Goal: Task Accomplishment & Management: Manage account settings

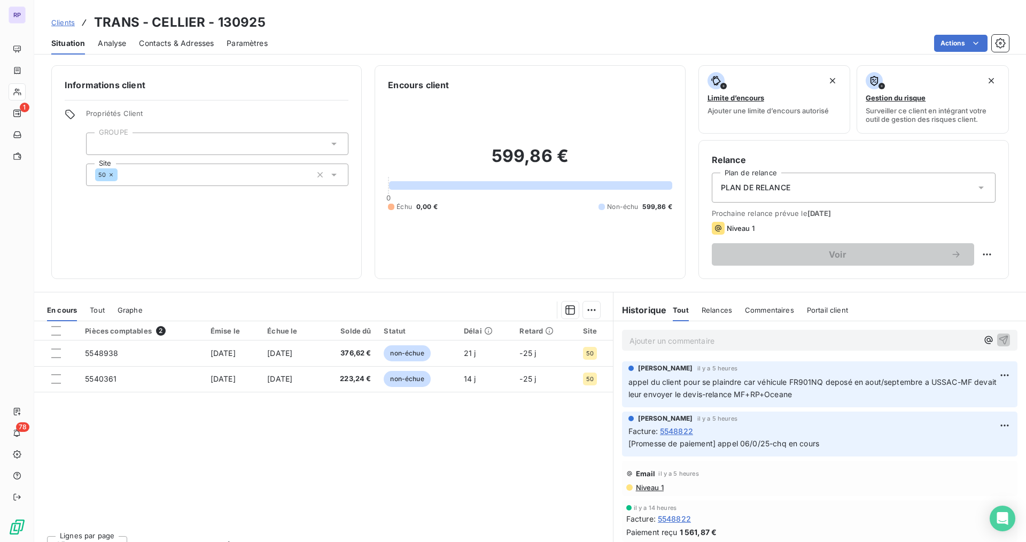
scroll to position [107, 0]
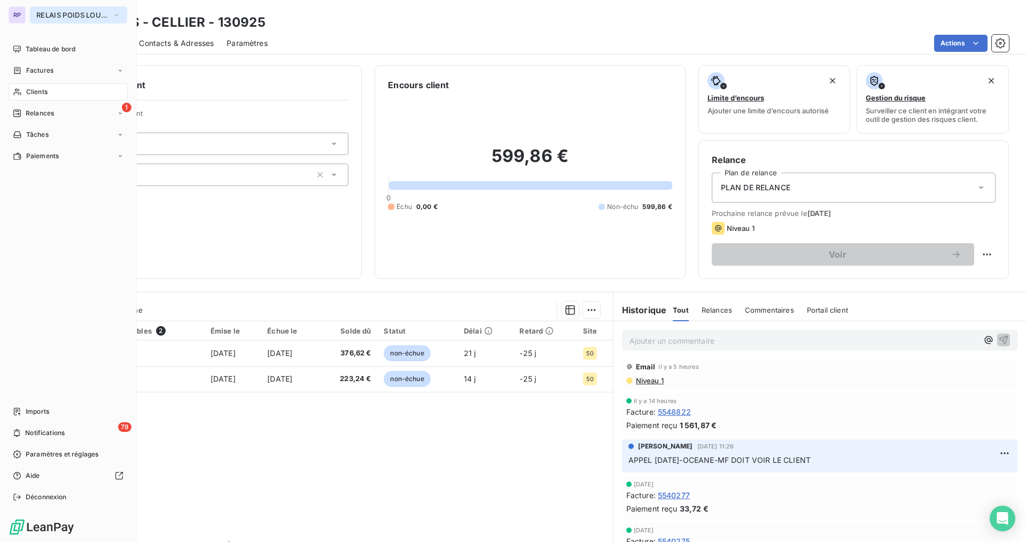
click at [52, 15] on span "RELAIS POIDS LOURDS LIMOUSIN" at bounding box center [72, 15] width 72 height 9
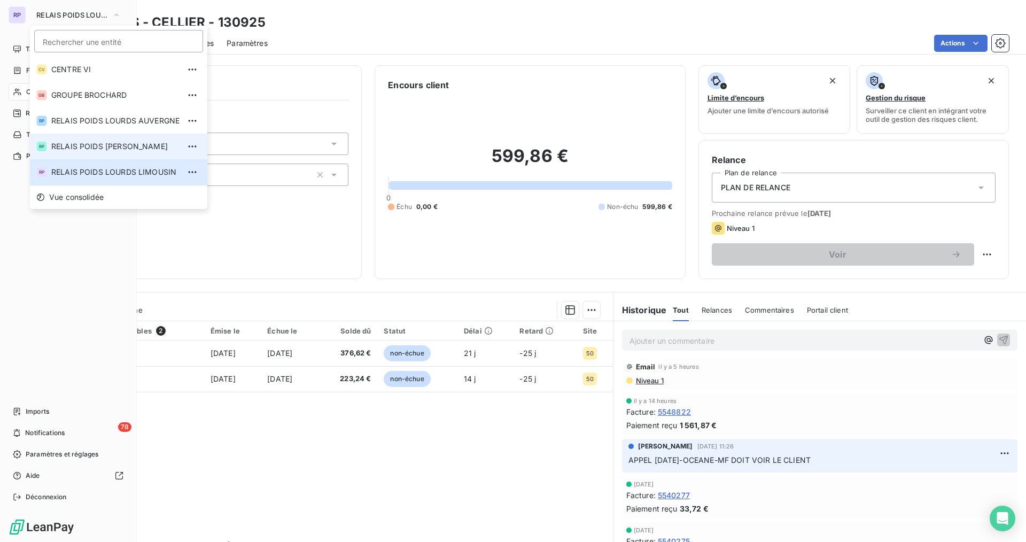
click at [127, 150] on span "RELAIS POIDS [PERSON_NAME]" at bounding box center [115, 146] width 128 height 11
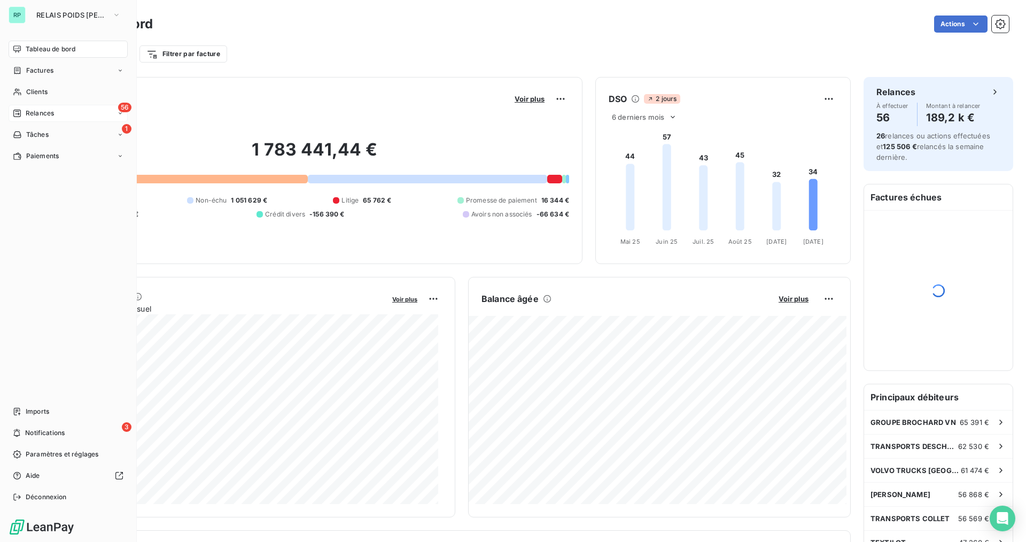
click at [76, 111] on div "56 Relances" at bounding box center [68, 113] width 119 height 17
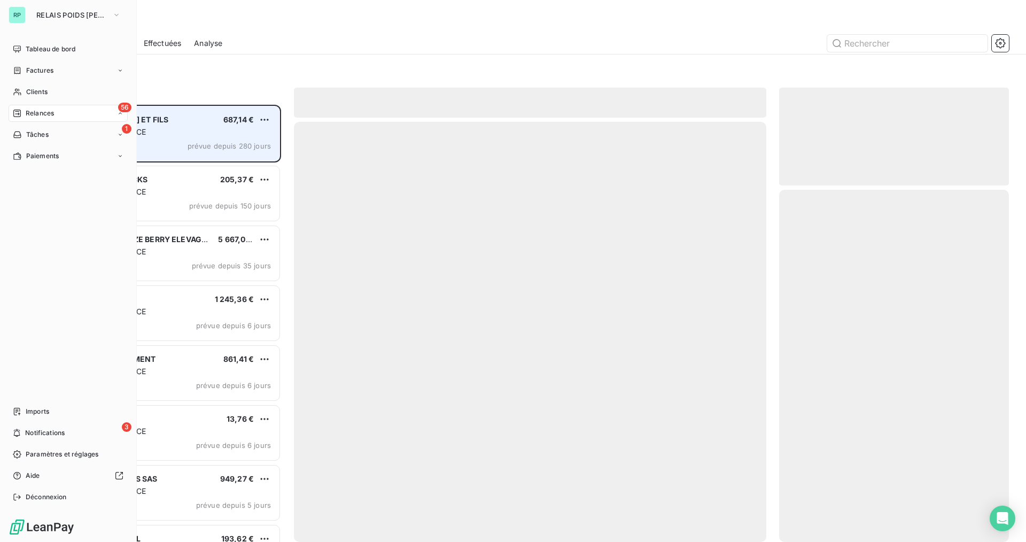
scroll to position [429, 222]
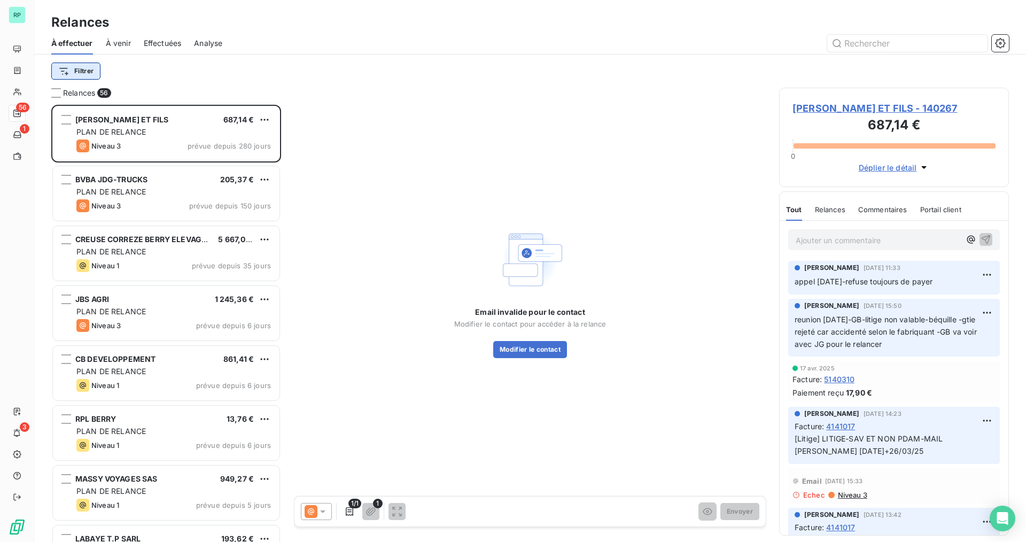
click at [72, 65] on html "RP 56 1 3 Relances À effectuer À venir Effectuées Analyse Filtrer Relances 56 D…" at bounding box center [513, 271] width 1026 height 542
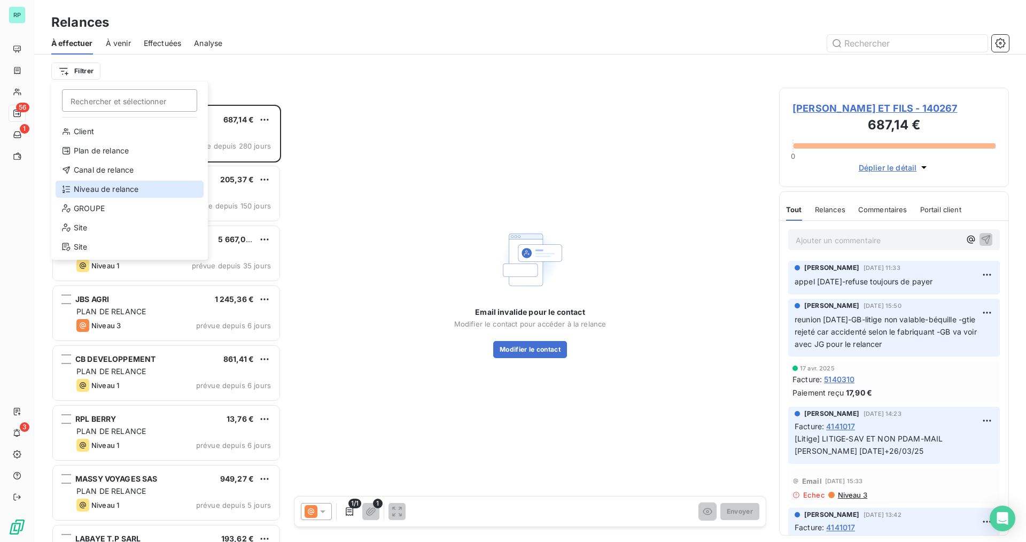
click at [114, 189] on div "Niveau de relance" at bounding box center [130, 189] width 148 height 17
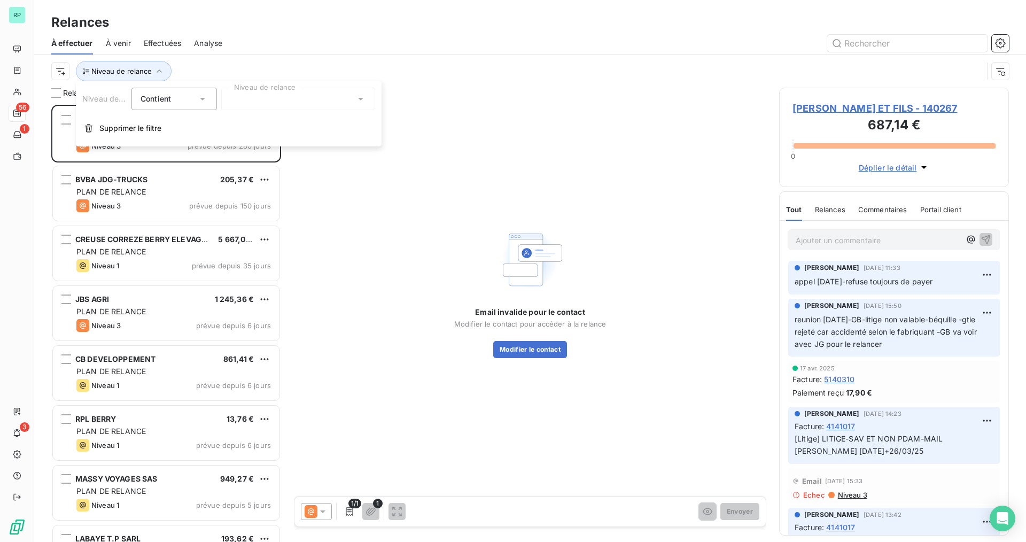
click at [202, 97] on icon at bounding box center [202, 98] width 11 height 11
click at [305, 103] on div at bounding box center [298, 99] width 154 height 22
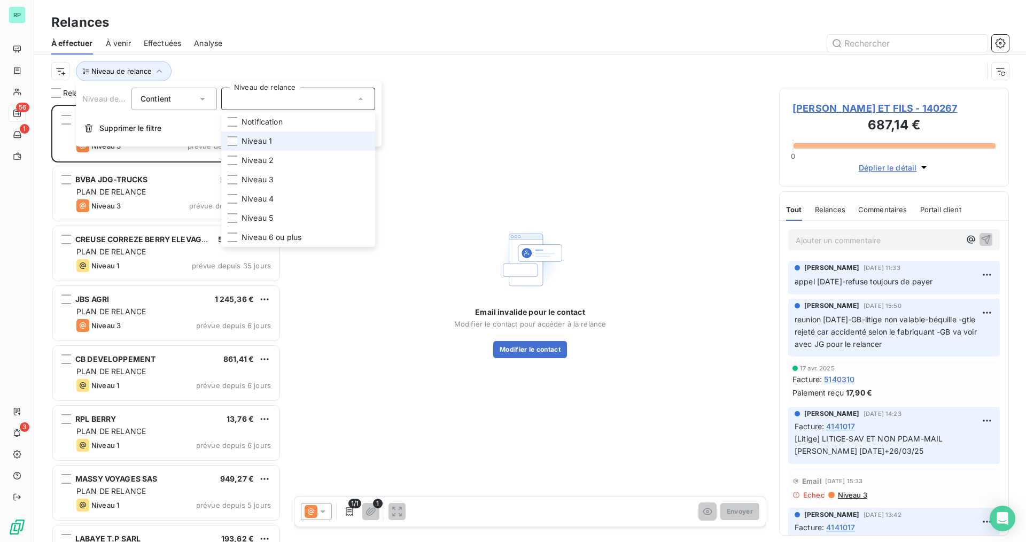
click at [254, 140] on span "Niveau 1" at bounding box center [256, 141] width 30 height 11
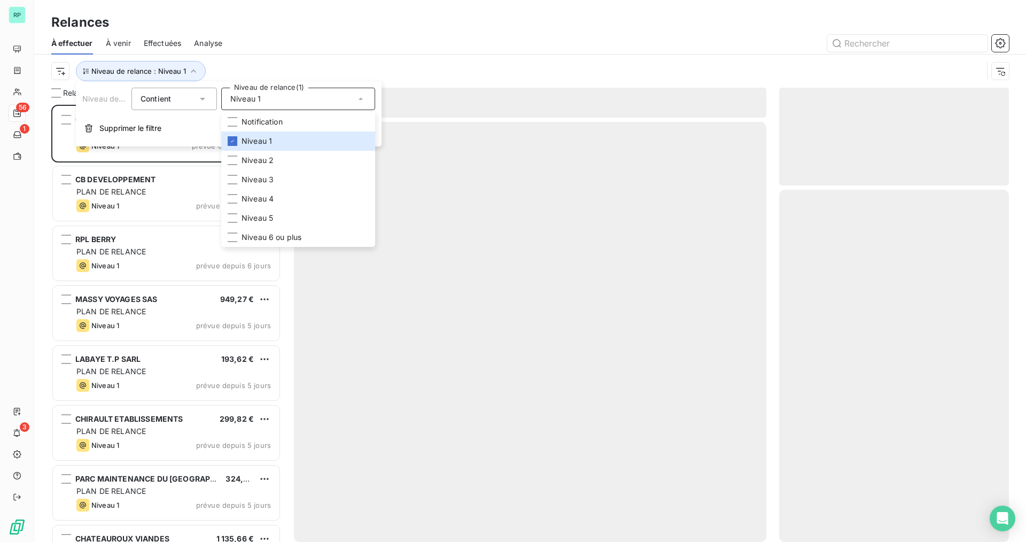
scroll to position [429, 222]
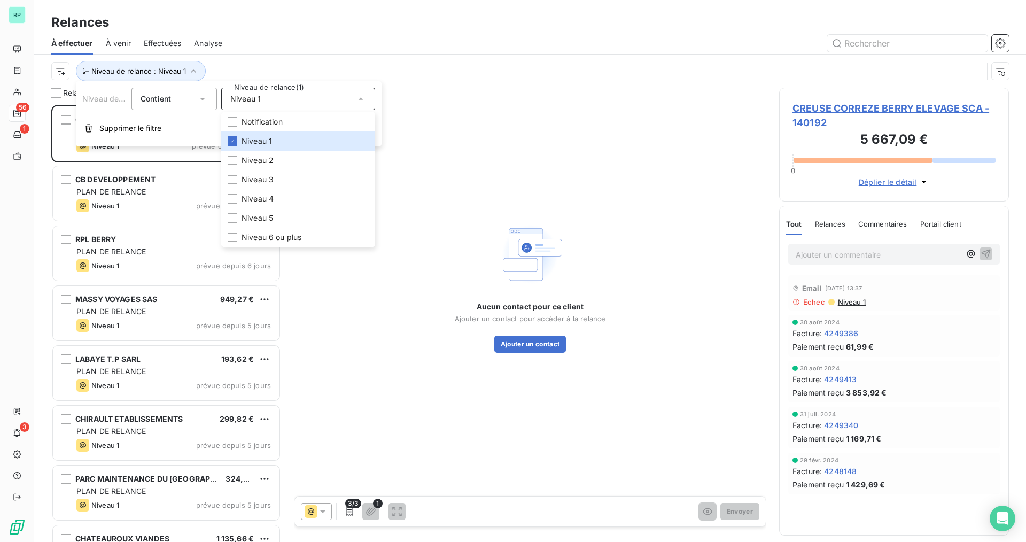
click at [458, 22] on div "Relances" at bounding box center [529, 22] width 991 height 19
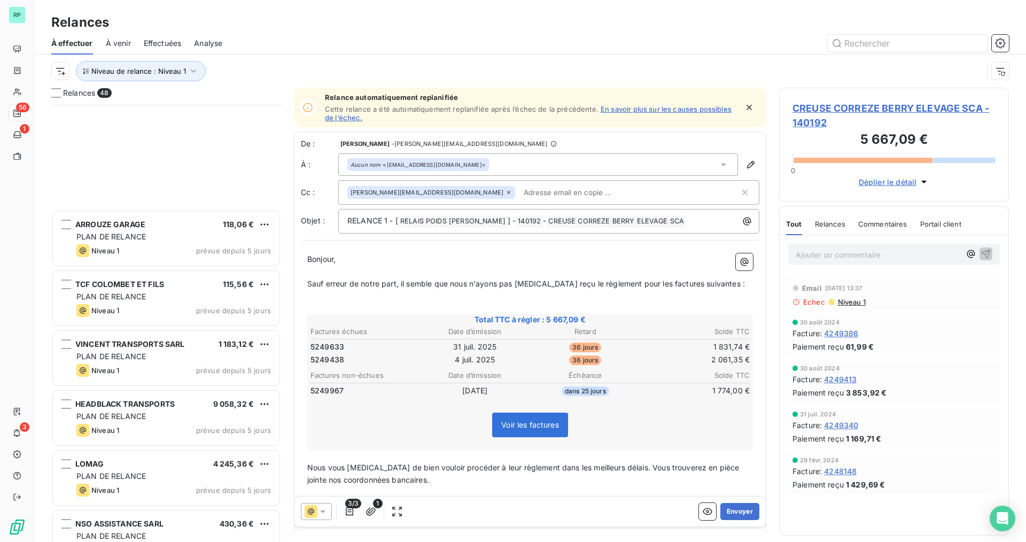
scroll to position [2435, 0]
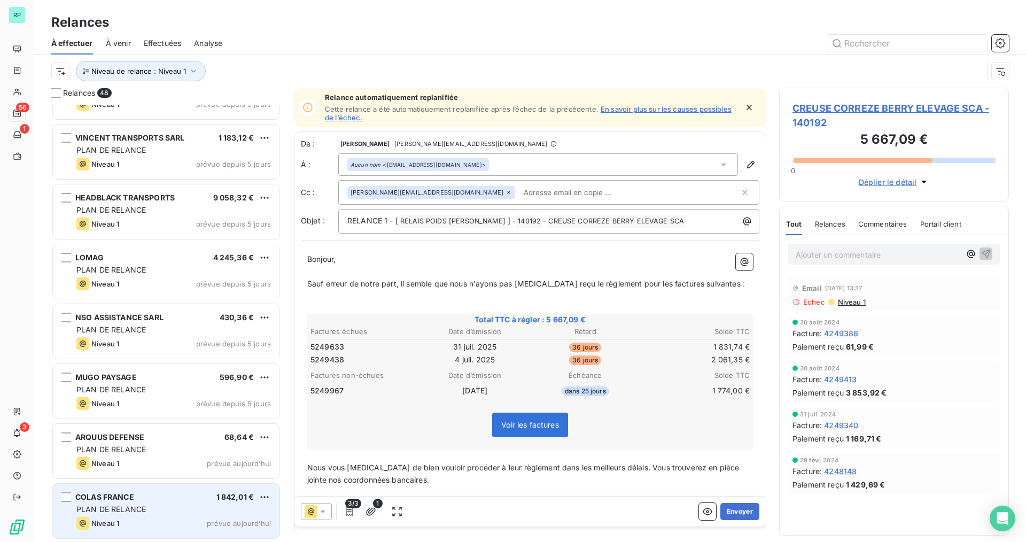
click at [138, 513] on div "PLAN DE RELANCE" at bounding box center [173, 509] width 194 height 11
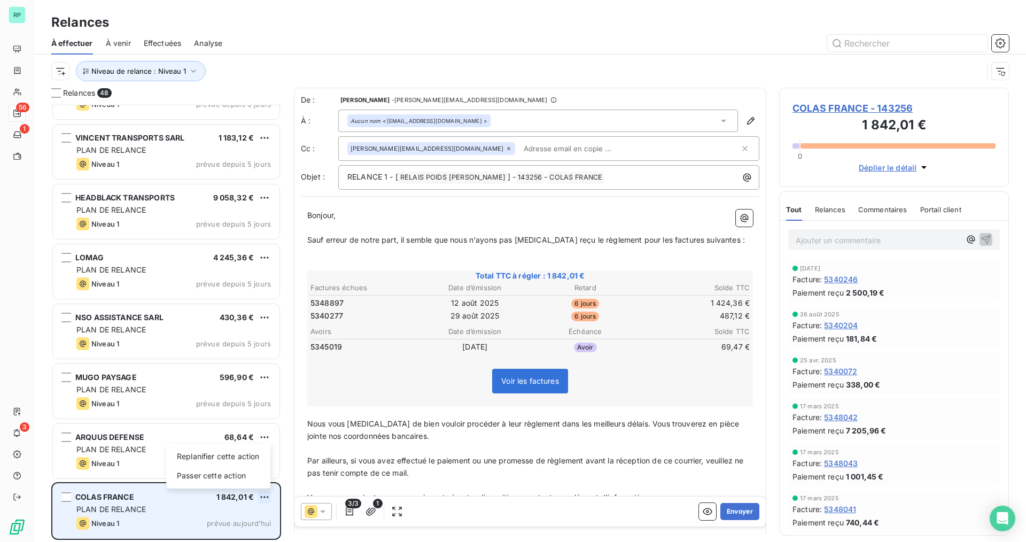
click at [267, 494] on html "RP 56 1 3 Relances À effectuer À venir Effectuées Analyse Niveau de relance : N…" at bounding box center [513, 271] width 1026 height 542
click at [235, 458] on div "Replanifier cette action" at bounding box center [218, 456] width 96 height 17
select select "9"
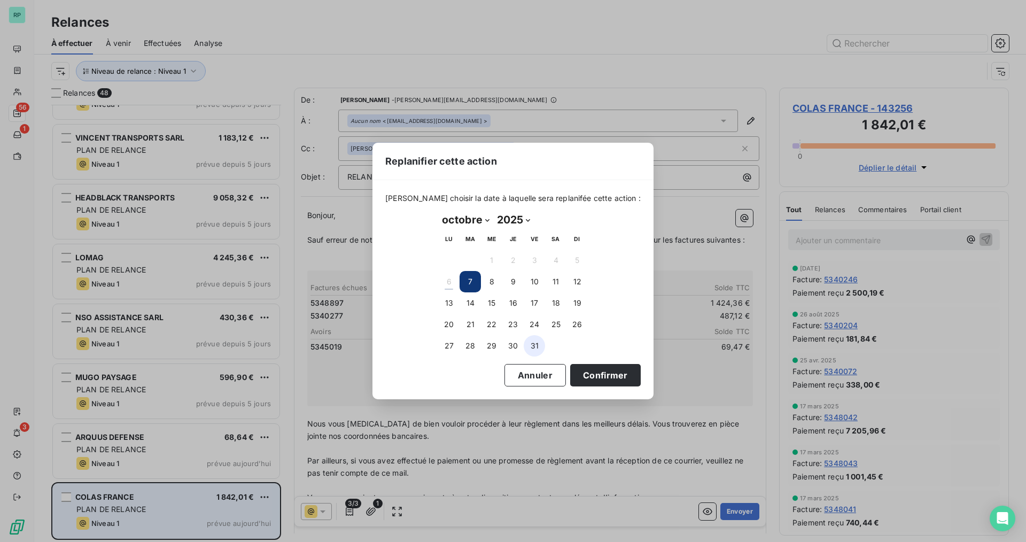
drag, startPoint x: 532, startPoint y: 345, endPoint x: 544, endPoint y: 347, distance: 12.1
click at [532, 344] on button "31" at bounding box center [534, 345] width 21 height 21
click at [589, 376] on button "Confirmer" at bounding box center [605, 375] width 71 height 22
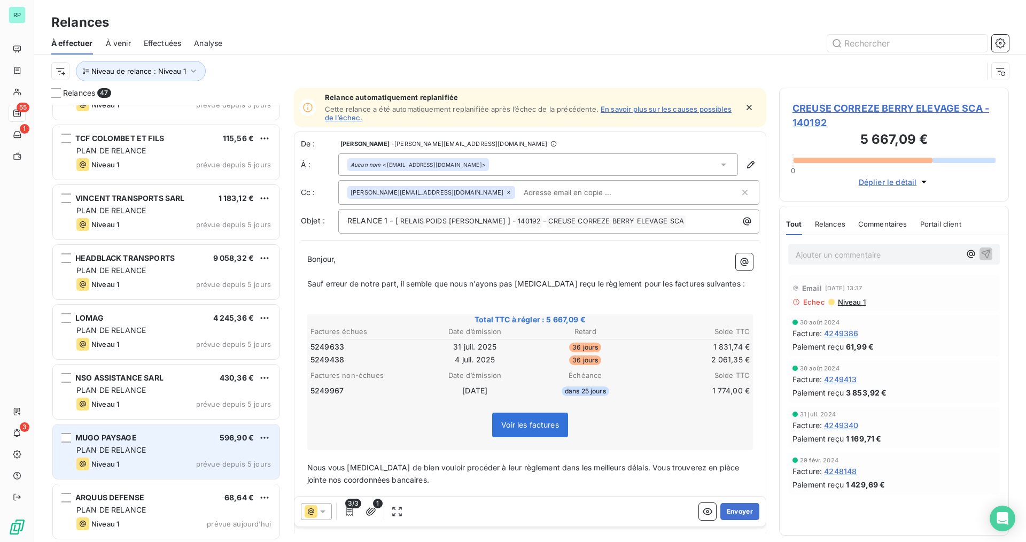
click at [157, 451] on div "PLAN DE RELANCE" at bounding box center [173, 449] width 194 height 11
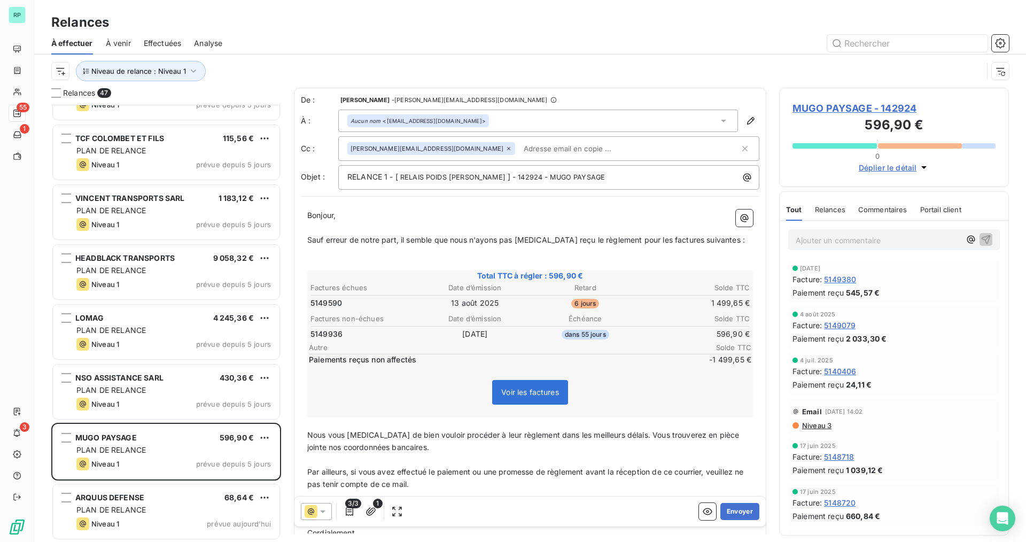
scroll to position [2376, 0]
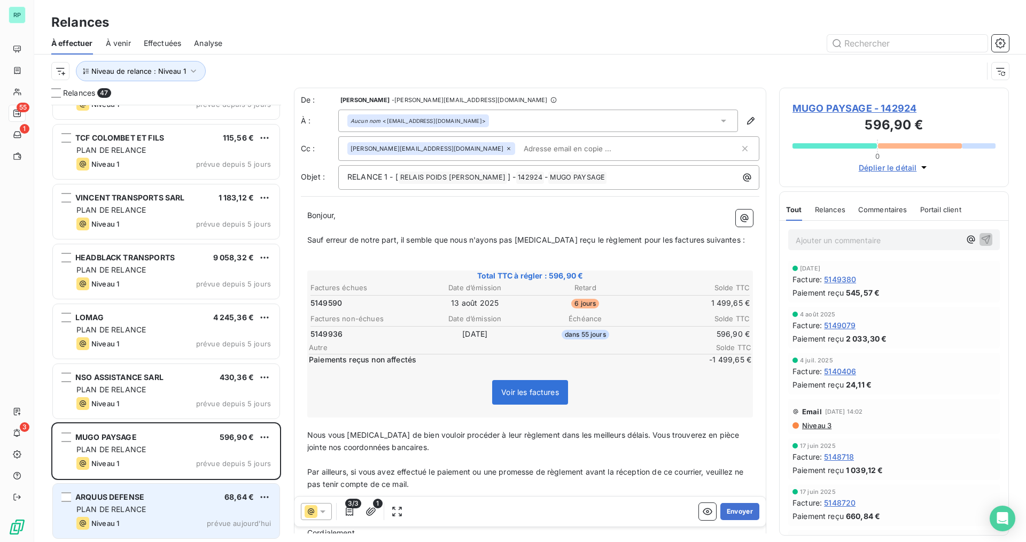
click at [143, 492] on span "ARQUUS DEFENSE" at bounding box center [109, 496] width 69 height 9
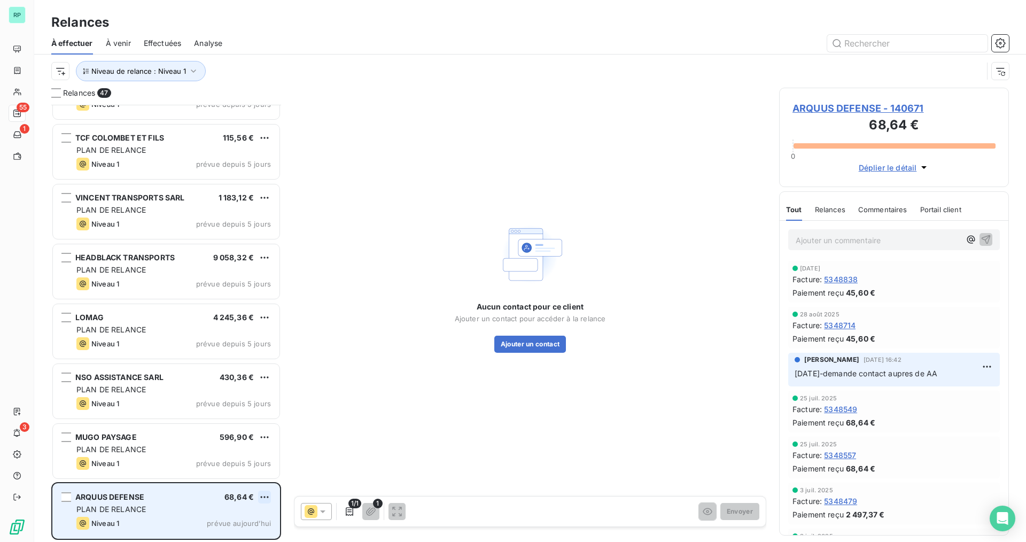
click at [266, 494] on html "RP 55 1 3 Relances À effectuer À venir Effectuées Analyse Niveau de relance : N…" at bounding box center [513, 271] width 1026 height 542
click at [245, 461] on div "Replanifier cette action" at bounding box center [218, 456] width 96 height 17
select select "9"
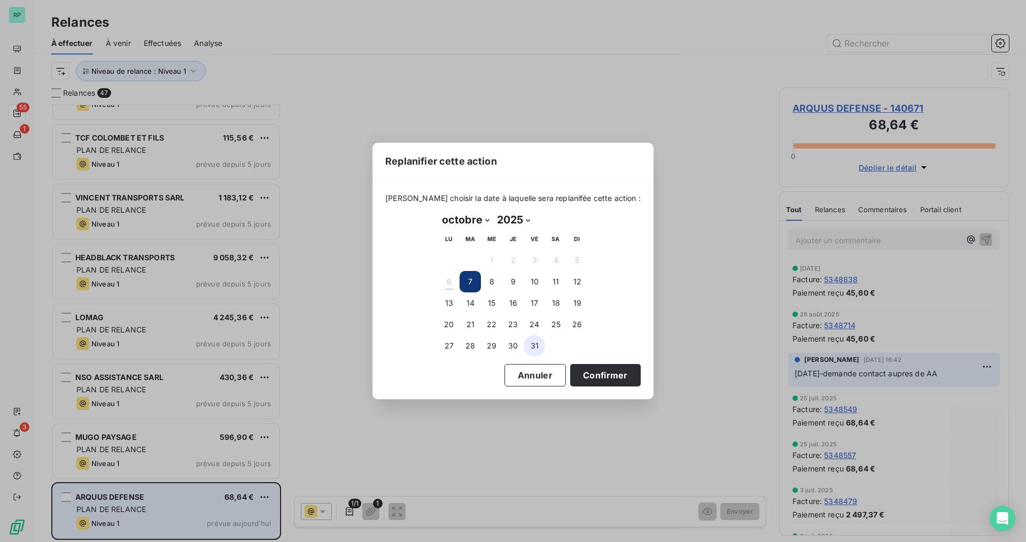
click at [533, 346] on button "31" at bounding box center [534, 345] width 21 height 21
click at [570, 371] on button "Confirmer" at bounding box center [605, 375] width 71 height 22
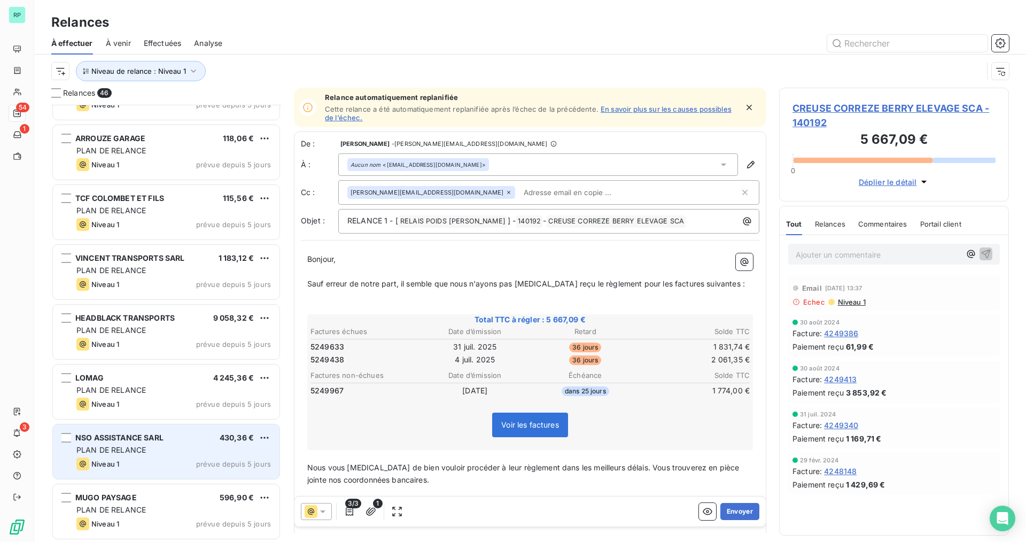
scroll to position [2316, 0]
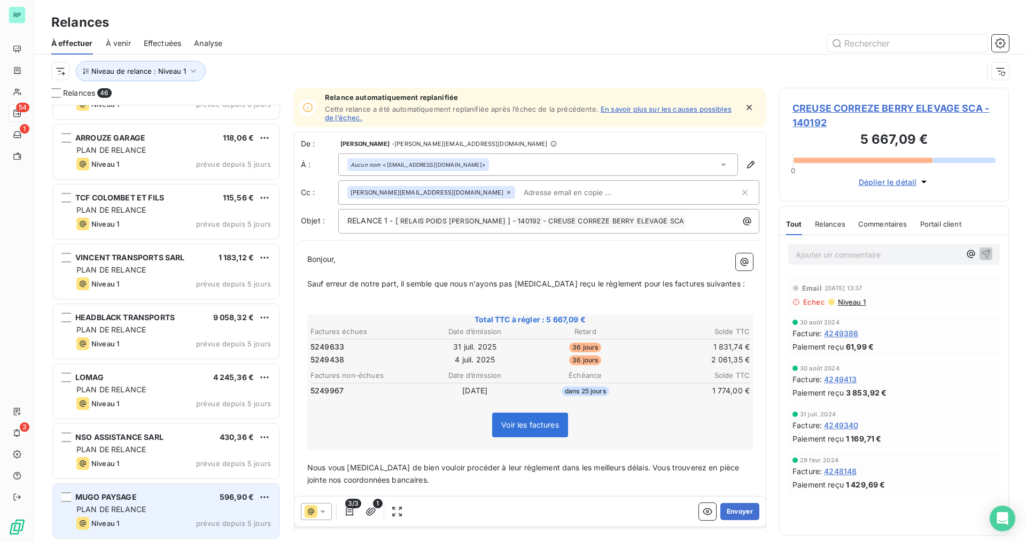
click at [132, 504] on div "PLAN DE RELANCE" at bounding box center [173, 509] width 194 height 11
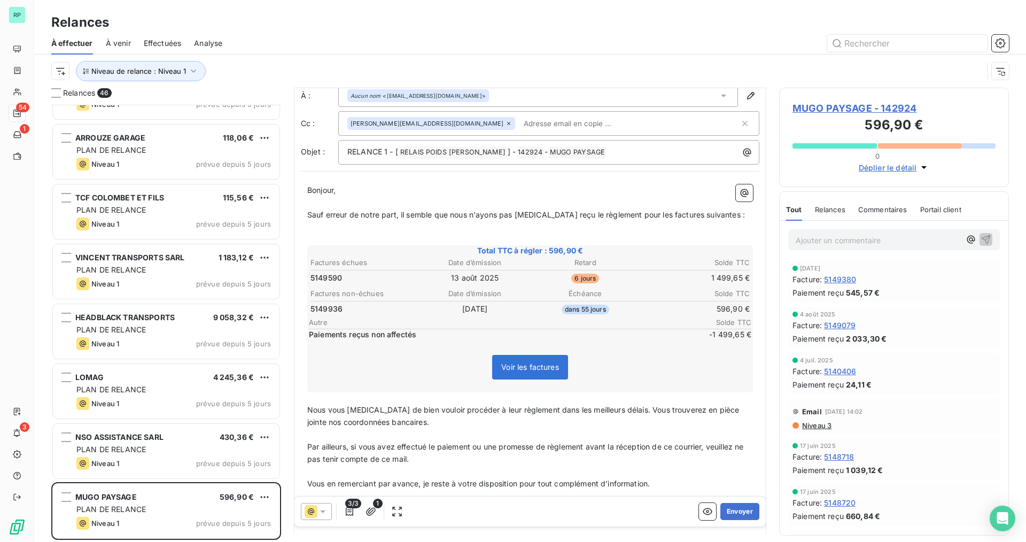
scroll to position [1, 0]
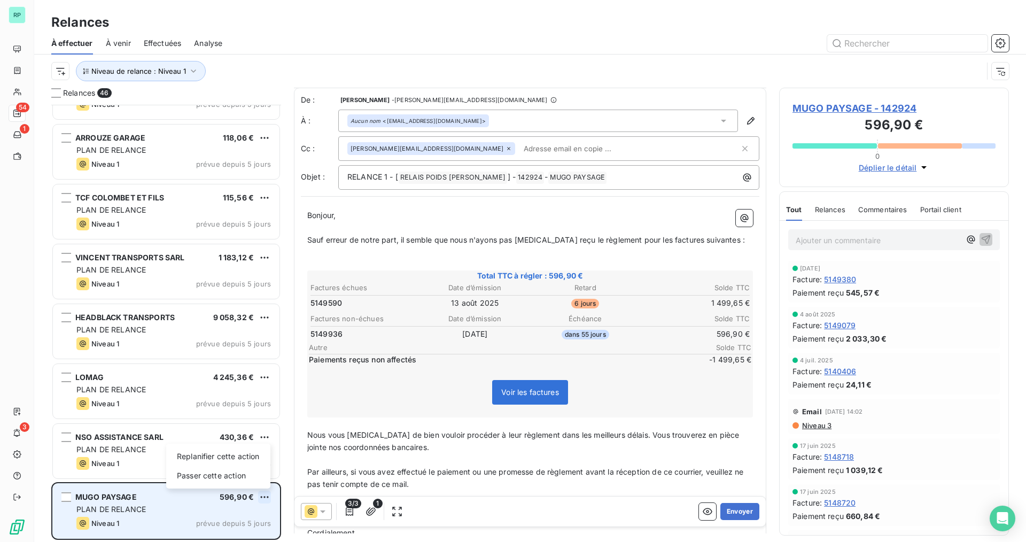
click at [268, 498] on html "RP 54 1 3 Relances À effectuer À venir Effectuées Analyse Niveau de relance : N…" at bounding box center [513, 271] width 1026 height 542
click at [244, 462] on div "Replanifier cette action" at bounding box center [218, 456] width 96 height 17
select select "9"
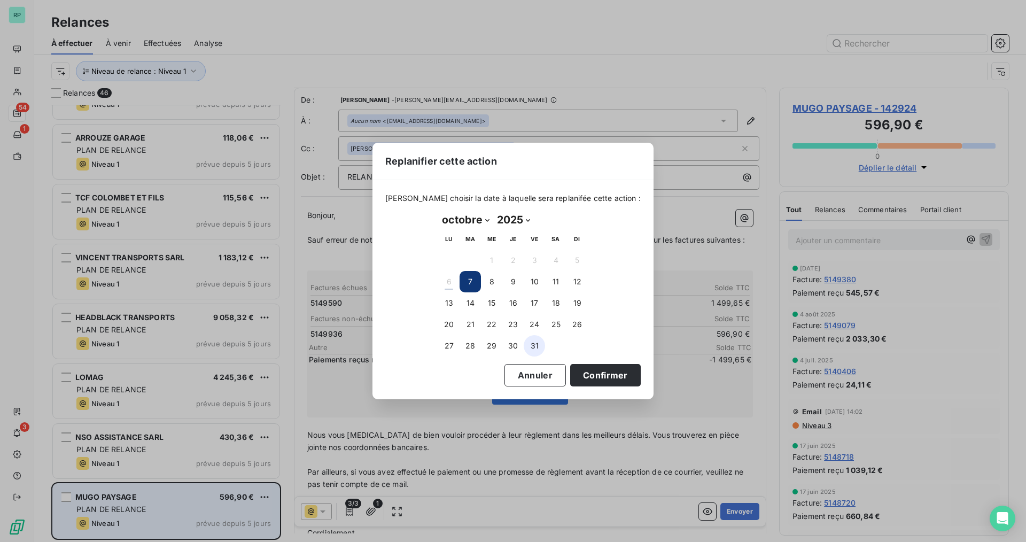
click at [536, 344] on button "31" at bounding box center [534, 345] width 21 height 21
click at [586, 372] on button "Confirmer" at bounding box center [605, 375] width 71 height 22
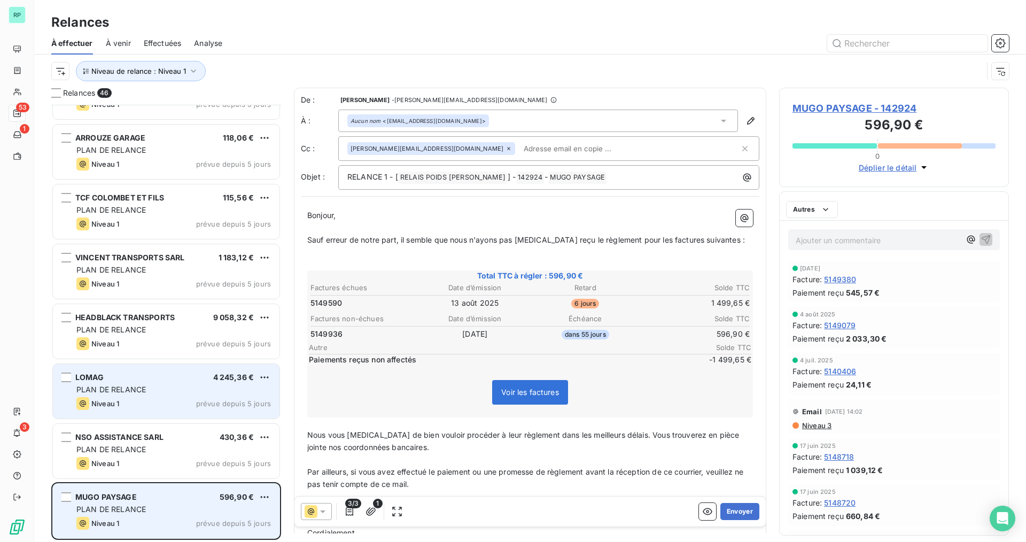
scroll to position [2255, 0]
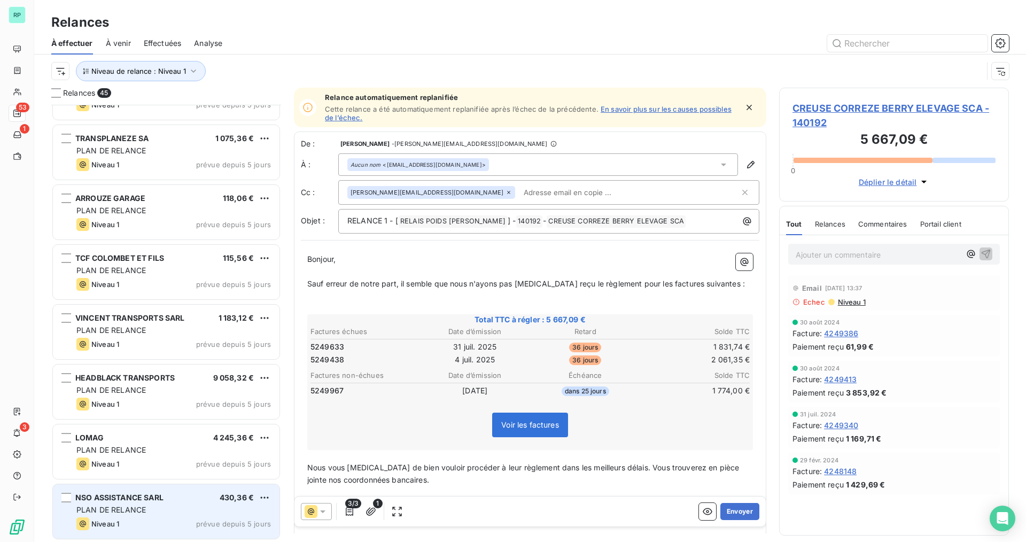
click at [162, 503] on div "NSO ASSISTANCE SARL" at bounding box center [119, 497] width 88 height 11
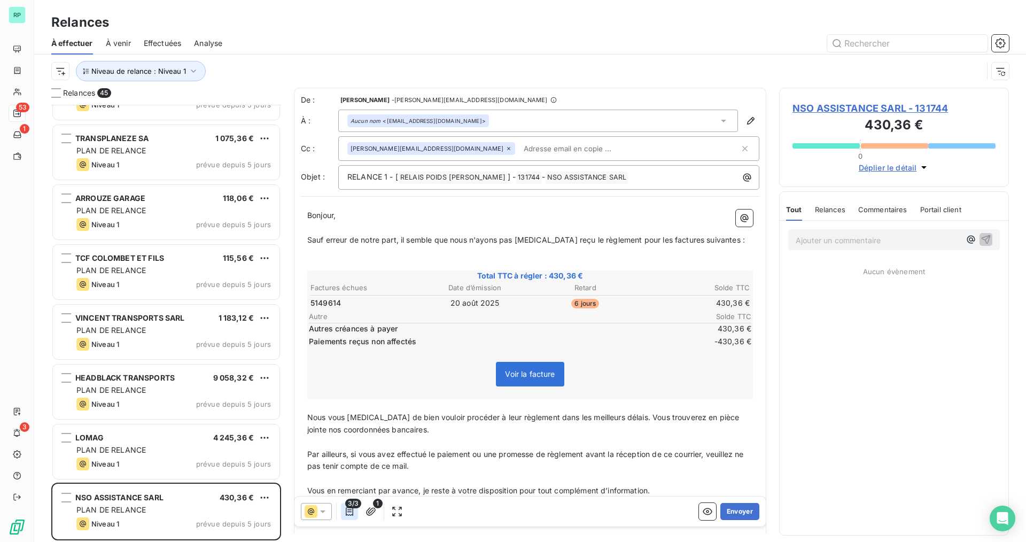
click at [355, 516] on button "button" at bounding box center [349, 511] width 17 height 17
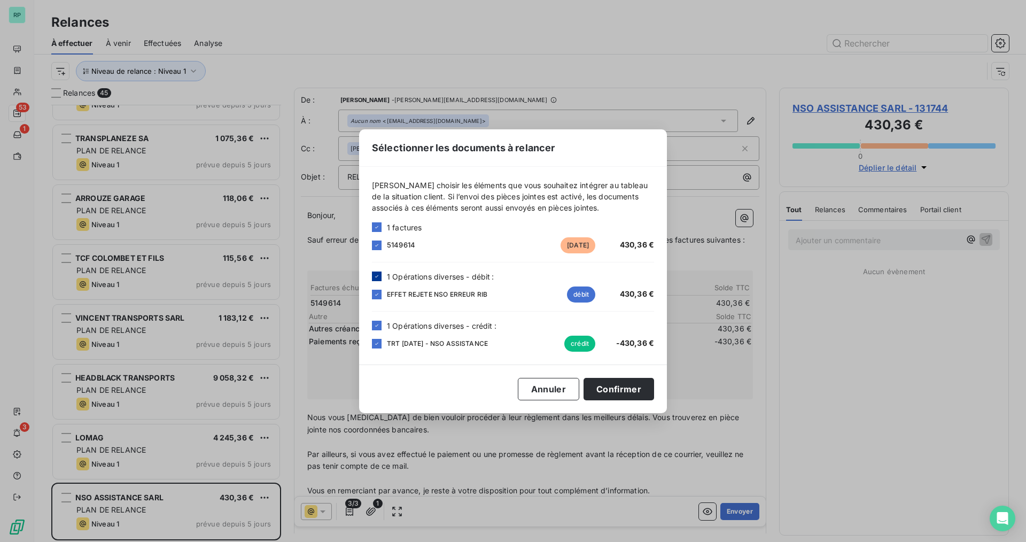
click at [376, 280] on div at bounding box center [377, 276] width 10 height 10
click at [375, 329] on div at bounding box center [377, 326] width 10 height 10
click at [614, 393] on button "Confirmer" at bounding box center [618, 389] width 71 height 22
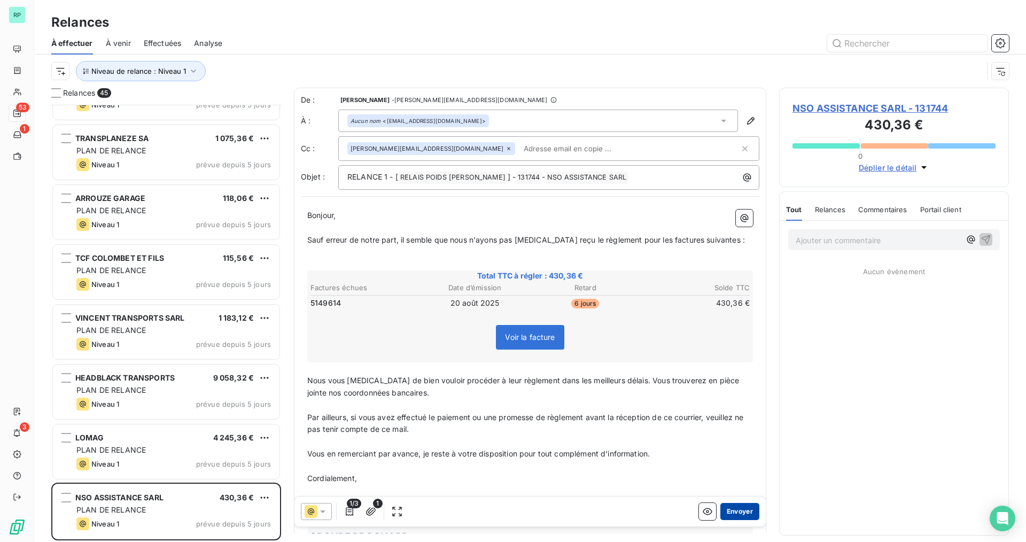
click at [735, 510] on button "Envoyer" at bounding box center [739, 511] width 39 height 17
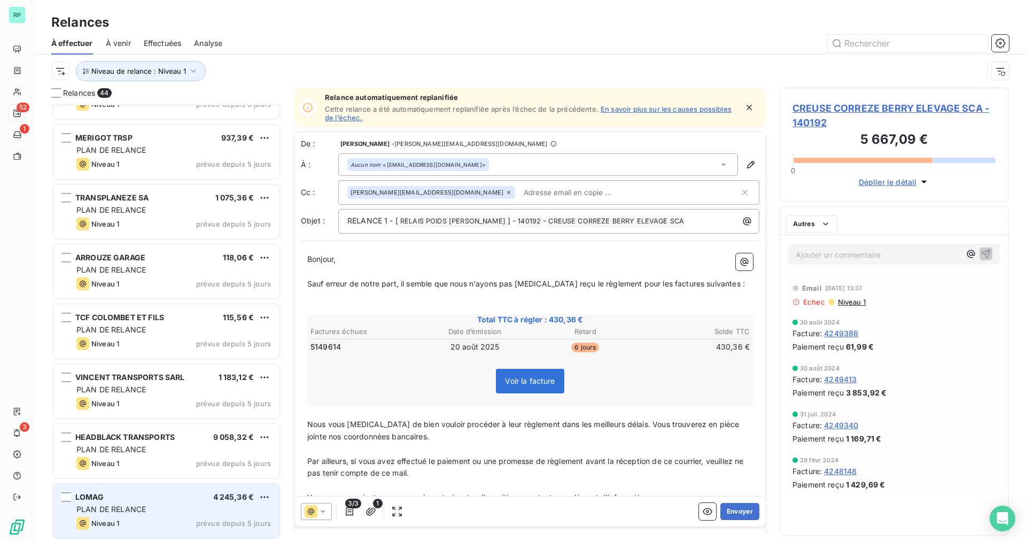
scroll to position [2196, 0]
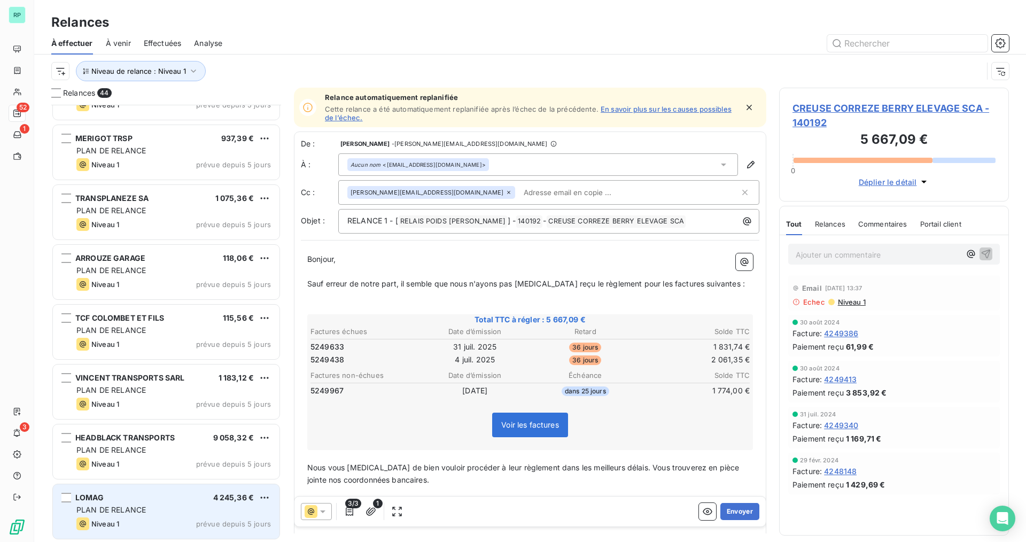
click at [176, 509] on div "PLAN DE RELANCE" at bounding box center [173, 509] width 194 height 11
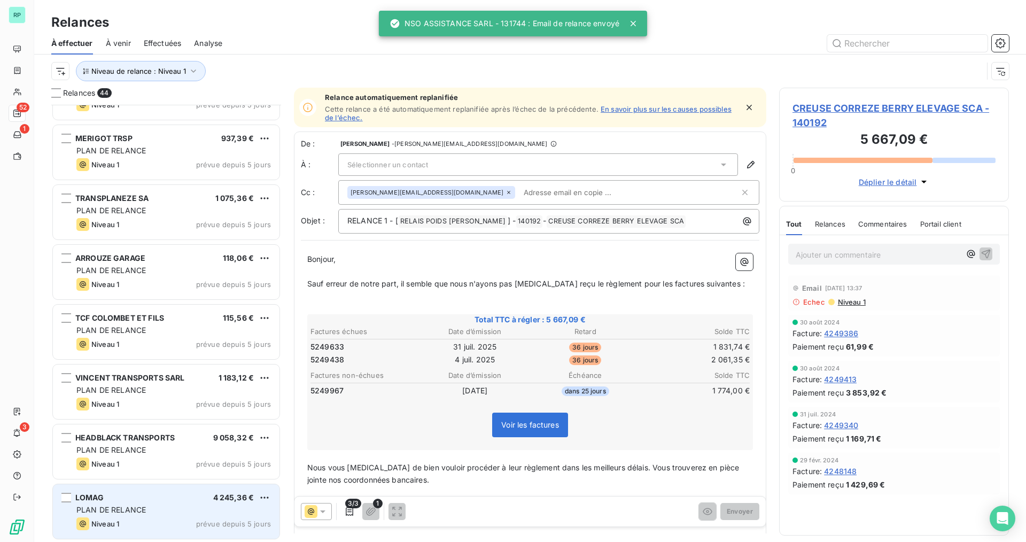
click at [159, 497] on div "LOMAG 4 245,36 €" at bounding box center [173, 498] width 194 height 10
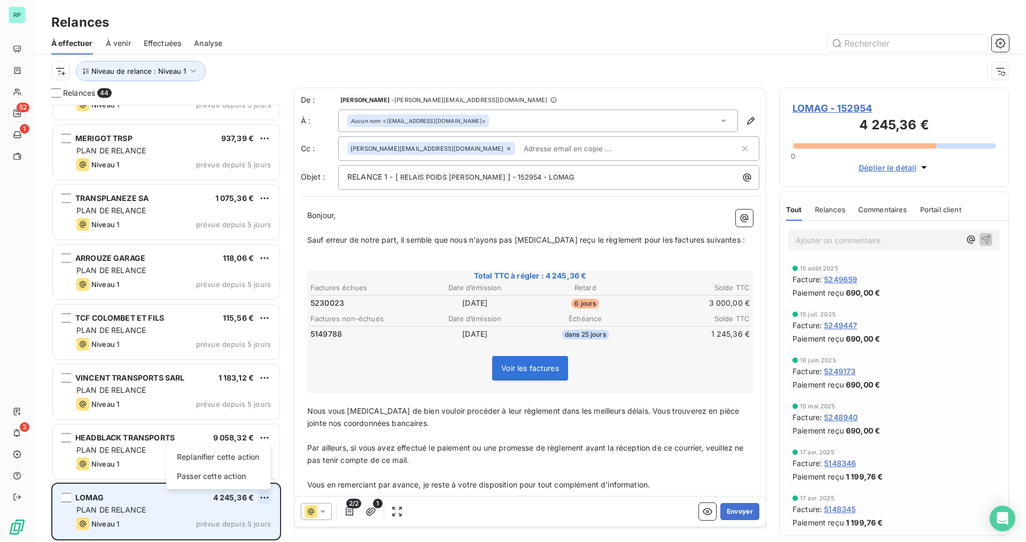
click at [268, 494] on html "RP 52 1 3 Relances À effectuer À venir Effectuées Analyse Niveau de relance : N…" at bounding box center [513, 271] width 1026 height 542
click at [221, 458] on div "Replanifier cette action" at bounding box center [218, 456] width 96 height 17
select select "9"
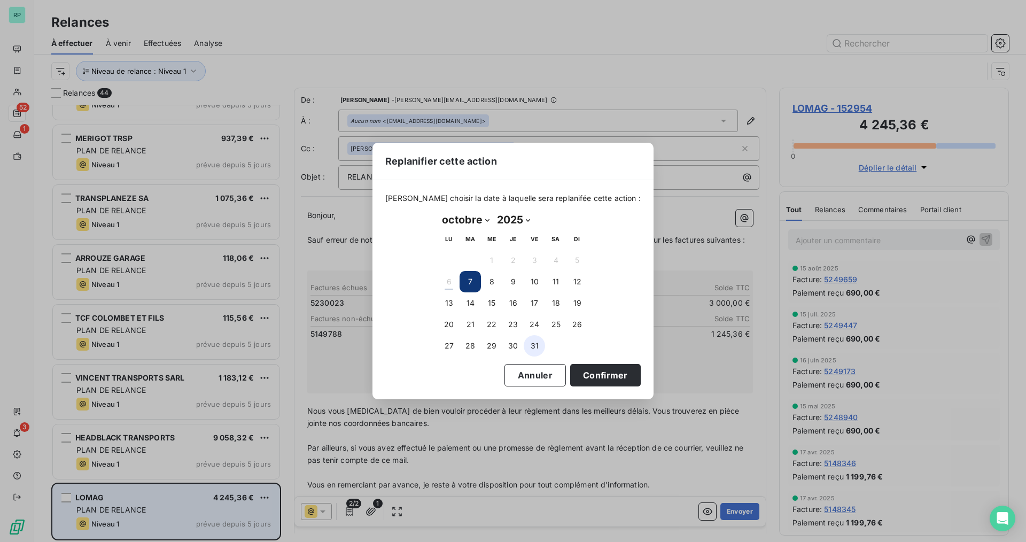
click at [527, 348] on button "31" at bounding box center [534, 345] width 21 height 21
drag, startPoint x: 584, startPoint y: 363, endPoint x: 586, endPoint y: 370, distance: 7.3
click at [584, 364] on div "Veuillez choisir la date à laquelle sera replanifée cette action : octobre 2025…" at bounding box center [512, 289] width 281 height 219
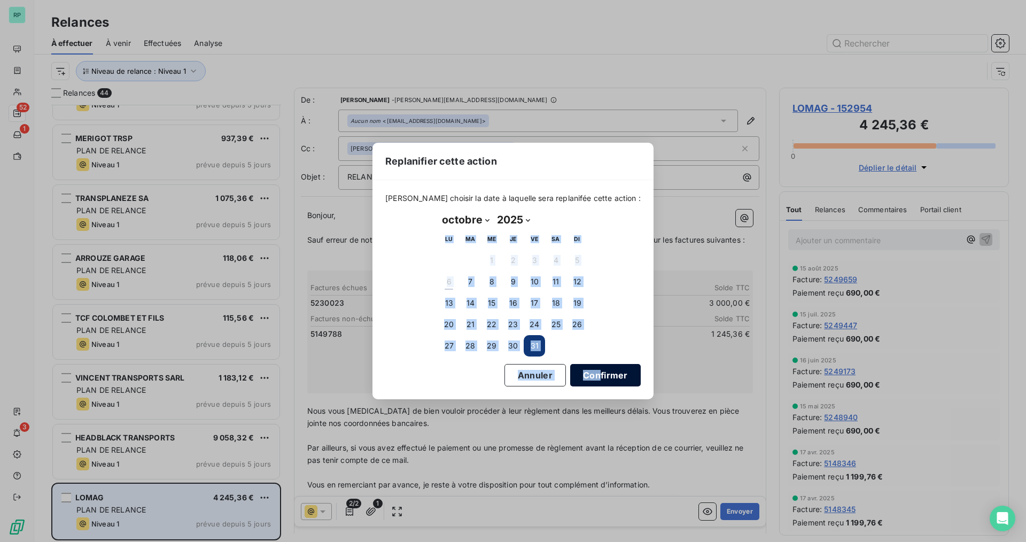
click at [587, 372] on button "Confirmer" at bounding box center [605, 375] width 71 height 22
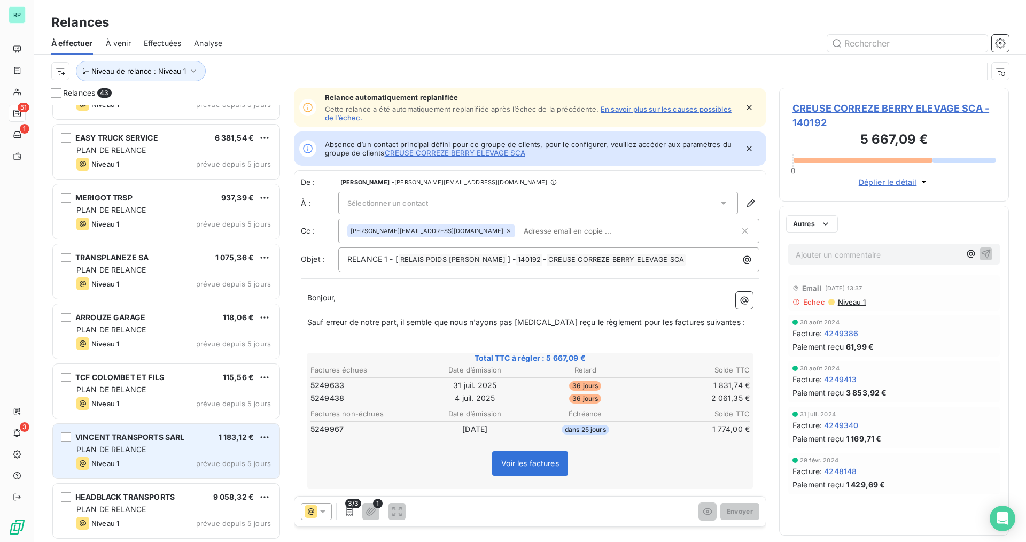
scroll to position [2136, 0]
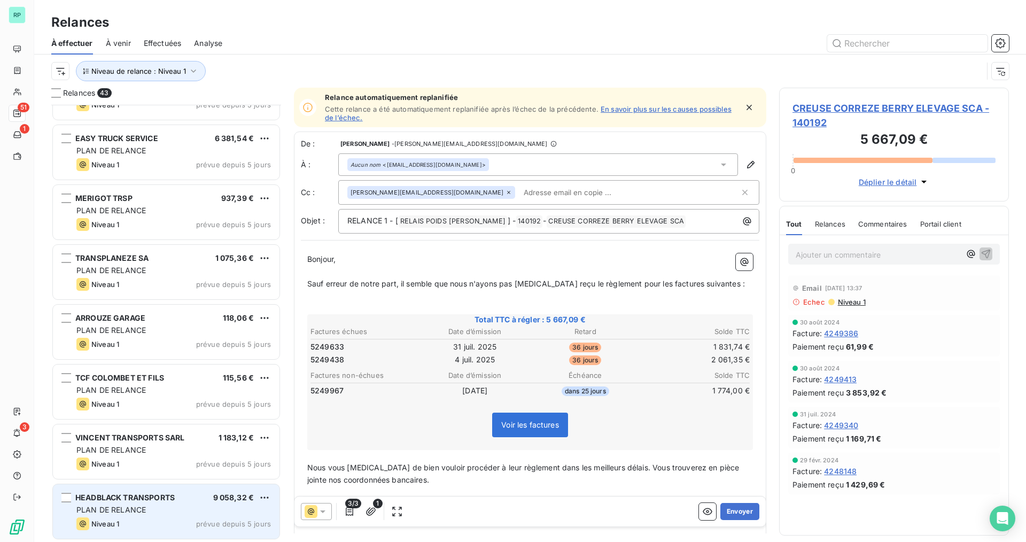
click at [146, 497] on span "HEADBLACK TRANSPORTS" at bounding box center [124, 497] width 99 height 9
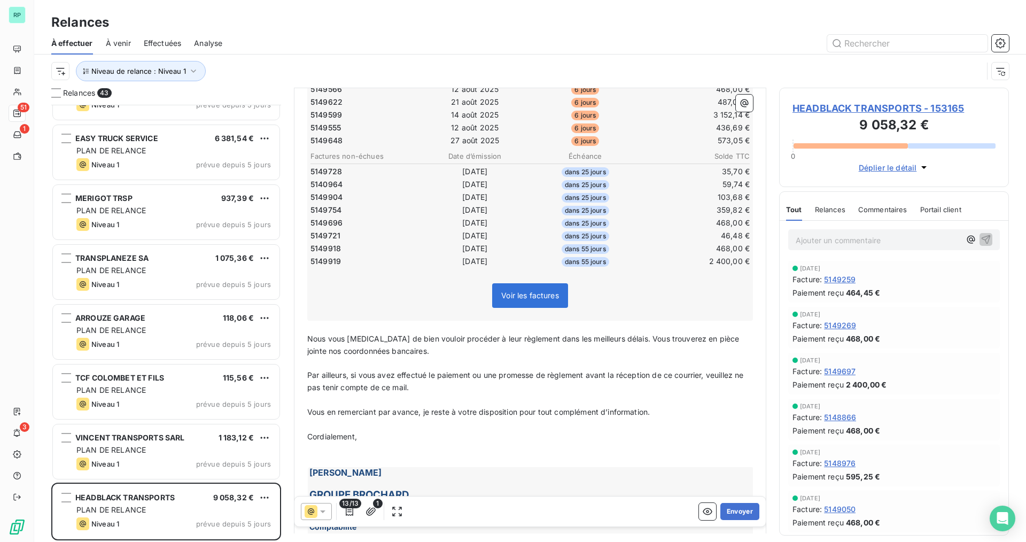
scroll to position [107, 0]
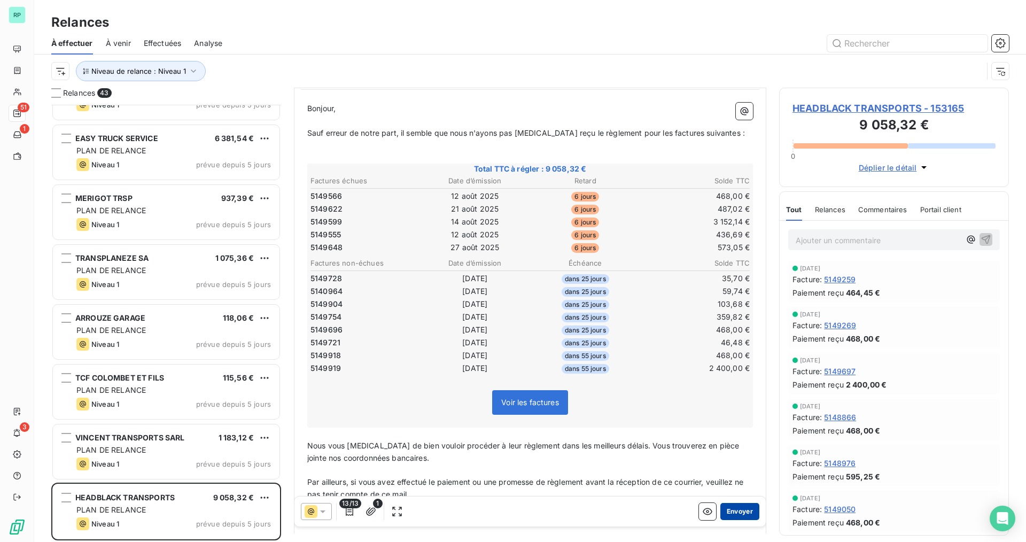
click at [731, 509] on button "Envoyer" at bounding box center [739, 511] width 39 height 17
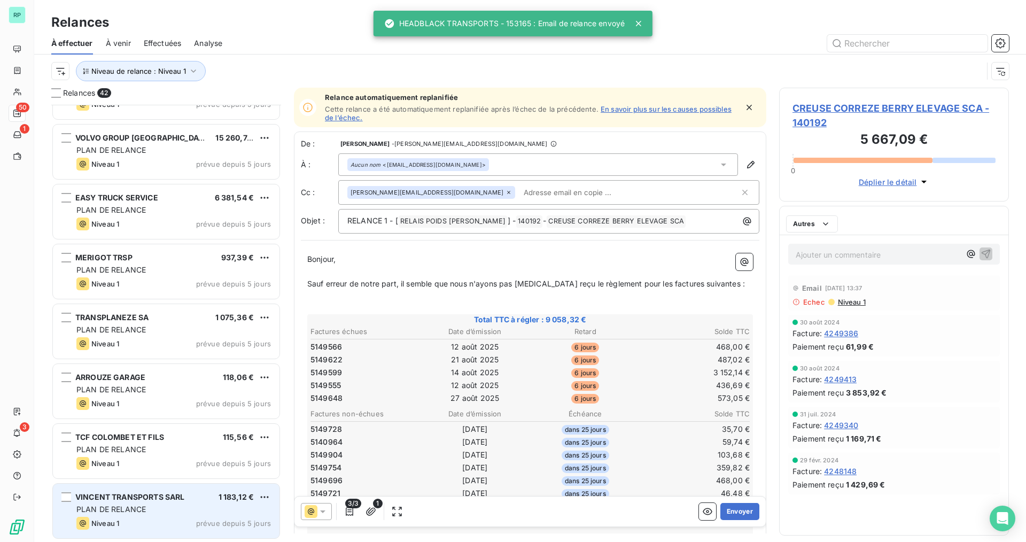
scroll to position [2076, 0]
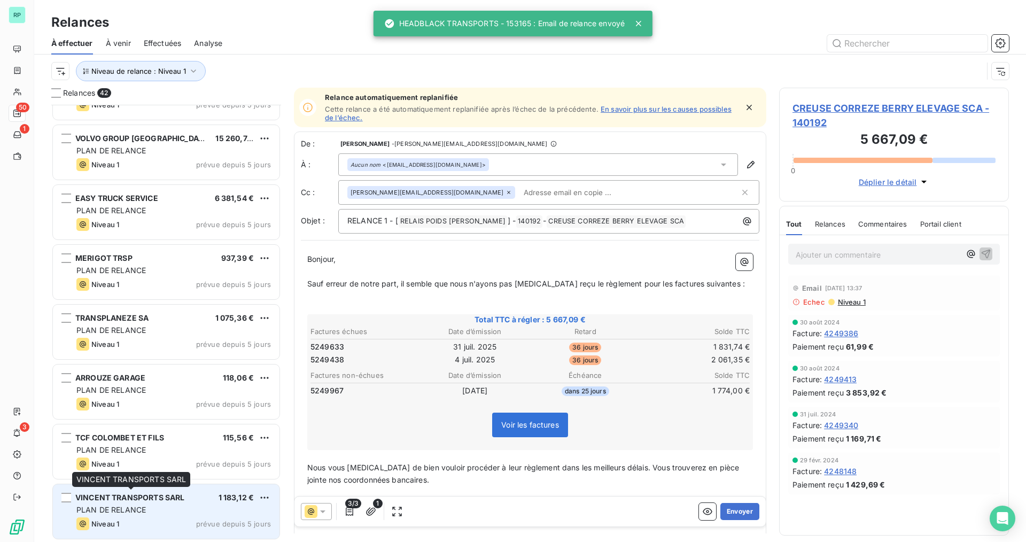
click at [153, 501] on span "VINCENT TRANSPORTS SARL" at bounding box center [129, 497] width 109 height 9
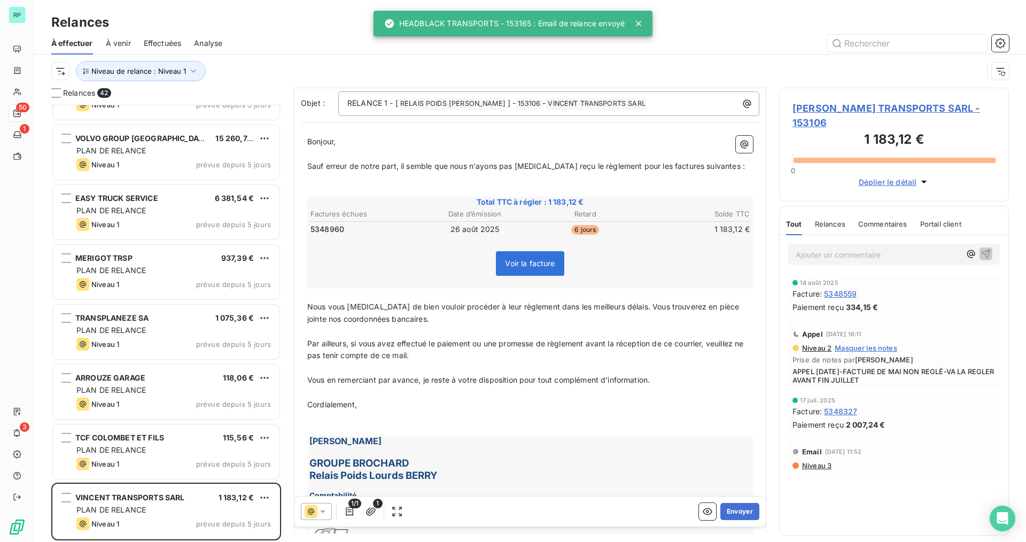
scroll to position [1, 0]
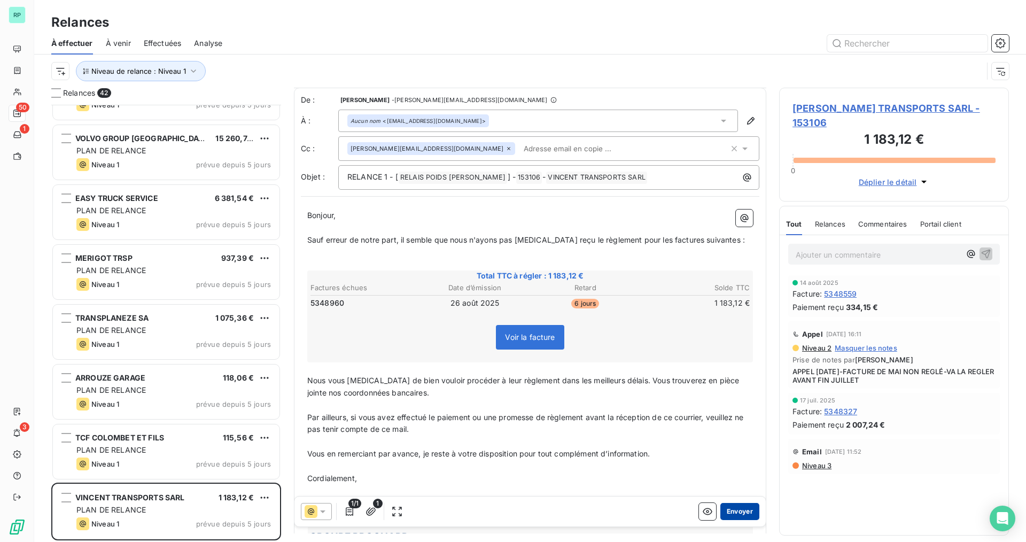
click at [736, 511] on button "Envoyer" at bounding box center [739, 511] width 39 height 17
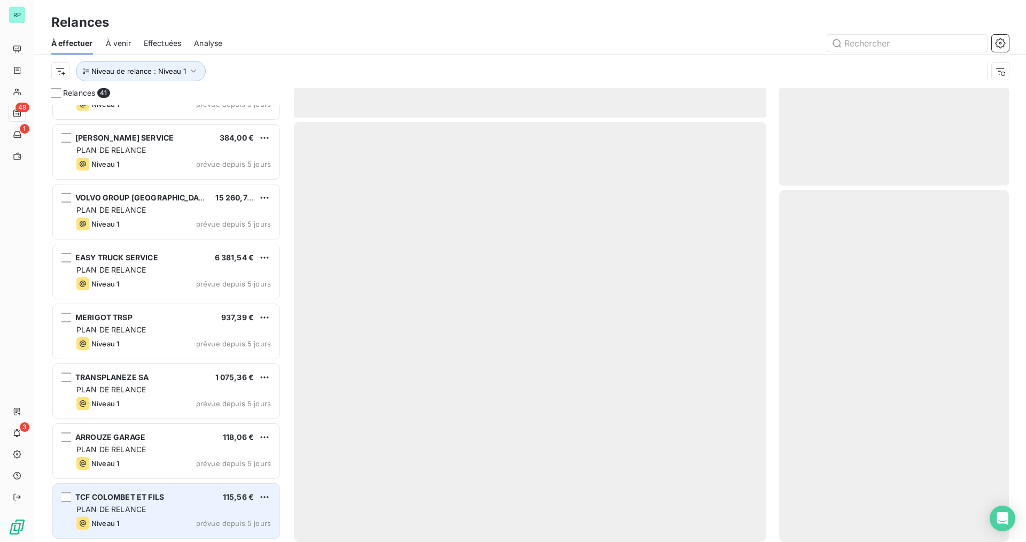
scroll to position [2016, 0]
click at [173, 504] on div "PLAN DE RELANCE" at bounding box center [173, 509] width 194 height 11
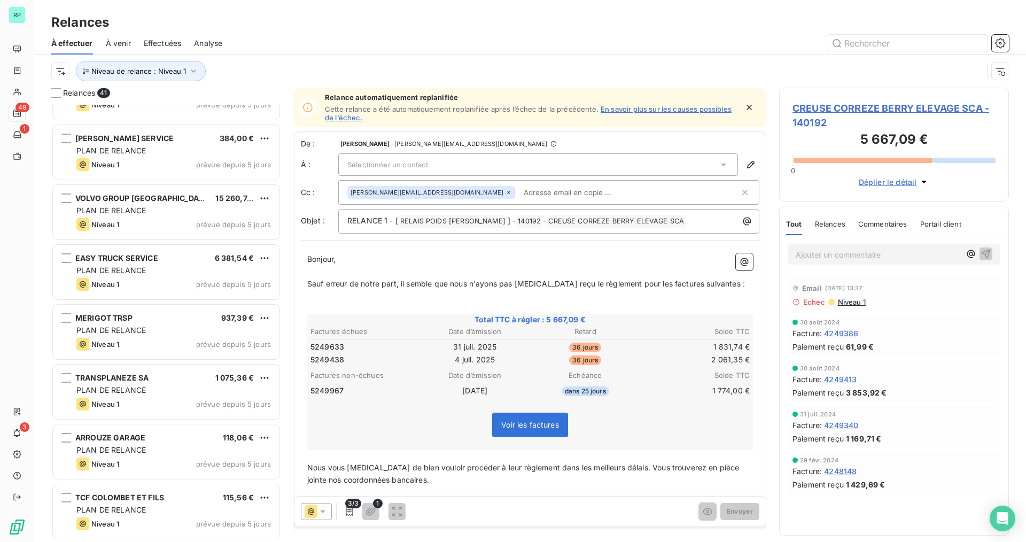
click at [862, 300] on span "Niveau 1" at bounding box center [851, 302] width 29 height 9
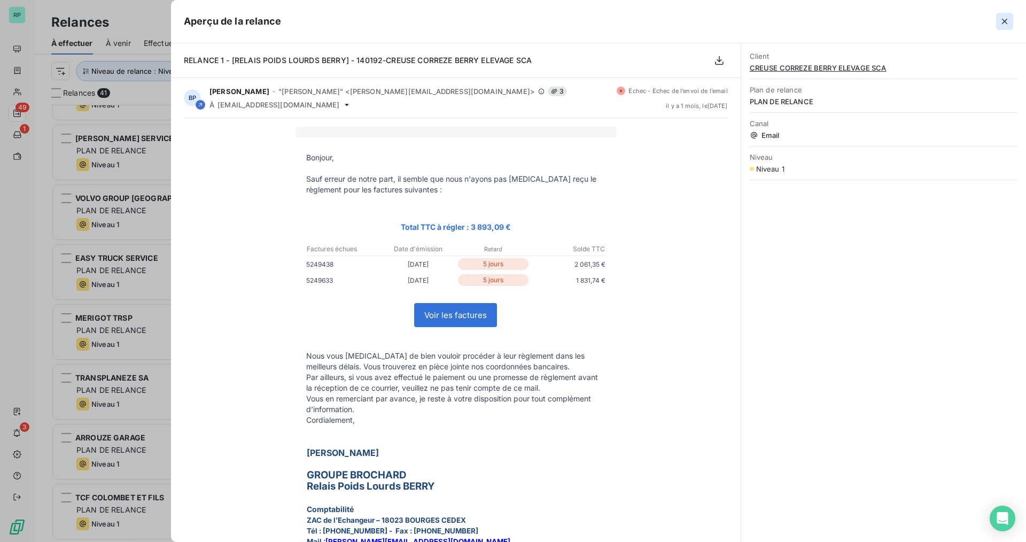
click at [1000, 22] on icon "button" at bounding box center [1004, 21] width 11 height 11
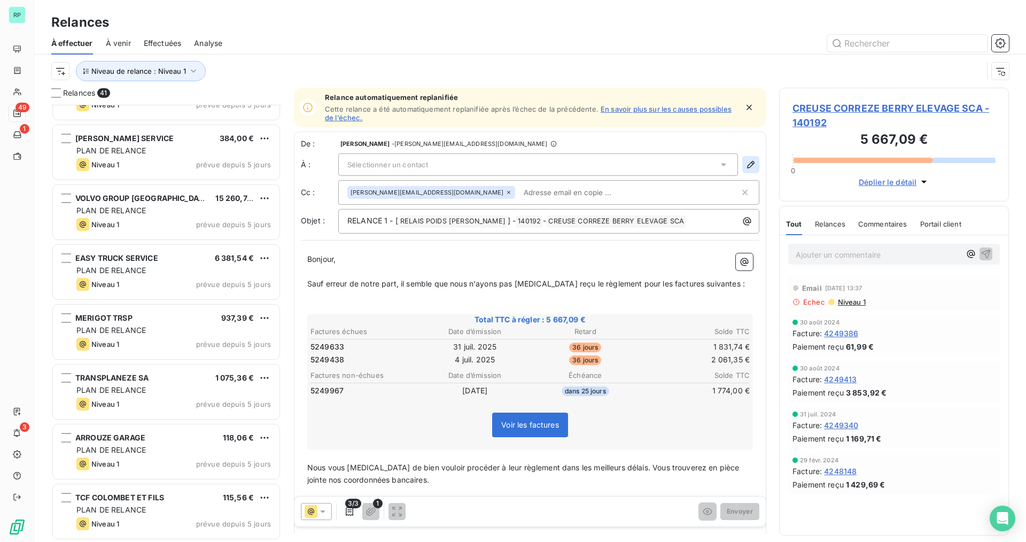
click at [745, 160] on icon "button" at bounding box center [750, 164] width 11 height 11
click at [742, 170] on button "button" at bounding box center [750, 164] width 17 height 17
click at [744, 104] on icon "button" at bounding box center [749, 107] width 11 height 11
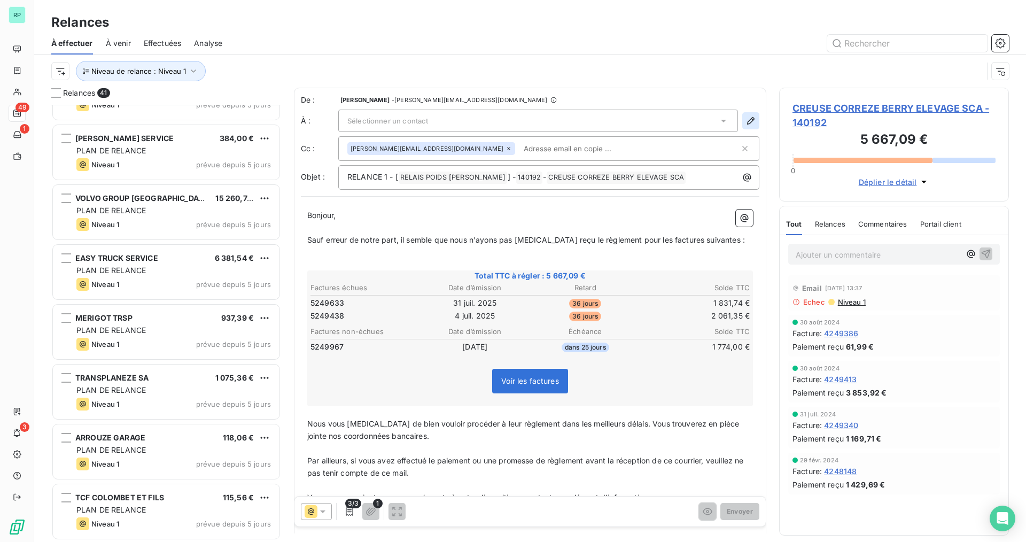
click at [745, 121] on icon "button" at bounding box center [750, 120] width 11 height 11
click at [567, 132] on div "De : BENOIT PIECHACZEK - benoit.piechaczek@groupebrochard.fr À : Sélectionner u…" at bounding box center [530, 142] width 458 height 95
click at [571, 126] on div "Sélectionner un contact" at bounding box center [538, 121] width 400 height 22
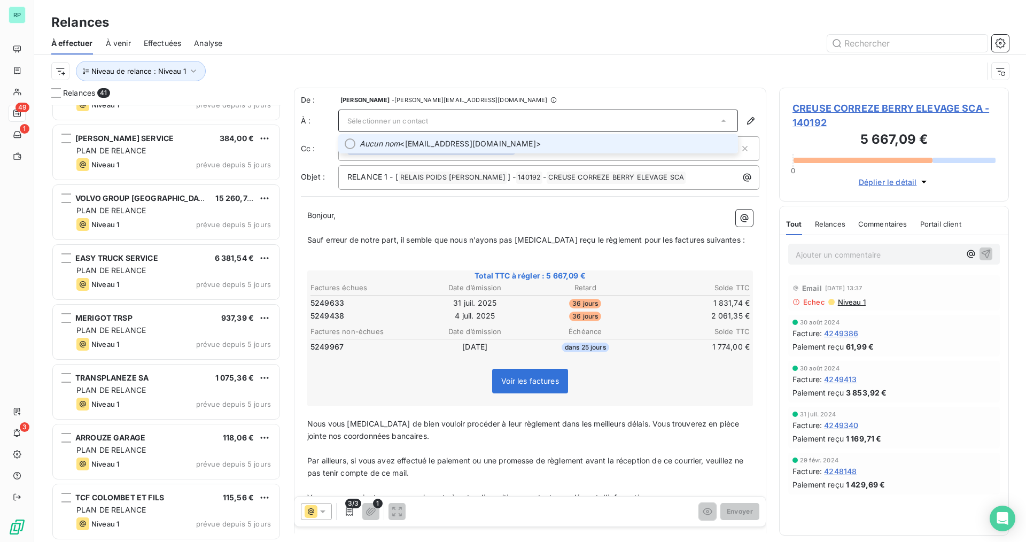
click at [508, 146] on span "Aucun nom <coop@ccbe.fr>" at bounding box center [546, 143] width 372 height 11
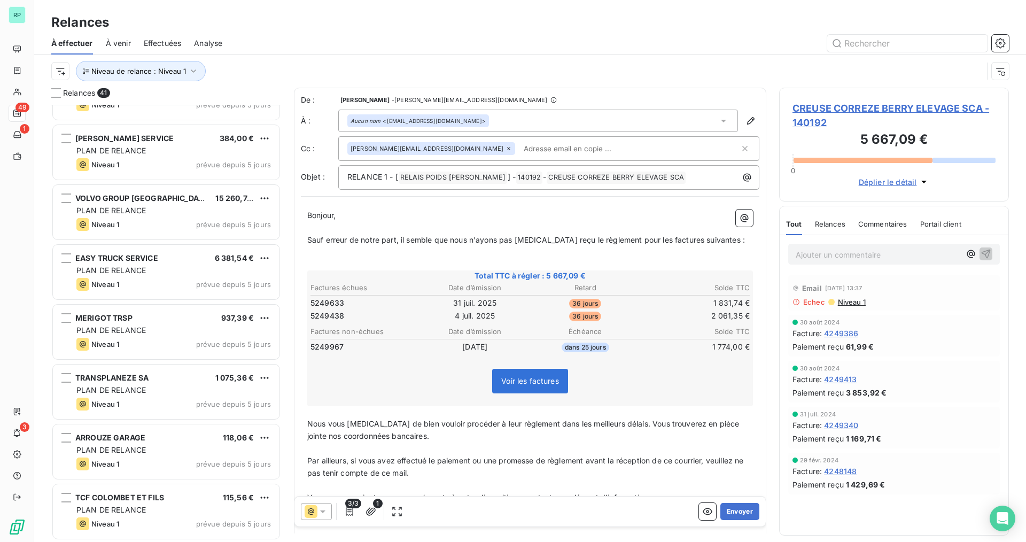
click at [816, 111] on span "CREUSE CORREZE BERRY ELEVAGE SCA - 140192" at bounding box center [893, 115] width 203 height 29
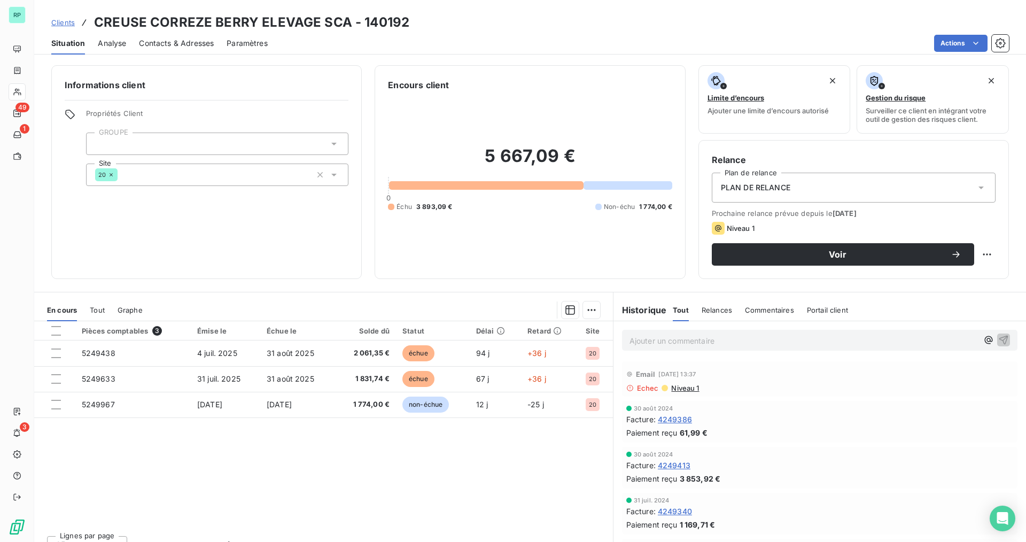
click at [181, 45] on span "Contacts & Adresses" at bounding box center [176, 43] width 75 height 11
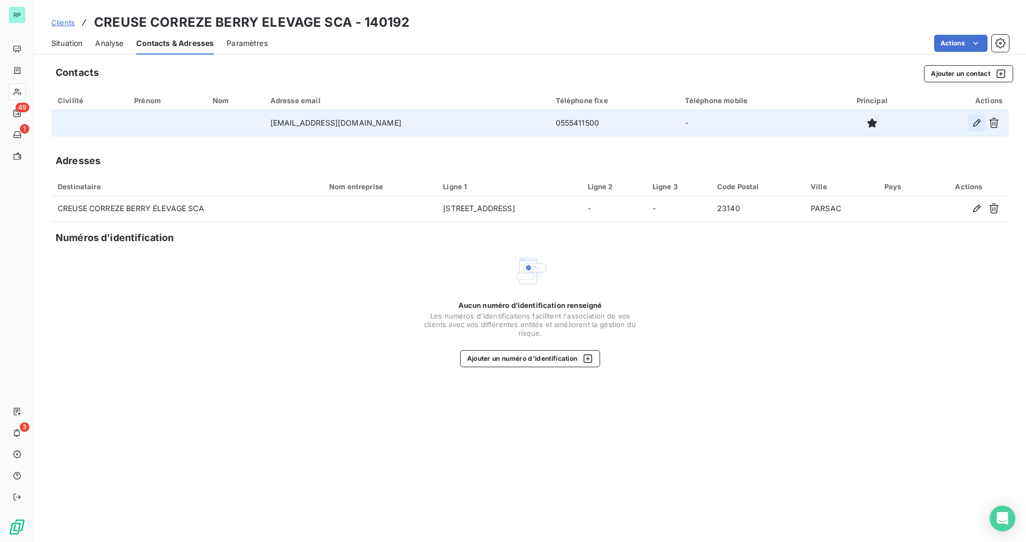
click at [976, 124] on icon "button" at bounding box center [976, 122] width 7 height 7
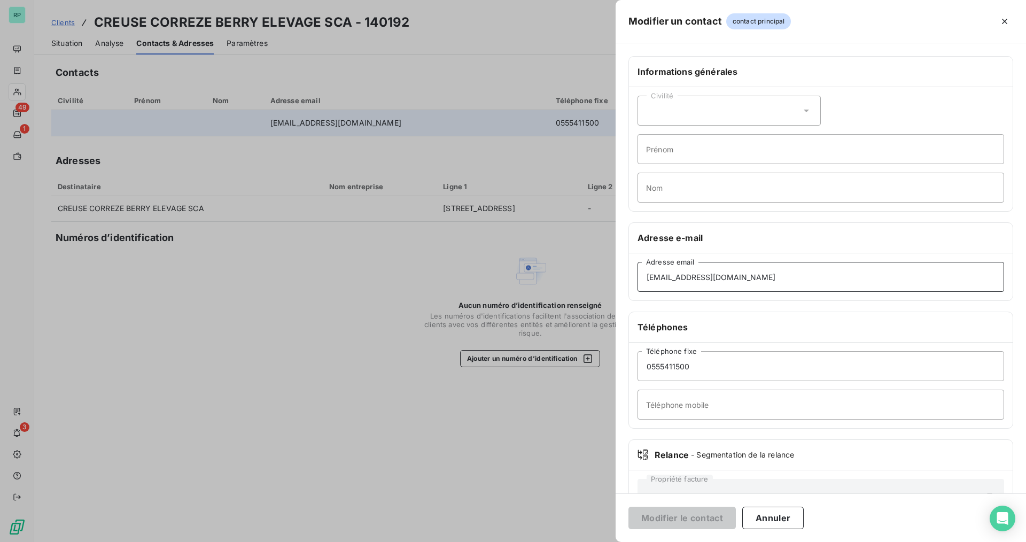
drag, startPoint x: 709, startPoint y: 283, endPoint x: 617, endPoint y: 282, distance: 92.4
click at [617, 282] on div "Informations générales Civilité Prénom Nom Adresse e-mail coop@ccbe.fr Adresse …" at bounding box center [820, 293] width 410 height 474
click at [787, 513] on button "Annuler" at bounding box center [772, 517] width 61 height 22
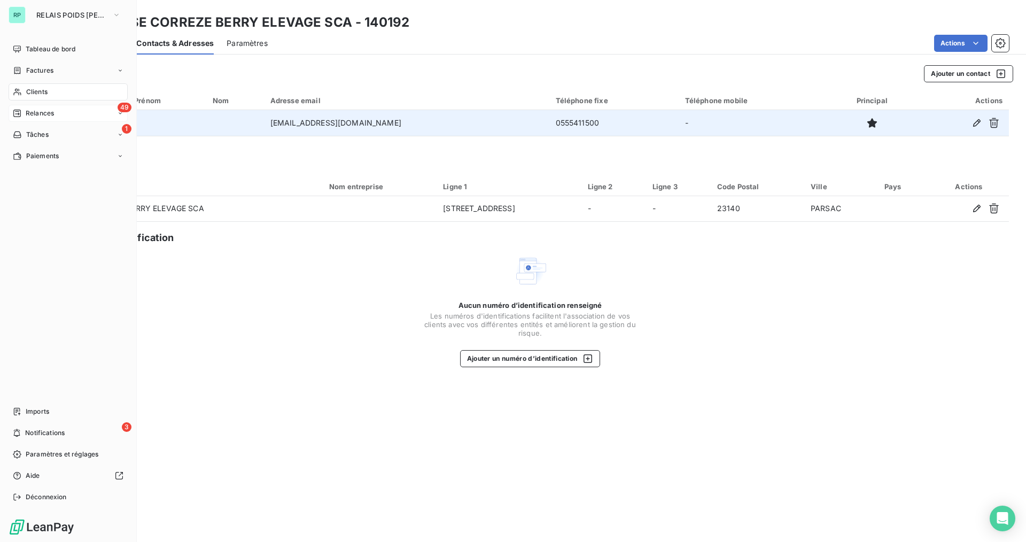
click at [44, 112] on span "Relances" at bounding box center [40, 113] width 28 height 10
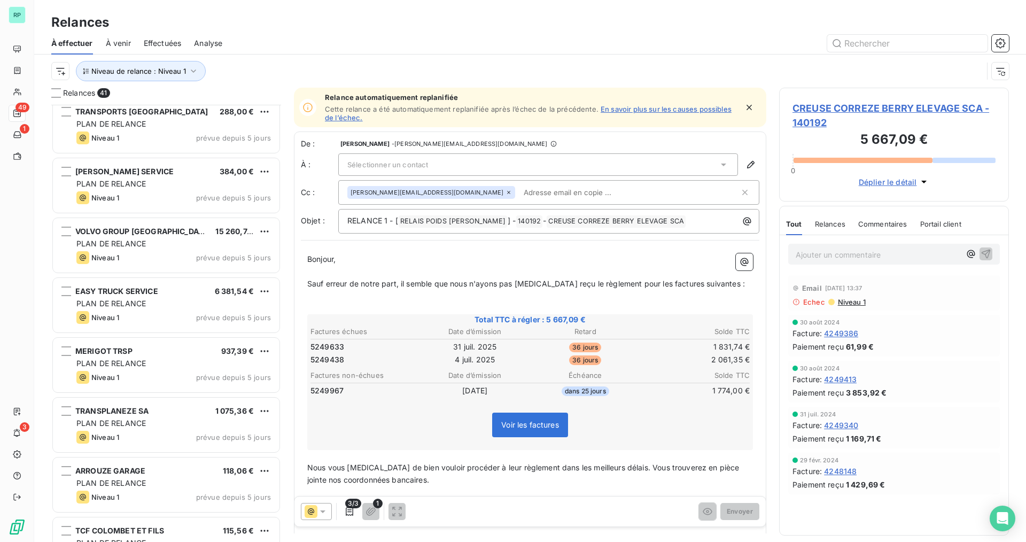
scroll to position [2017, 0]
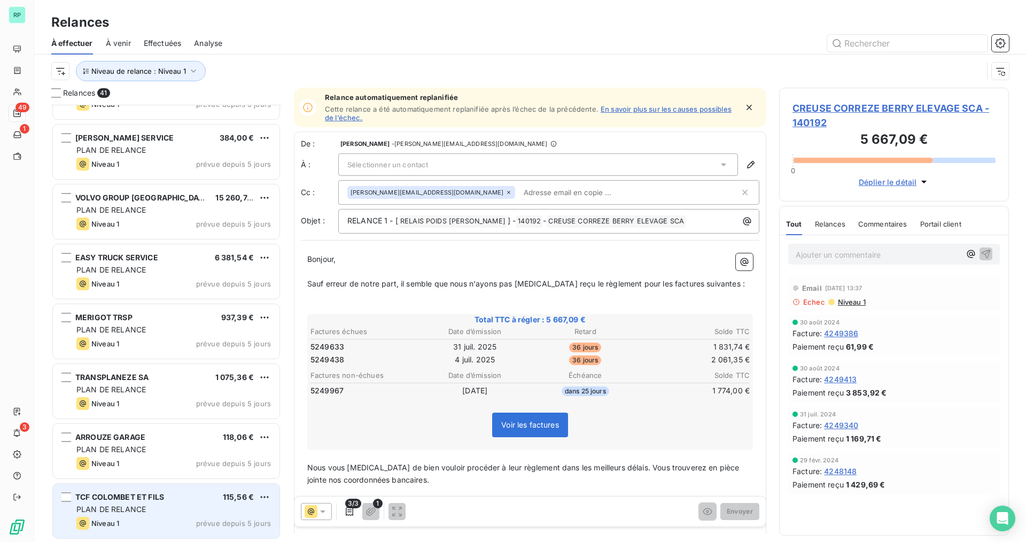
click at [135, 501] on div "TCF COLOMBET ET FILS" at bounding box center [119, 496] width 89 height 11
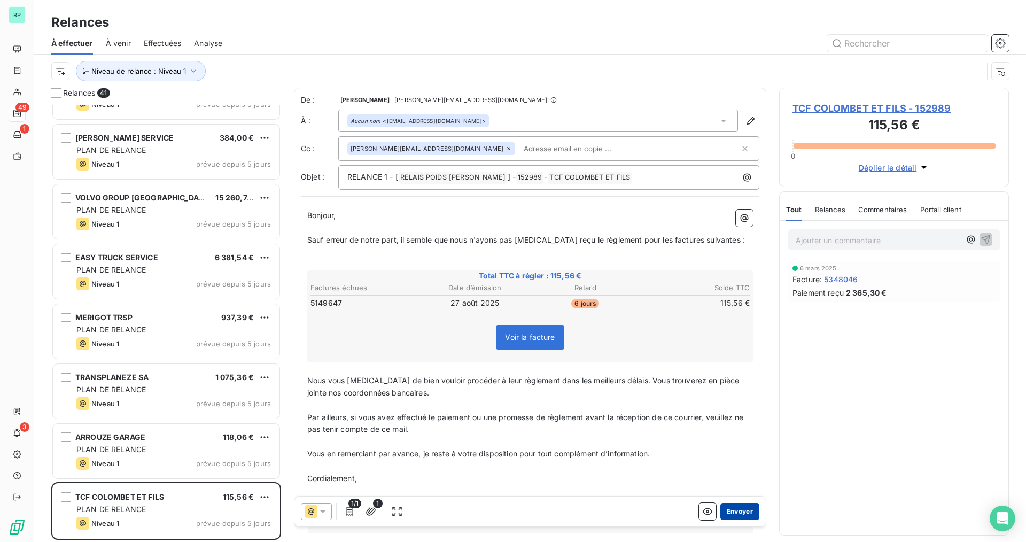
click at [742, 508] on button "Envoyer" at bounding box center [739, 511] width 39 height 17
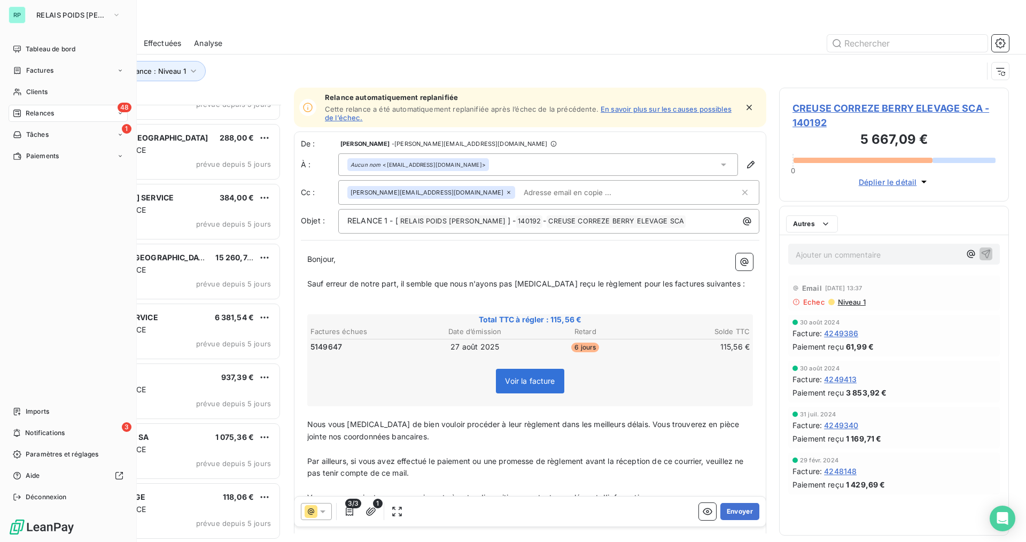
scroll to position [1956, 0]
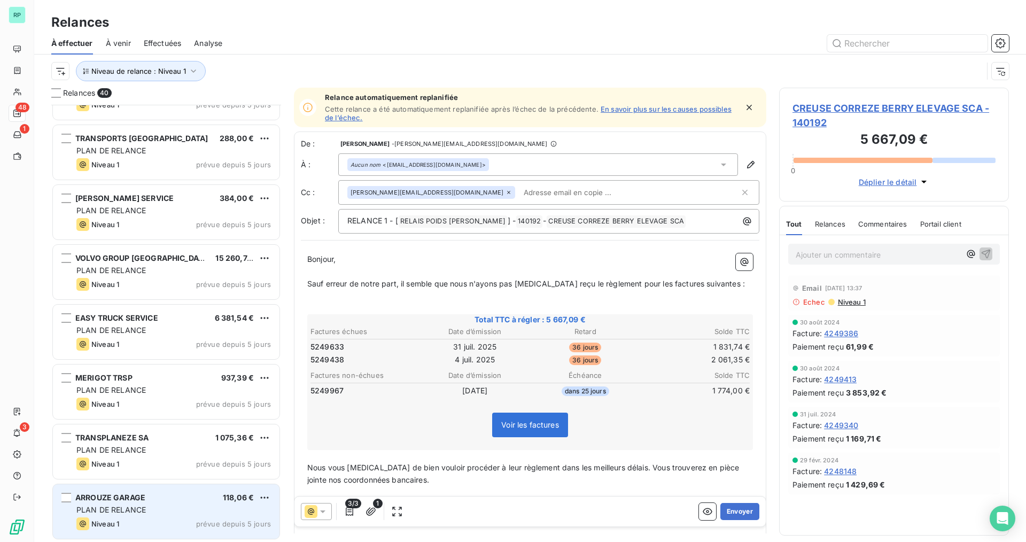
click at [151, 499] on div "ARROUZE GARAGE 118,06 €" at bounding box center [173, 498] width 194 height 10
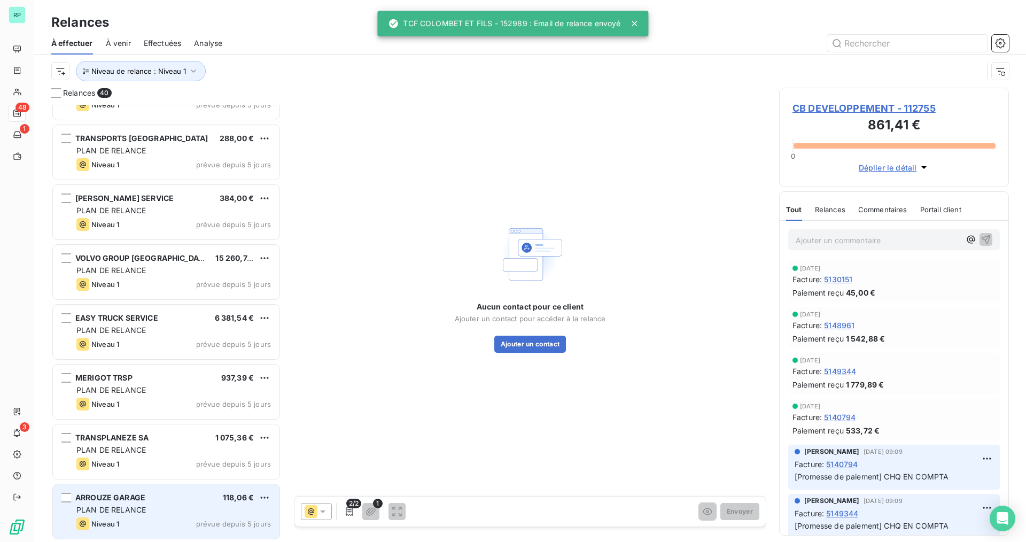
click at [179, 518] on div "Niveau 1 prévue depuis 5 jours" at bounding box center [173, 523] width 194 height 13
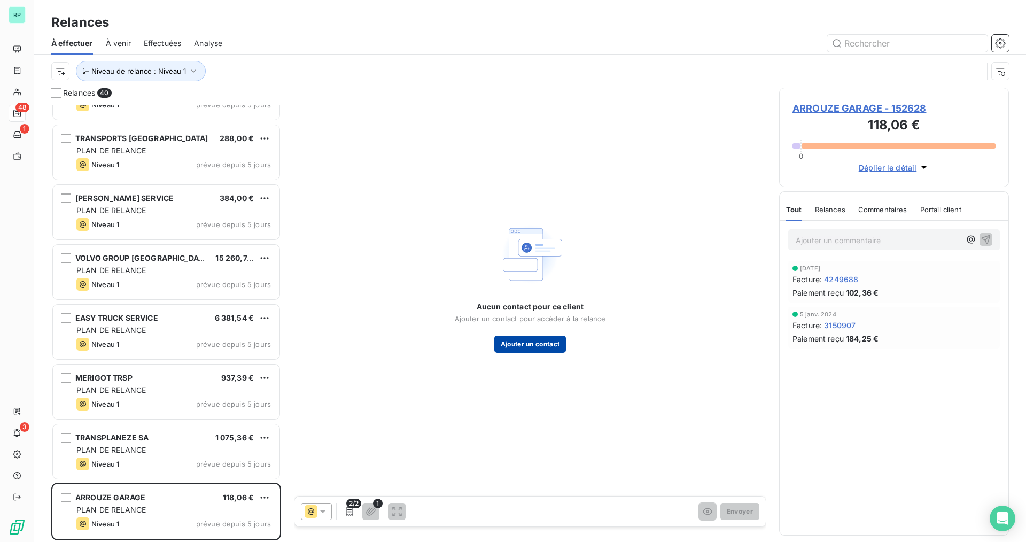
click at [551, 343] on button "Ajouter un contact" at bounding box center [530, 343] width 72 height 17
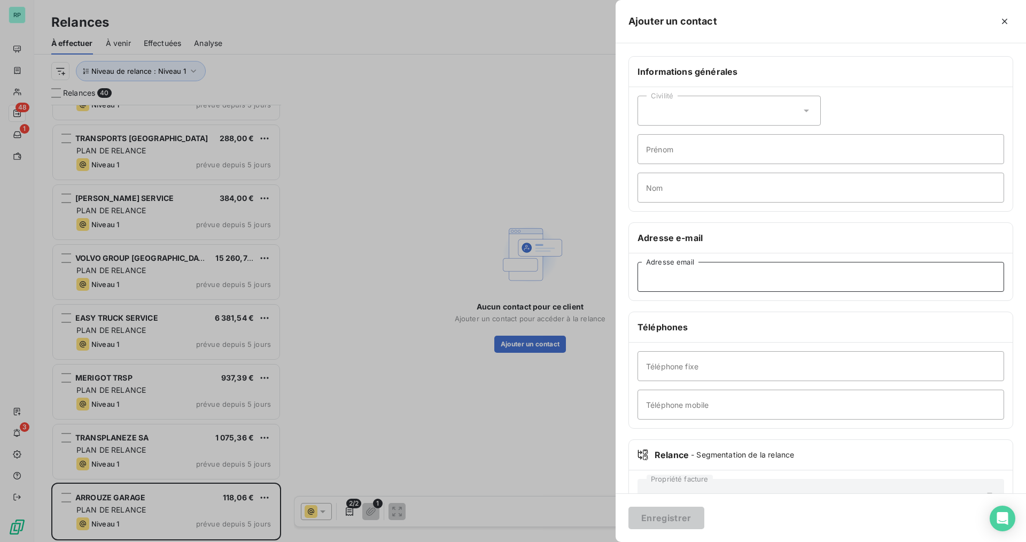
click at [704, 275] on input "Adresse email" at bounding box center [820, 277] width 366 height 30
paste input "factures@arrouze.fr"
type input "factures@arrouze.fr"
click at [699, 520] on button "Enregistrer" at bounding box center [666, 517] width 76 height 22
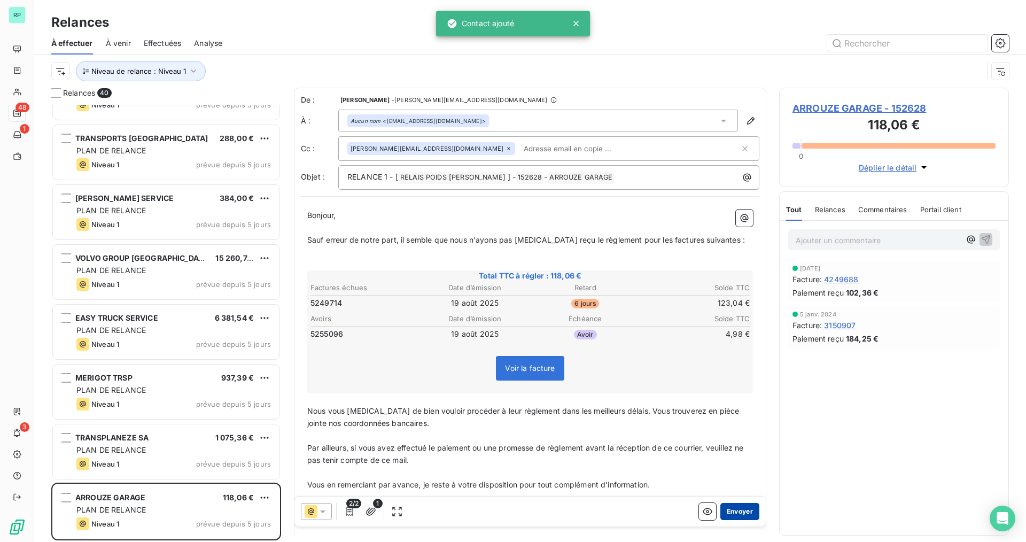
click at [735, 510] on button "Envoyer" at bounding box center [739, 511] width 39 height 17
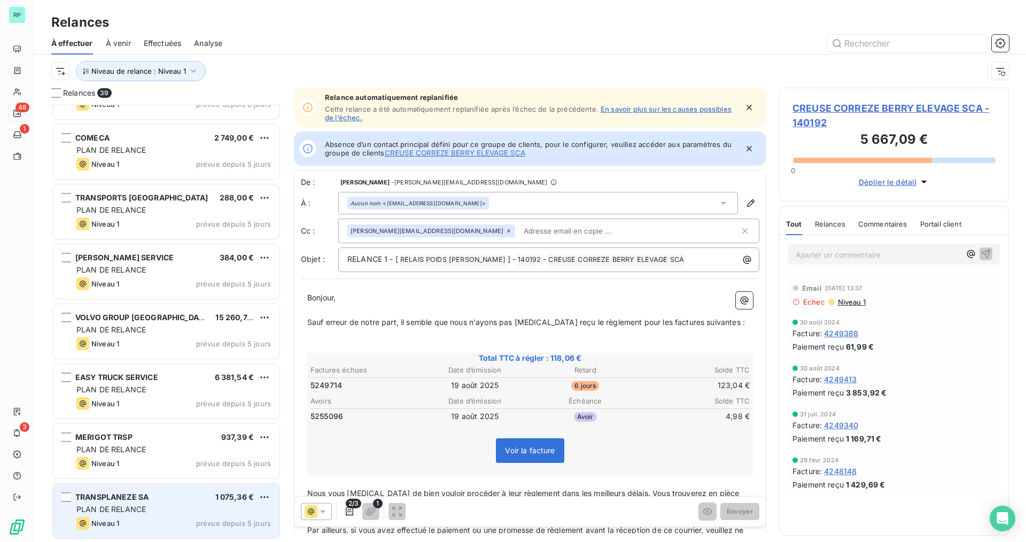
scroll to position [1896, 0]
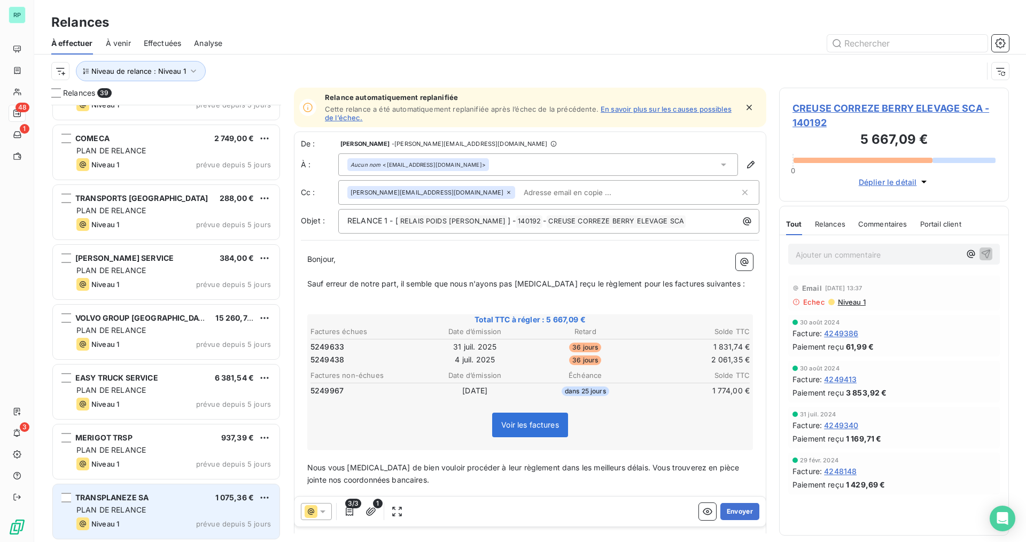
click at [178, 505] on div "PLAN DE RELANCE" at bounding box center [173, 509] width 194 height 11
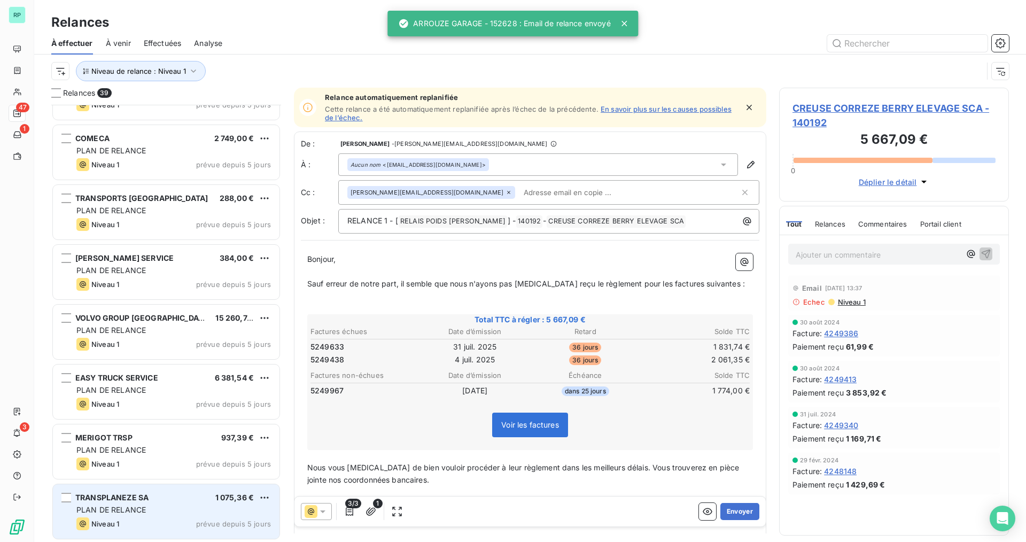
scroll to position [1897, 0]
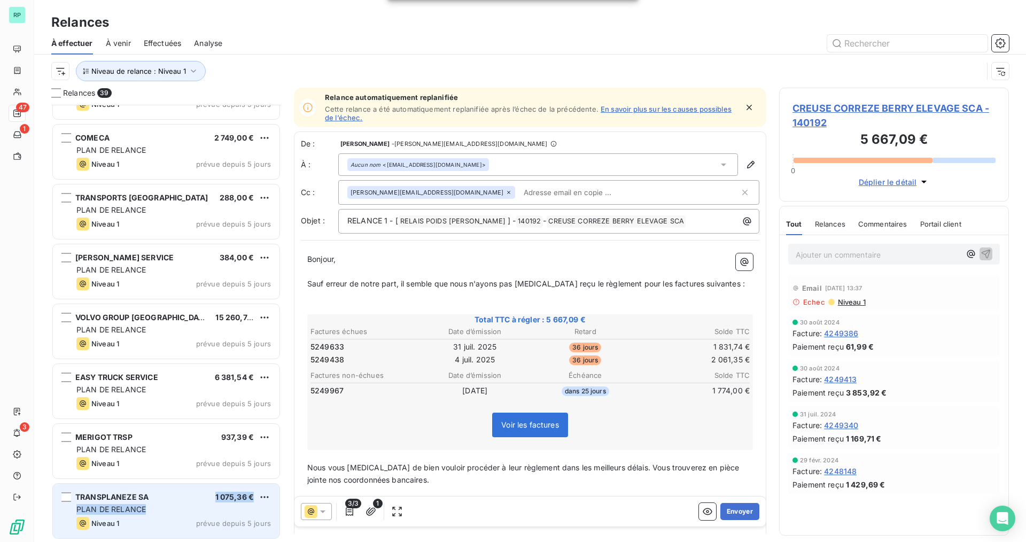
click at [168, 502] on div "TRANSPLANEZE SA 1 075,36 € PLAN DE RELANCE Niveau 1 prévue depuis 5 jours" at bounding box center [166, 510] width 227 height 54
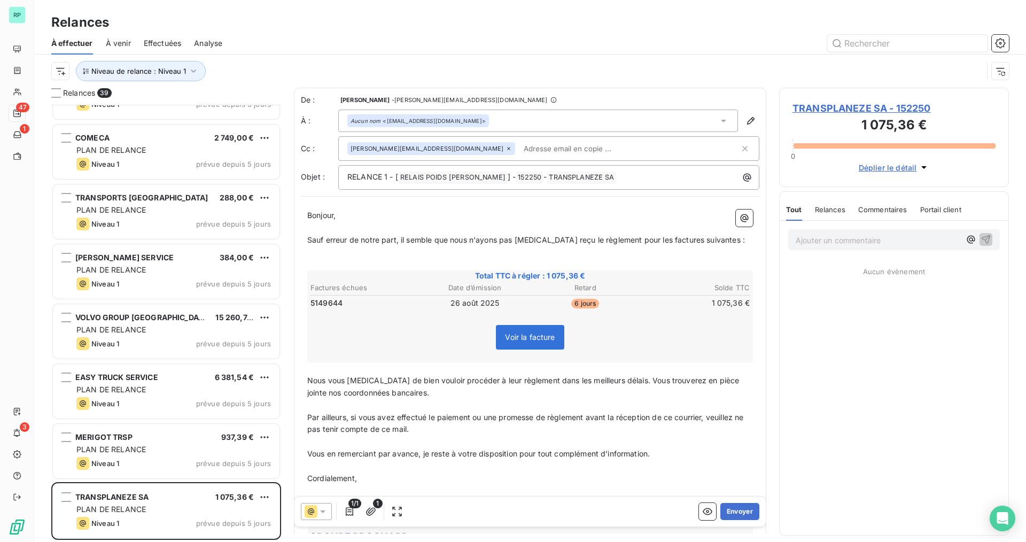
click at [848, 100] on div "TRANSPLANEZE SA - 152250 1 075,36 € 0 Déplier le détail" at bounding box center [894, 137] width 230 height 99
click at [845, 106] on span "TRANSPLANEZE SA - 152250" at bounding box center [893, 108] width 203 height 14
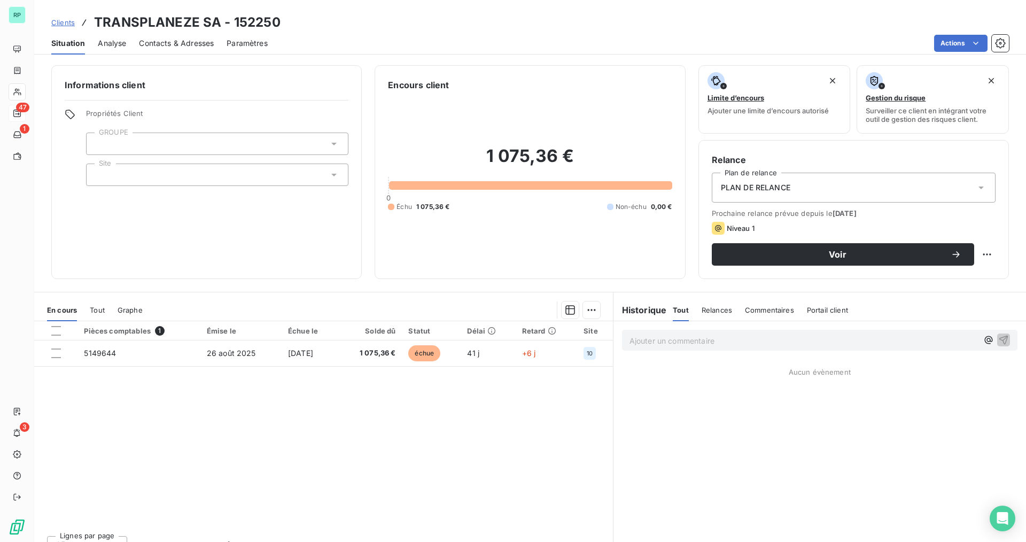
click at [157, 41] on span "Contacts & Adresses" at bounding box center [176, 43] width 75 height 11
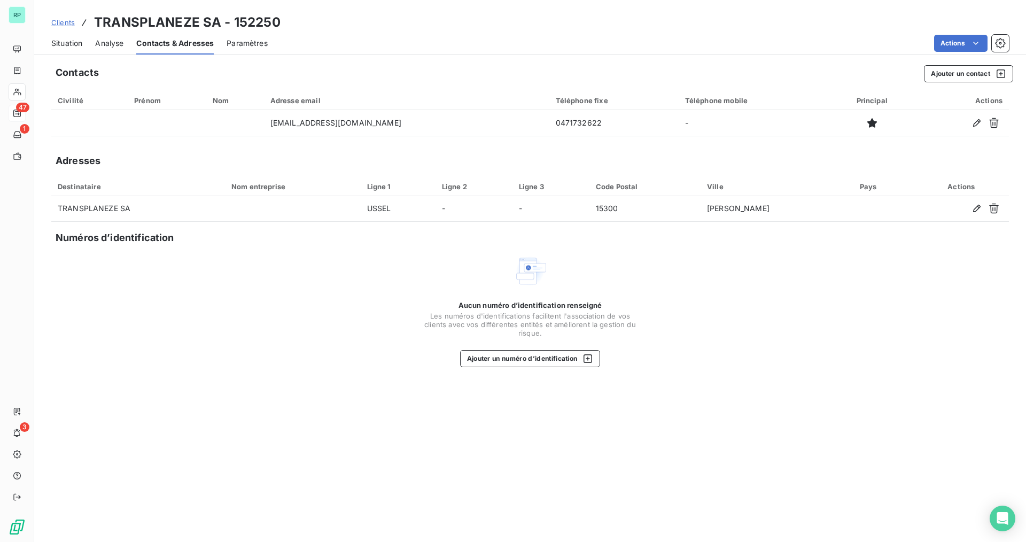
click at [67, 27] on link "Clients" at bounding box center [63, 22] width 24 height 11
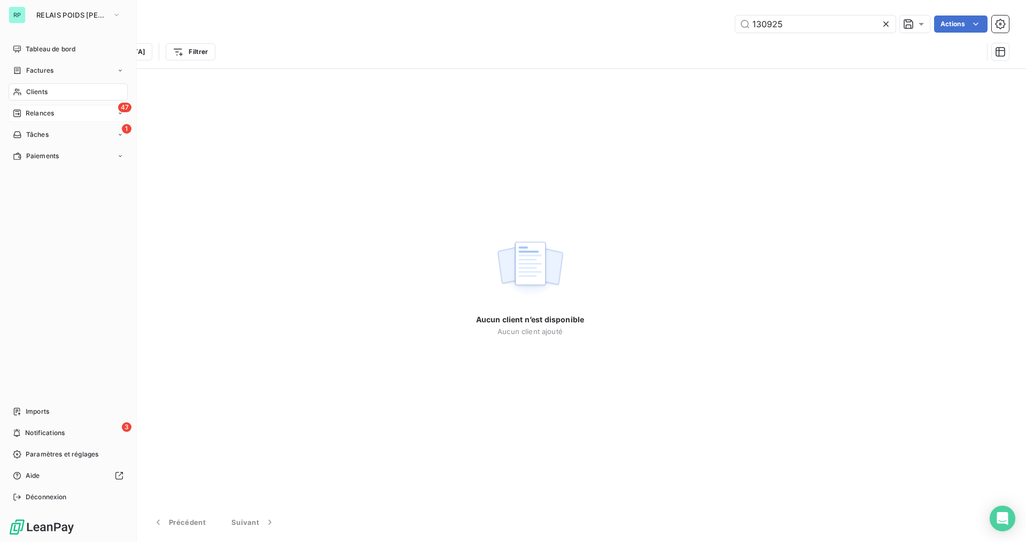
drag, startPoint x: 46, startPoint y: 88, endPoint x: 41, endPoint y: 94, distance: 8.3
click at [46, 89] on span "Clients" at bounding box center [36, 92] width 21 height 10
click at [45, 111] on span "Relances" at bounding box center [40, 113] width 28 height 10
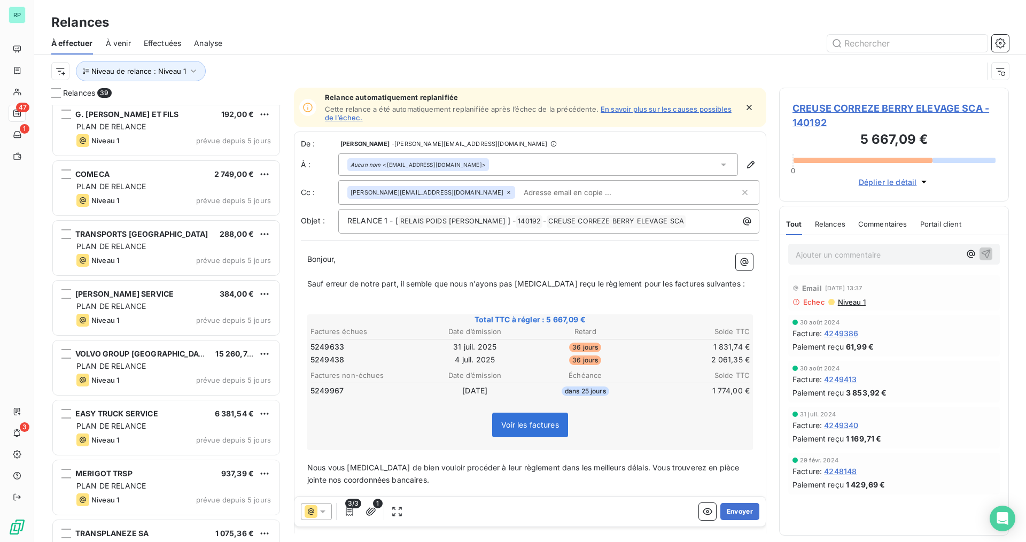
scroll to position [1897, 0]
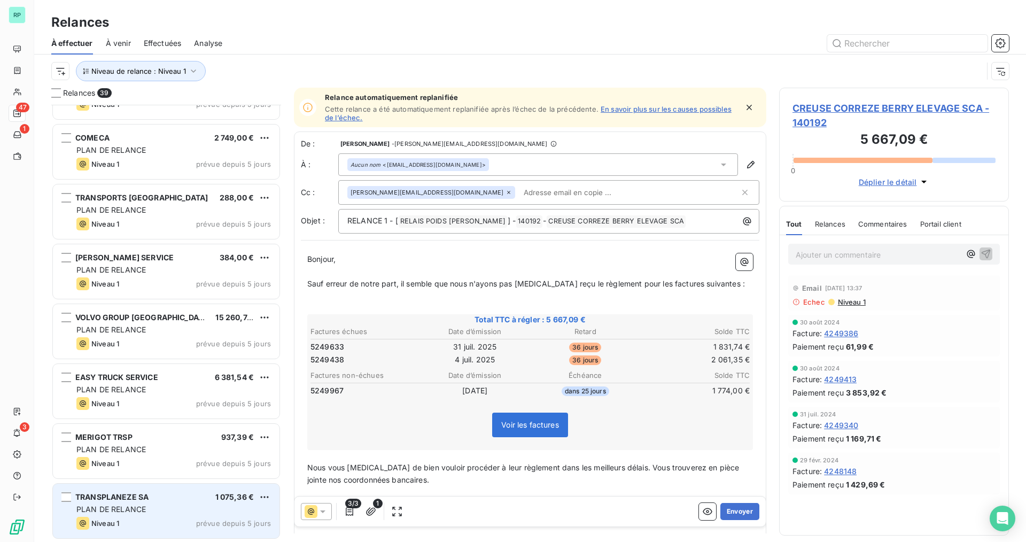
click at [134, 491] on div "TRANSPLANEZE SA 1 075,36 € PLAN DE RELANCE Niveau 1 prévue depuis 5 jours" at bounding box center [166, 510] width 227 height 54
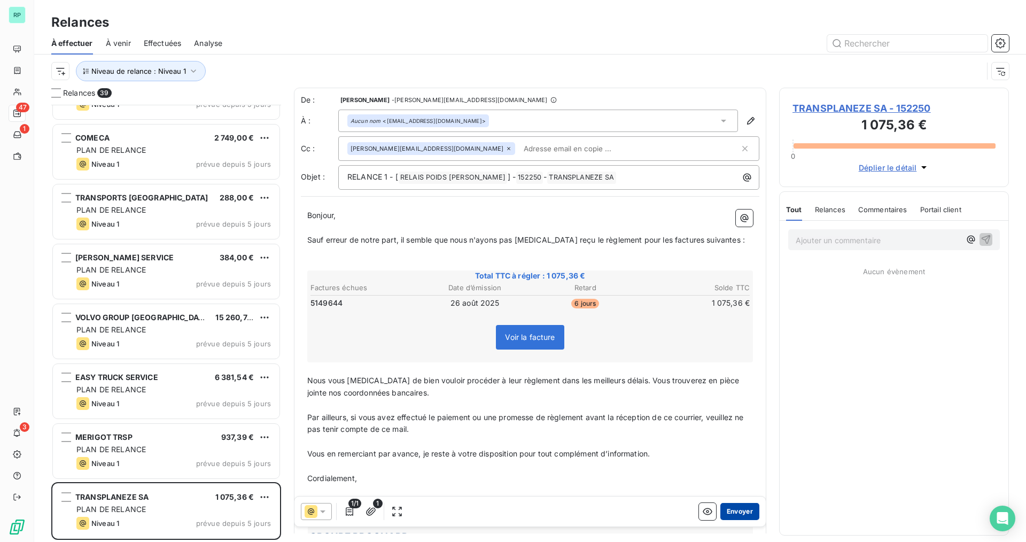
click at [730, 512] on button "Envoyer" at bounding box center [739, 511] width 39 height 17
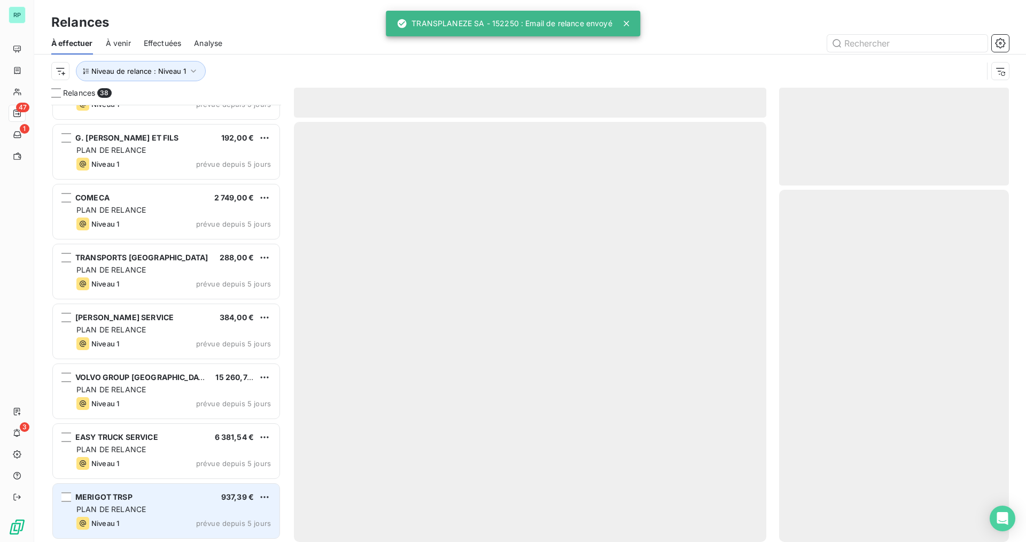
scroll to position [1837, 0]
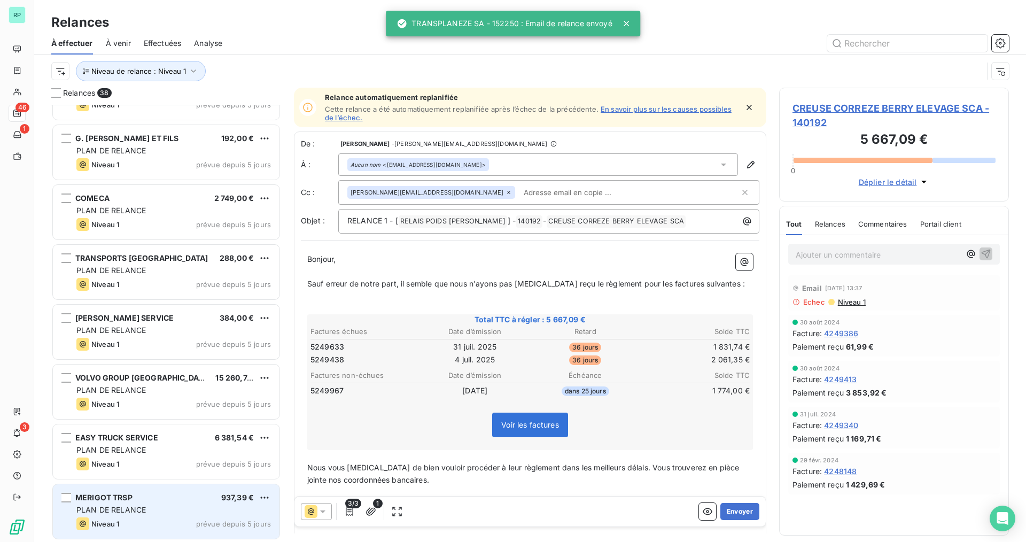
click at [143, 503] on div "MERIGOT TRSP 937,39 € PLAN DE RELANCE Niveau 1 prévue depuis 5 jours" at bounding box center [166, 511] width 227 height 54
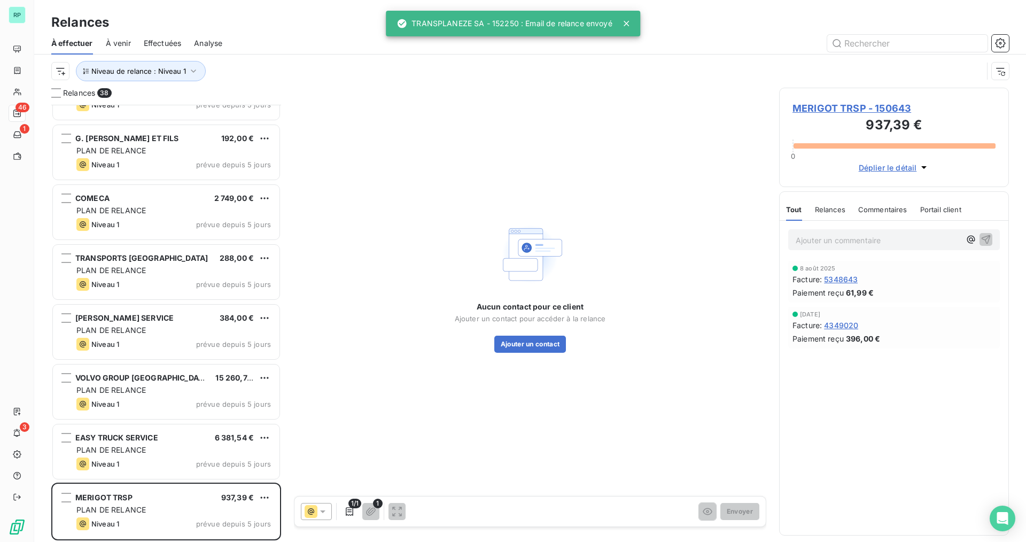
scroll to position [1837, 0]
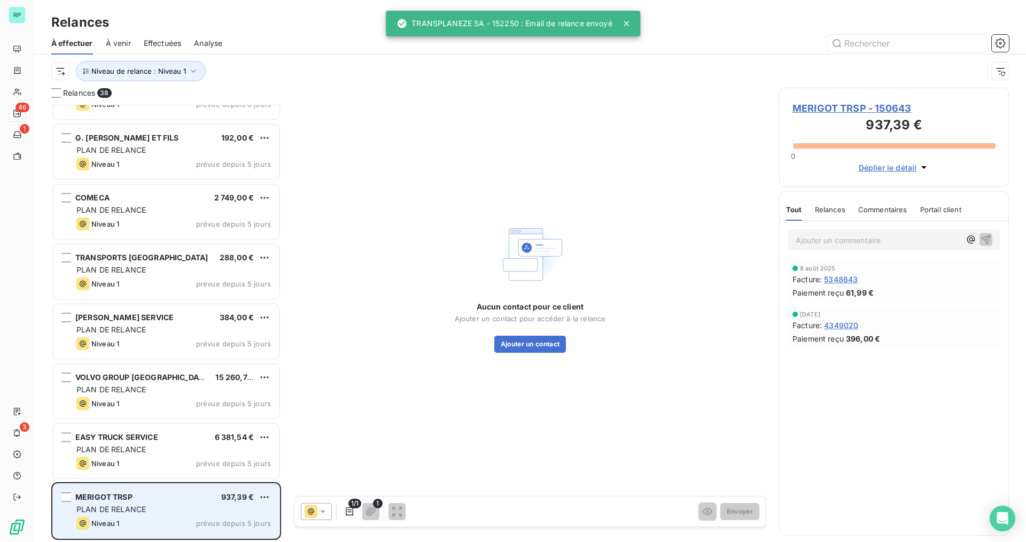
click at [181, 498] on div "MERIGOT TRSP 937,39 €" at bounding box center [173, 497] width 194 height 10
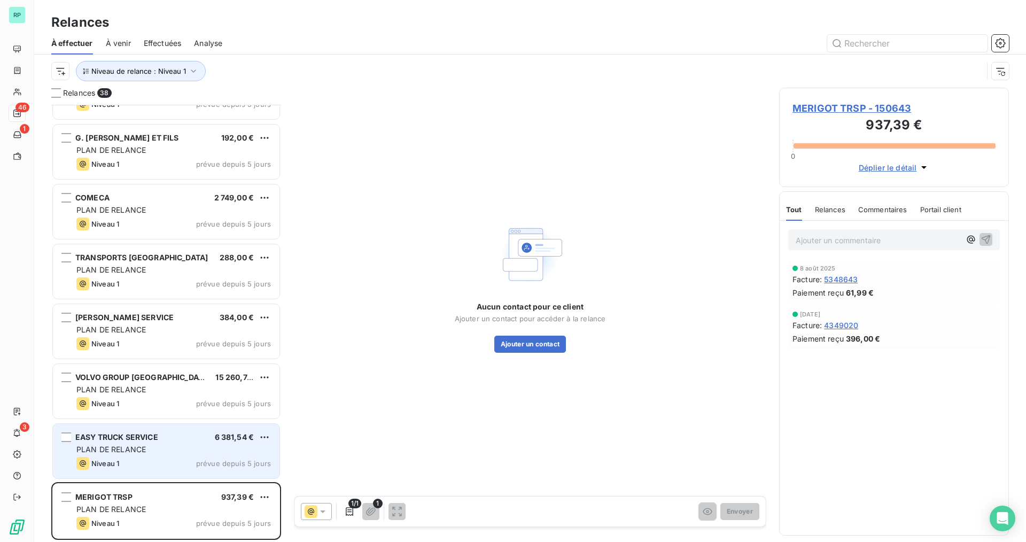
click at [184, 453] on div "PLAN DE RELANCE" at bounding box center [173, 449] width 194 height 11
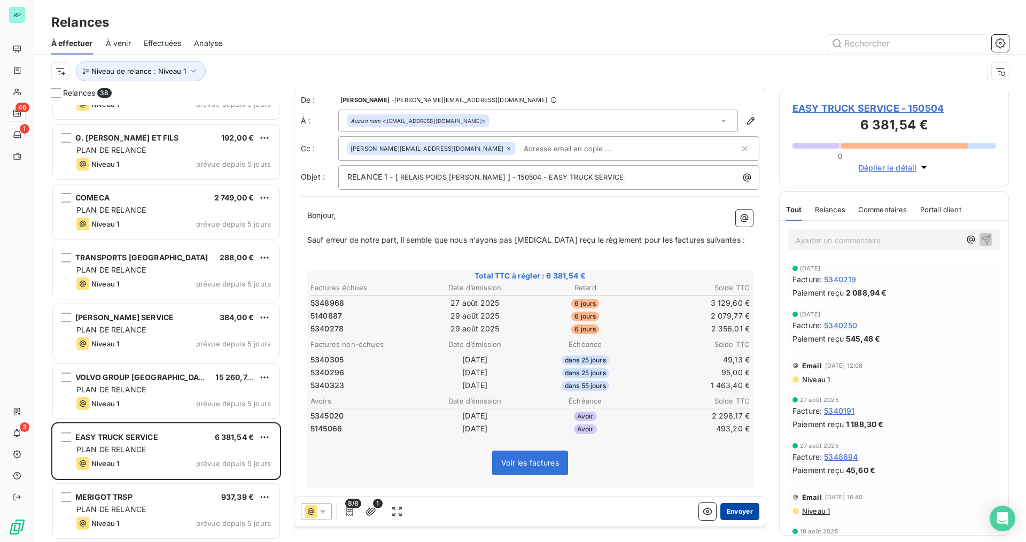
click at [736, 512] on button "Envoyer" at bounding box center [739, 511] width 39 height 17
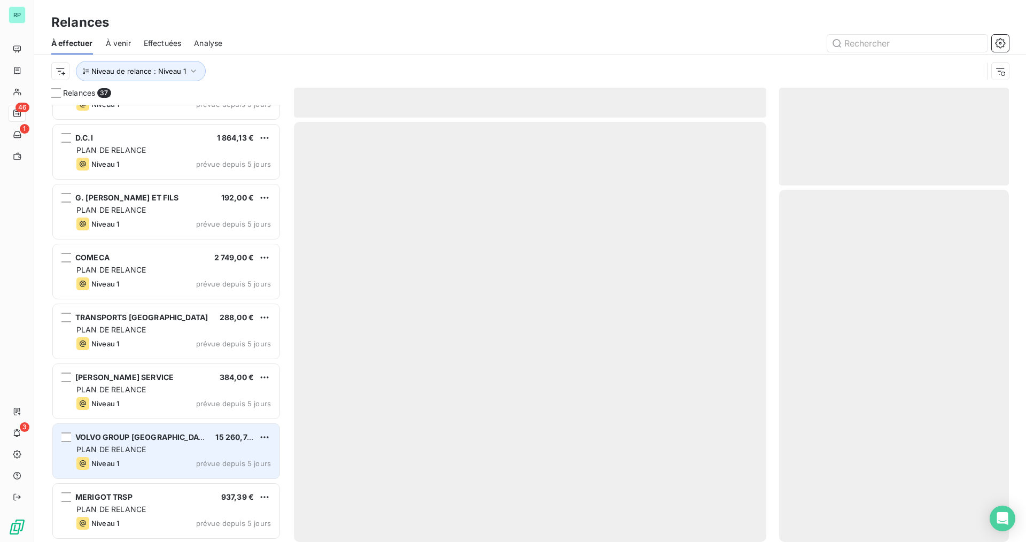
scroll to position [1777, 0]
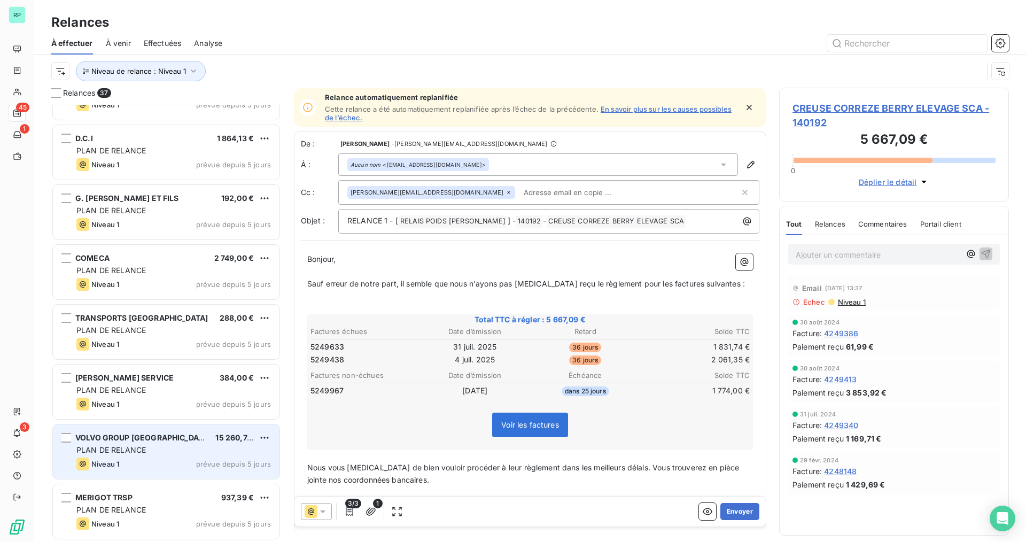
click at [142, 446] on span "PLAN DE RELANCE" at bounding box center [110, 449] width 69 height 9
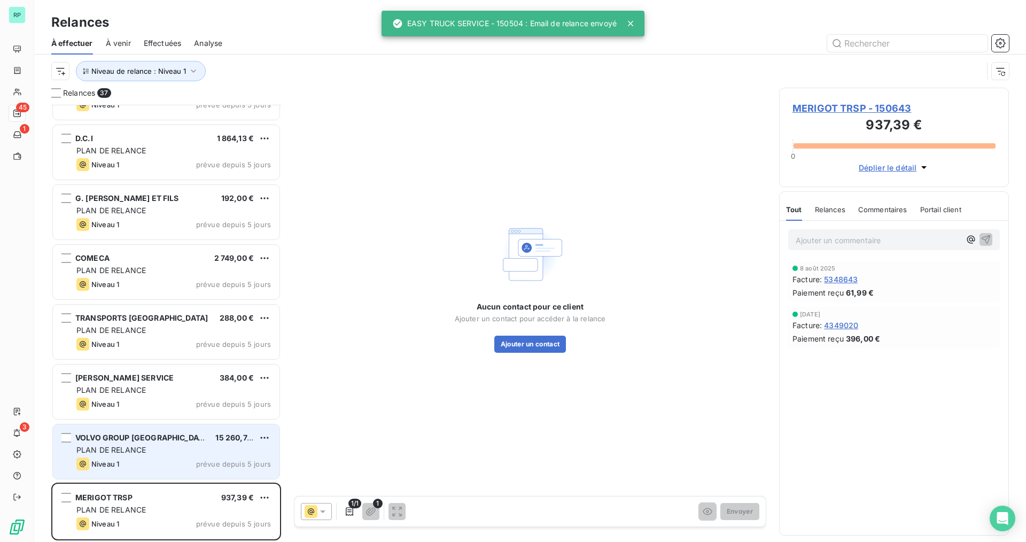
click at [188, 448] on div "PLAN DE RELANCE" at bounding box center [173, 449] width 194 height 11
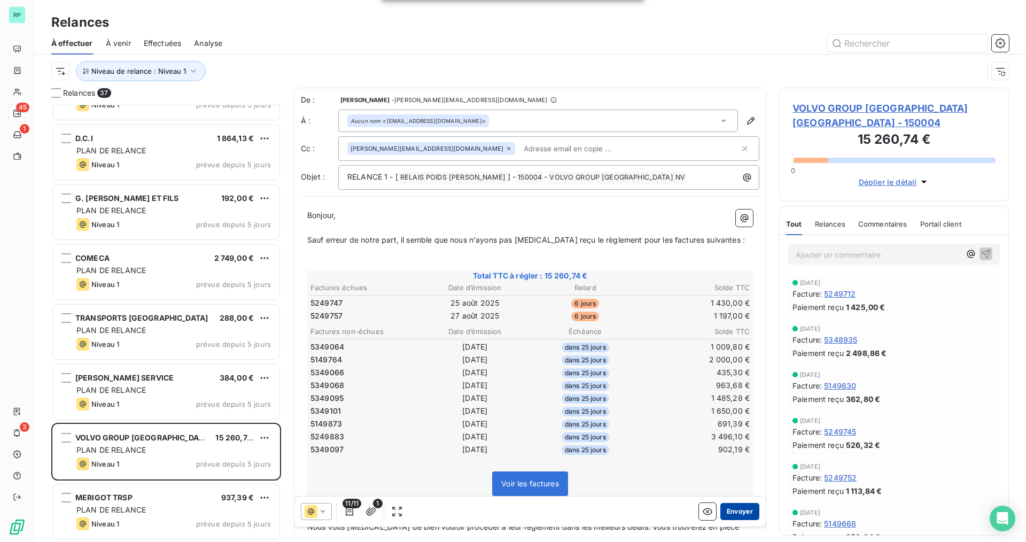
click at [731, 507] on button "Envoyer" at bounding box center [739, 511] width 39 height 17
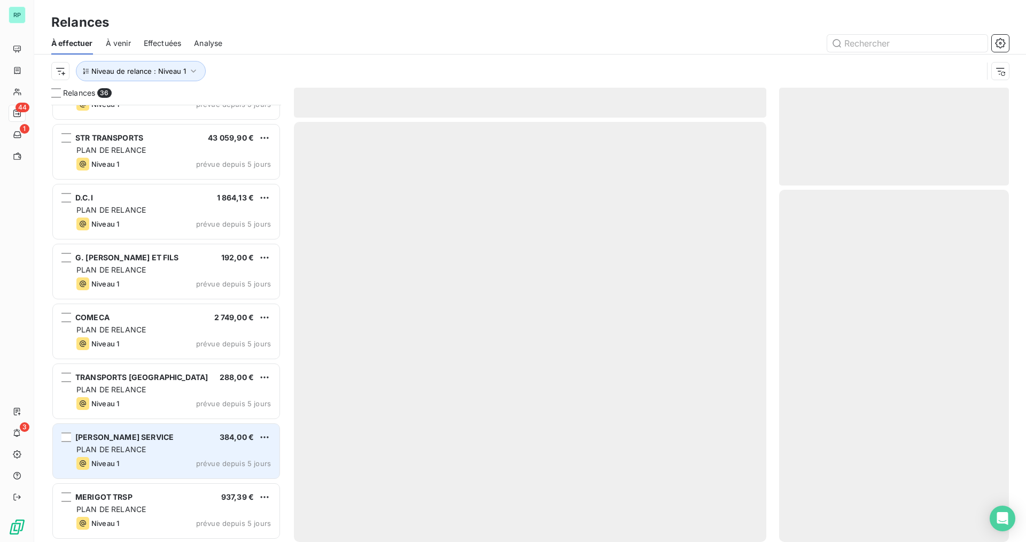
scroll to position [1717, 0]
click at [119, 453] on span "PLAN DE RELANCE" at bounding box center [110, 449] width 69 height 9
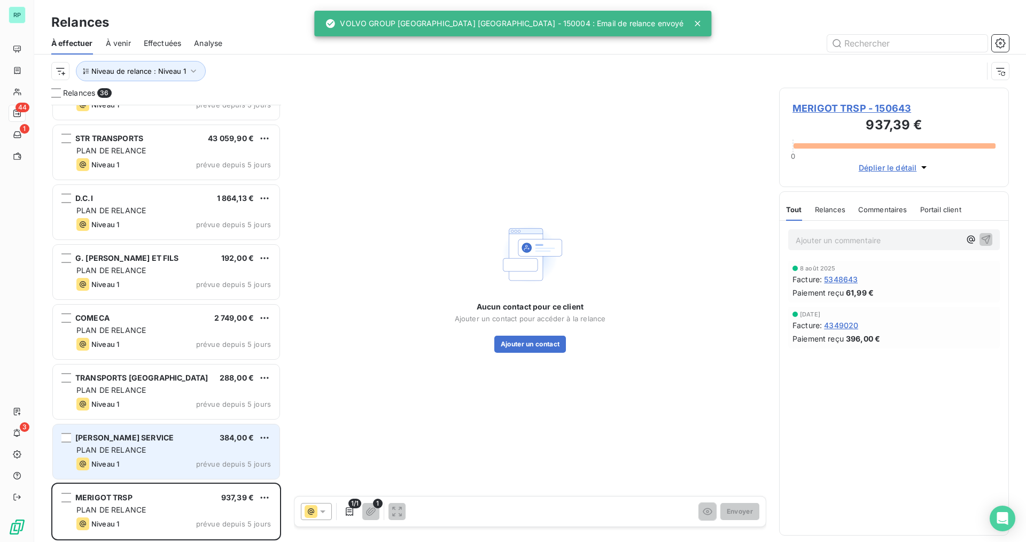
click at [154, 448] on div "PLAN DE RELANCE" at bounding box center [173, 449] width 194 height 11
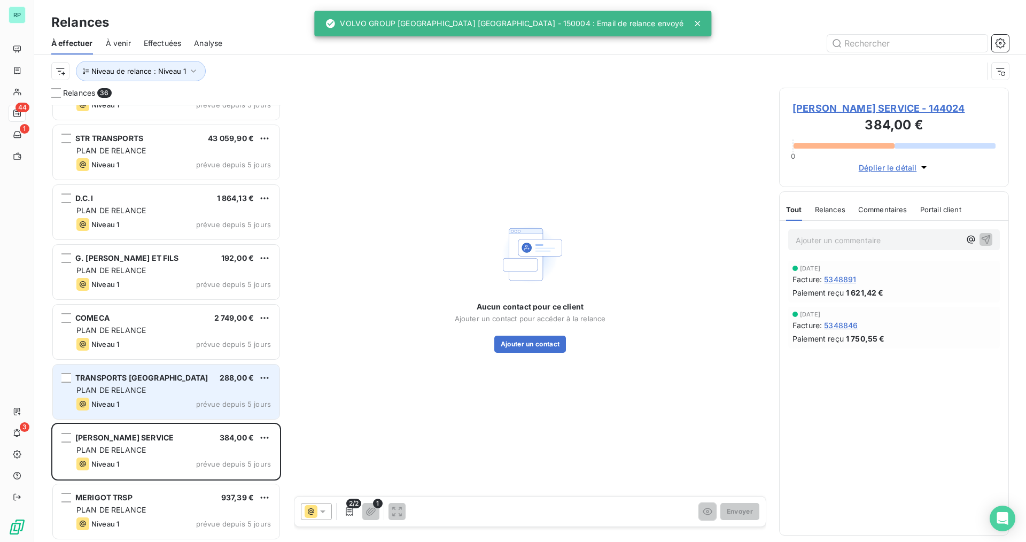
click at [152, 382] on div "TRANSPORTS MALGOGNE" at bounding box center [141, 377] width 132 height 11
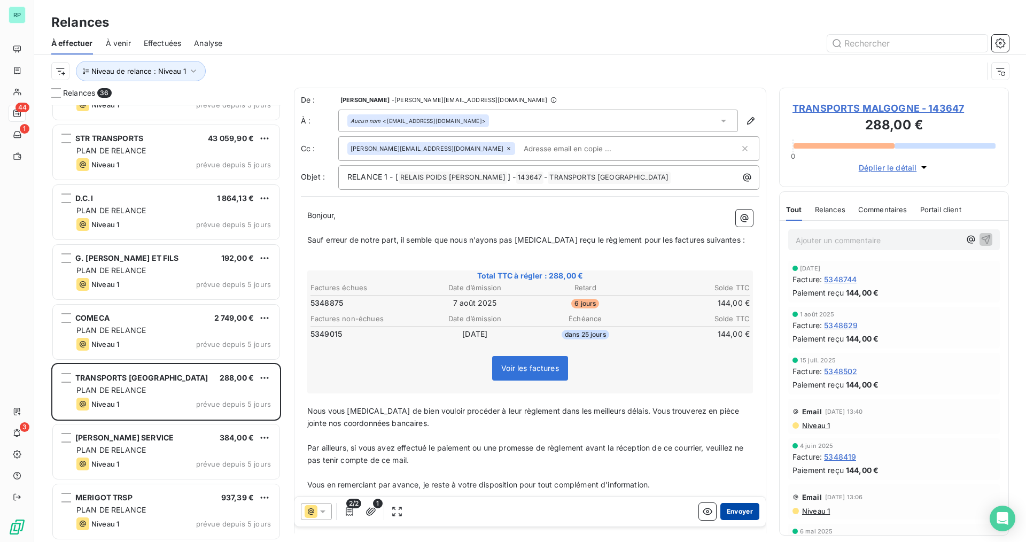
click at [743, 511] on button "Envoyer" at bounding box center [739, 511] width 39 height 17
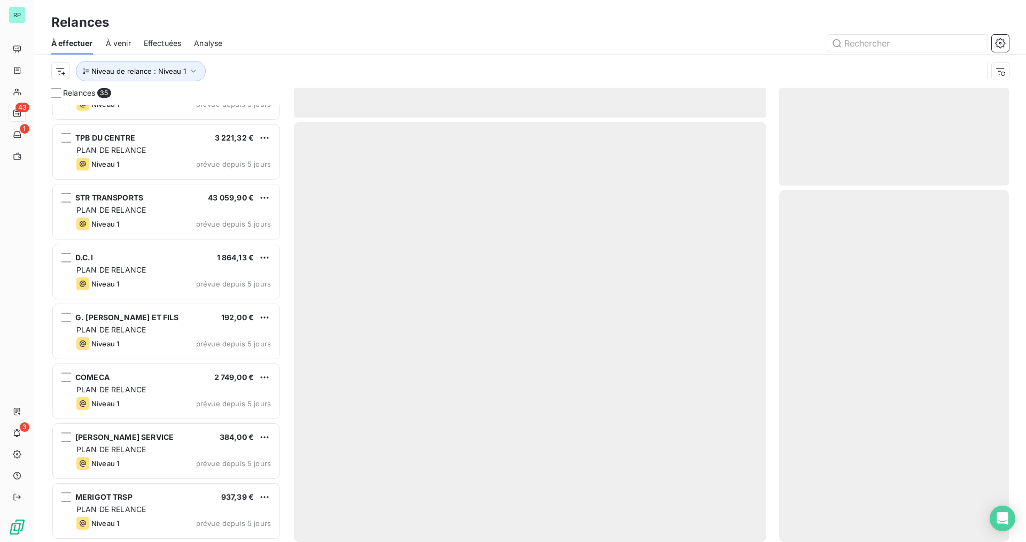
scroll to position [1657, 0]
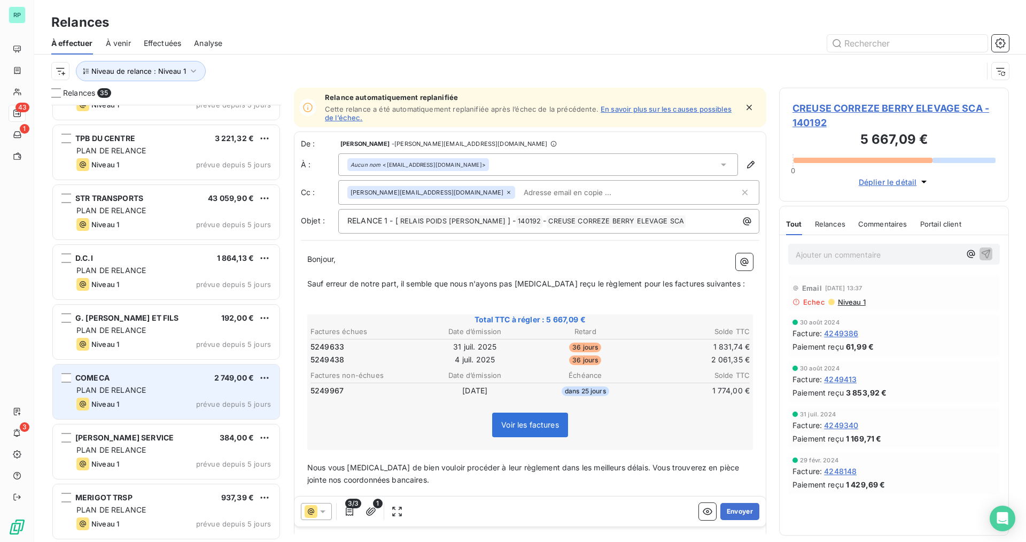
click at [87, 400] on div "Niveau 1" at bounding box center [97, 403] width 43 height 13
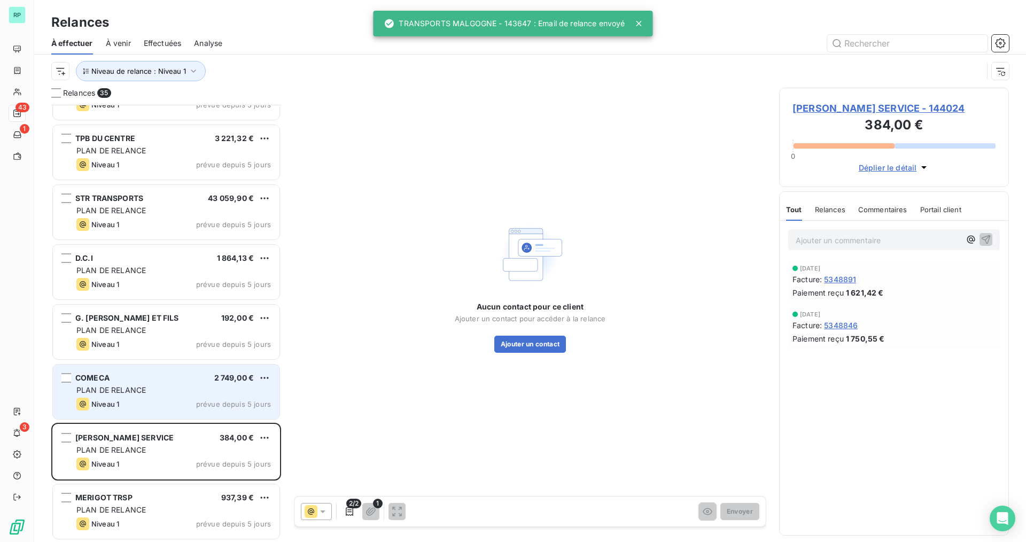
click at [171, 380] on div "COMECA 2 749,00 €" at bounding box center [173, 378] width 194 height 10
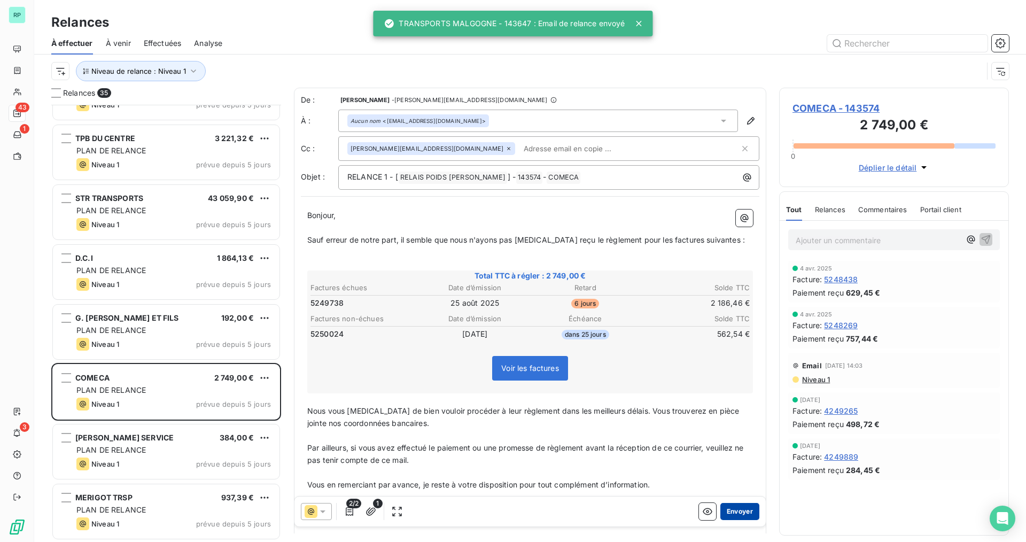
click at [744, 512] on button "Envoyer" at bounding box center [739, 511] width 39 height 17
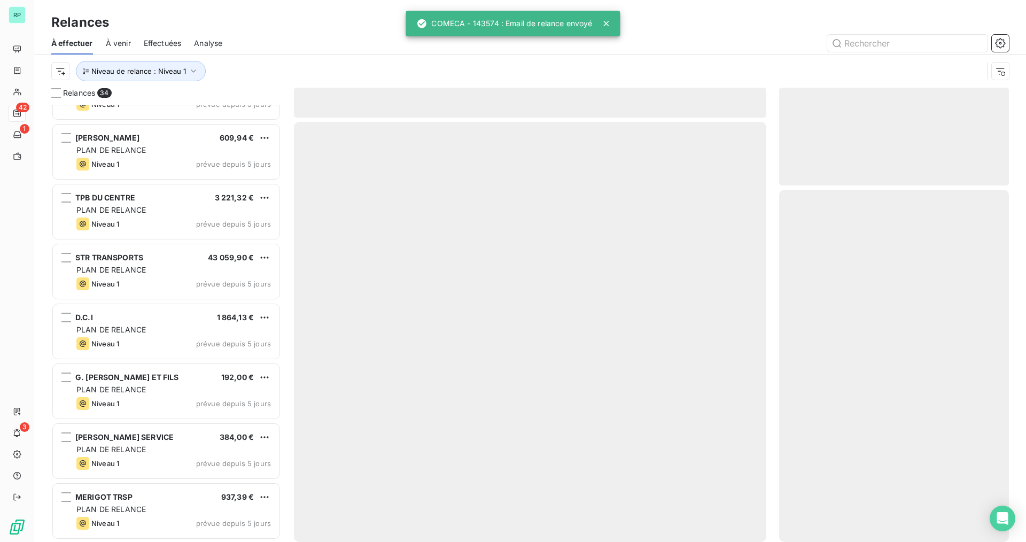
scroll to position [1597, 0]
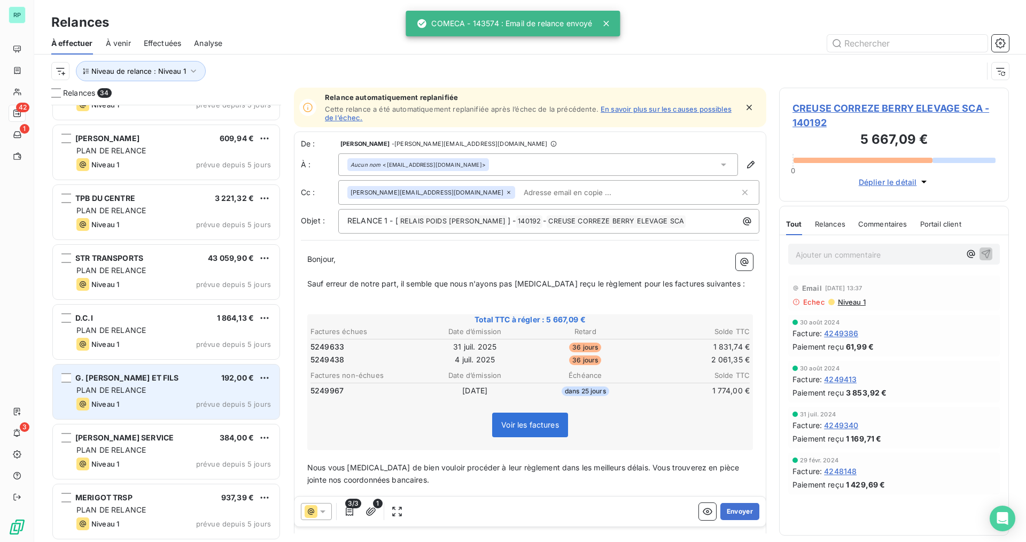
click at [106, 380] on span "G. JACQUEMMOZ ET FILS" at bounding box center [127, 377] width 104 height 9
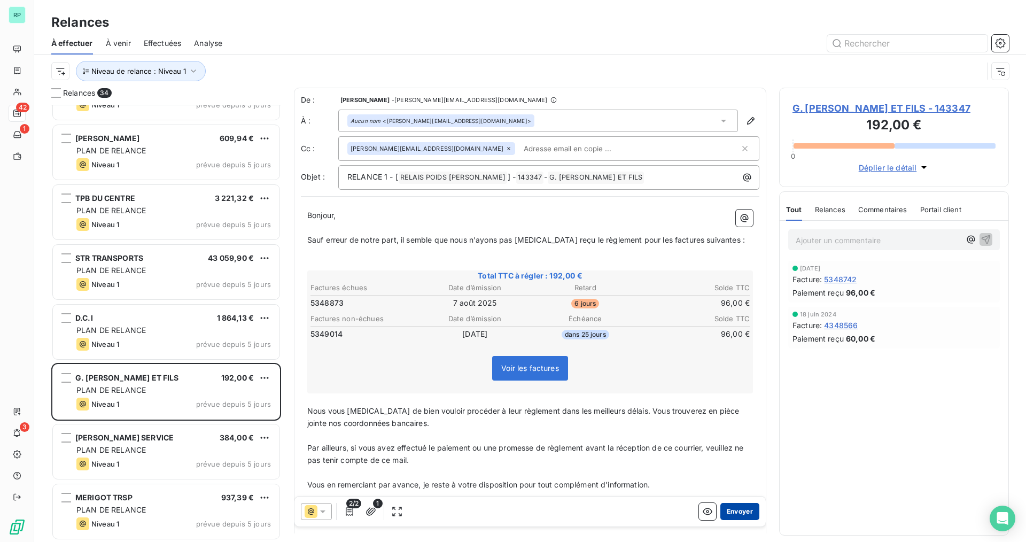
click at [733, 513] on button "Envoyer" at bounding box center [739, 511] width 39 height 17
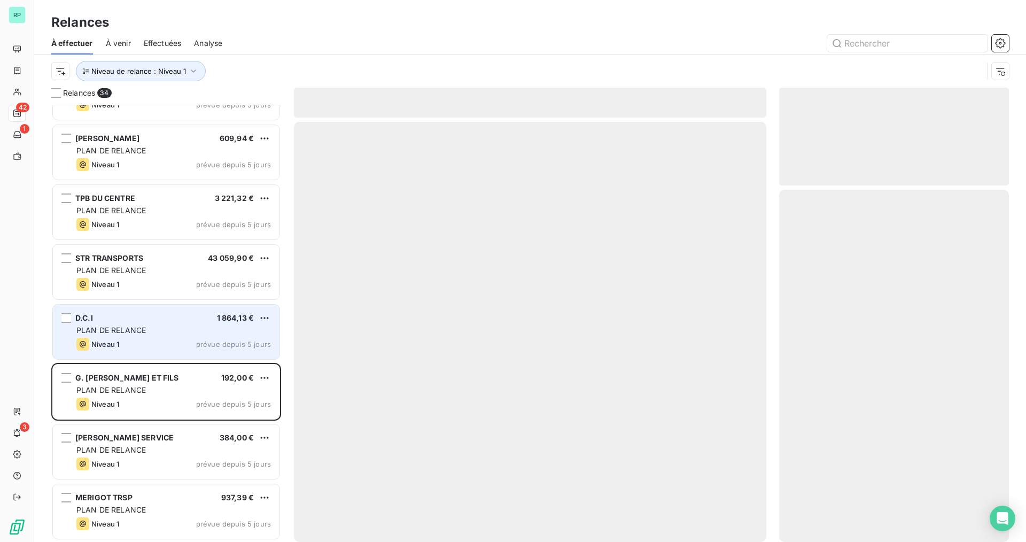
scroll to position [1537, 0]
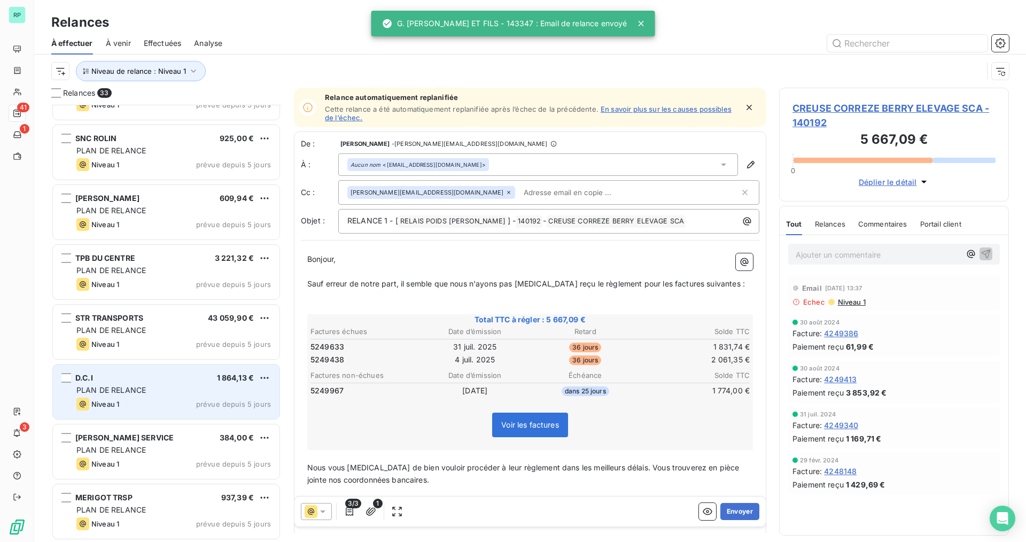
click at [167, 386] on div "PLAN DE RELANCE" at bounding box center [173, 390] width 194 height 11
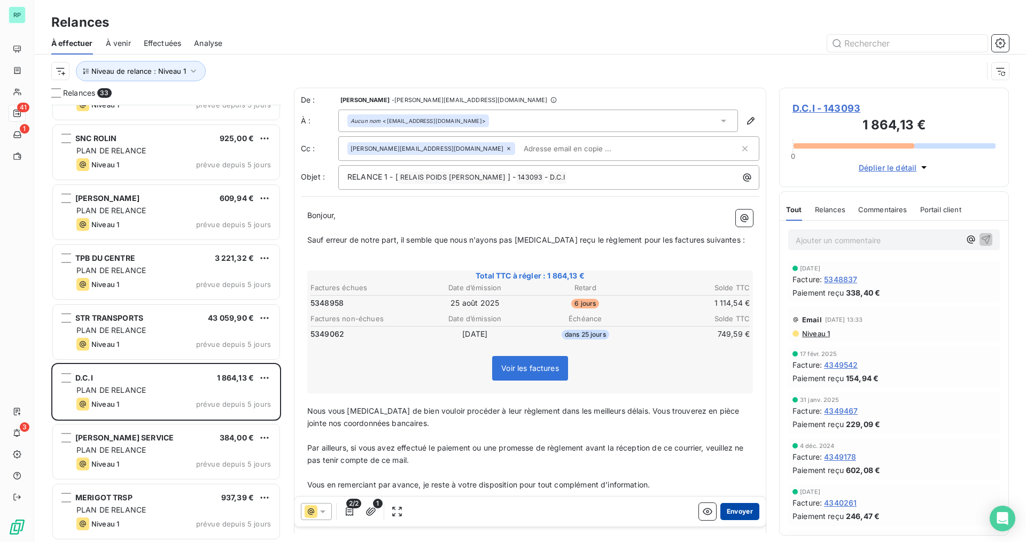
click at [734, 506] on button "Envoyer" at bounding box center [739, 511] width 39 height 17
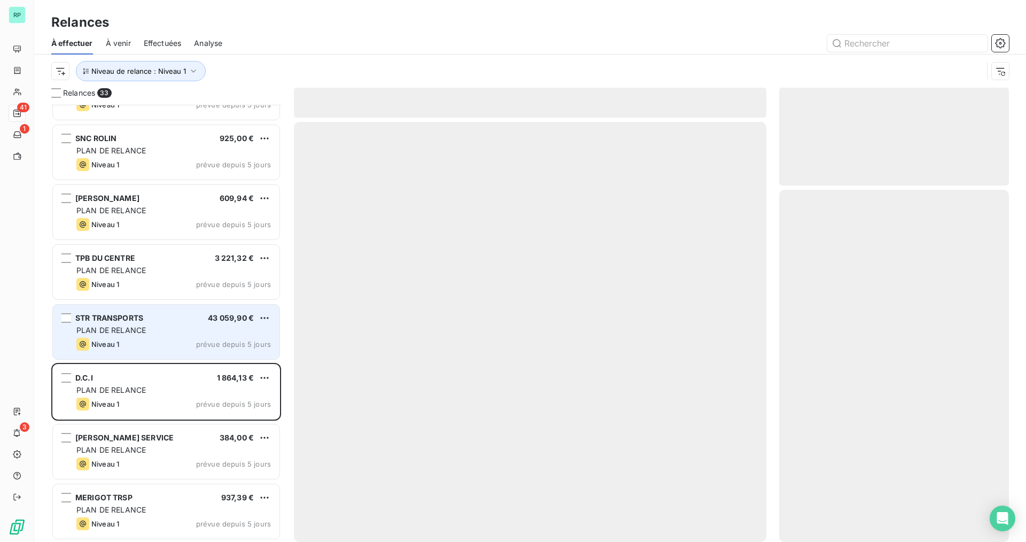
scroll to position [1478, 0]
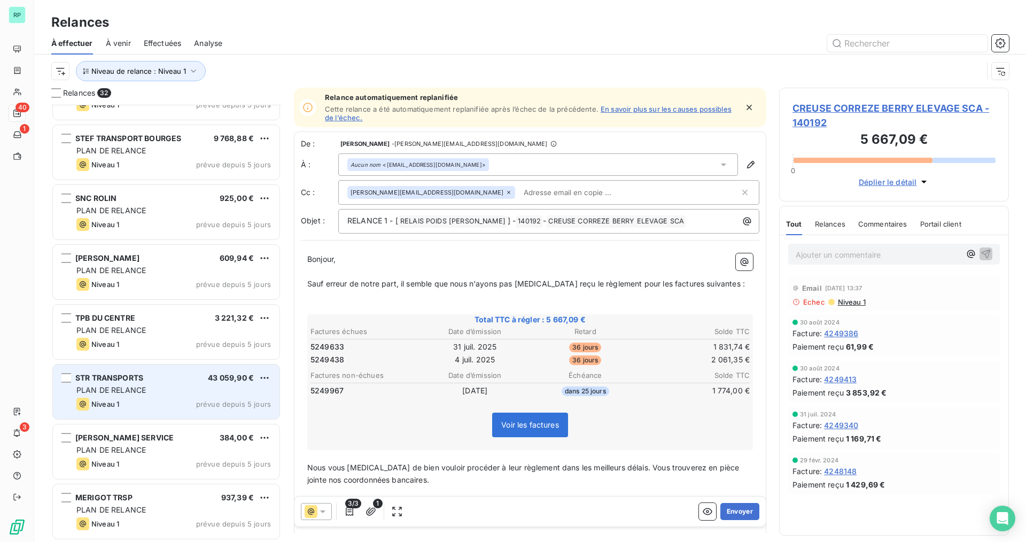
click at [140, 396] on div "STR TRANSPORTS 43 059,90 € PLAN DE RELANCE Niveau 1 prévue depuis 5 jours" at bounding box center [166, 391] width 227 height 54
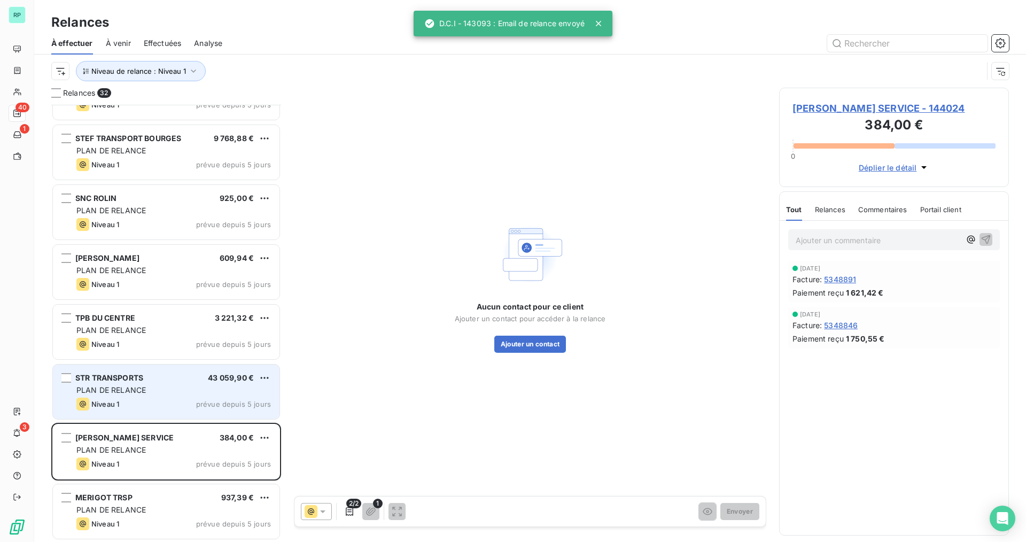
click at [161, 394] on div "PLAN DE RELANCE" at bounding box center [173, 390] width 194 height 11
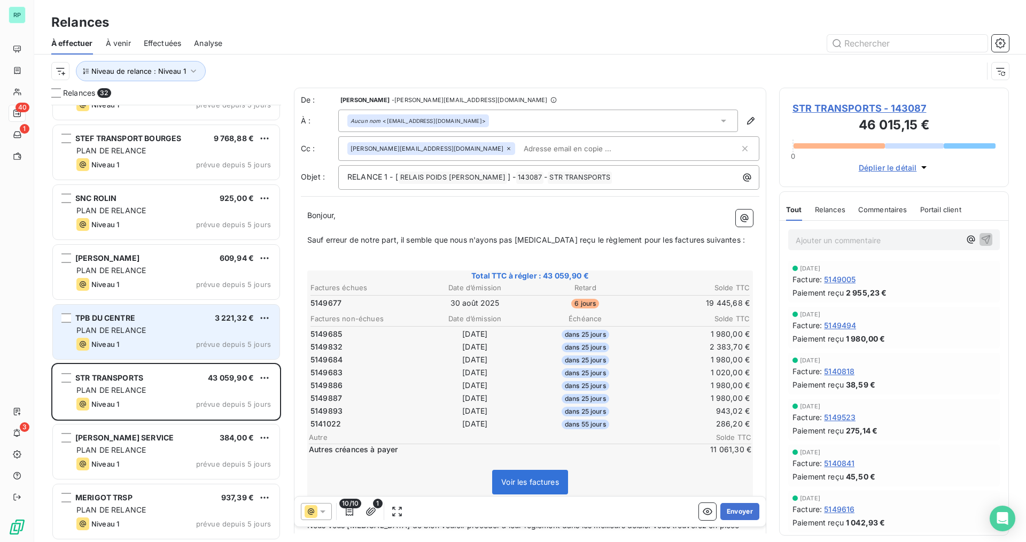
click at [124, 324] on div "TPB DU CENTRE 3 221,32 € PLAN DE RELANCE Niveau 1 prévue depuis 5 jours" at bounding box center [166, 332] width 227 height 54
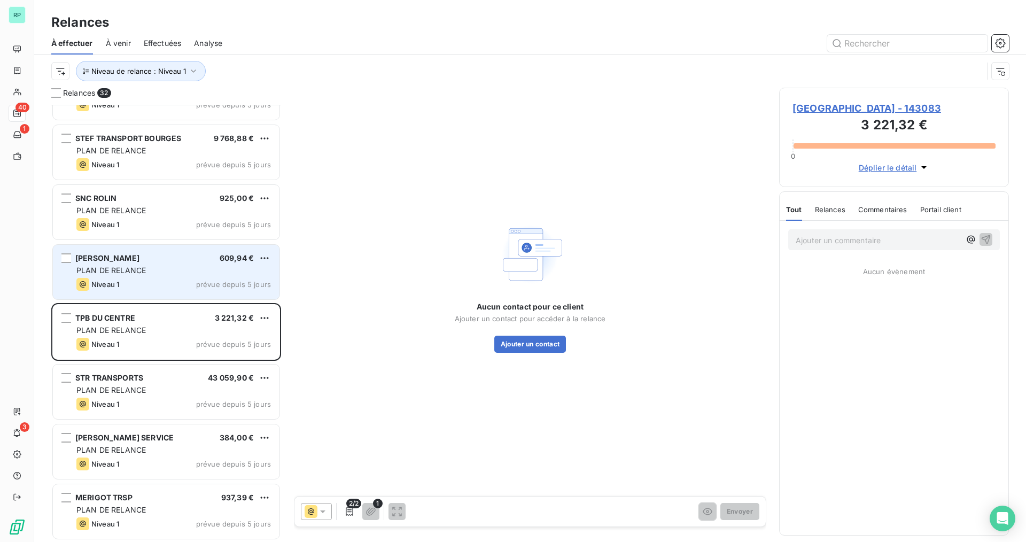
click at [120, 263] on div "[PERSON_NAME]" at bounding box center [107, 258] width 64 height 11
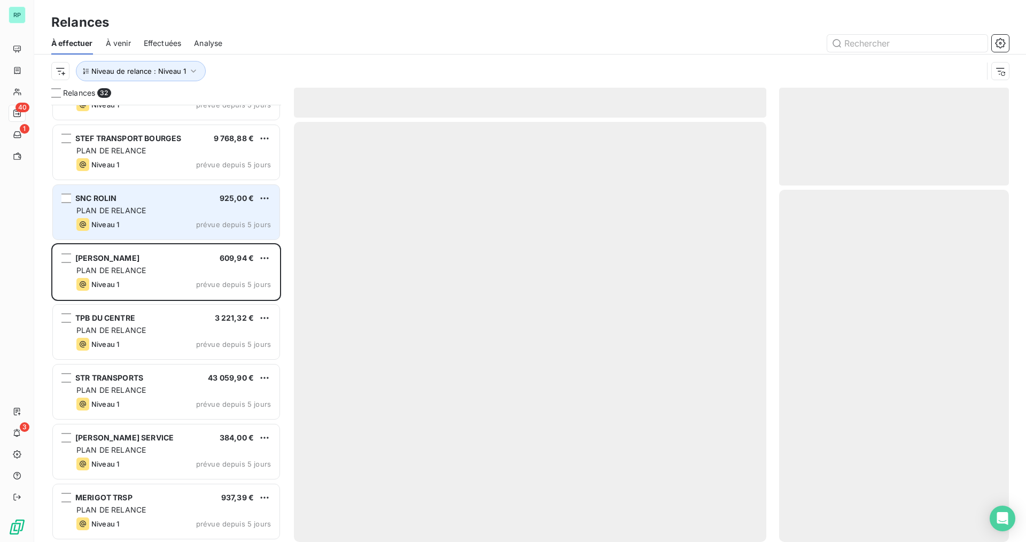
click at [153, 221] on div "Niveau 1 prévue depuis 5 jours" at bounding box center [173, 224] width 194 height 13
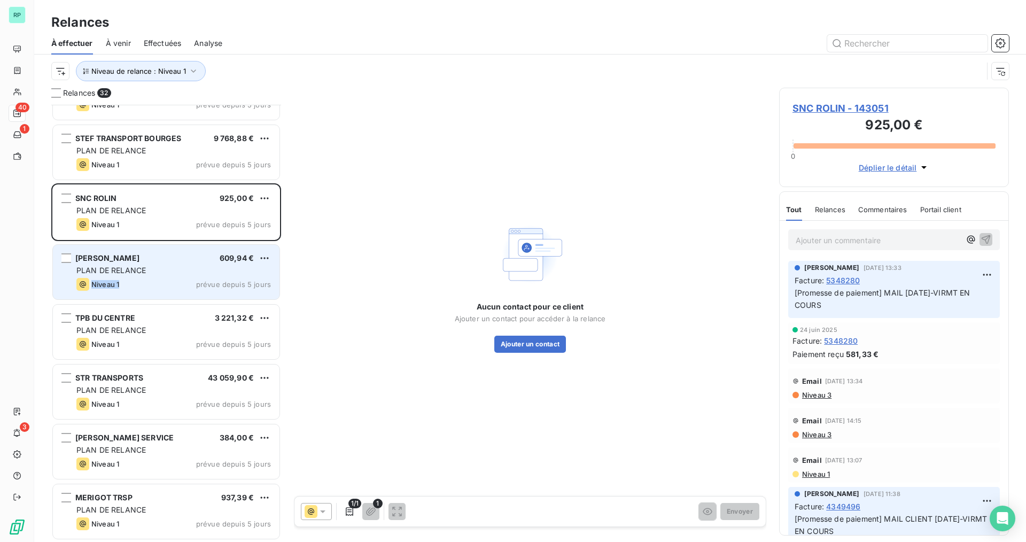
click at [148, 276] on div "GABILLAUD HERVE 609,94 € PLAN DE RELANCE Niveau 1 prévue depuis 5 jours" at bounding box center [166, 272] width 227 height 54
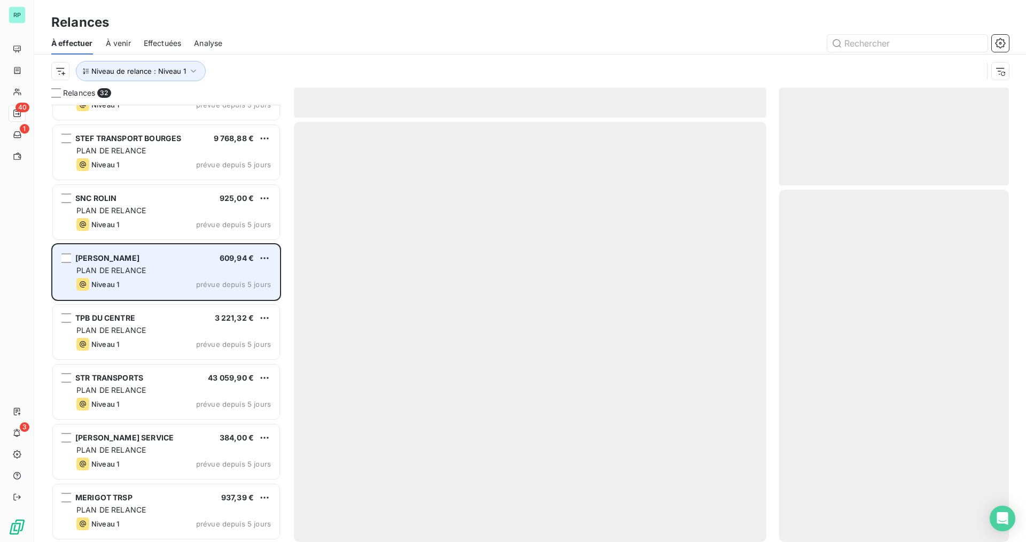
click at [115, 258] on span "[PERSON_NAME]" at bounding box center [107, 257] width 64 height 9
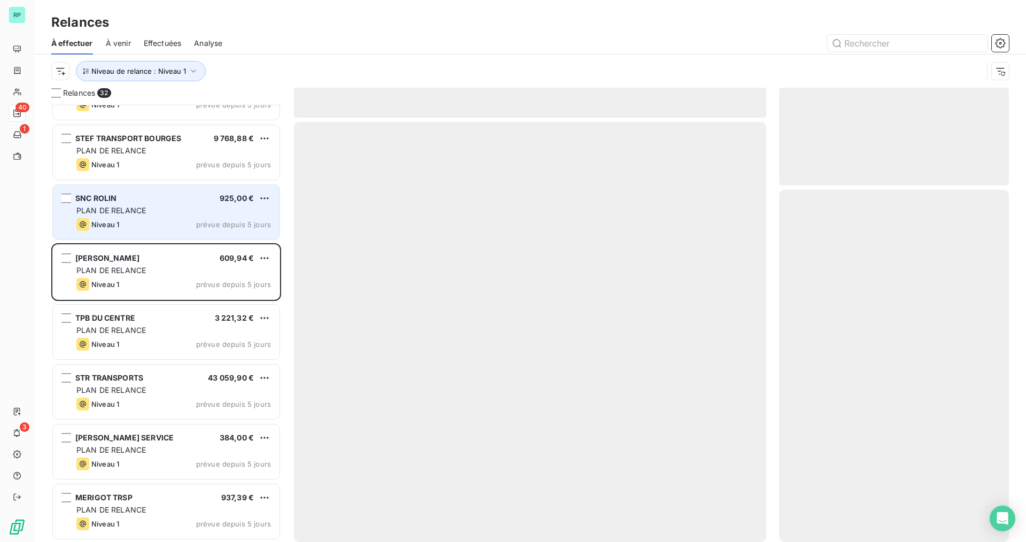
click at [119, 206] on span "PLAN DE RELANCE" at bounding box center [110, 210] width 69 height 9
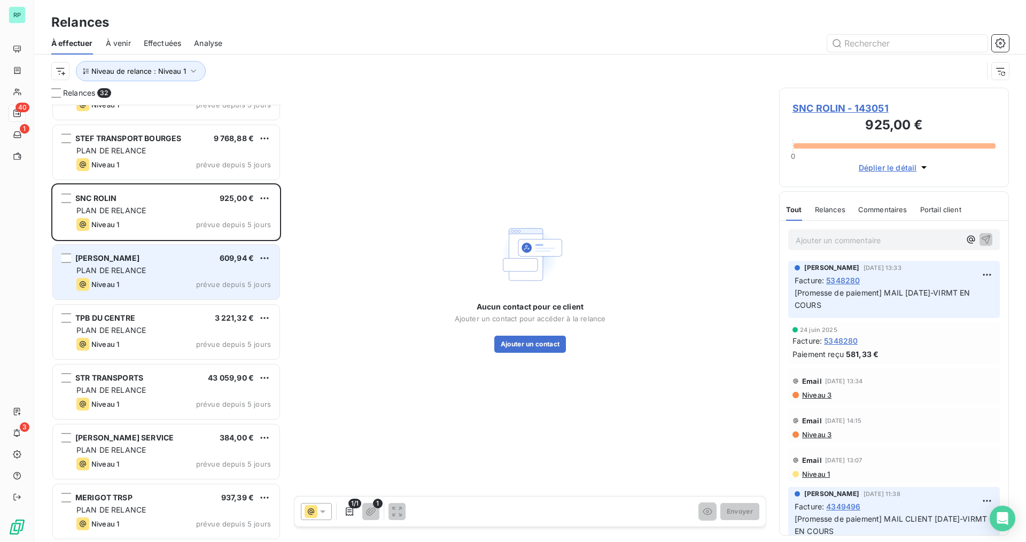
click at [119, 253] on span "[PERSON_NAME]" at bounding box center [107, 257] width 64 height 9
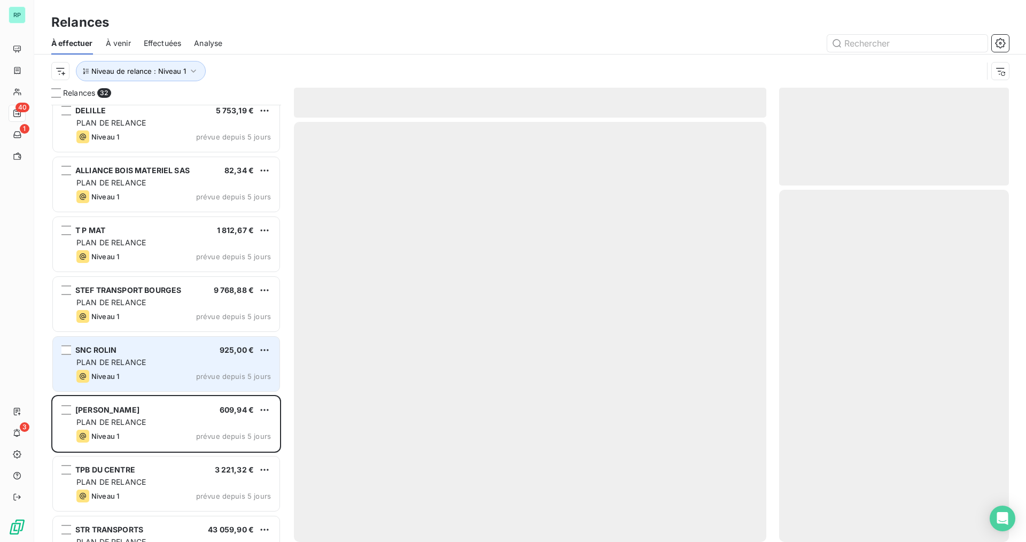
scroll to position [1264, 0]
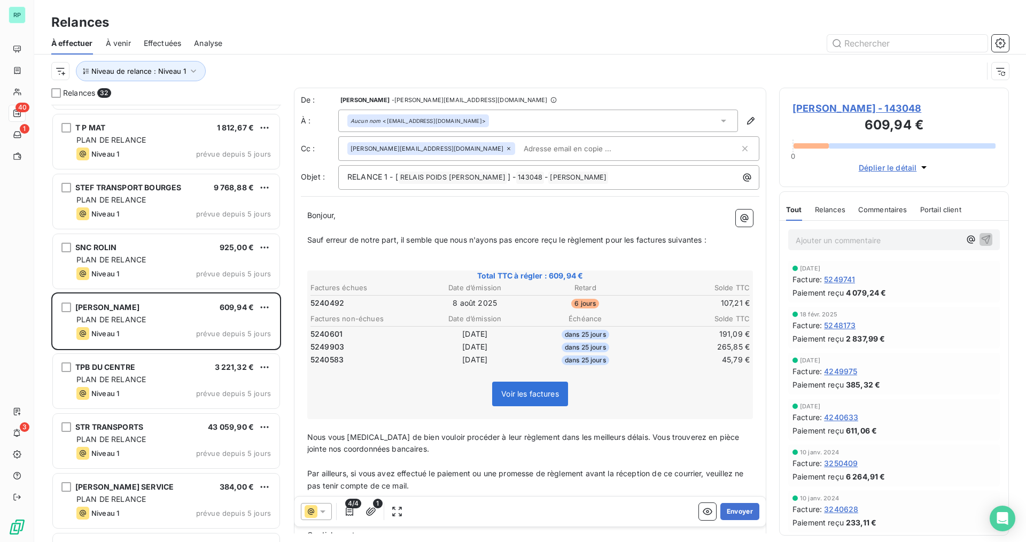
scroll to position [1478, 0]
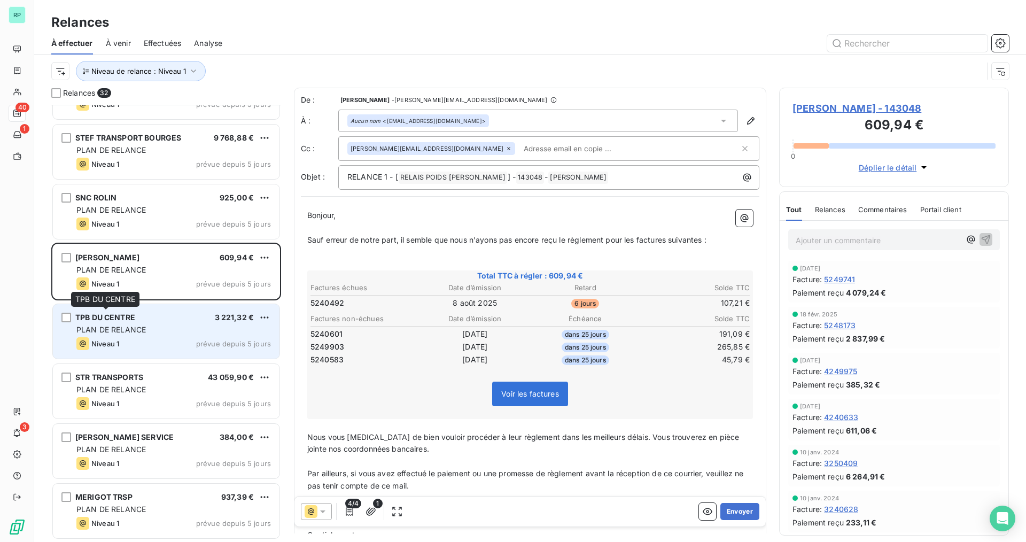
click at [119, 317] on span "TPB DU CENTRE" at bounding box center [105, 317] width 60 height 9
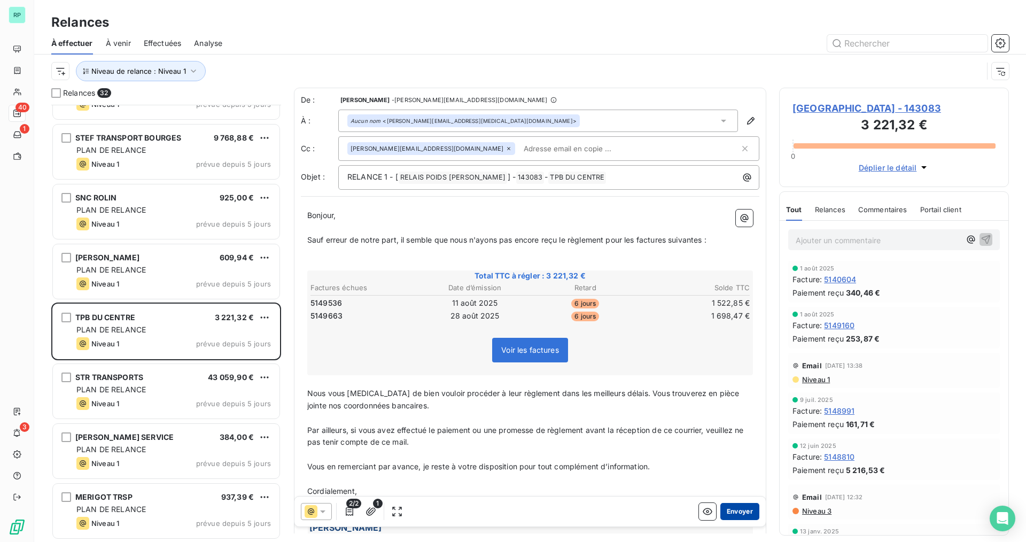
click at [734, 514] on button "Envoyer" at bounding box center [739, 511] width 39 height 17
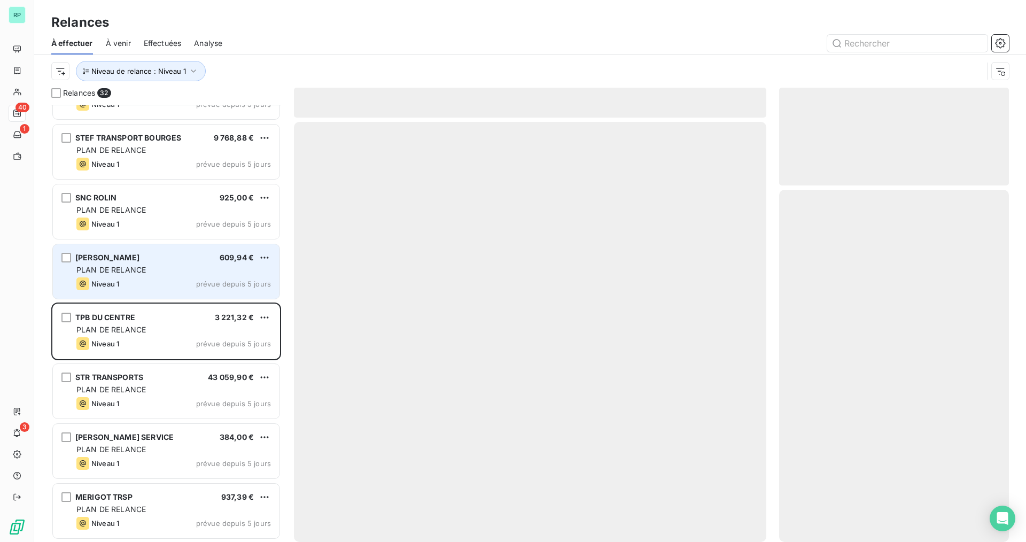
scroll to position [1418, 0]
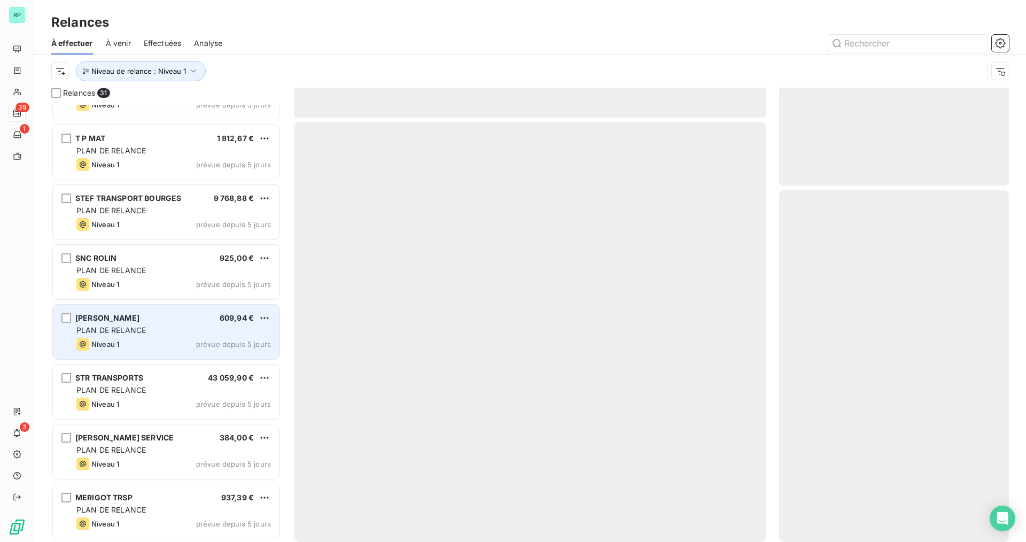
click at [119, 334] on span "PLAN DE RELANCE" at bounding box center [110, 329] width 69 height 9
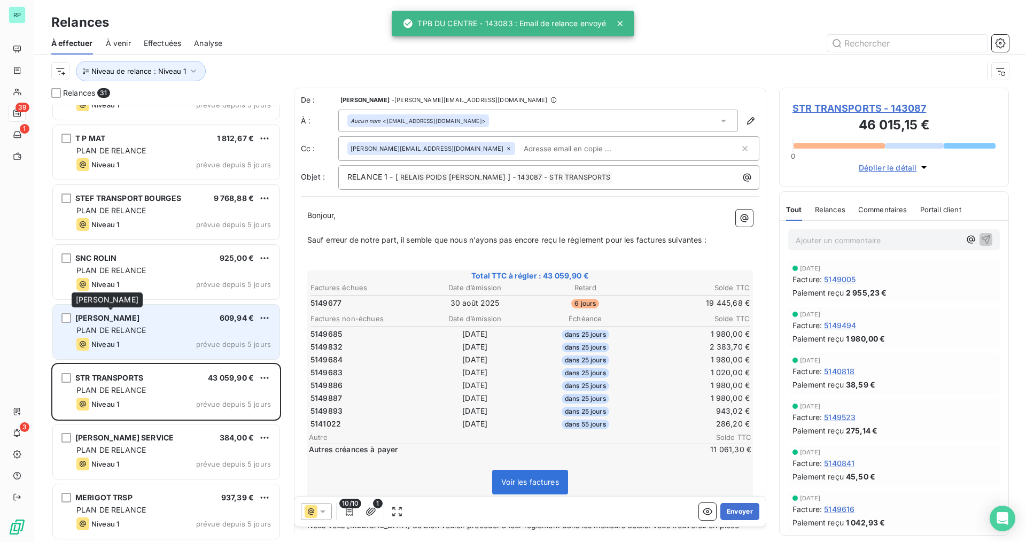
click at [123, 319] on span "[PERSON_NAME]" at bounding box center [107, 317] width 64 height 9
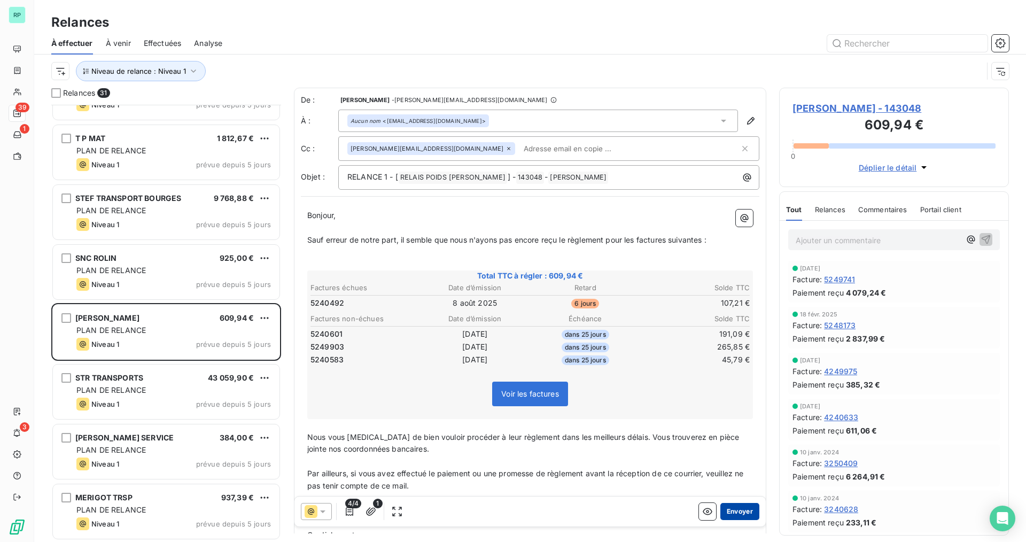
click at [732, 506] on button "Envoyer" at bounding box center [739, 511] width 39 height 17
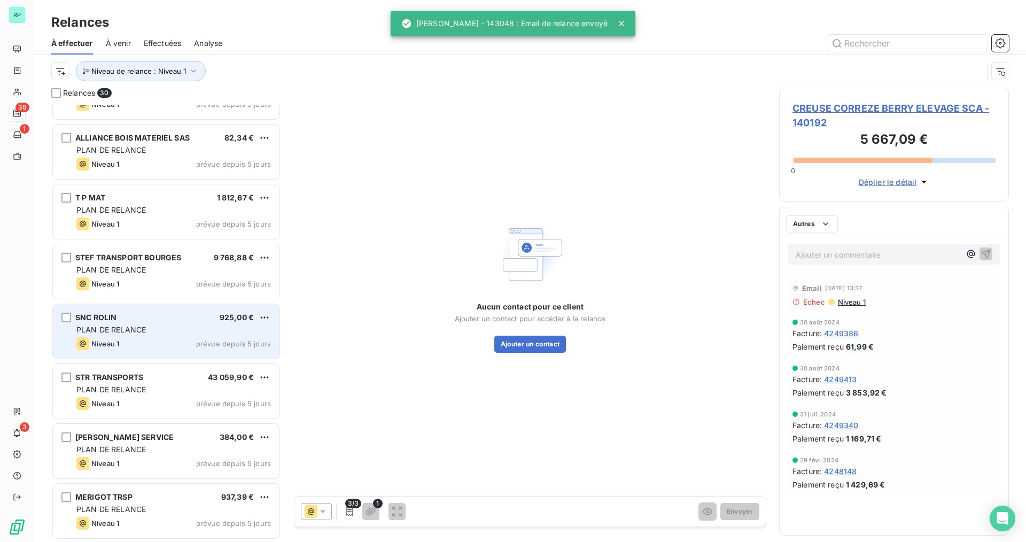
scroll to position [1358, 0]
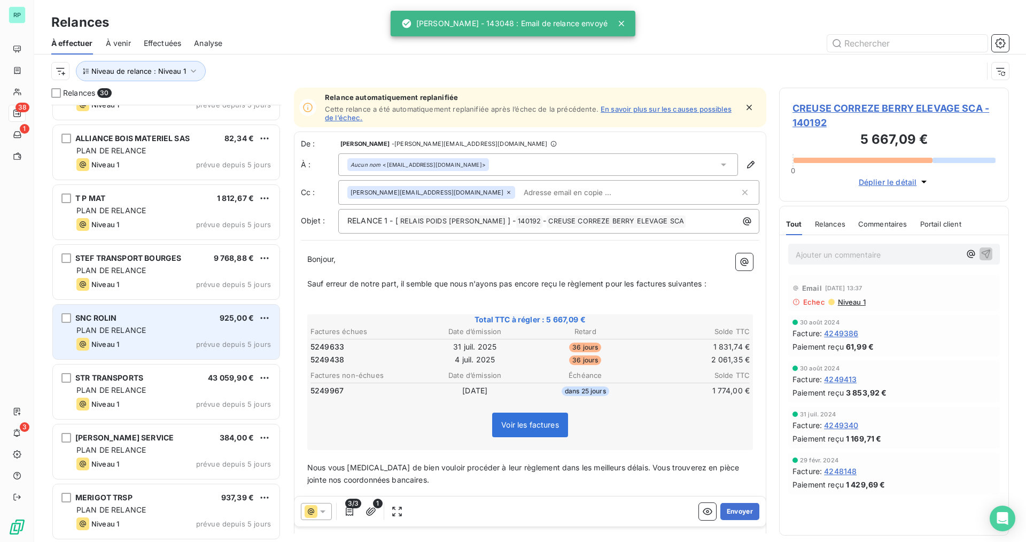
click at [119, 316] on div "SNC ROLIN 925,00 €" at bounding box center [173, 318] width 194 height 10
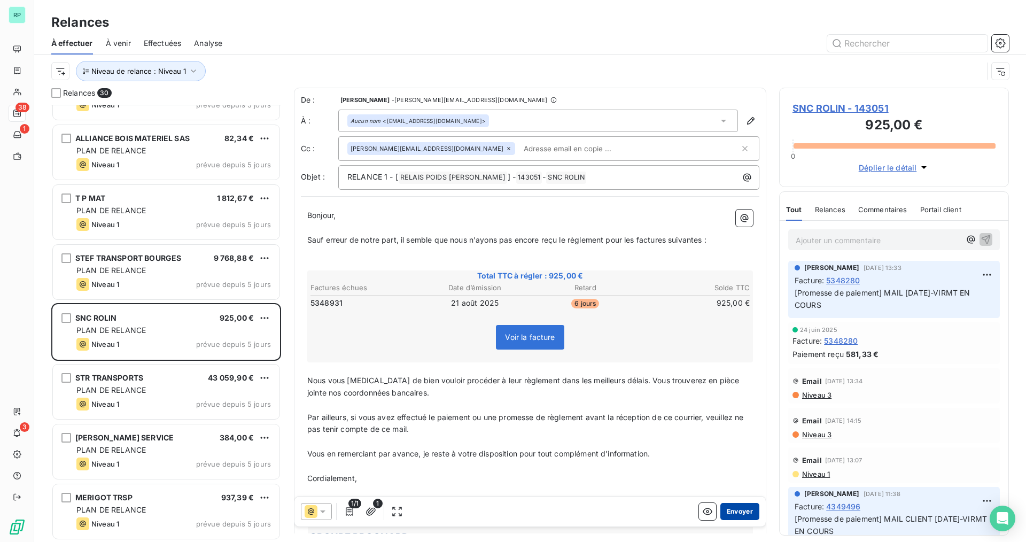
click at [733, 508] on button "Envoyer" at bounding box center [739, 511] width 39 height 17
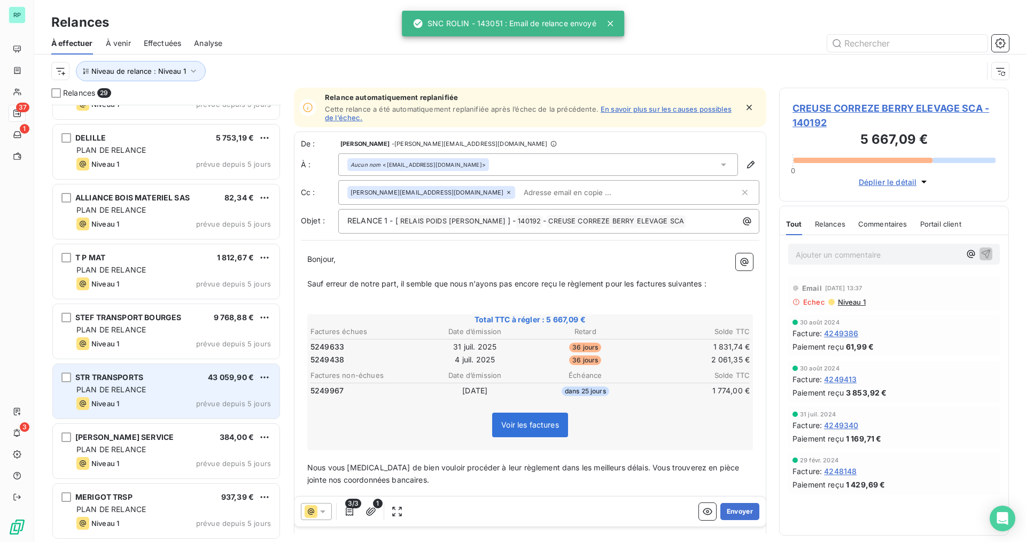
scroll to position [1298, 0]
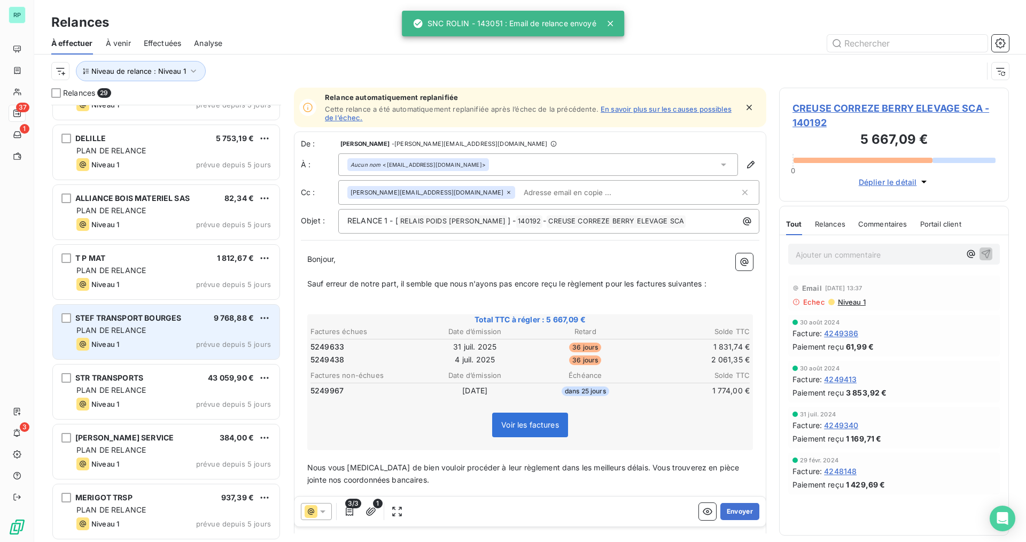
click at [138, 334] on span "PLAN DE RELANCE" at bounding box center [110, 329] width 69 height 9
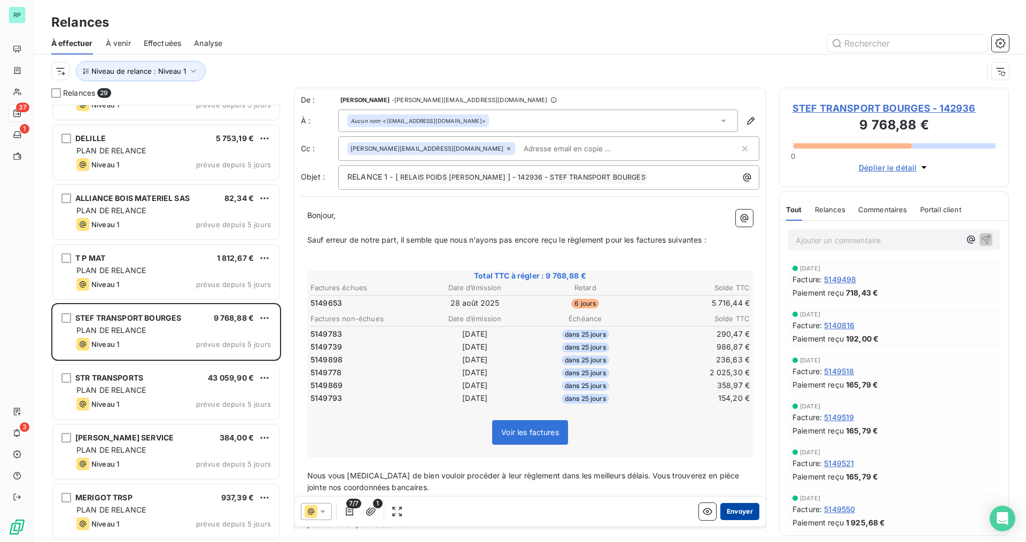
click at [736, 509] on button "Envoyer" at bounding box center [739, 511] width 39 height 17
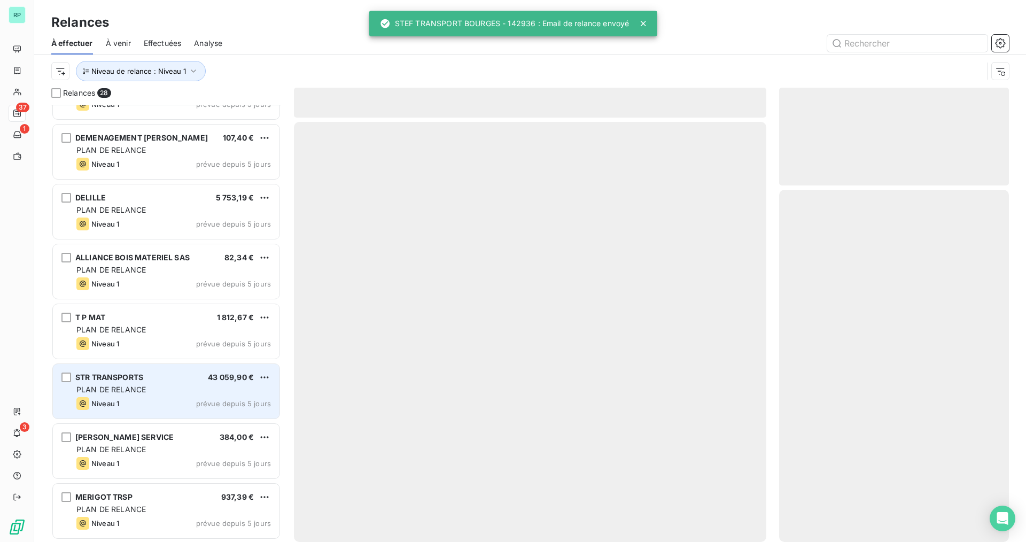
scroll to position [1238, 0]
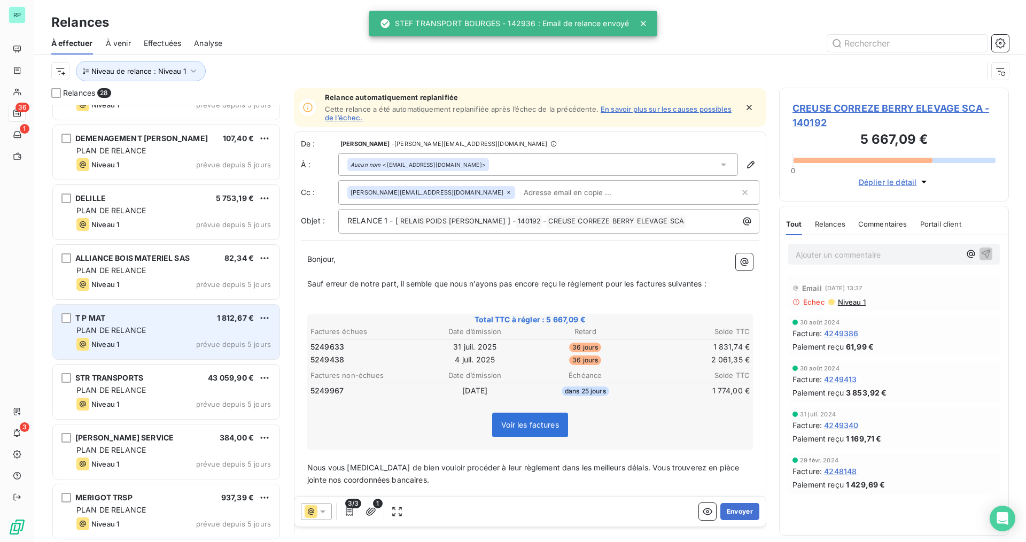
click at [123, 329] on span "PLAN DE RELANCE" at bounding box center [110, 329] width 69 height 9
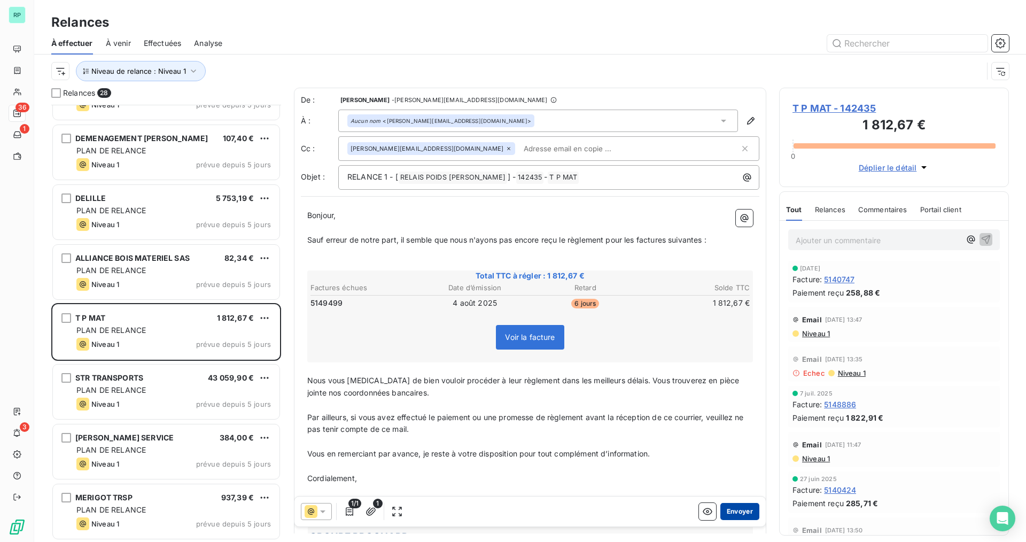
click at [739, 504] on button "Envoyer" at bounding box center [739, 511] width 39 height 17
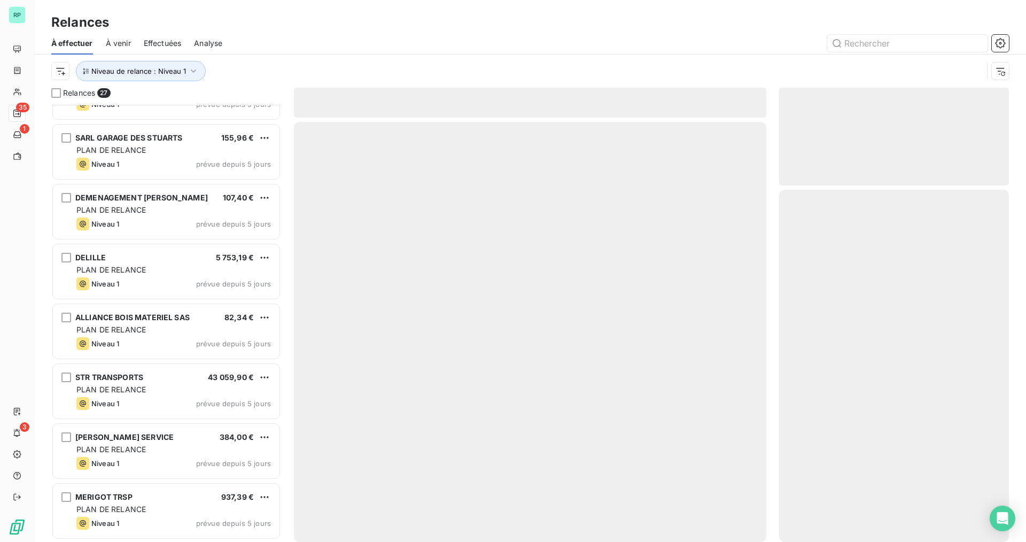
scroll to position [1178, 0]
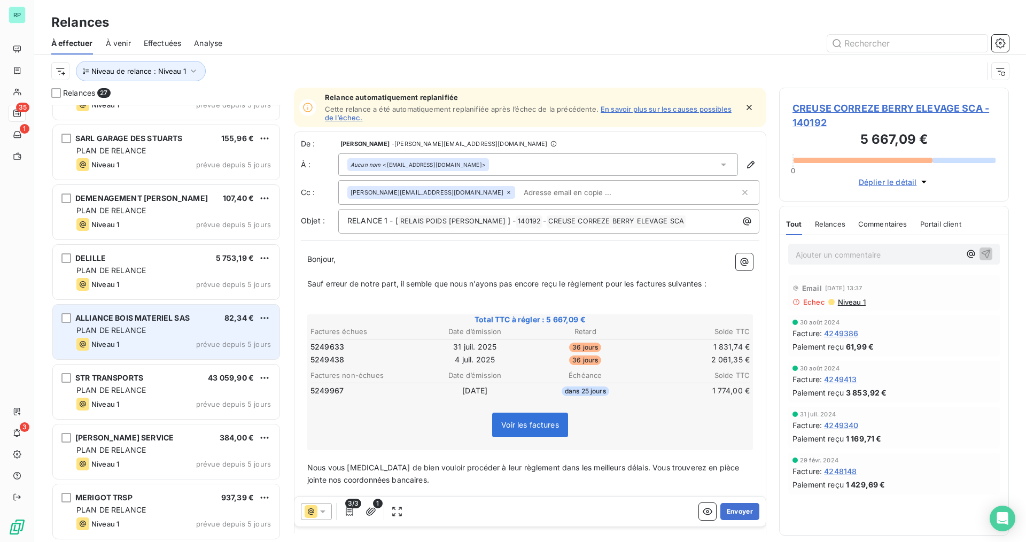
click at [142, 322] on span "ALLIANCE BOIS MATERIEL SAS" at bounding box center [132, 317] width 114 height 9
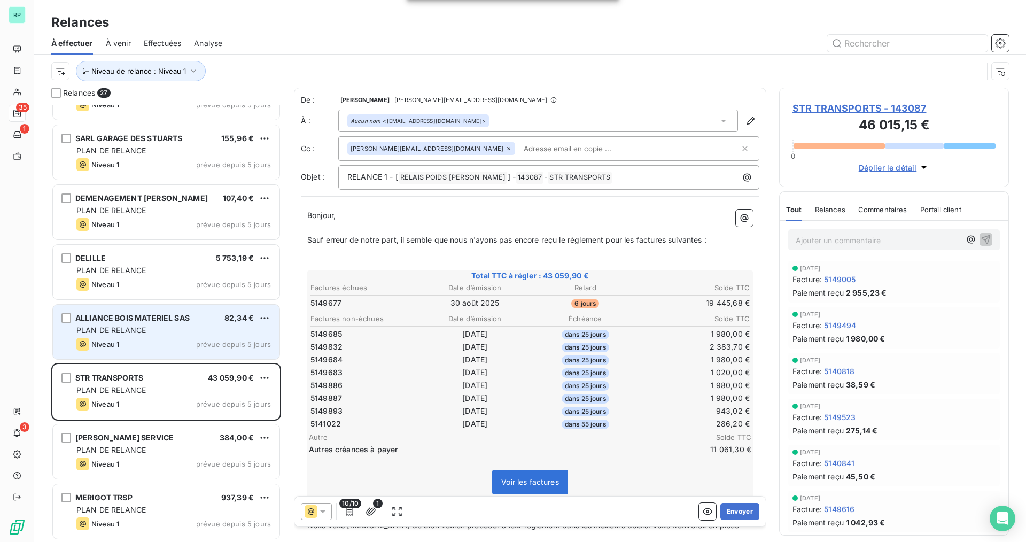
click at [109, 339] on div "Niveau 1" at bounding box center [97, 344] width 43 height 13
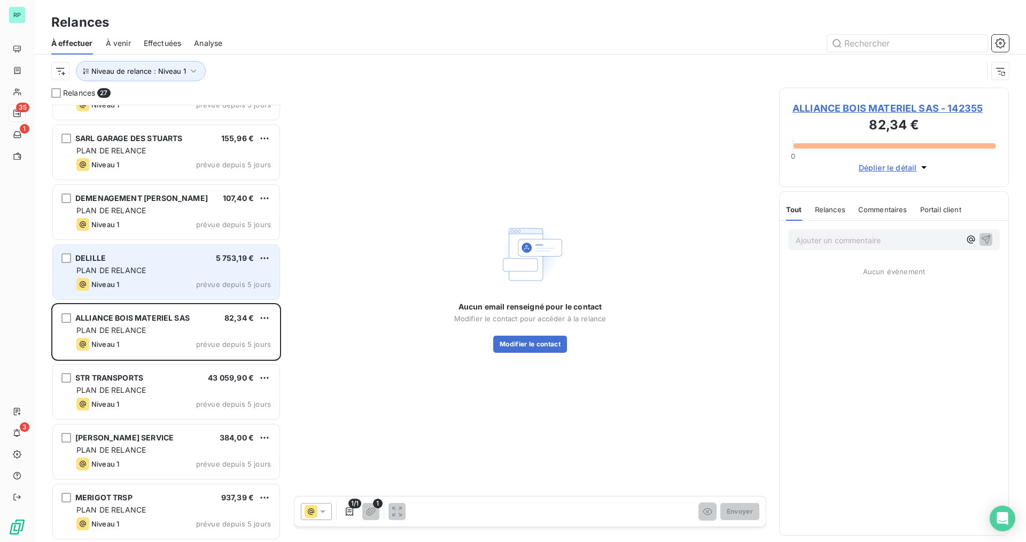
click at [95, 283] on span "Niveau 1" at bounding box center [105, 284] width 28 height 9
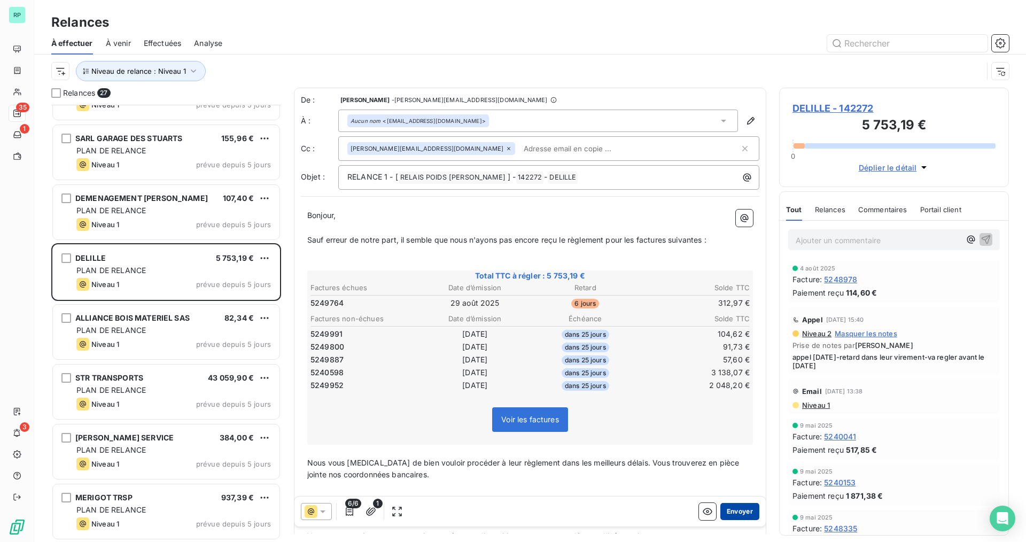
click at [729, 513] on button "Envoyer" at bounding box center [739, 511] width 39 height 17
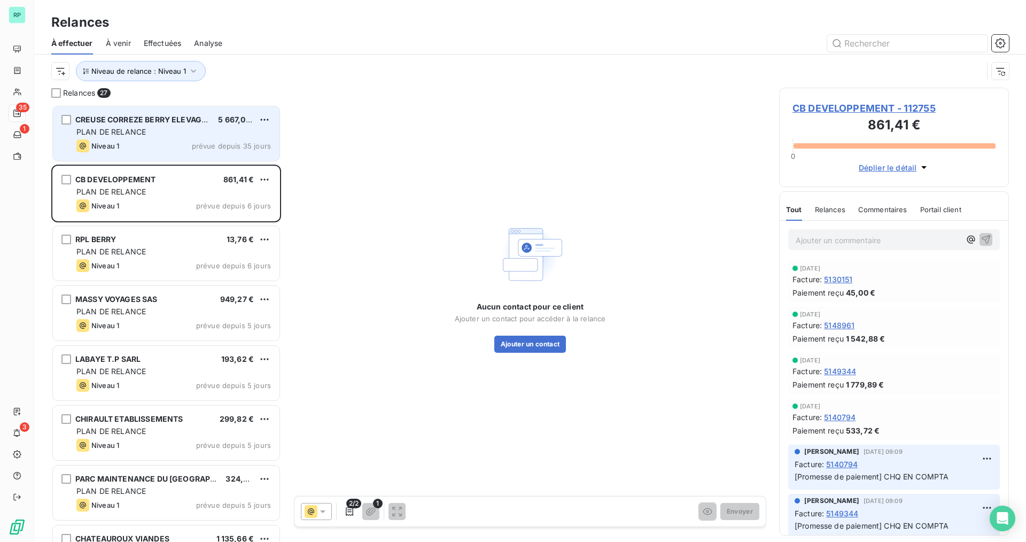
click at [171, 160] on div "CREUSE CORREZE BERRY ELEVAGE SCA 5 667,09 € PLAN DE RELANCE Niveau 1 prévue dep…" at bounding box center [166, 133] width 227 height 54
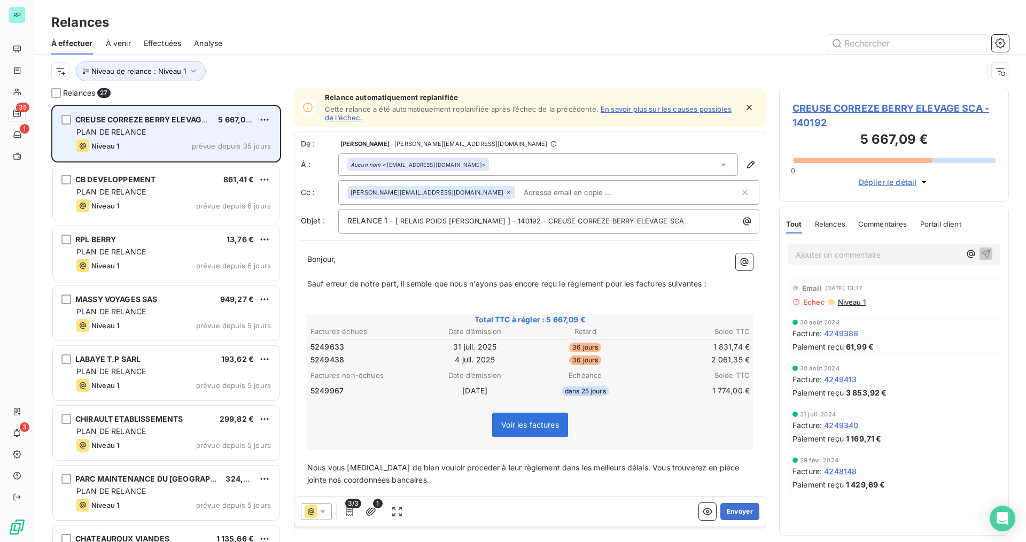
click at [176, 147] on div "Niveau 1 prévue depuis 35 jours" at bounding box center [173, 145] width 194 height 13
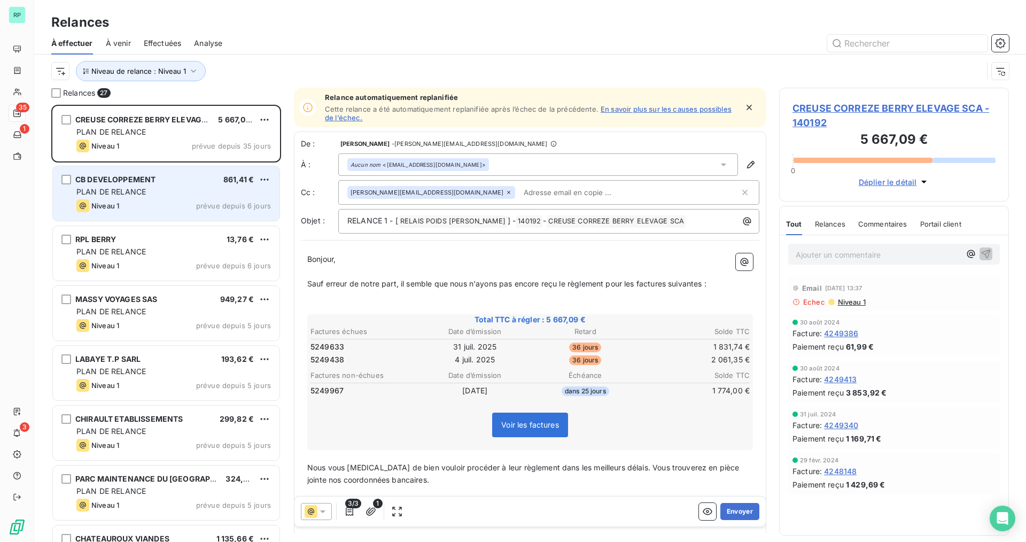
click at [172, 190] on div "PLAN DE RELANCE" at bounding box center [173, 191] width 194 height 11
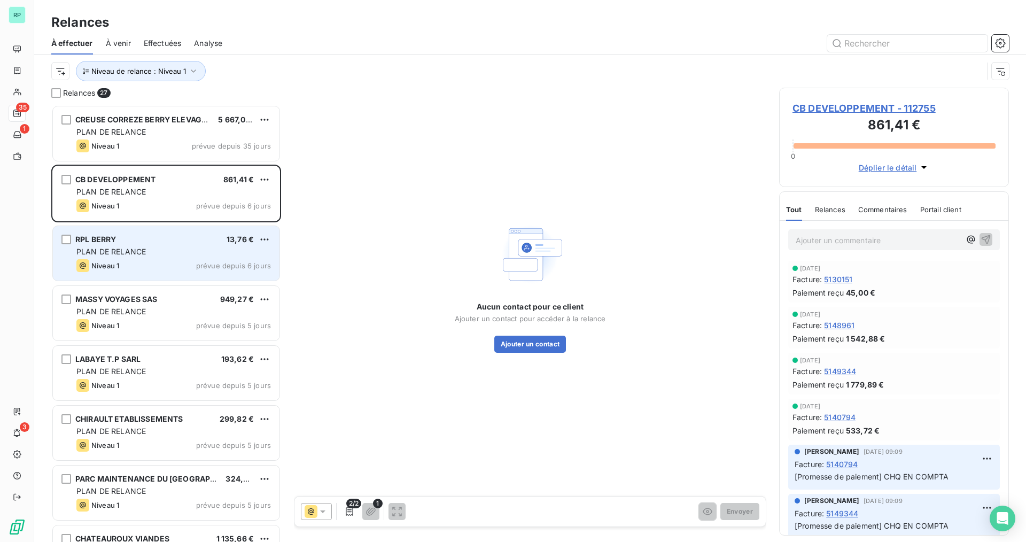
click at [162, 240] on div "RPL BERRY 13,76 €" at bounding box center [173, 240] width 194 height 10
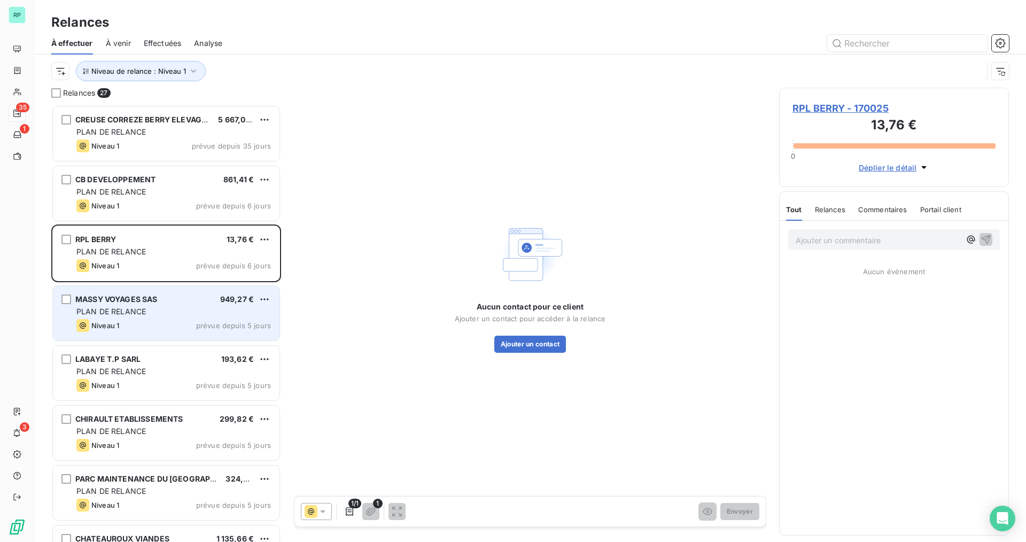
click at [141, 323] on div "Niveau 1 prévue depuis 5 jours" at bounding box center [173, 325] width 194 height 13
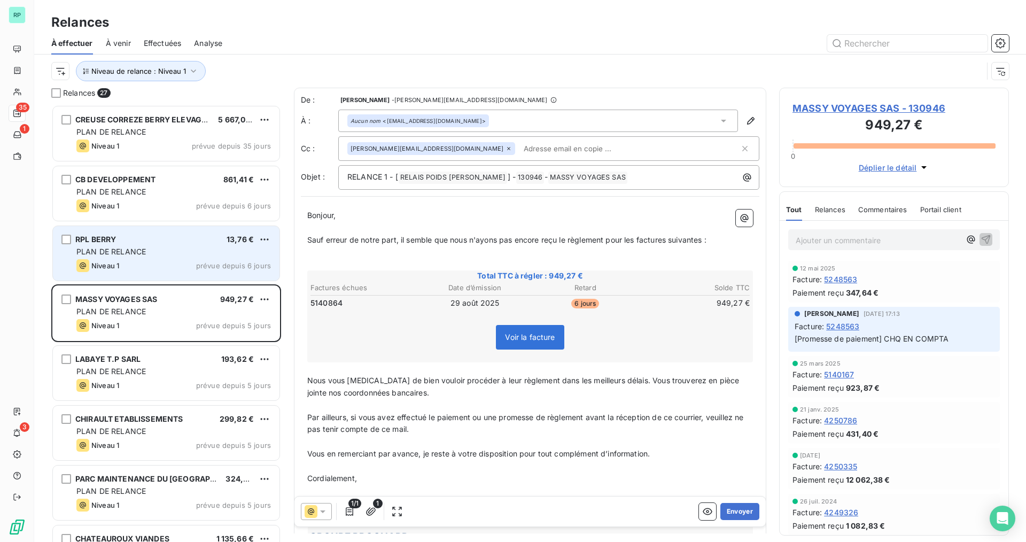
click at [140, 271] on div "Niveau 1 prévue depuis 6 jours" at bounding box center [173, 265] width 194 height 13
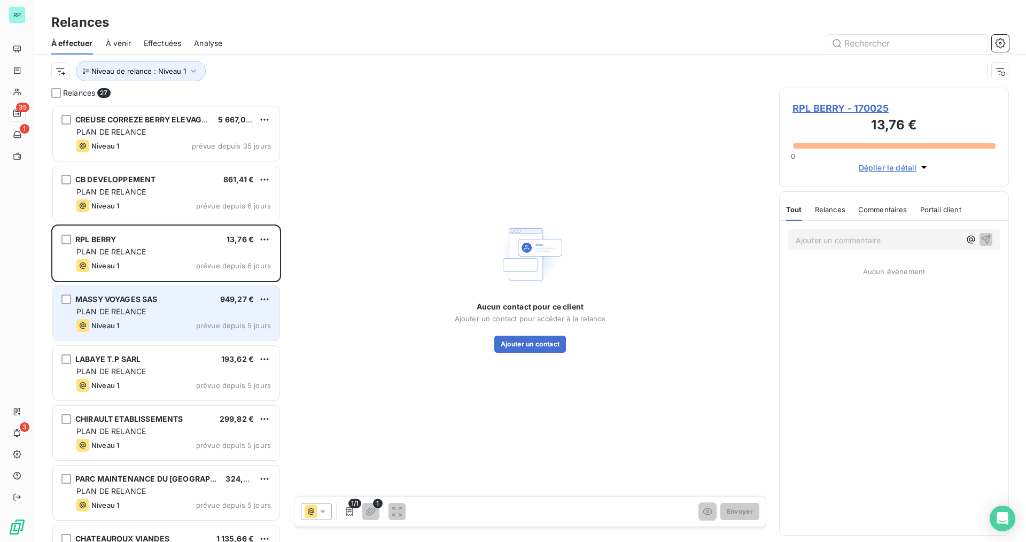
click at [144, 297] on span "MASSY VOYAGES SAS" at bounding box center [116, 298] width 82 height 9
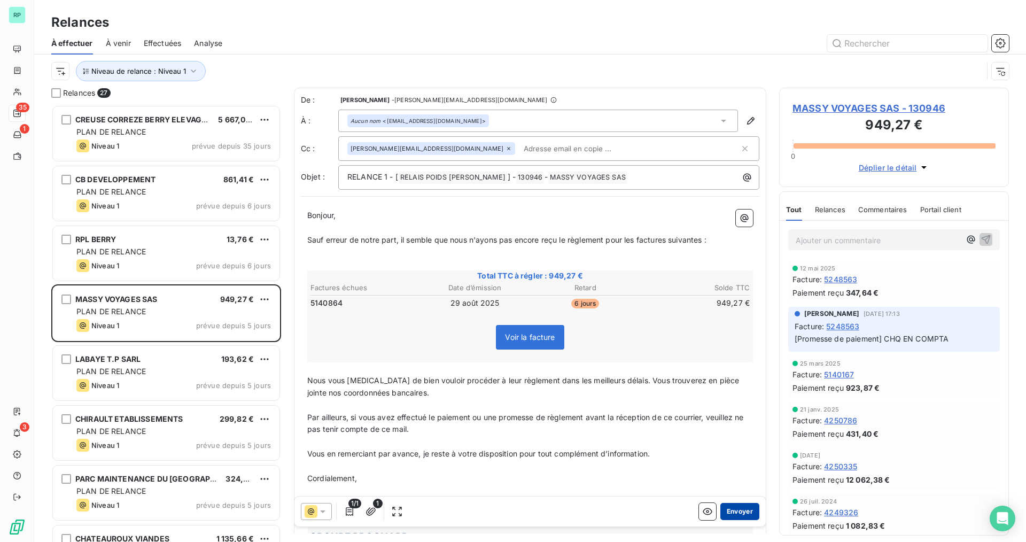
click at [735, 511] on button "Envoyer" at bounding box center [739, 511] width 39 height 17
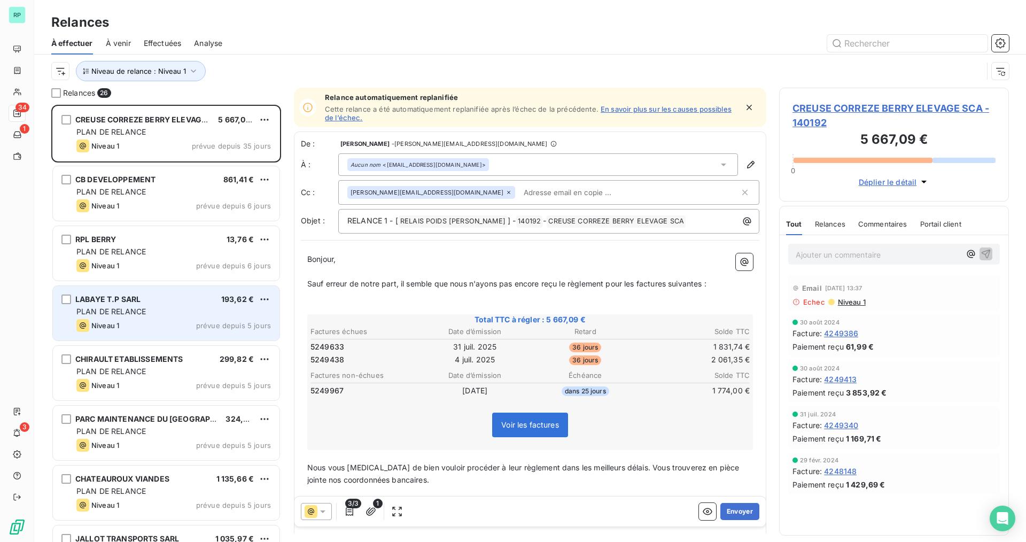
click at [150, 309] on div "PLAN DE RELANCE" at bounding box center [173, 311] width 194 height 11
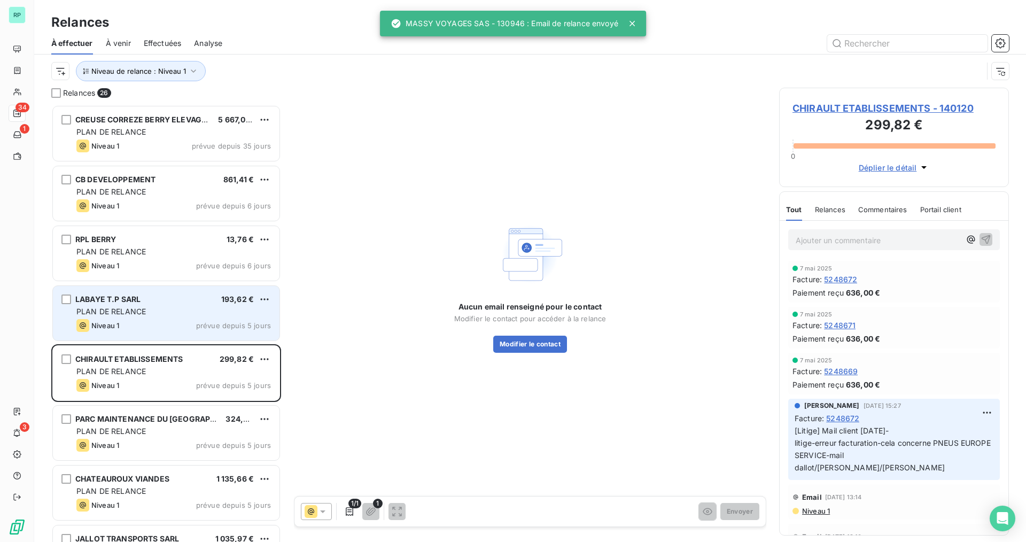
click at [147, 304] on div "LABAYE T.P SARL 193,62 € PLAN DE RELANCE Niveau 1 prévue depuis 5 jours" at bounding box center [166, 313] width 227 height 54
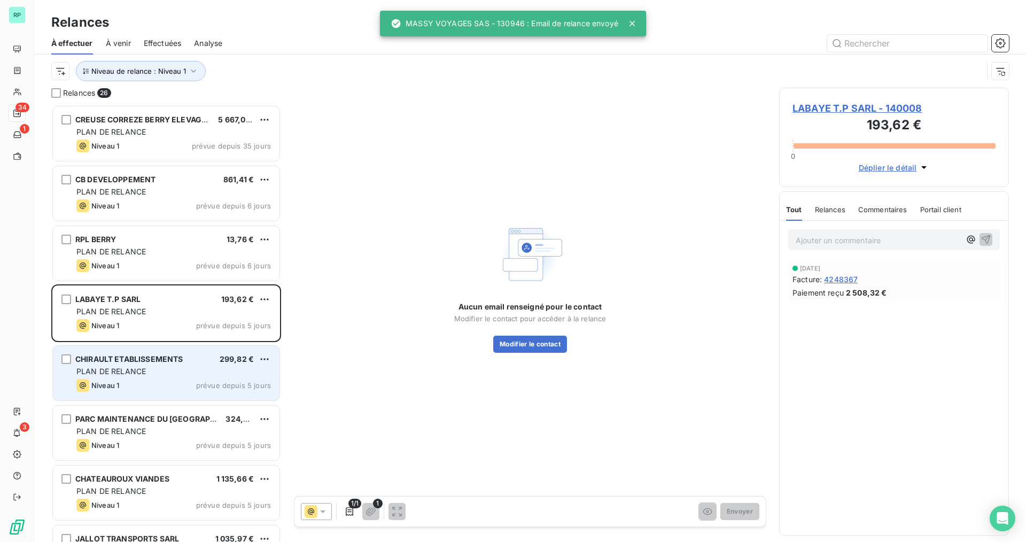
click at [143, 366] on div "PLAN DE RELANCE" at bounding box center [173, 371] width 194 height 11
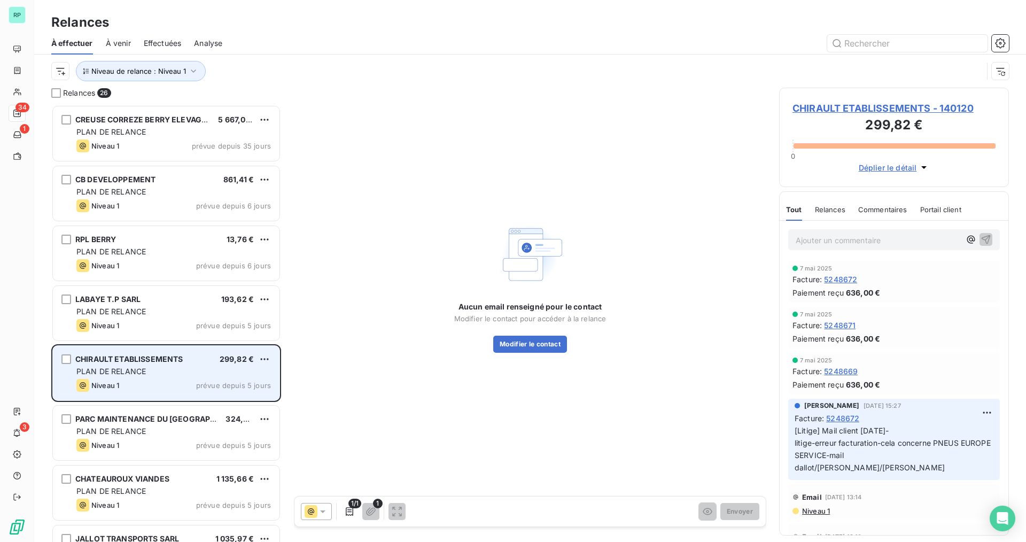
click at [144, 360] on span "CHIRAULT ETABLISSEMENTS" at bounding box center [128, 358] width 107 height 9
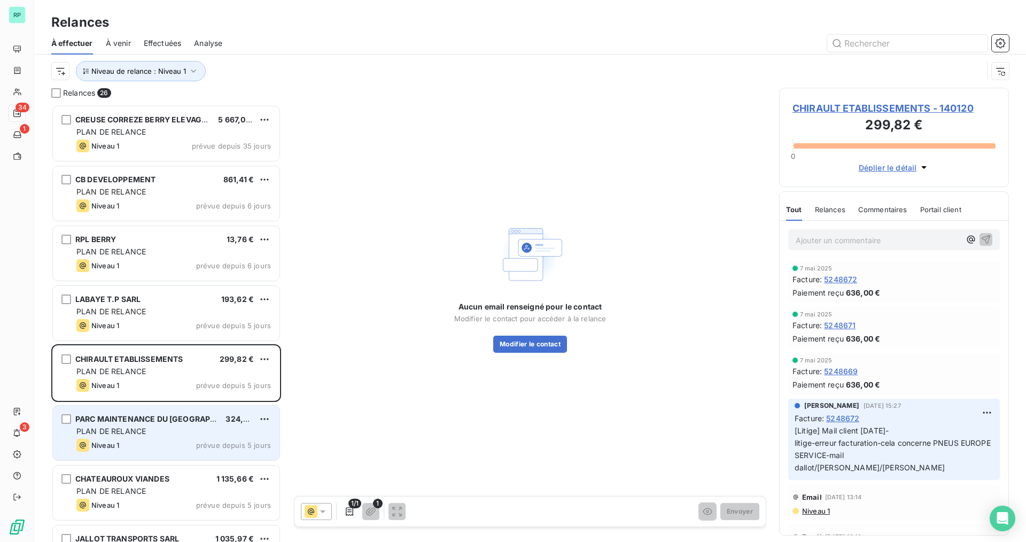
click at [162, 425] on div "PARC MAINTENANCE DU [GEOGRAPHIC_DATA] 324,64 € PLAN DE RELANCE Niveau 1 prévue …" at bounding box center [166, 432] width 227 height 54
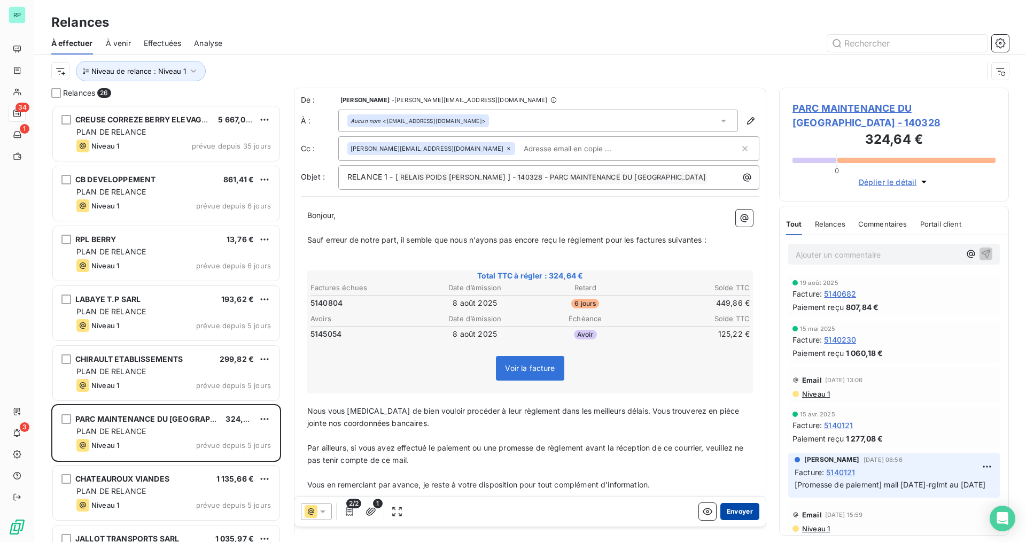
click at [733, 511] on button "Envoyer" at bounding box center [739, 511] width 39 height 17
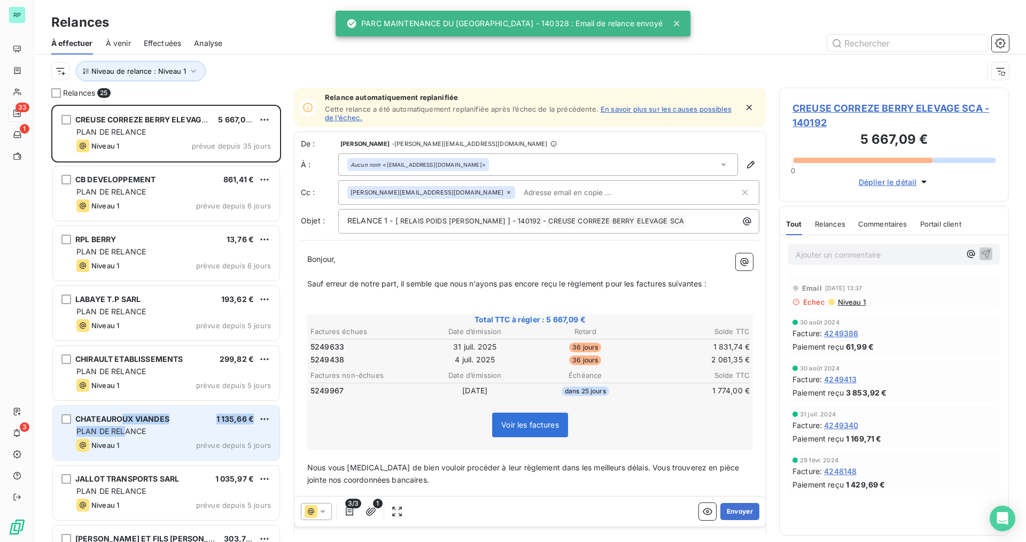
click at [123, 424] on div "CHATEAUROUX VIANDES 1 135,66 € PLAN DE RELANCE Niveau 1 prévue depuis 5 jours" at bounding box center [166, 432] width 227 height 54
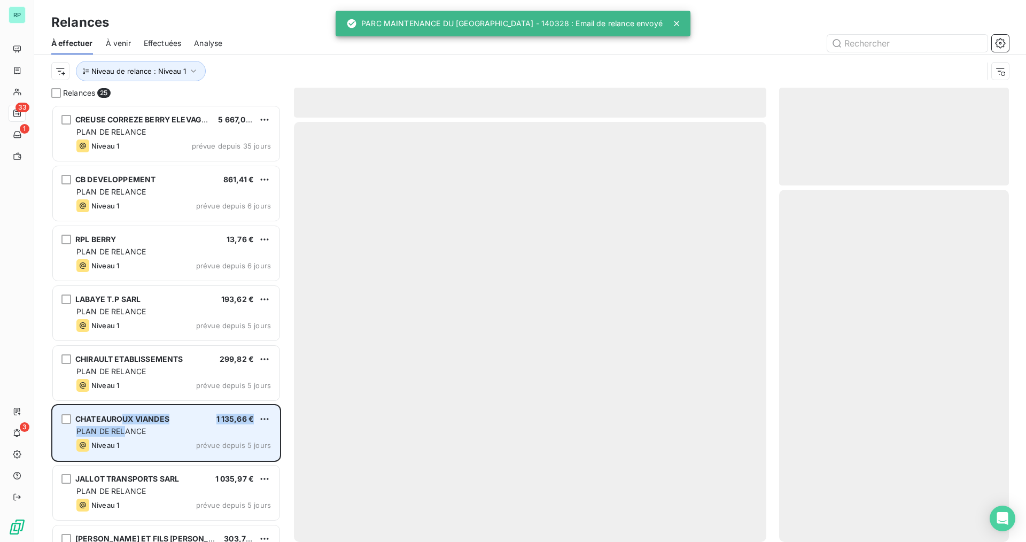
click at [139, 423] on div "CHATEAUROUX VIANDES" at bounding box center [122, 418] width 94 height 11
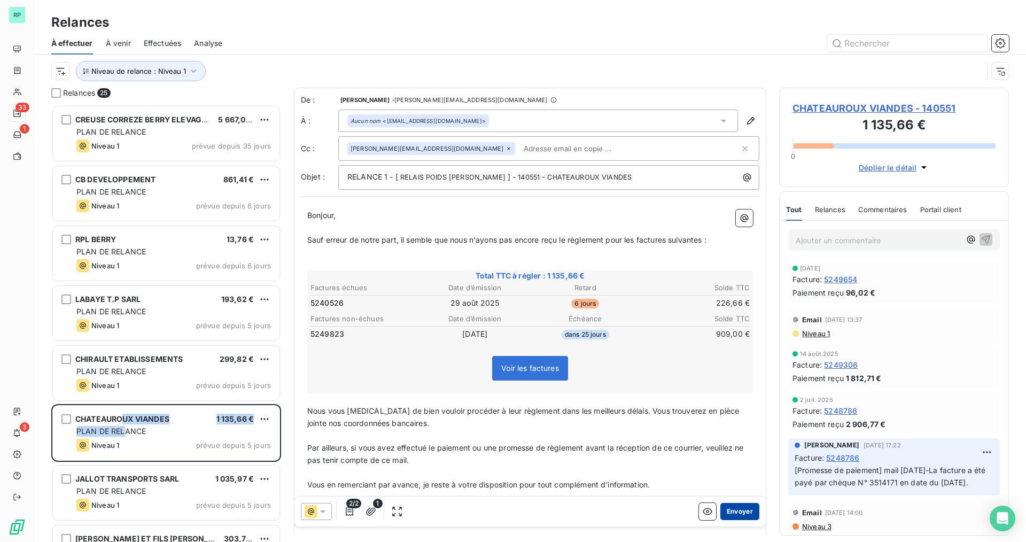
click at [724, 506] on button "Envoyer" at bounding box center [739, 511] width 39 height 17
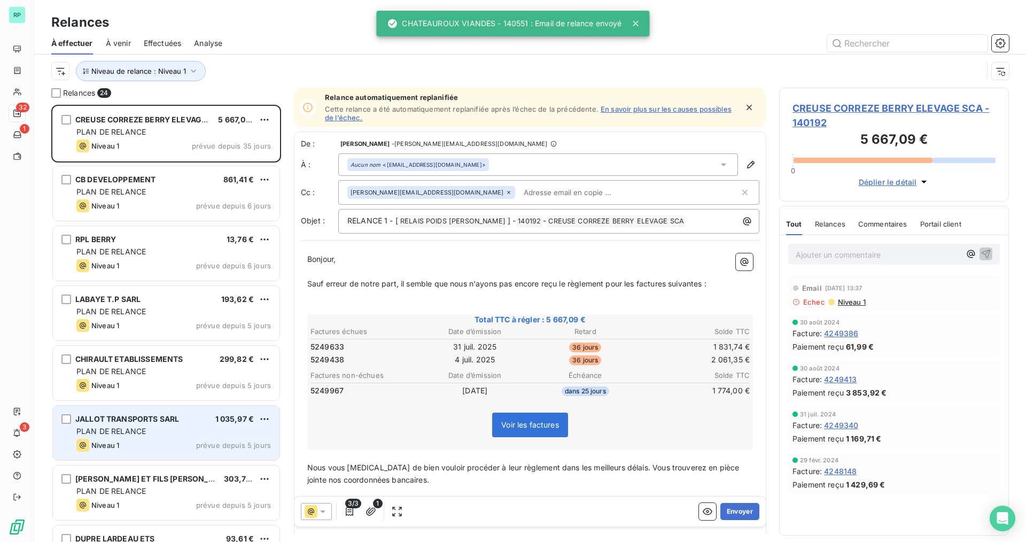
click at [140, 425] on div "JALLOT TRANSPORTS SARL 1 035,97 € PLAN DE RELANCE Niveau 1 prévue depuis 5 jours" at bounding box center [166, 432] width 227 height 54
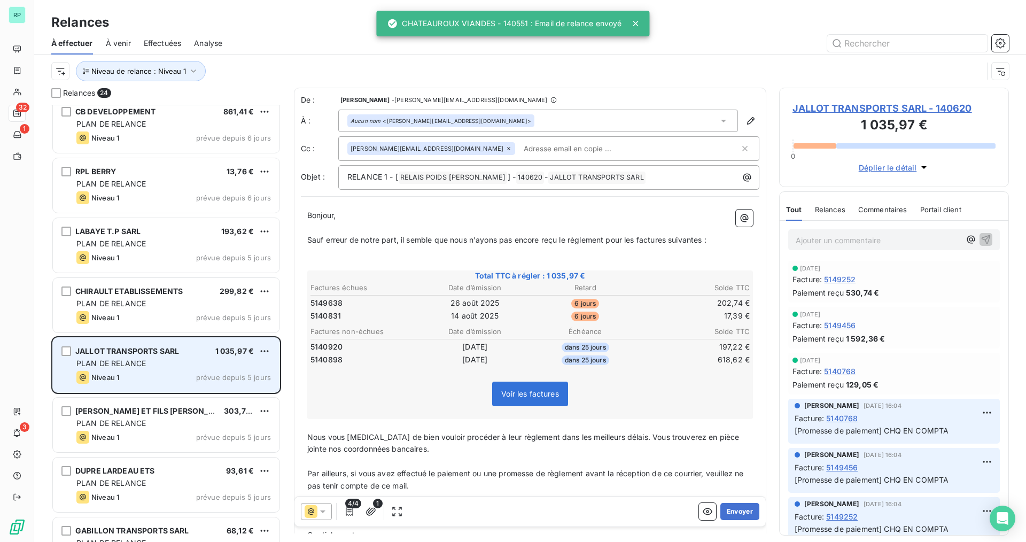
scroll to position [107, 0]
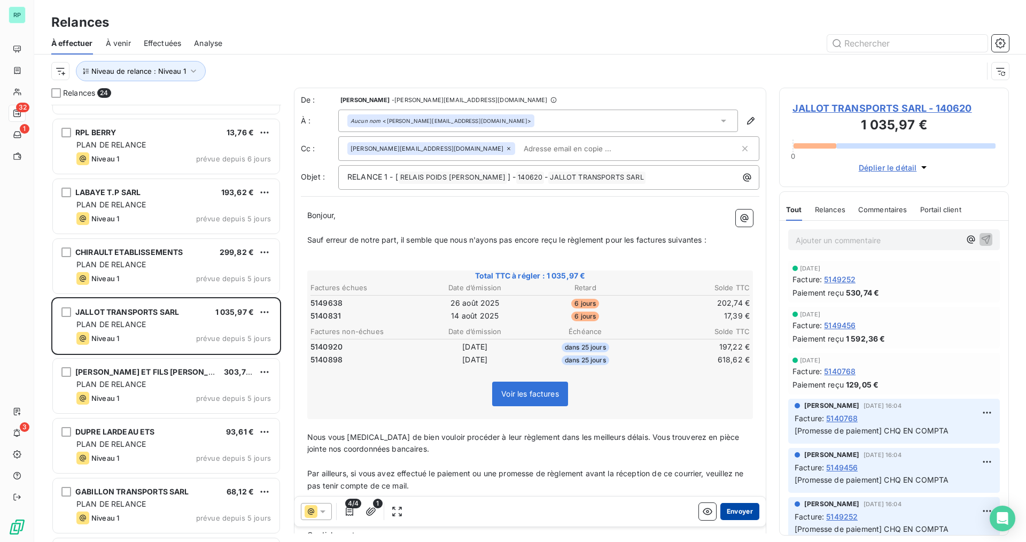
click at [738, 506] on button "Envoyer" at bounding box center [739, 511] width 39 height 17
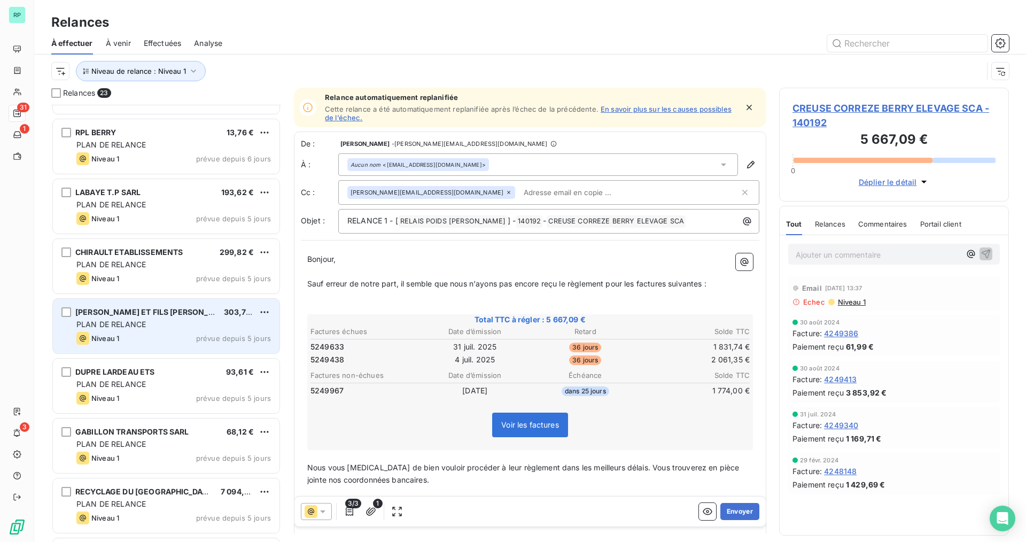
click at [160, 340] on div "Niveau 1 prévue depuis 5 jours" at bounding box center [173, 338] width 194 height 13
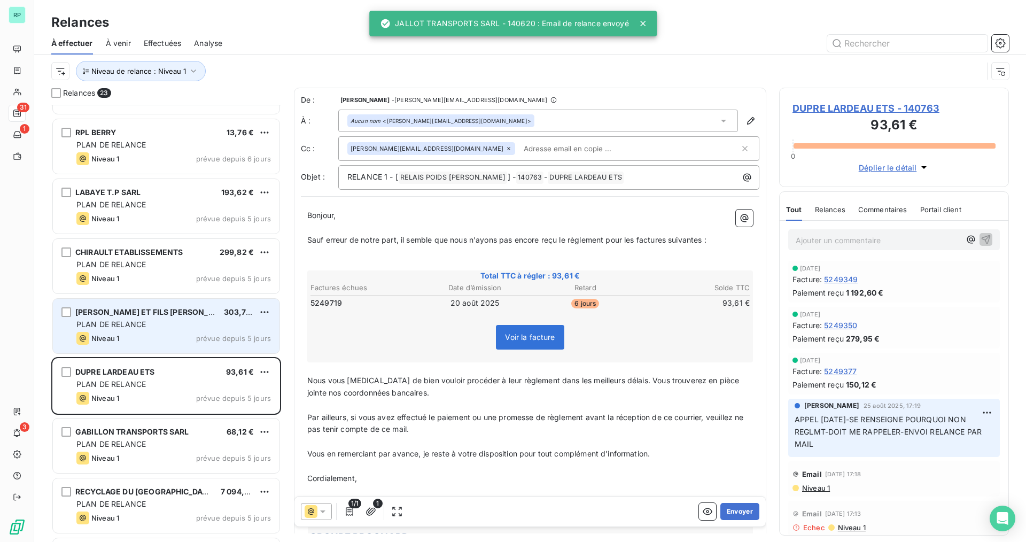
click at [142, 330] on div "[PERSON_NAME] ET FILS EURL 303,72 € PLAN DE RELANCE Niveau 1 prévue depuis 5 jo…" at bounding box center [166, 326] width 227 height 54
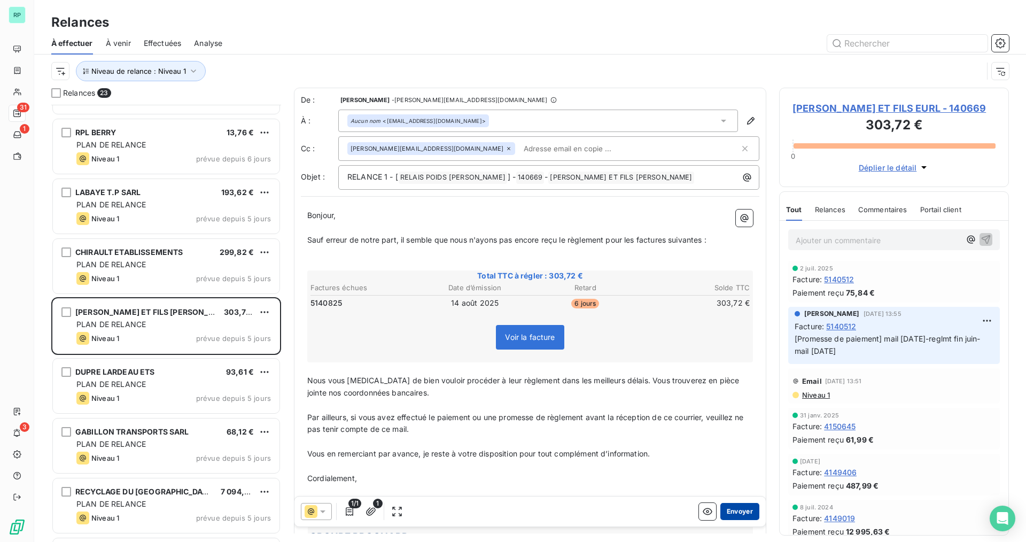
click at [733, 508] on button "Envoyer" at bounding box center [739, 511] width 39 height 17
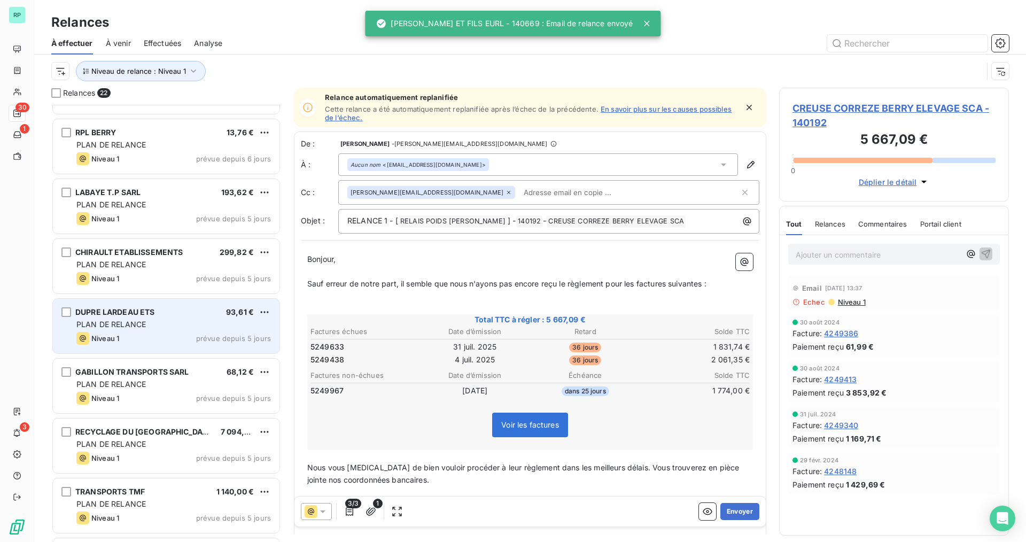
click at [177, 326] on div "PLAN DE RELANCE" at bounding box center [173, 324] width 194 height 11
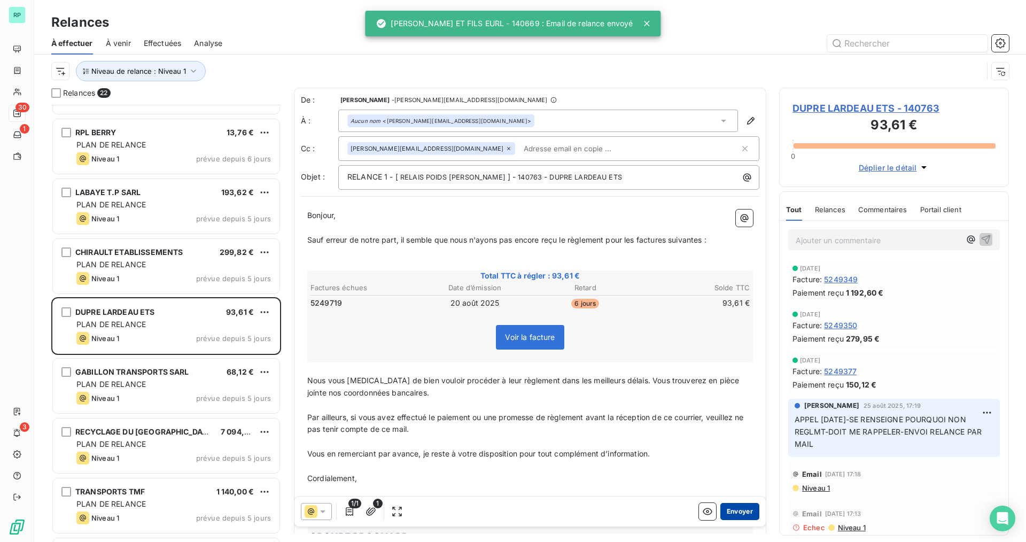
click at [743, 512] on button "Envoyer" at bounding box center [739, 511] width 39 height 17
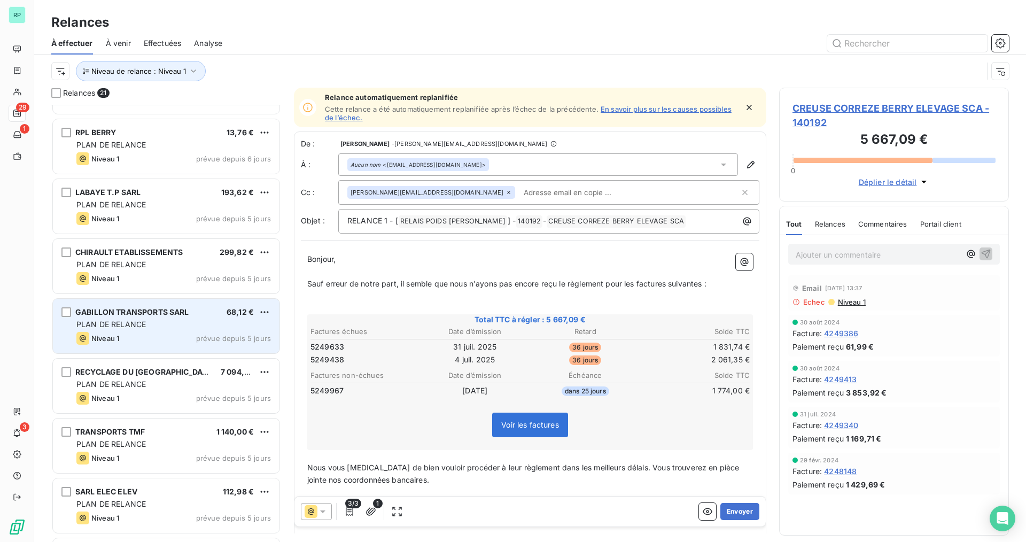
click at [178, 339] on div "Niveau 1 prévue depuis 5 jours" at bounding box center [173, 338] width 194 height 13
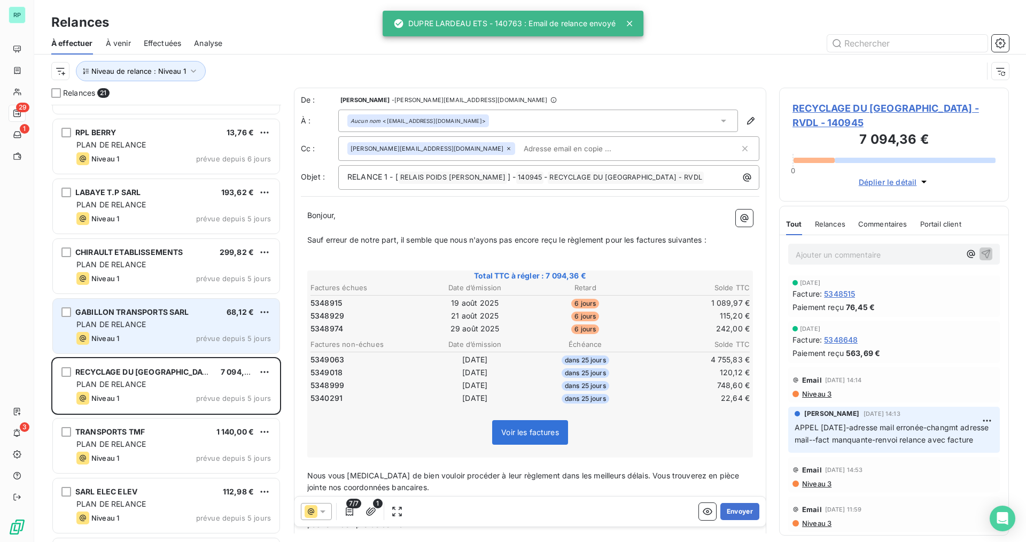
click at [172, 343] on div "Niveau 1 prévue depuis 5 jours" at bounding box center [173, 338] width 194 height 13
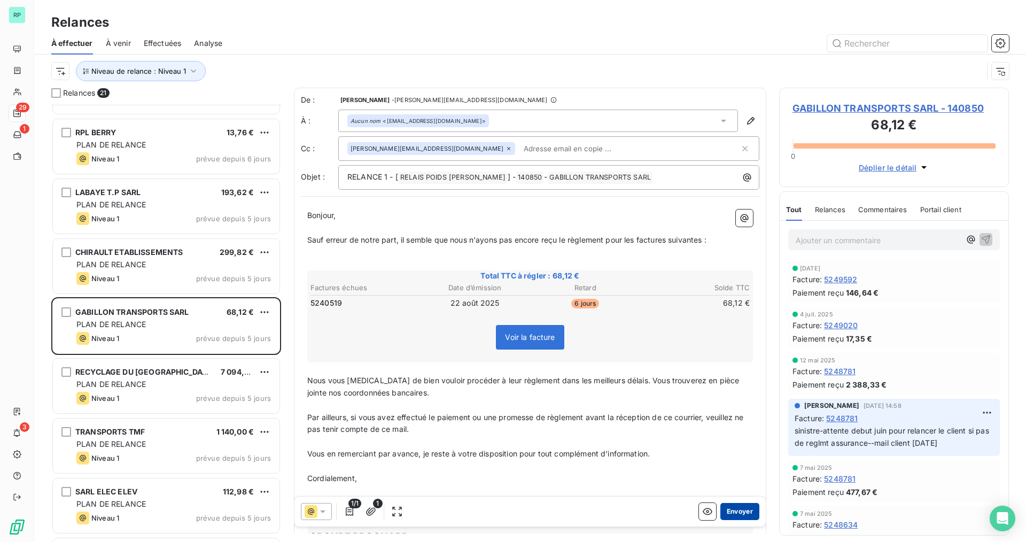
click at [739, 509] on button "Envoyer" at bounding box center [739, 511] width 39 height 17
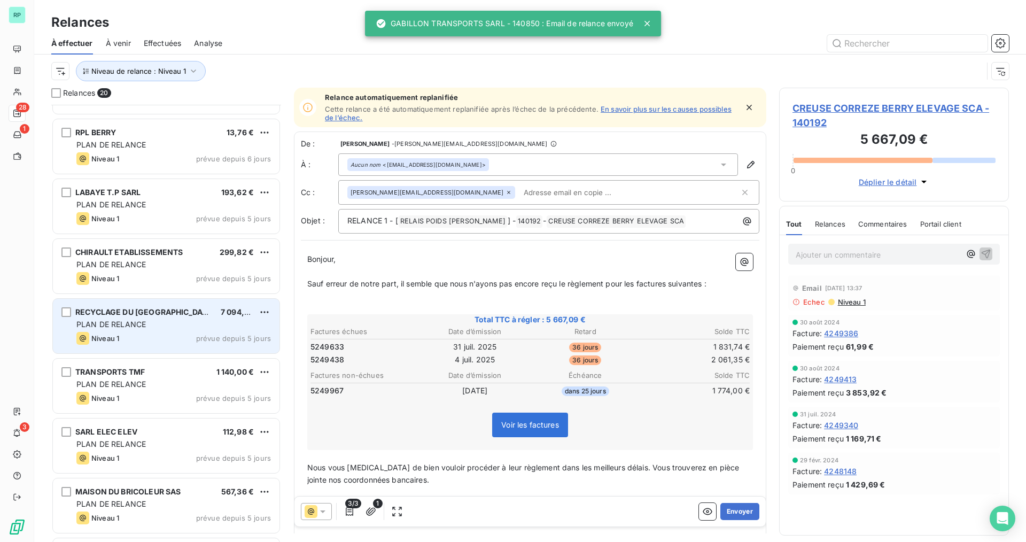
click at [155, 323] on div "PLAN DE RELANCE" at bounding box center [173, 324] width 194 height 11
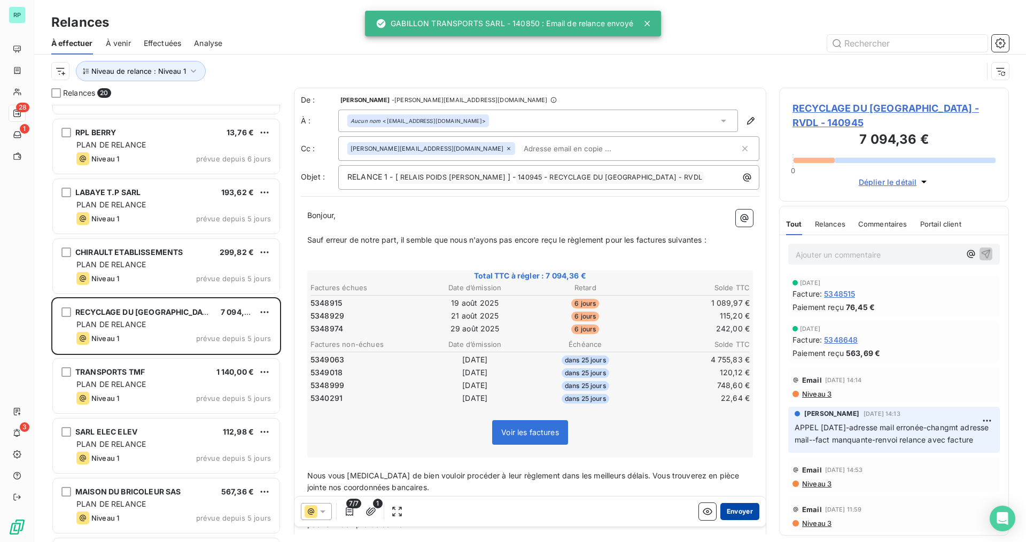
click at [726, 515] on button "Envoyer" at bounding box center [739, 511] width 39 height 17
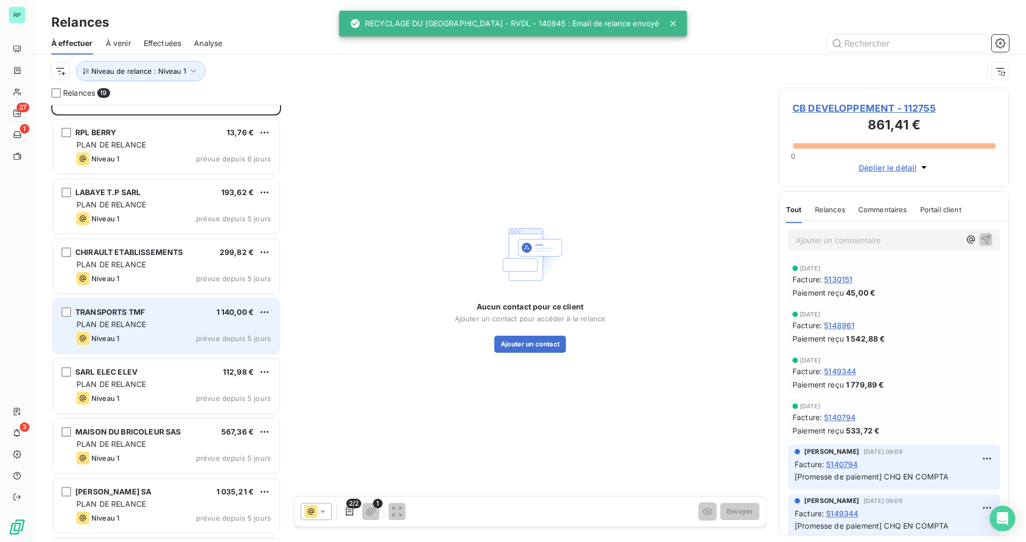
click at [158, 326] on div "PLAN DE RELANCE" at bounding box center [173, 324] width 194 height 11
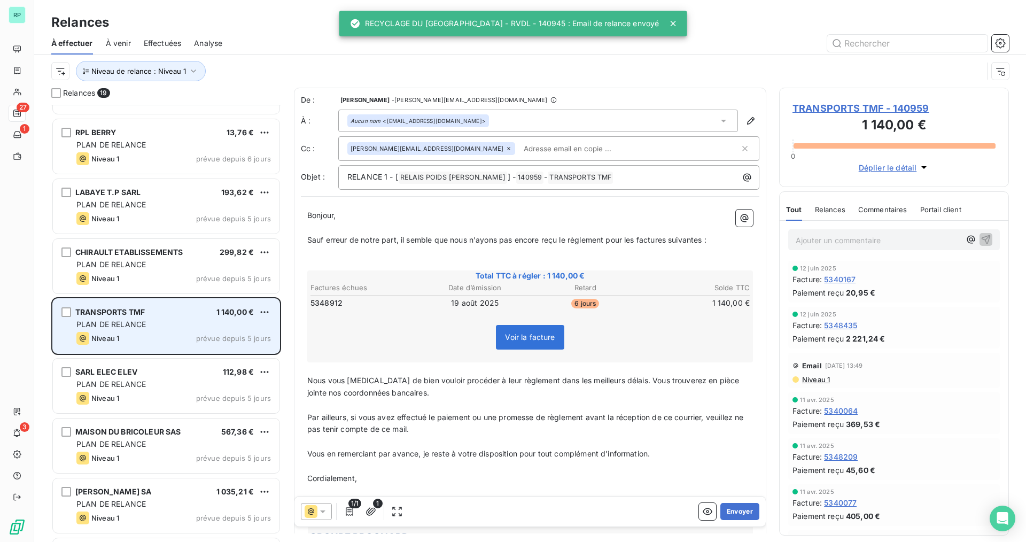
click at [142, 323] on span "PLAN DE RELANCE" at bounding box center [110, 323] width 69 height 9
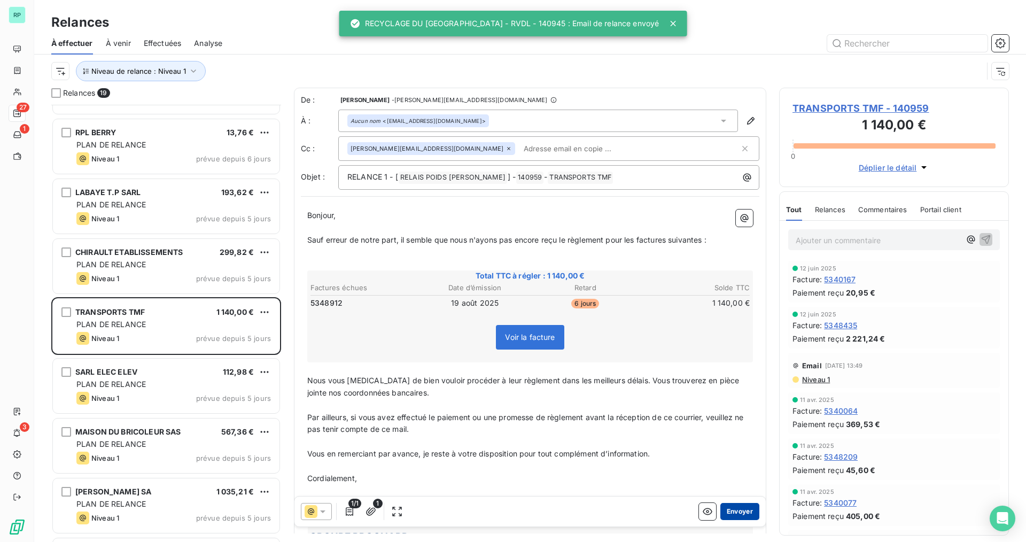
click at [729, 513] on button "Envoyer" at bounding box center [739, 511] width 39 height 17
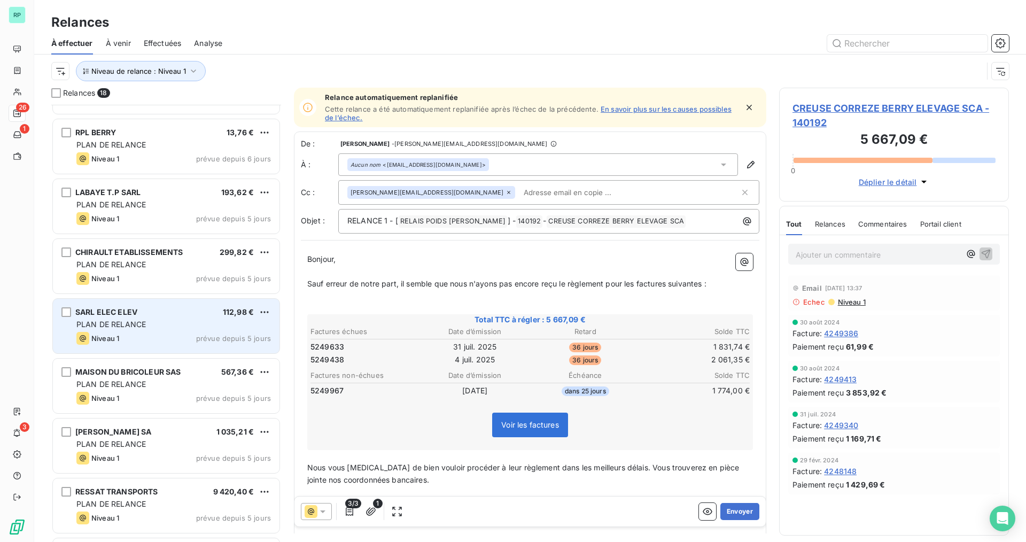
click at [118, 325] on span "PLAN DE RELANCE" at bounding box center [110, 323] width 69 height 9
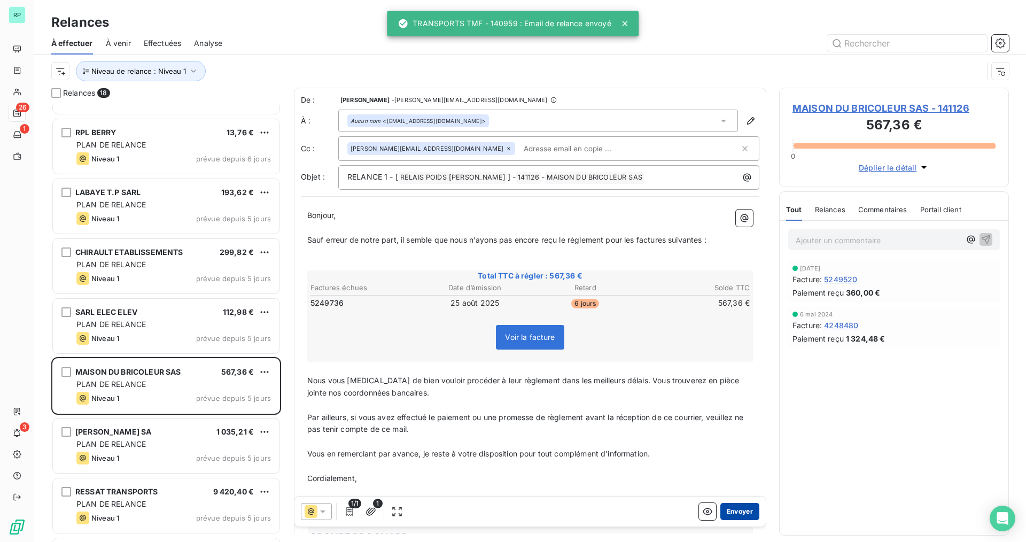
click at [729, 512] on button "Envoyer" at bounding box center [739, 511] width 39 height 17
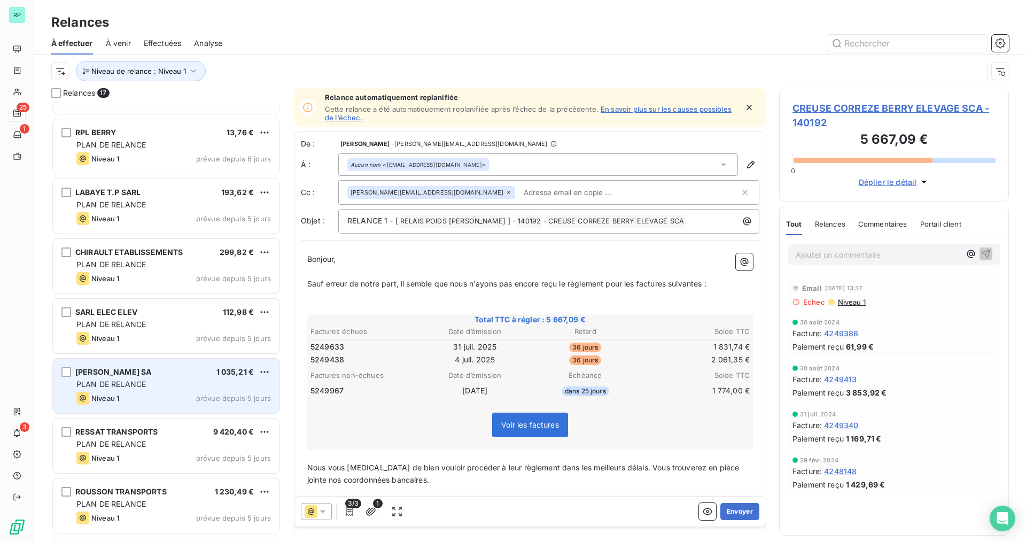
click at [138, 366] on div "[PERSON_NAME] SA 1 035,21 € PLAN DE RELANCE Niveau 1 prévue depuis 5 jours" at bounding box center [166, 385] width 227 height 54
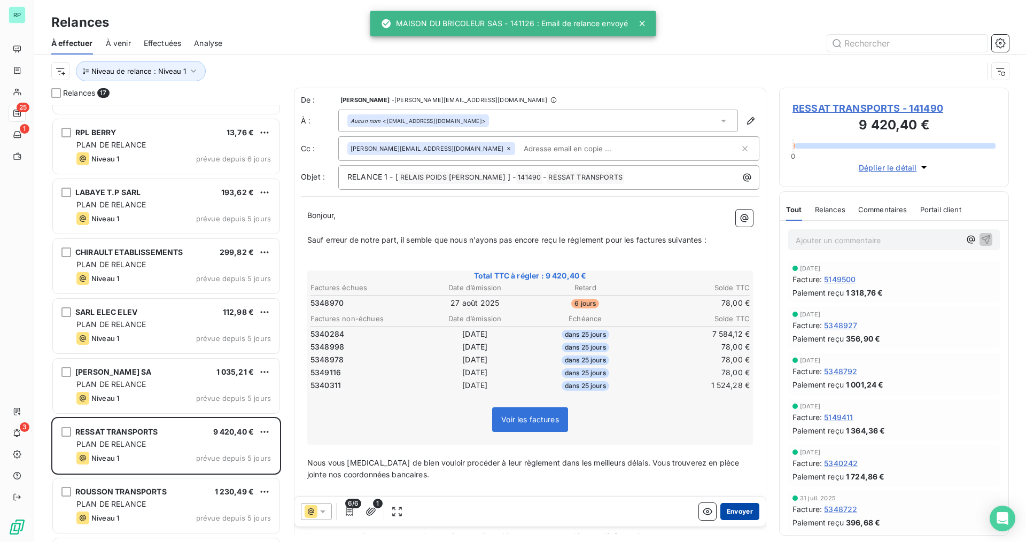
click at [728, 505] on button "Envoyer" at bounding box center [739, 511] width 39 height 17
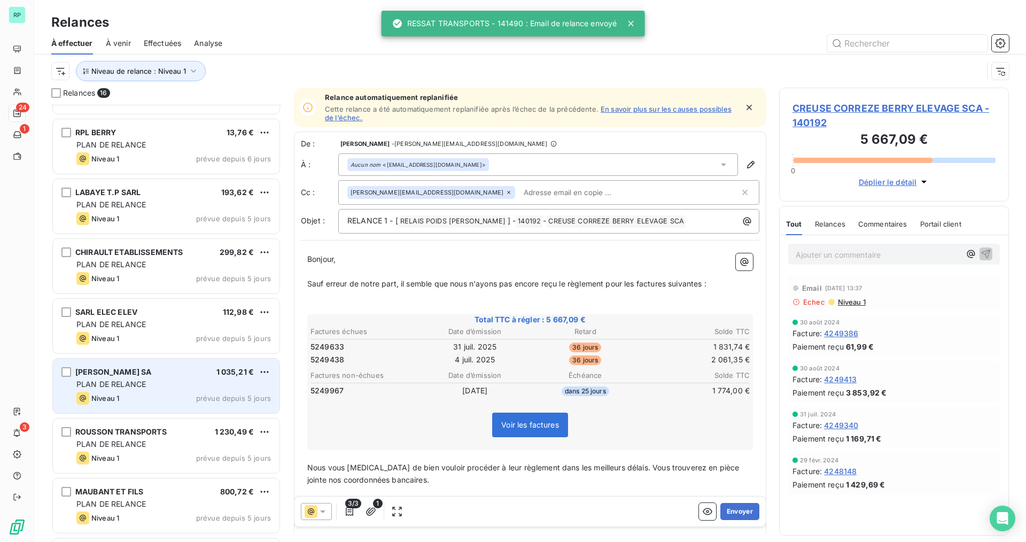
click at [130, 387] on span "PLAN DE RELANCE" at bounding box center [110, 383] width 69 height 9
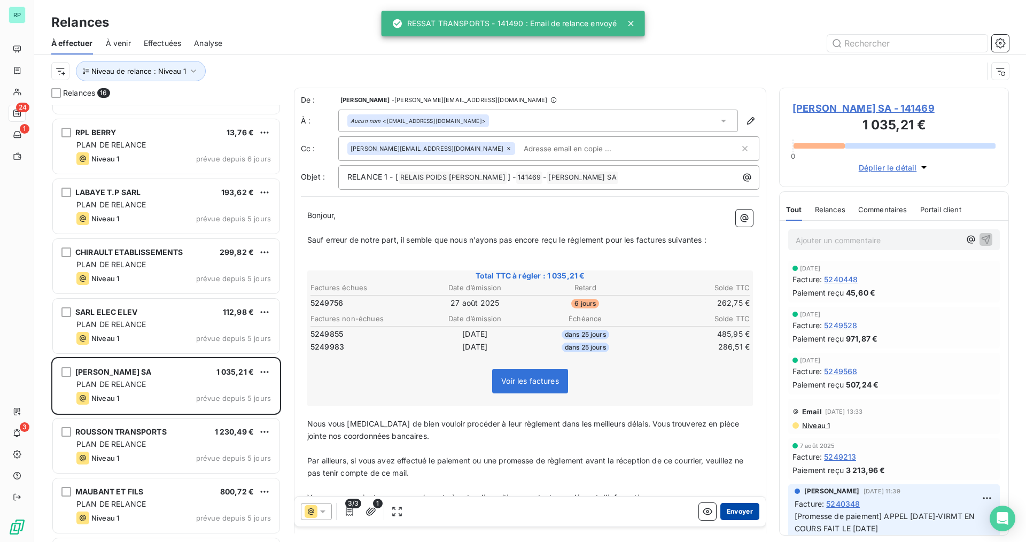
click at [729, 510] on button "Envoyer" at bounding box center [739, 511] width 39 height 17
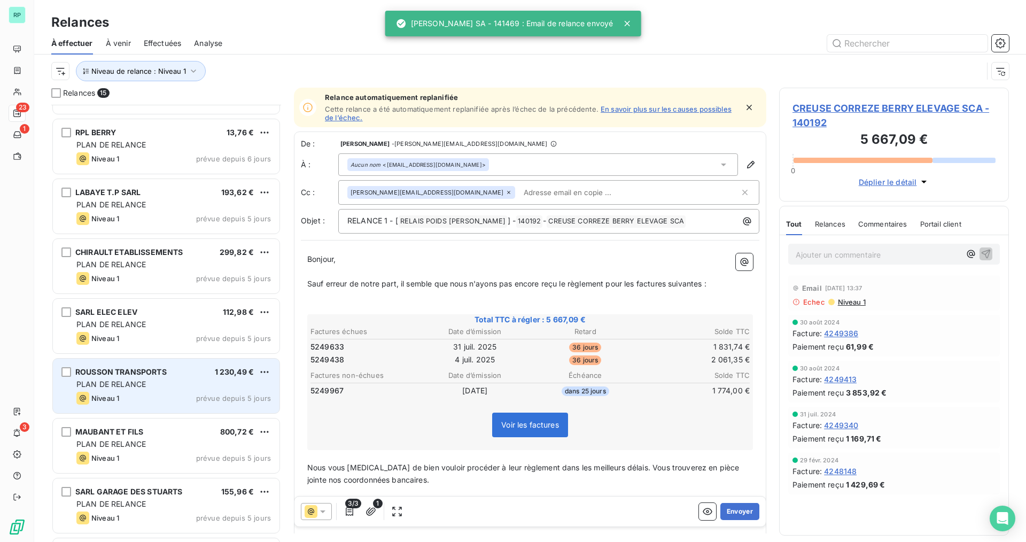
click at [145, 391] on div "ROUSSON TRANSPORTS 1 230,49 € PLAN DE RELANCE Niveau 1 prévue depuis 5 jours" at bounding box center [166, 385] width 227 height 54
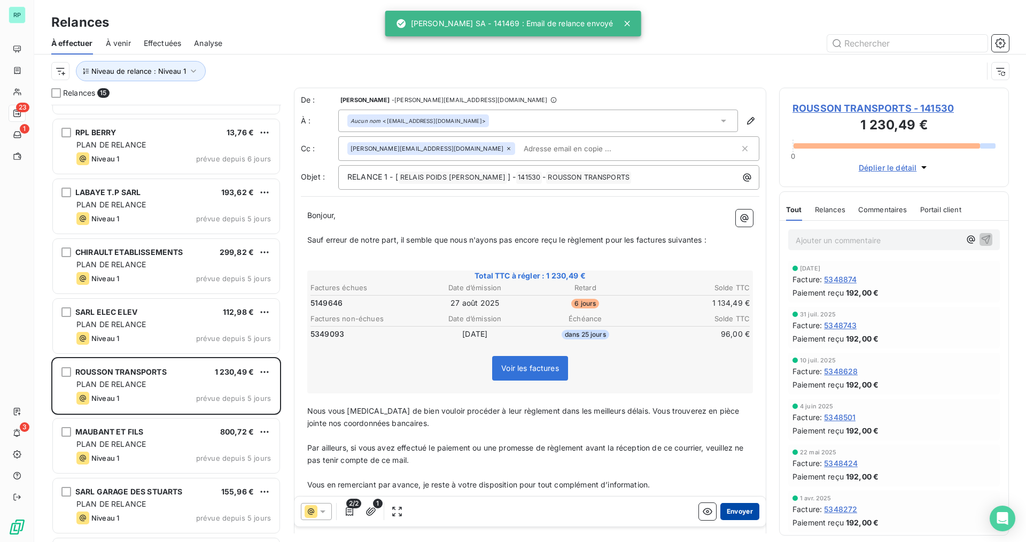
click at [739, 513] on button "Envoyer" at bounding box center [739, 511] width 39 height 17
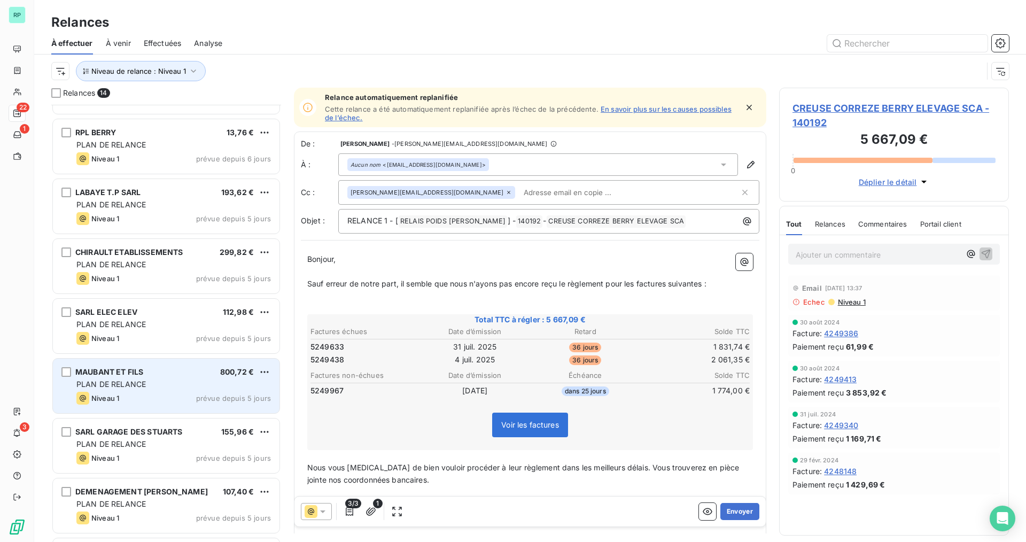
click at [151, 393] on div "Niveau 1 prévue depuis 5 jours" at bounding box center [173, 398] width 194 height 13
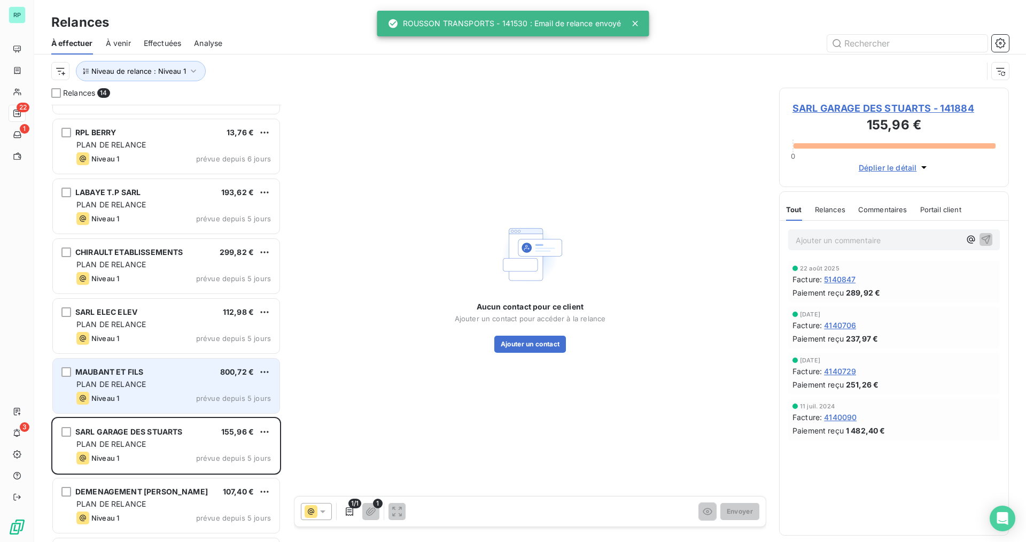
click at [161, 393] on div "Niveau 1 prévue depuis 5 jours" at bounding box center [173, 398] width 194 height 13
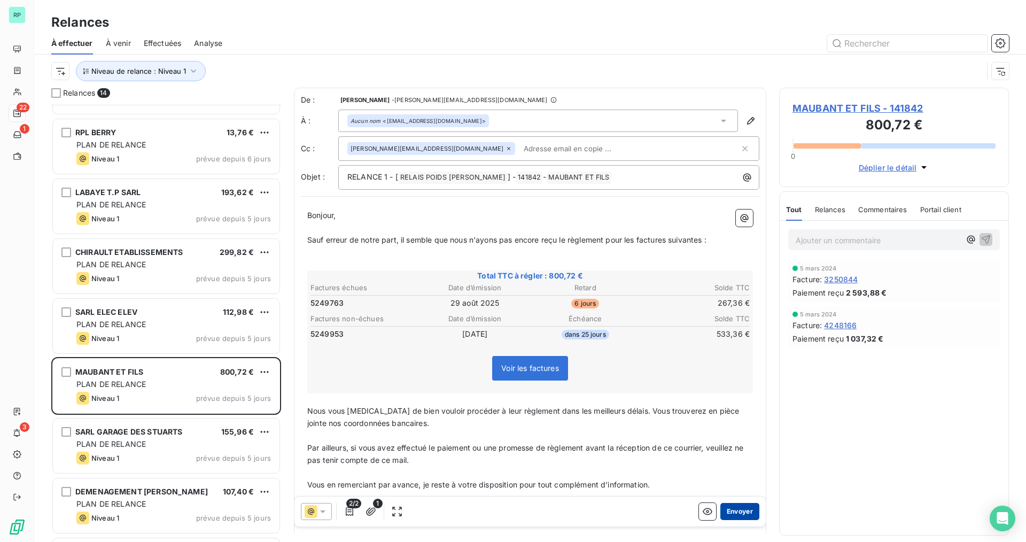
click at [733, 514] on button "Envoyer" at bounding box center [739, 511] width 39 height 17
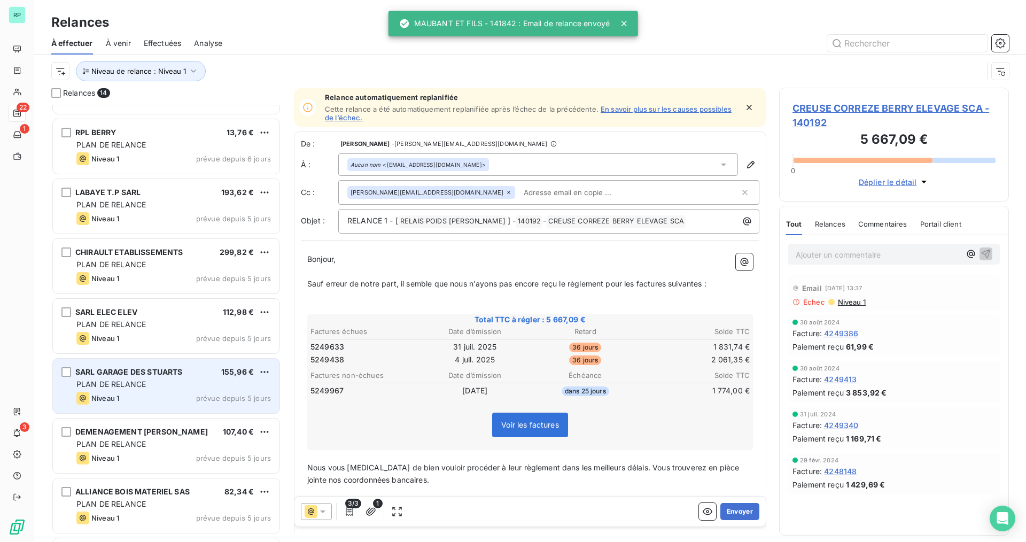
click at [132, 391] on div "SARL GARAGE DES STUARTS 155,96 € PLAN DE RELANCE Niveau 1 prévue depuis 5 jours" at bounding box center [166, 385] width 227 height 54
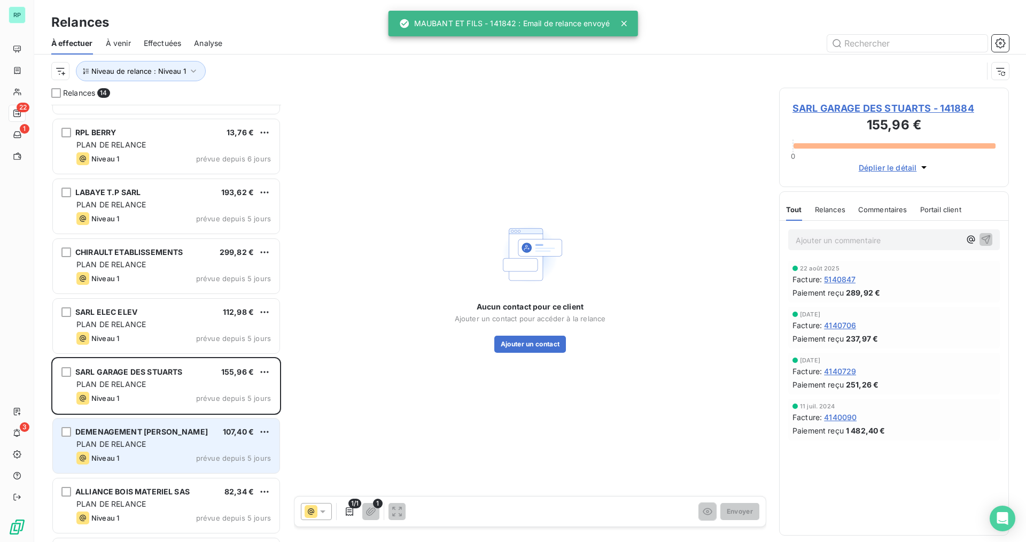
click at [136, 435] on span "DEMENAGEMENT [PERSON_NAME]" at bounding box center [141, 431] width 132 height 9
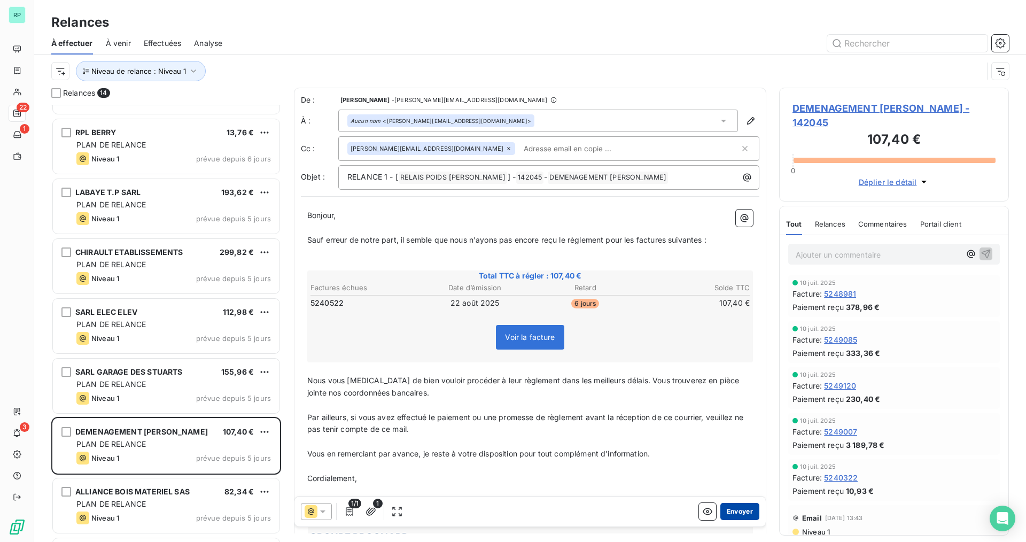
click at [741, 509] on button "Envoyer" at bounding box center [739, 511] width 39 height 17
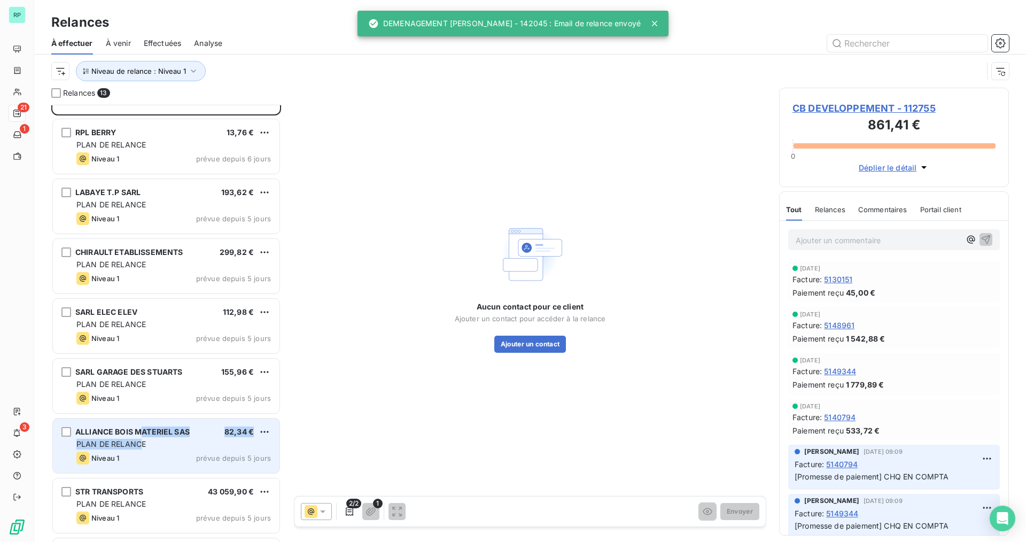
click at [140, 437] on div "ALLIANCE BOIS MATERIEL SAS 82,34 € PLAN DE RELANCE Niveau 1 prévue depuis 5 jou…" at bounding box center [166, 445] width 227 height 54
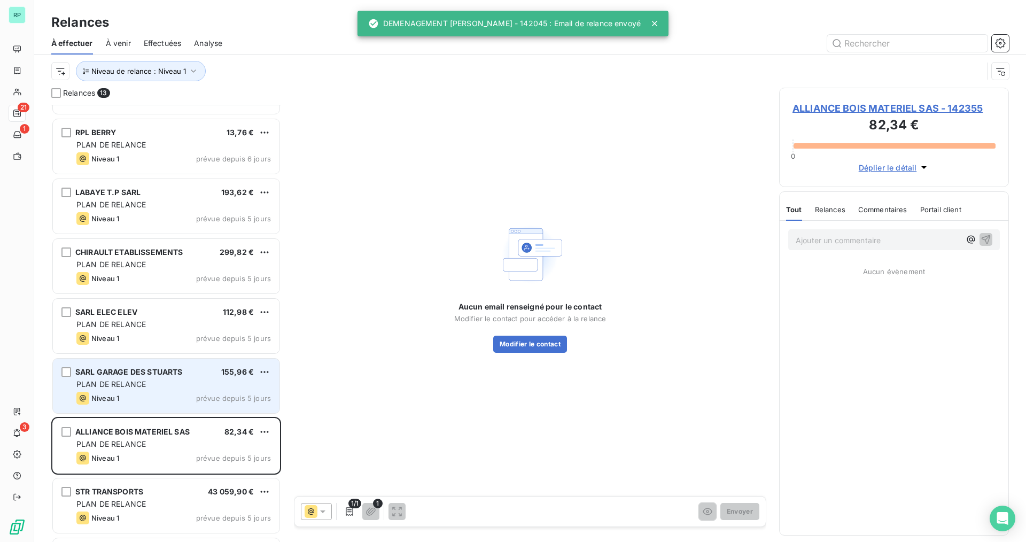
click at [155, 378] on div "SARL GARAGE DES STUARTS 155,96 € PLAN DE RELANCE Niveau 1 prévue depuis 5 jours" at bounding box center [166, 385] width 227 height 54
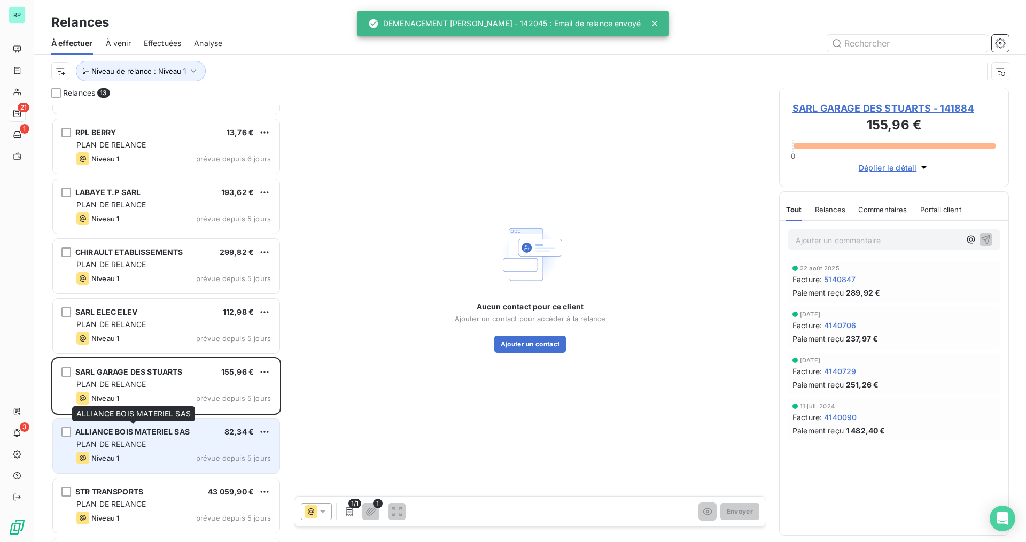
click at [147, 435] on div "ALLIANCE BOIS MATERIEL SAS" at bounding box center [132, 431] width 114 height 11
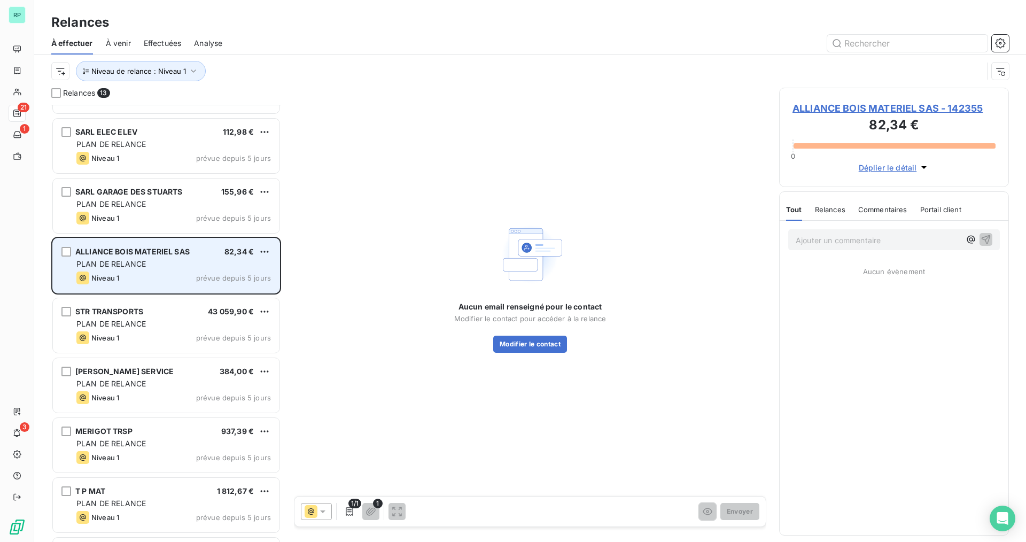
scroll to position [321, 0]
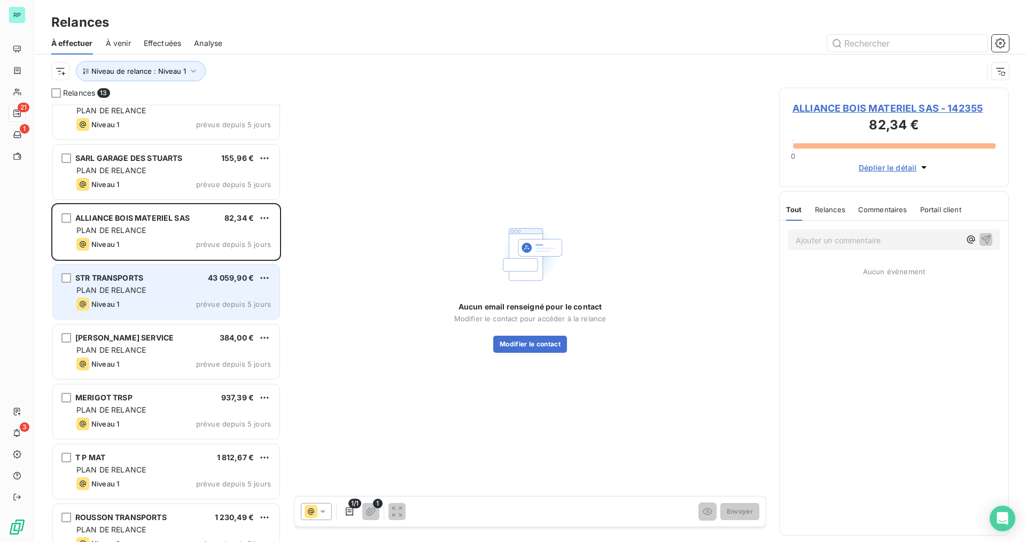
click at [150, 294] on div "PLAN DE RELANCE" at bounding box center [173, 290] width 194 height 11
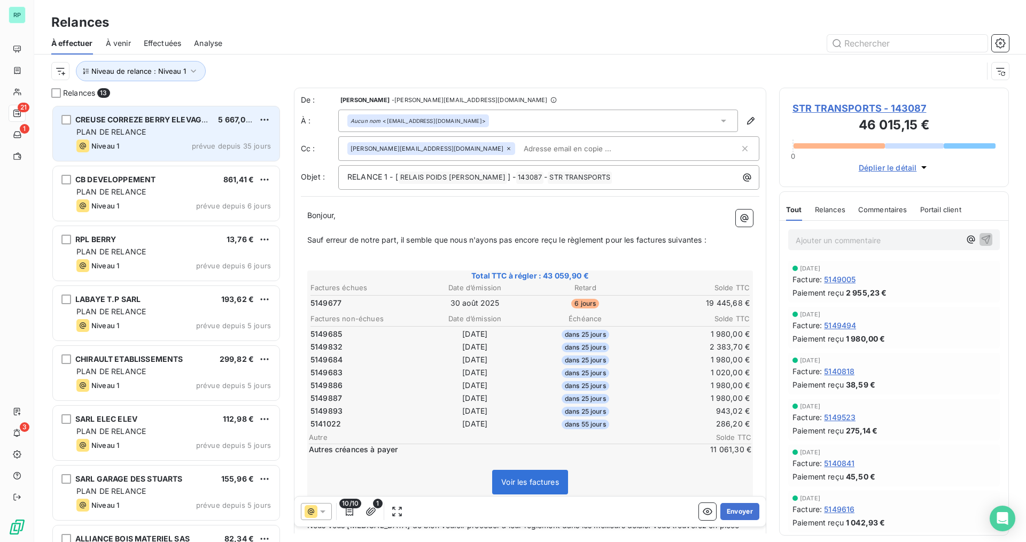
click at [188, 149] on div "Niveau 1 prévue depuis 35 jours" at bounding box center [173, 145] width 194 height 13
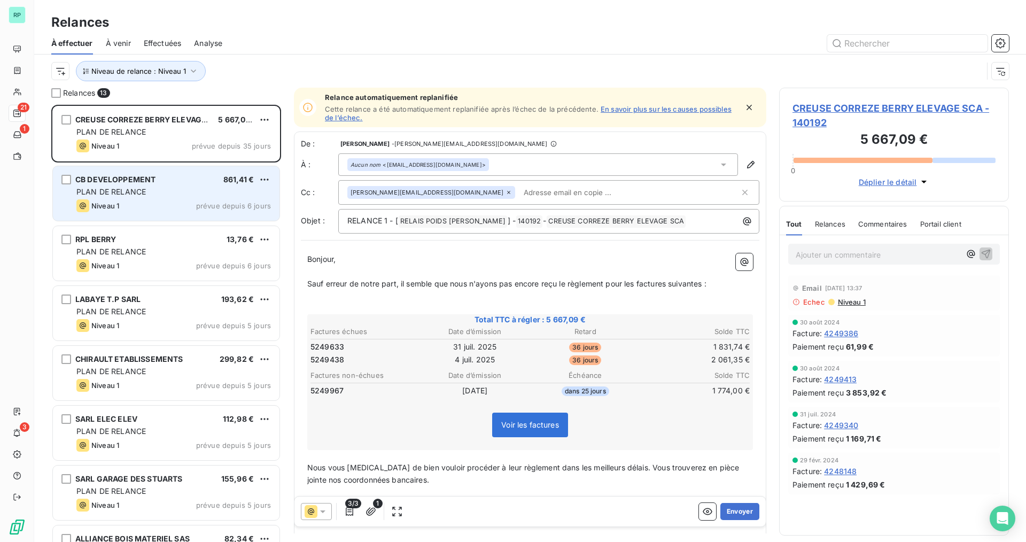
click at [166, 183] on div "CB DEVELOPPEMENT 861,41 €" at bounding box center [173, 180] width 194 height 10
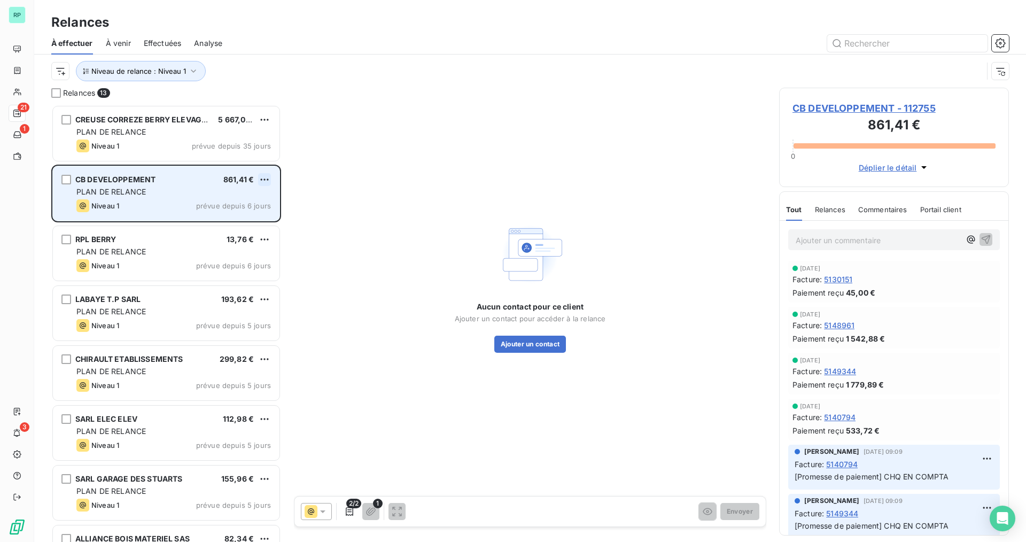
click at [266, 181] on html "RP 21 1 3 Relances À effectuer À venir Effectuées Analyse Niveau de relance : N…" at bounding box center [513, 271] width 1026 height 542
click at [227, 204] on div "Replanifier cette action" at bounding box center [218, 200] width 96 height 17
select select "9"
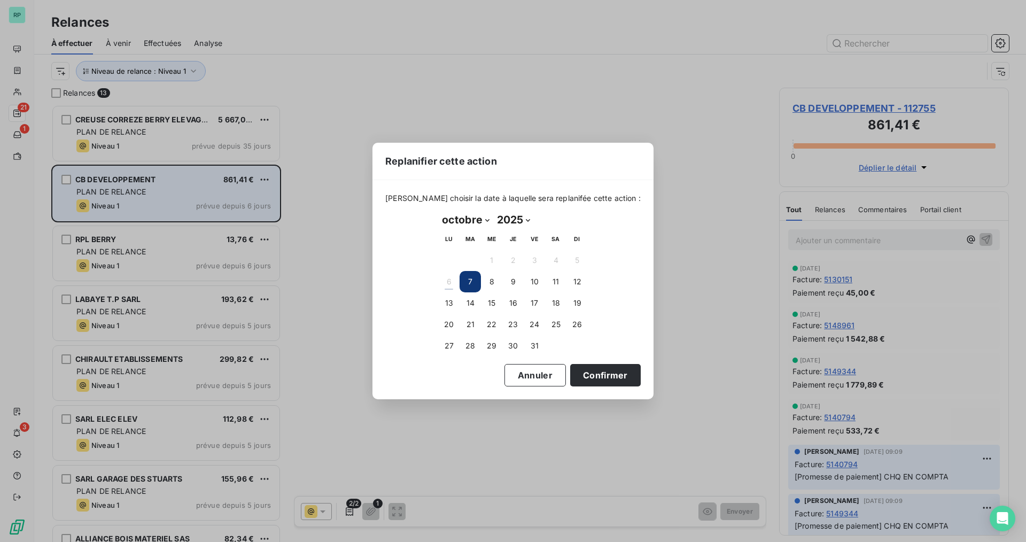
drag, startPoint x: 536, startPoint y: 349, endPoint x: 553, endPoint y: 360, distance: 20.6
click at [536, 348] on button "31" at bounding box center [534, 345] width 21 height 21
click at [588, 373] on button "Confirmer" at bounding box center [605, 375] width 71 height 22
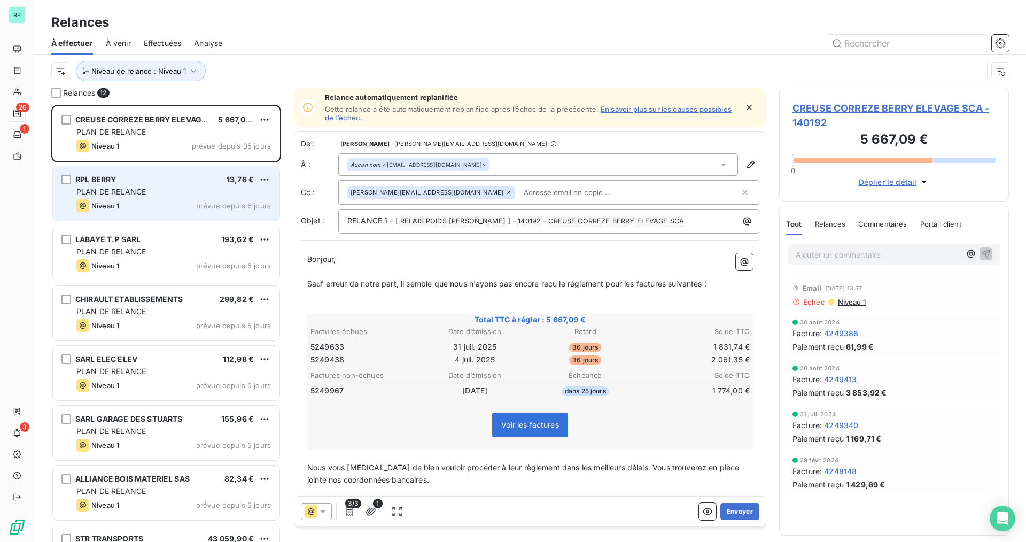
click at [160, 192] on div "PLAN DE RELANCE" at bounding box center [173, 191] width 194 height 11
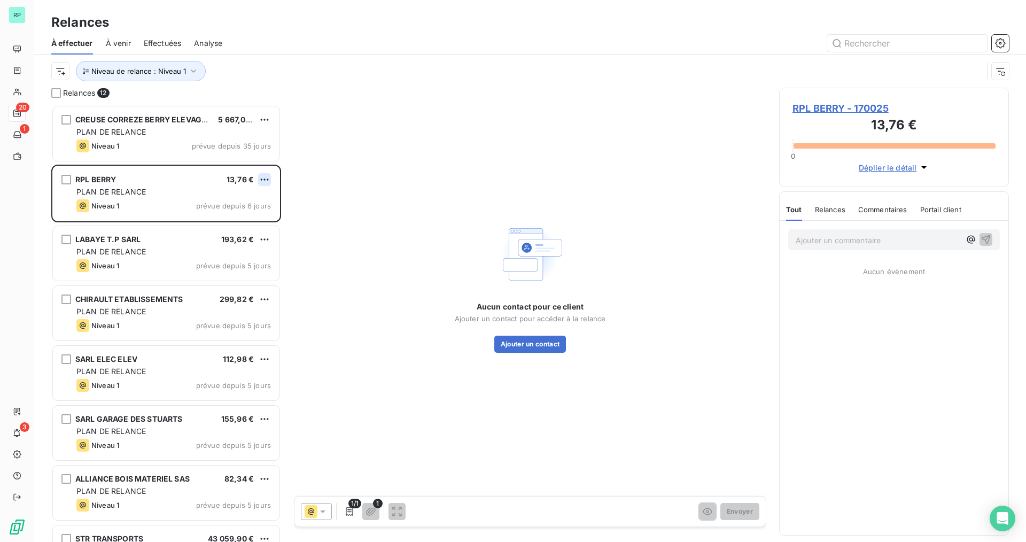
click at [266, 177] on html "RP 20 1 3 Relances À effectuer À venir Effectuées Analyse Niveau de relance : N…" at bounding box center [513, 271] width 1026 height 542
click at [240, 204] on div "Replanifier cette action" at bounding box center [218, 200] width 96 height 17
select select "9"
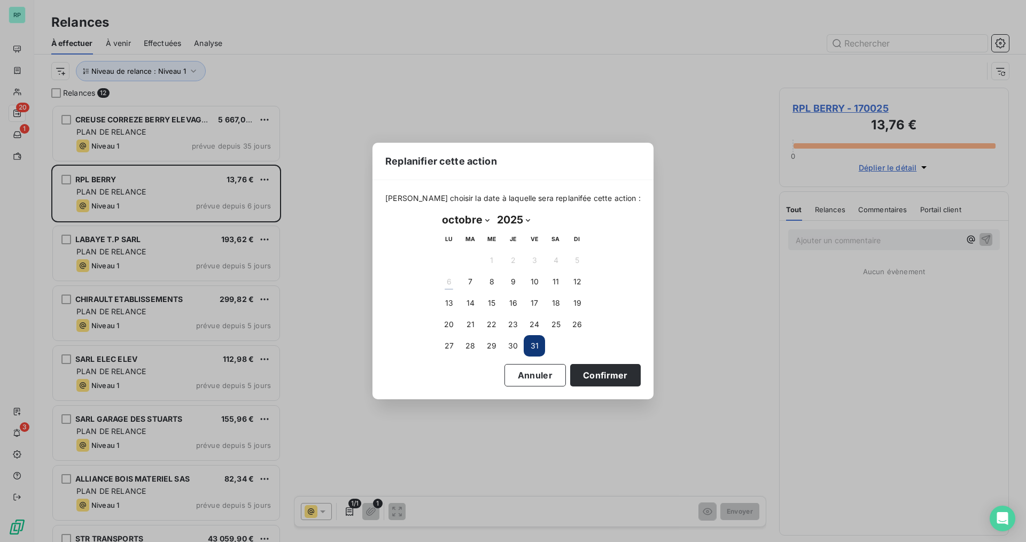
click at [535, 347] on button "31" at bounding box center [534, 345] width 21 height 21
click at [595, 374] on button "Confirmer" at bounding box center [605, 375] width 71 height 22
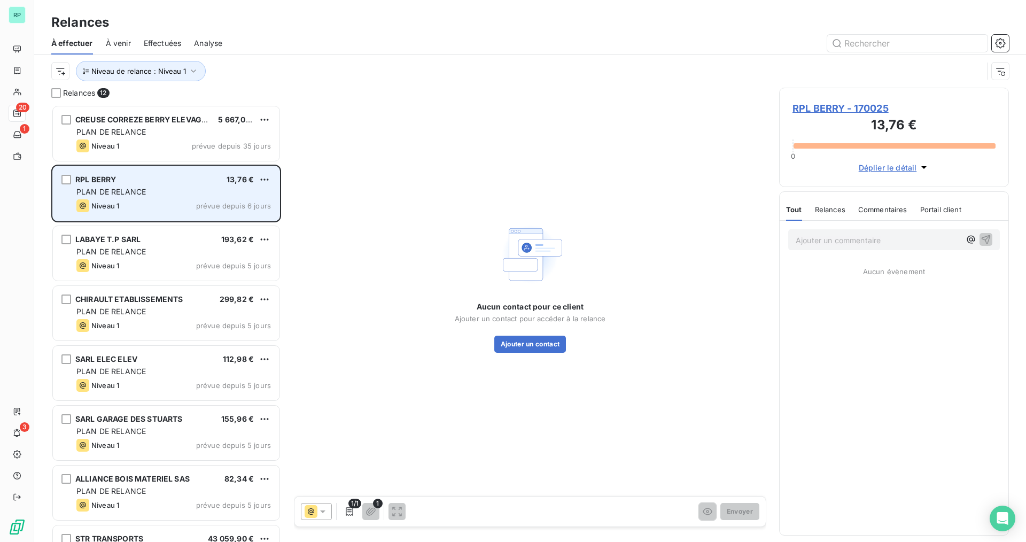
click at [161, 193] on div "PLAN DE RELANCE" at bounding box center [173, 191] width 194 height 11
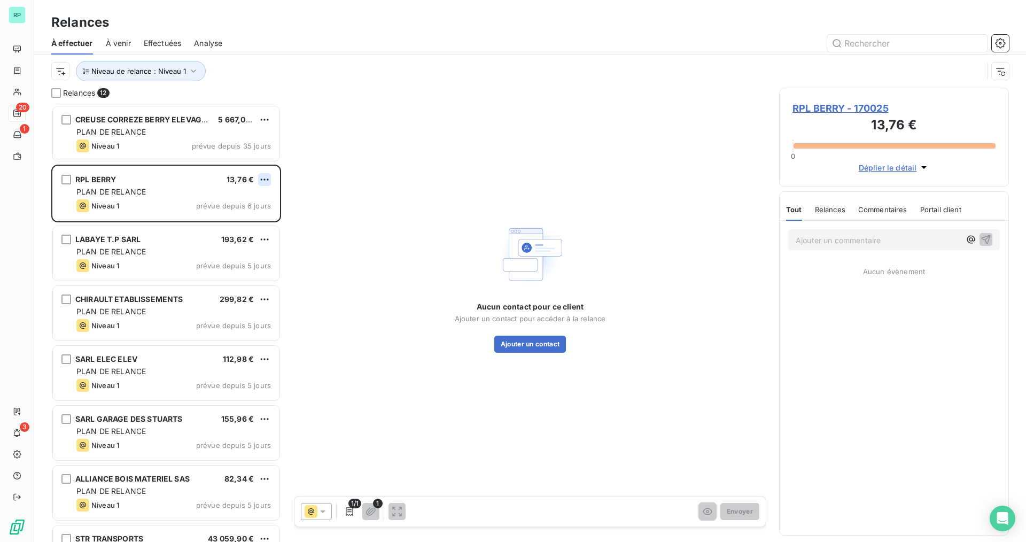
click at [262, 179] on html "RP 20 1 3 Relances À effectuer À venir Effectuées Analyse Niveau de relance : N…" at bounding box center [513, 271] width 1026 height 542
click at [222, 203] on div "Replanifier cette action" at bounding box center [218, 200] width 96 height 17
select select "9"
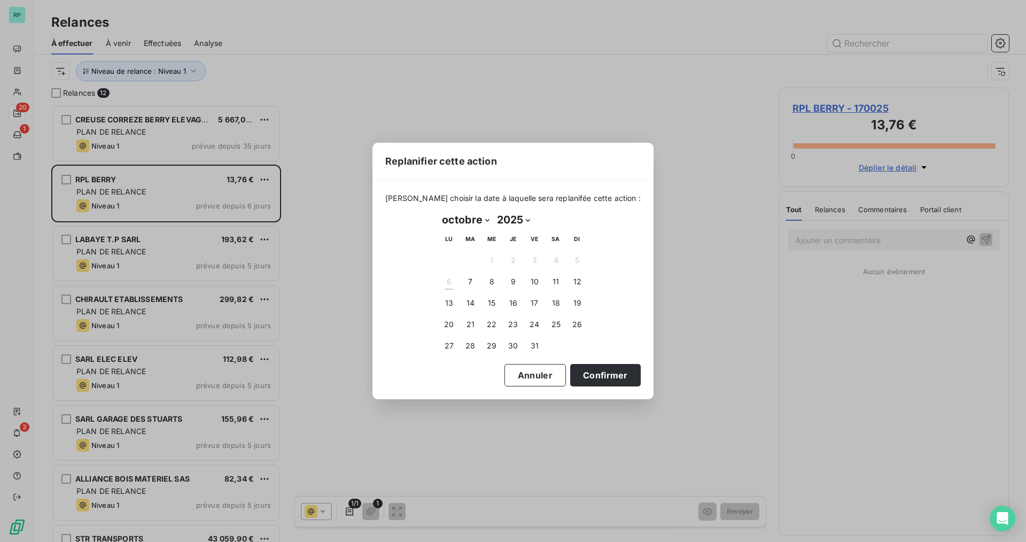
drag, startPoint x: 534, startPoint y: 346, endPoint x: 545, endPoint y: 349, distance: 11.5
click at [534, 347] on button "31" at bounding box center [534, 345] width 21 height 21
click at [584, 379] on button "Confirmer" at bounding box center [605, 375] width 71 height 22
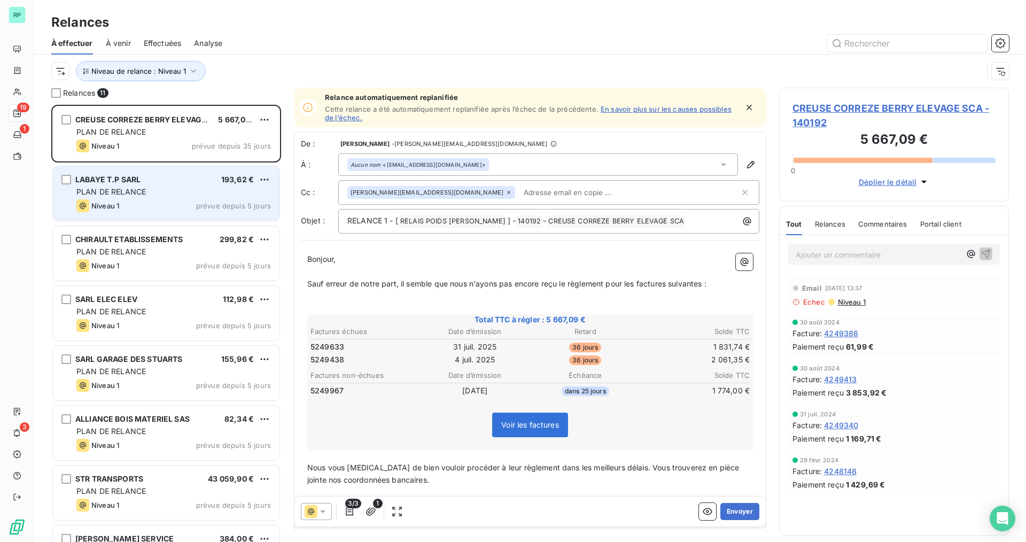
click at [141, 193] on span "PLAN DE RELANCE" at bounding box center [110, 191] width 69 height 9
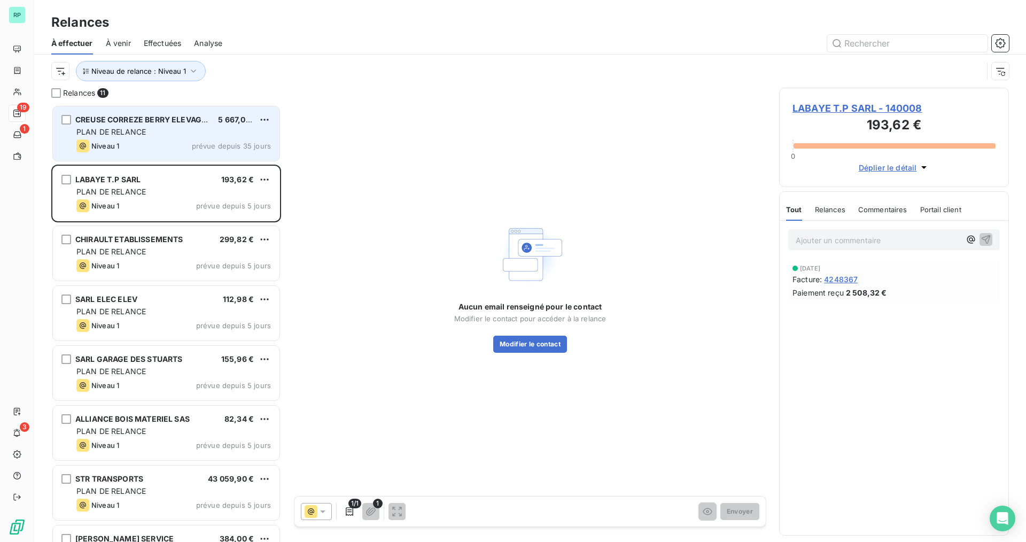
click at [156, 126] on div "CREUSE CORREZE BERRY ELEVAGE SCA 5 667,09 € PLAN DE RELANCE Niveau 1 prévue dep…" at bounding box center [166, 133] width 227 height 54
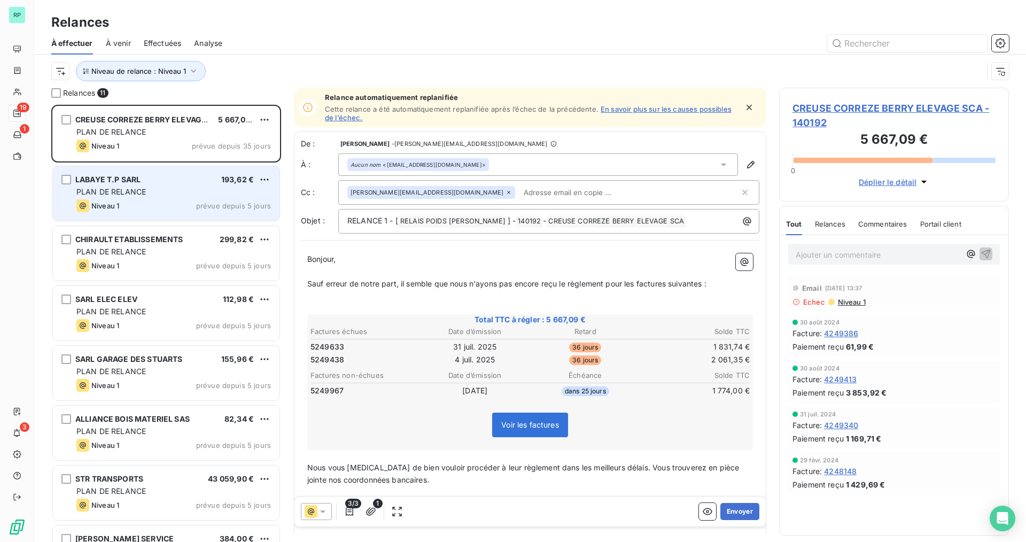
click at [157, 206] on div "Niveau 1 prévue depuis 5 jours" at bounding box center [173, 205] width 194 height 13
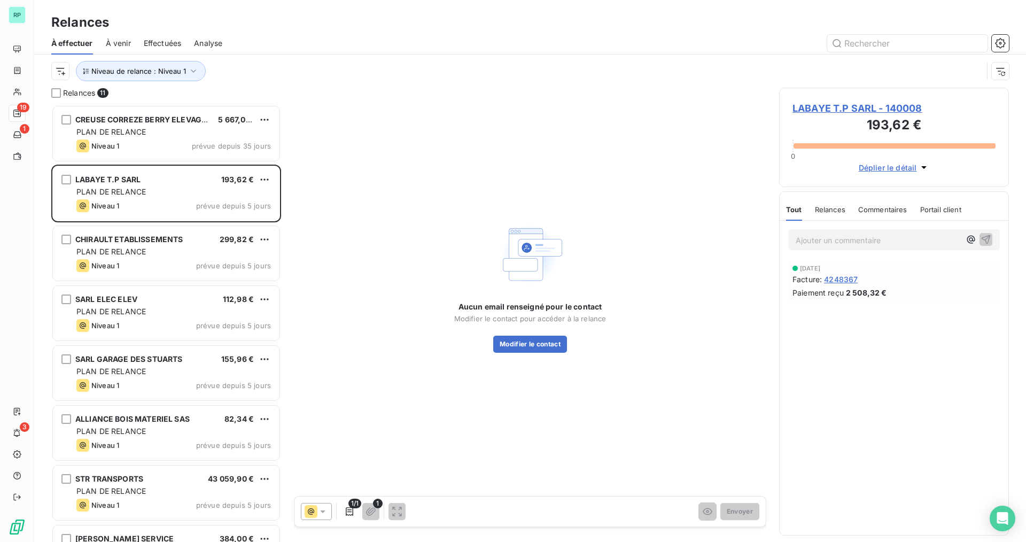
click at [322, 508] on icon at bounding box center [322, 511] width 11 height 11
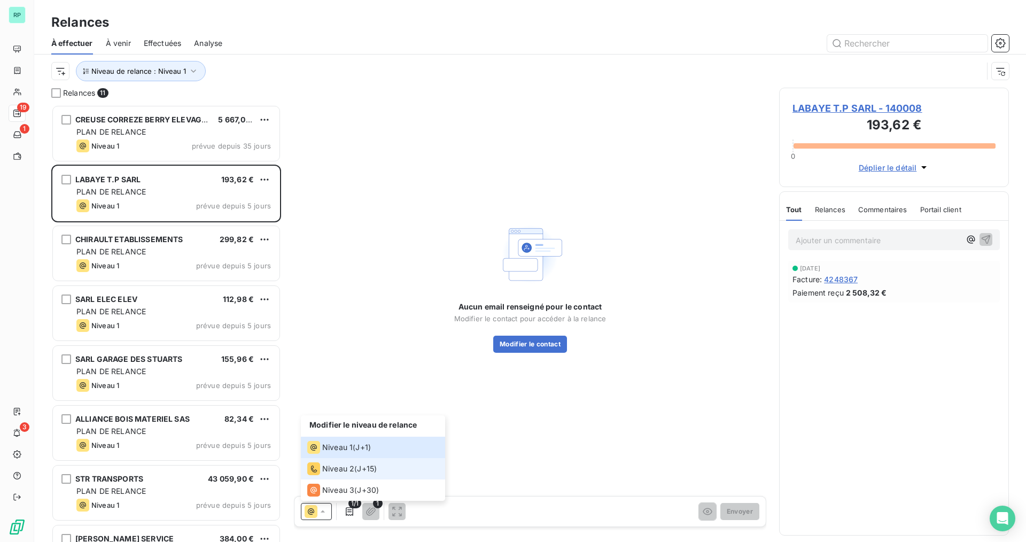
click at [329, 471] on span "Niveau 2" at bounding box center [338, 468] width 32 height 11
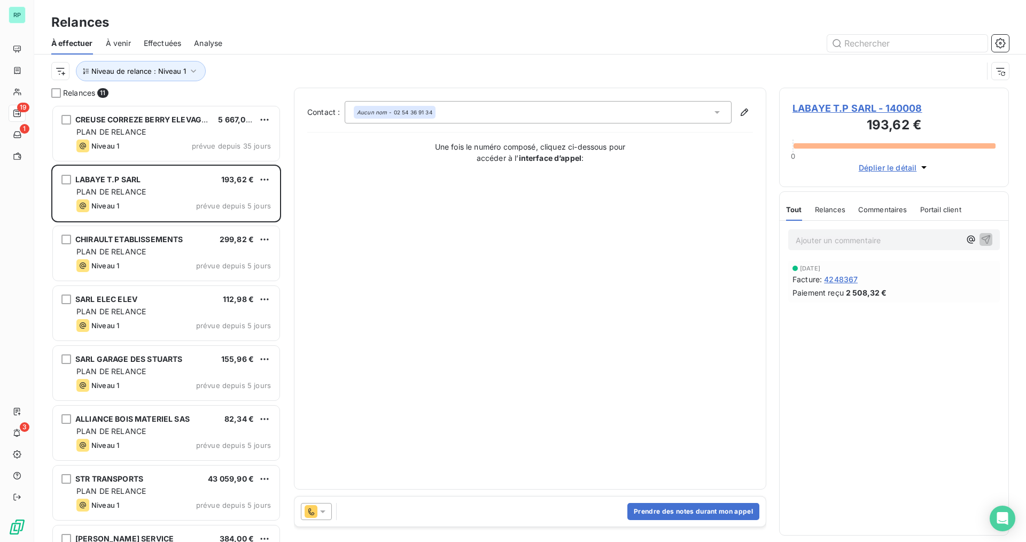
click at [329, 511] on div at bounding box center [316, 511] width 31 height 17
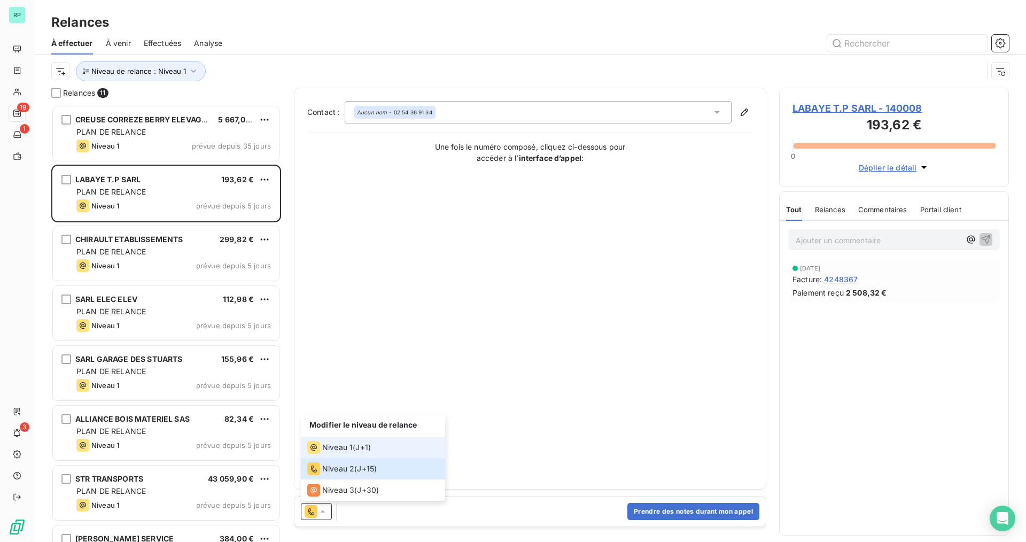
click at [358, 451] on span "J+1 )" at bounding box center [362, 447] width 15 height 11
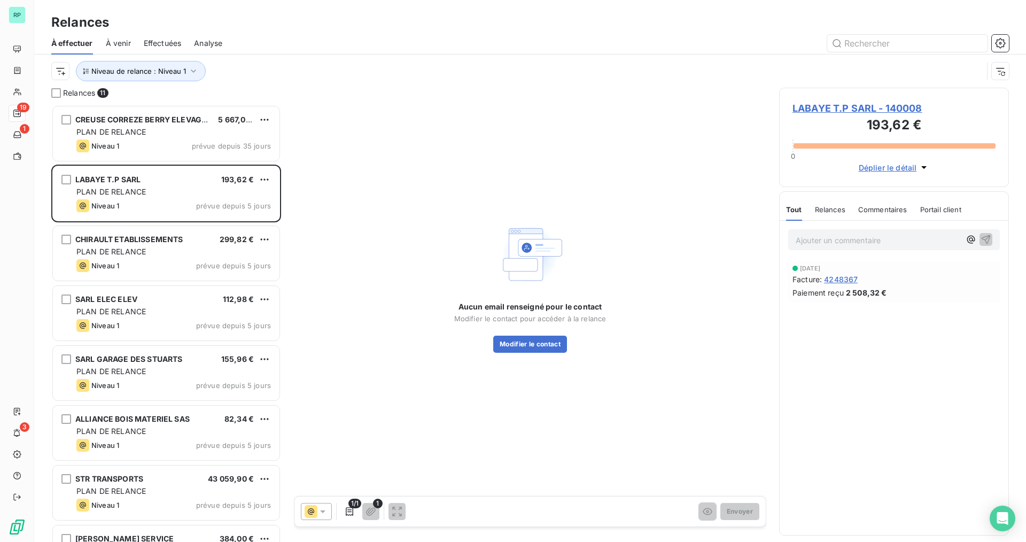
click at [825, 245] on p "Ajouter un commentaire ﻿" at bounding box center [877, 239] width 165 height 13
click at [844, 242] on p "APPEL" at bounding box center [877, 239] width 165 height 12
click at [531, 347] on button "Modifier le contact" at bounding box center [530, 343] width 74 height 17
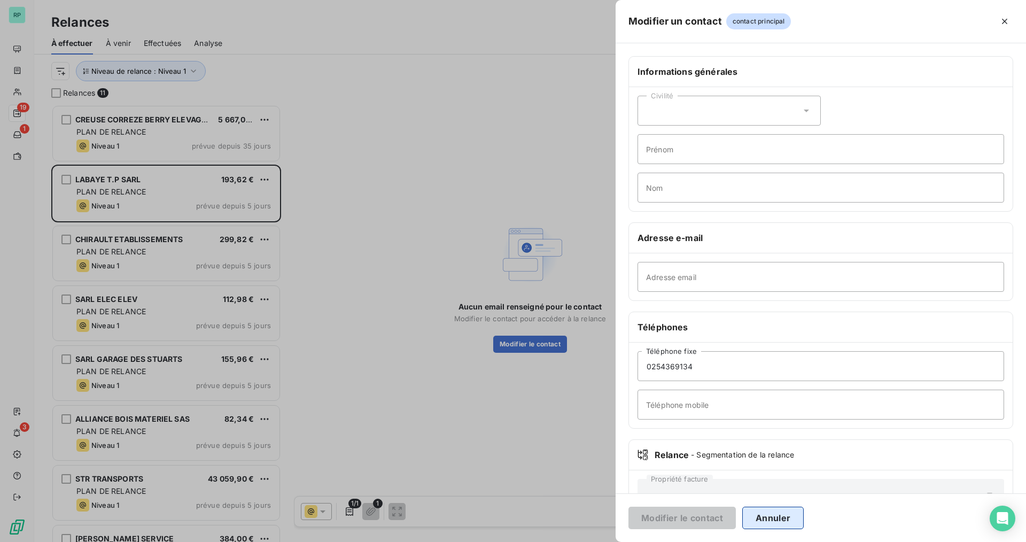
click at [779, 521] on button "Annuler" at bounding box center [772, 517] width 61 height 22
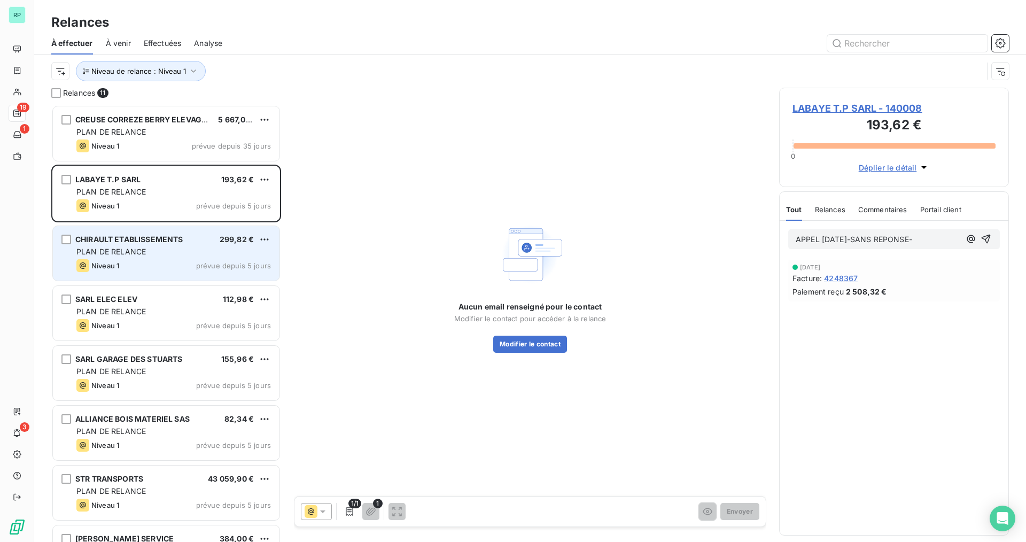
click at [119, 247] on span "PLAN DE RELANCE" at bounding box center [110, 251] width 69 height 9
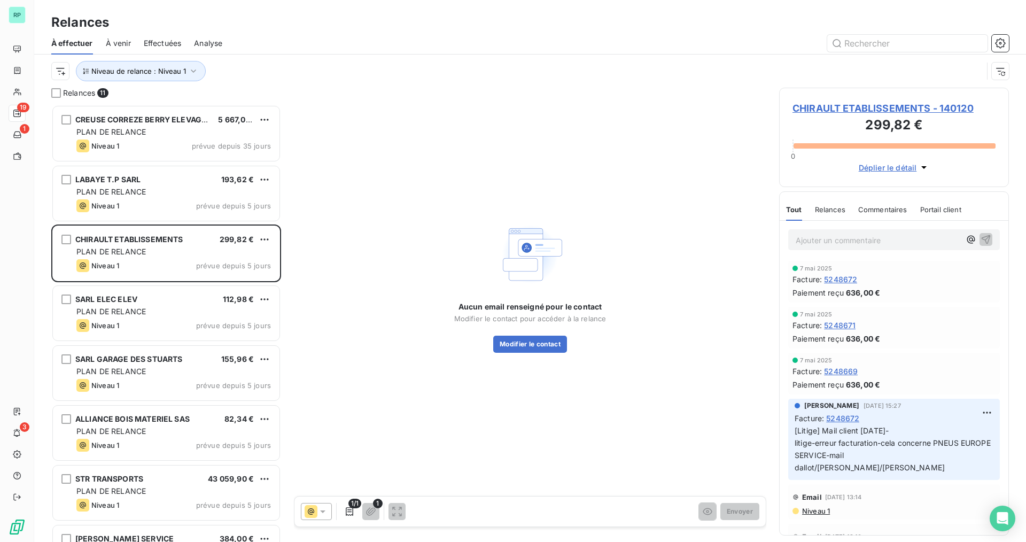
click at [819, 506] on span "Niveau 1" at bounding box center [815, 510] width 29 height 9
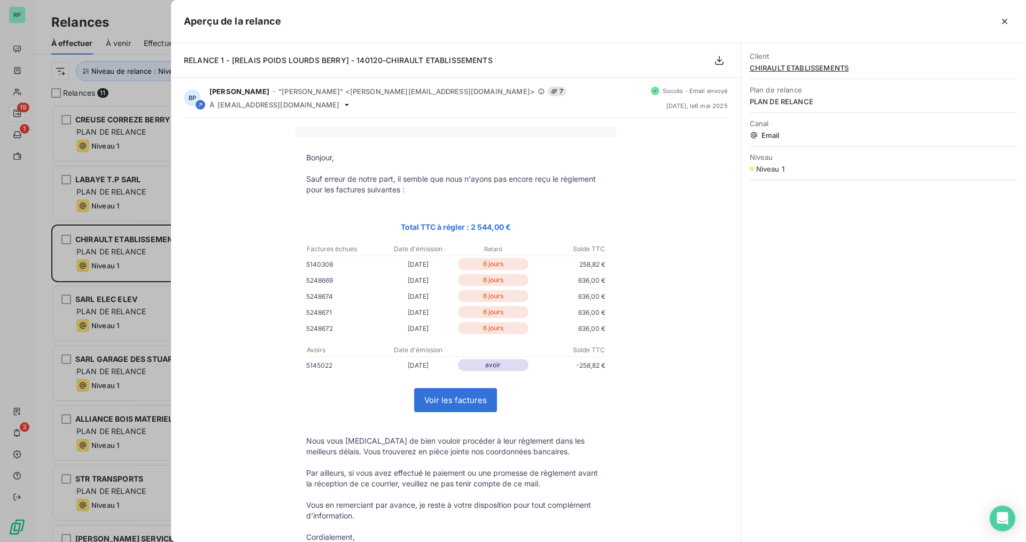
click at [924, 299] on div "Client CHIRAULT ETABLISSEMENTS Plan de relance PLAN DE RELANCE Canal Email Nive…" at bounding box center [883, 292] width 285 height 498
click at [146, 250] on div at bounding box center [513, 271] width 1026 height 542
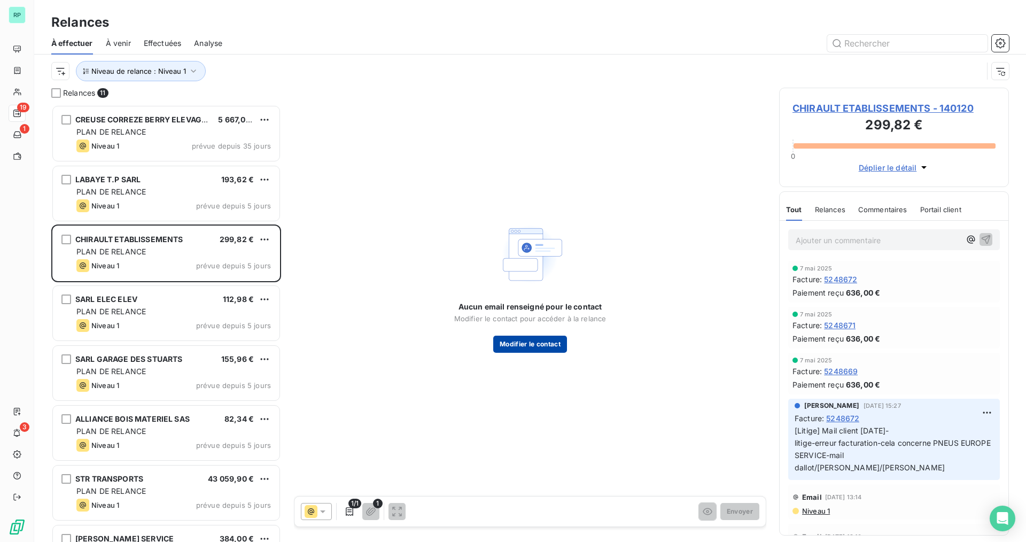
click at [539, 345] on button "Modifier le contact" at bounding box center [530, 343] width 74 height 17
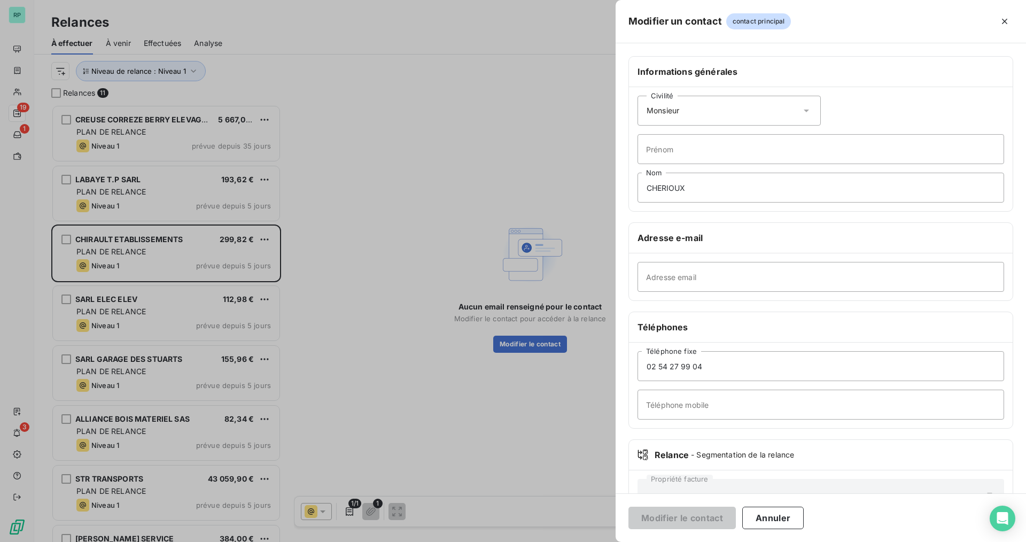
click at [787, 512] on button "Annuler" at bounding box center [772, 517] width 61 height 22
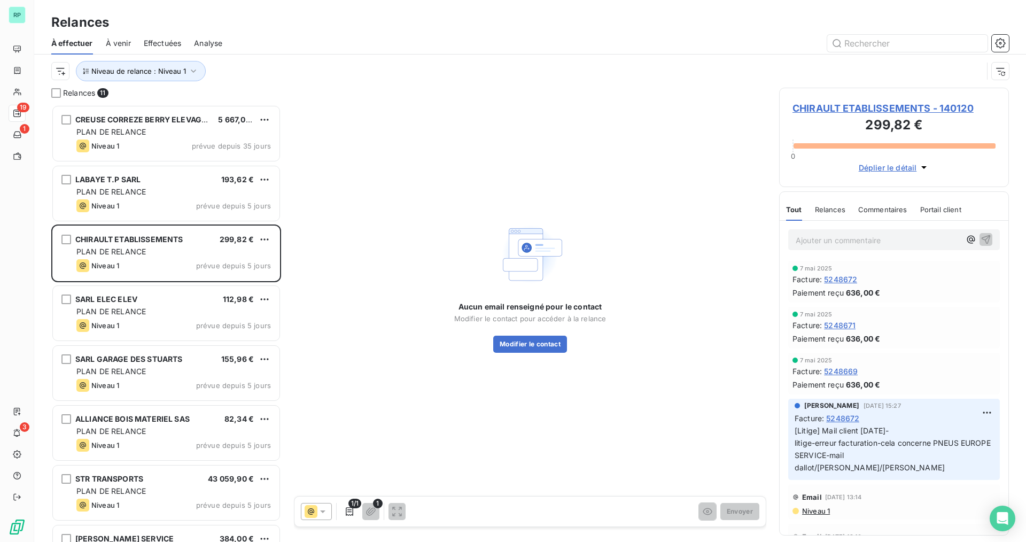
scroll to position [106, 0]
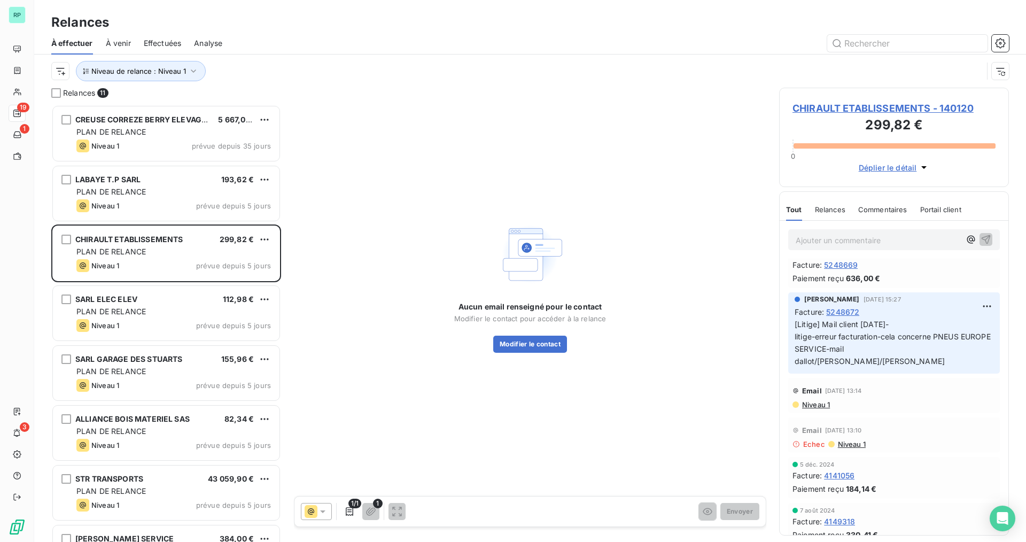
click at [823, 400] on span "Niveau 1" at bounding box center [815, 404] width 29 height 9
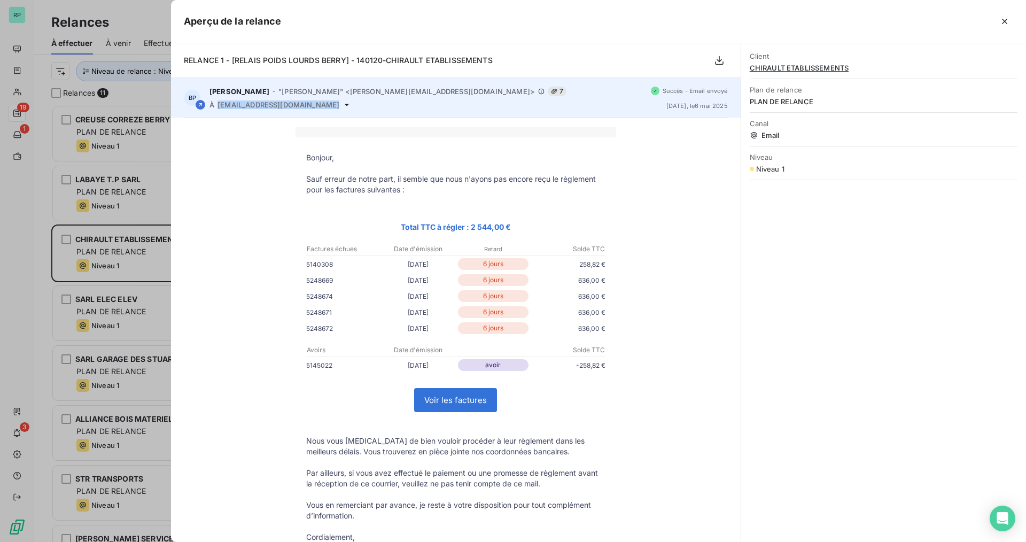
drag, startPoint x: 370, startPoint y: 102, endPoint x: 218, endPoint y: 106, distance: 152.3
click at [218, 106] on div "À [EMAIL_ADDRESS][DOMAIN_NAME]" at bounding box center [425, 104] width 433 height 9
copy div "[EMAIL_ADDRESS][DOMAIN_NAME]"
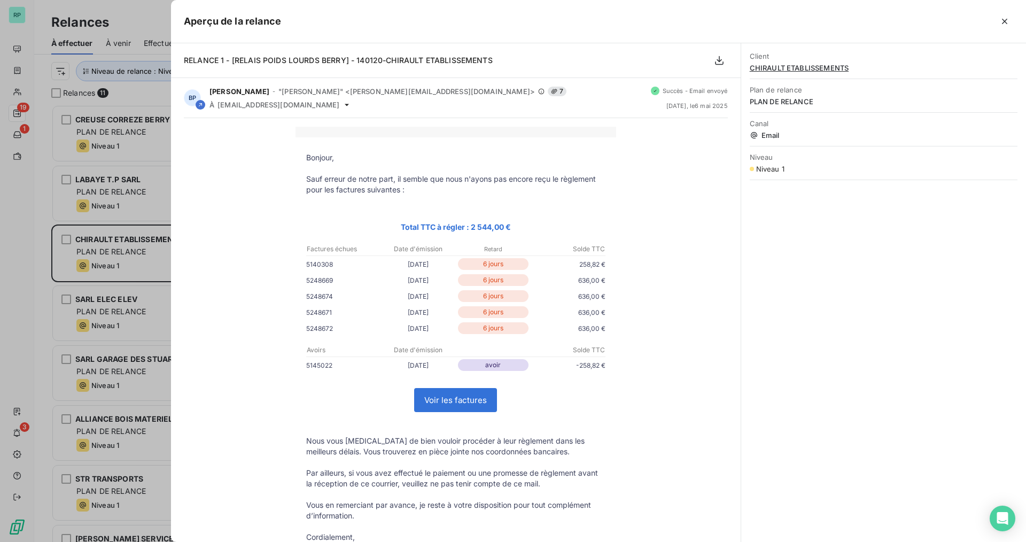
click at [128, 236] on div at bounding box center [513, 271] width 1026 height 542
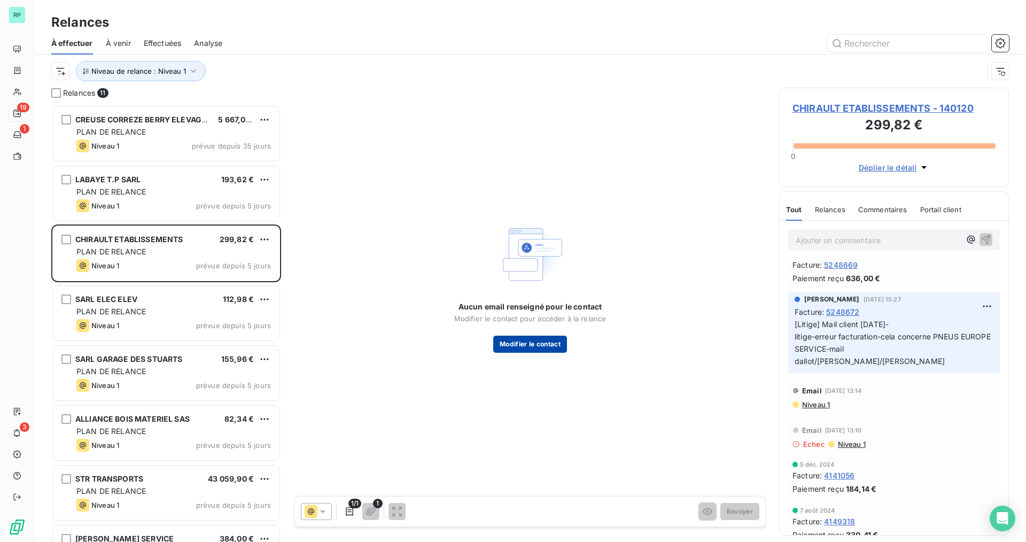
click at [561, 342] on button "Modifier le contact" at bounding box center [530, 343] width 74 height 17
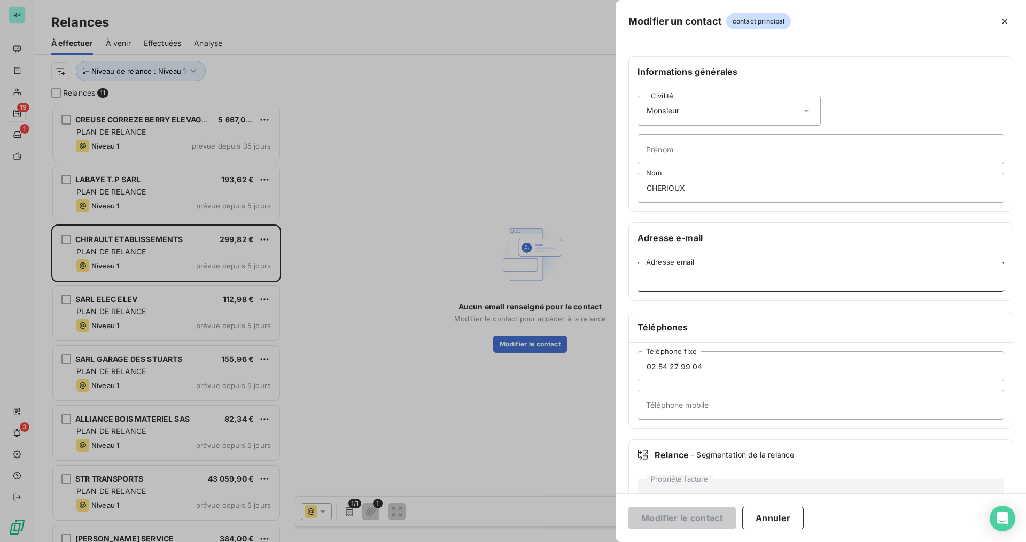
click at [684, 283] on input "Adresse email" at bounding box center [820, 277] width 366 height 30
paste input "[EMAIL_ADDRESS][DOMAIN_NAME]"
type input "[EMAIL_ADDRESS][DOMAIN_NAME]"
drag, startPoint x: 696, startPoint y: 519, endPoint x: 697, endPoint y: 512, distance: 7.0
click at [696, 518] on button "Modifier le contact" at bounding box center [681, 517] width 107 height 22
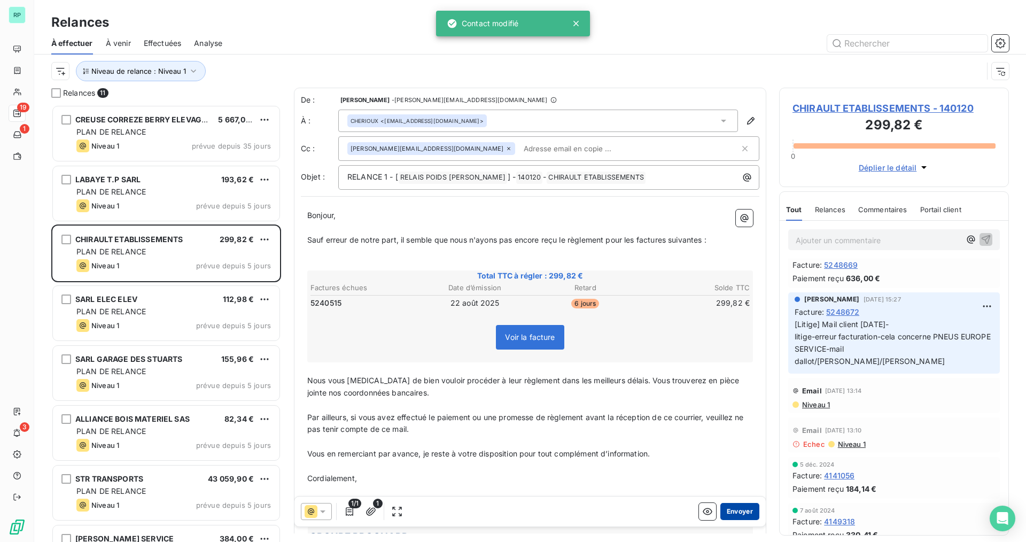
click at [731, 509] on button "Envoyer" at bounding box center [739, 511] width 39 height 17
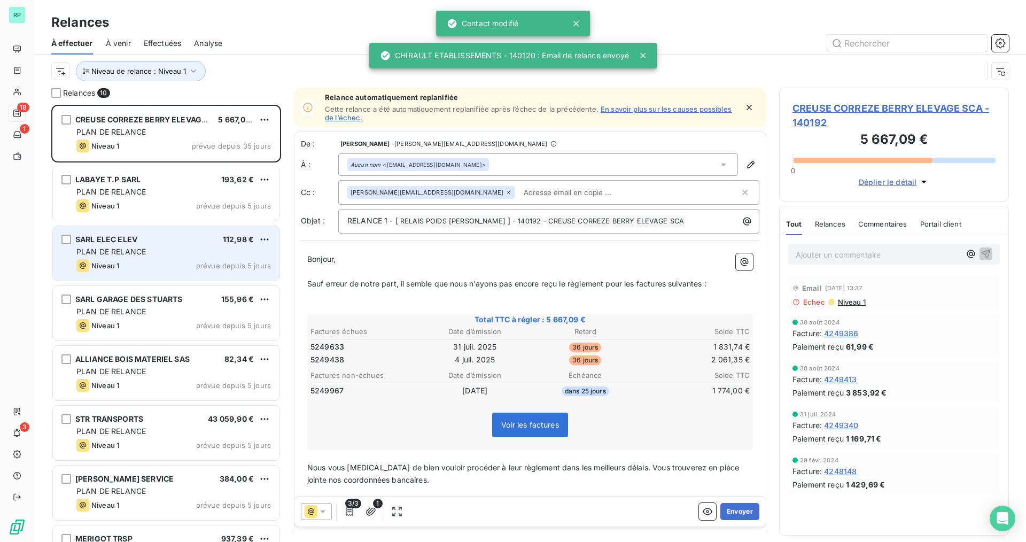
click at [141, 248] on span "PLAN DE RELANCE" at bounding box center [110, 251] width 69 height 9
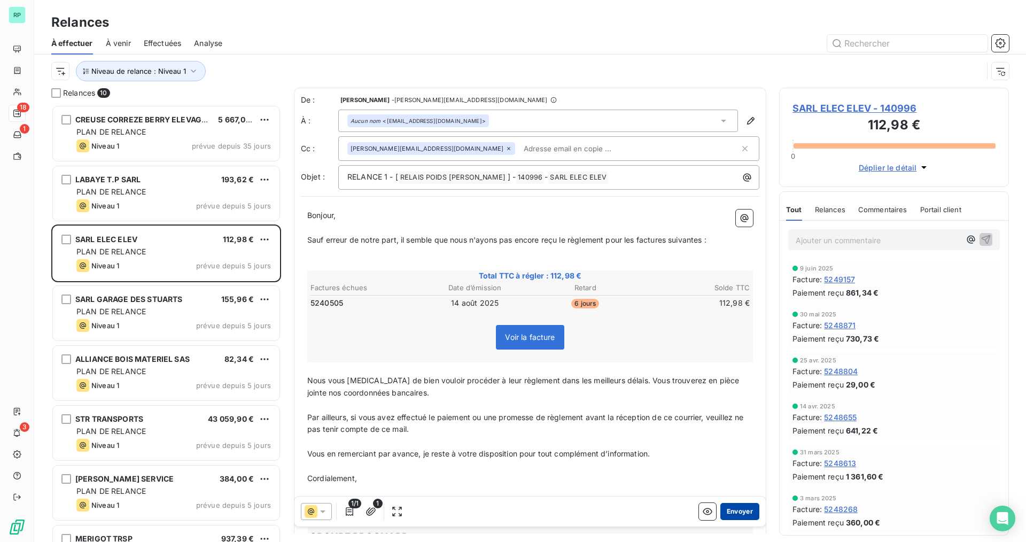
click at [722, 510] on button "Envoyer" at bounding box center [739, 511] width 39 height 17
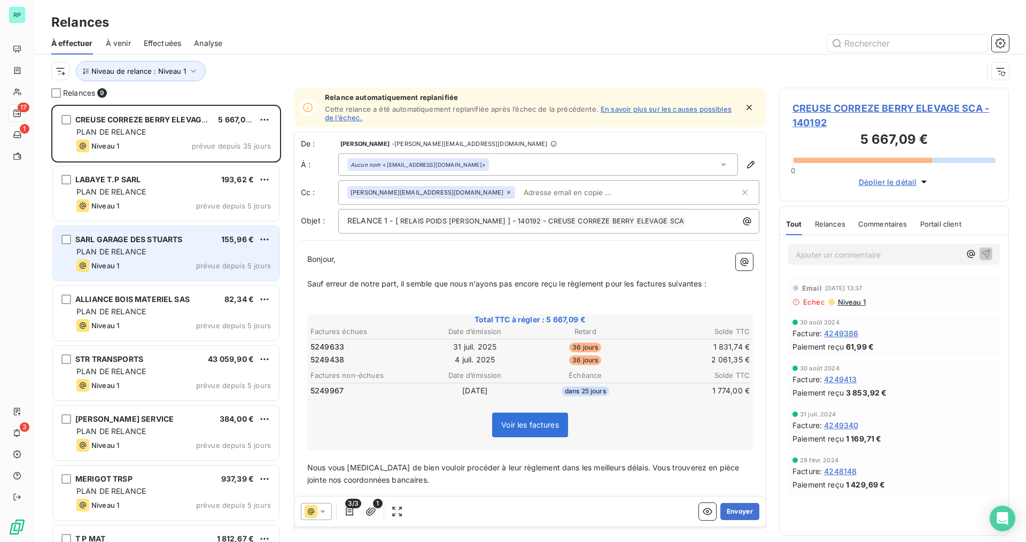
click at [148, 238] on span "SARL GARAGE DES STUARTS" at bounding box center [128, 239] width 107 height 9
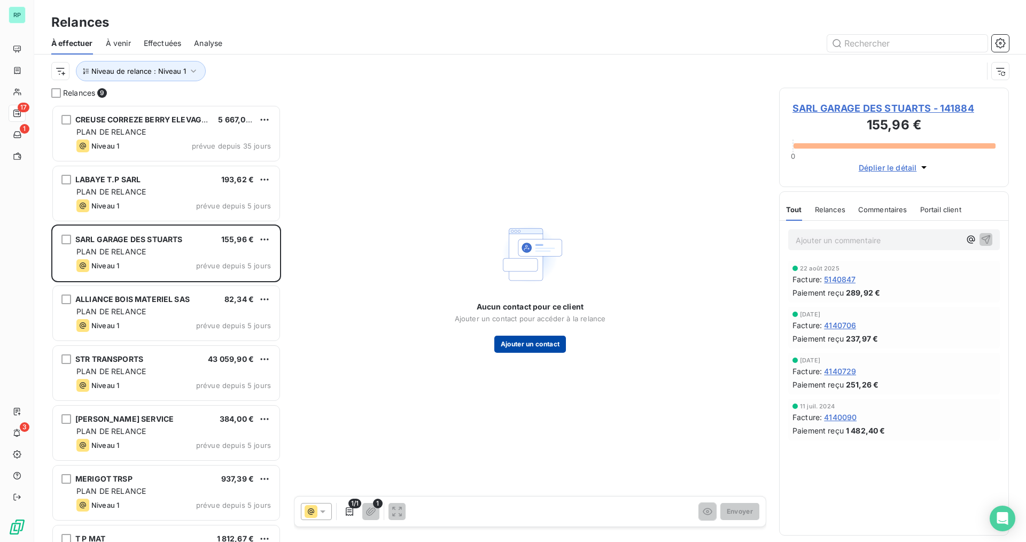
click at [534, 339] on button "Ajouter un contact" at bounding box center [530, 343] width 72 height 17
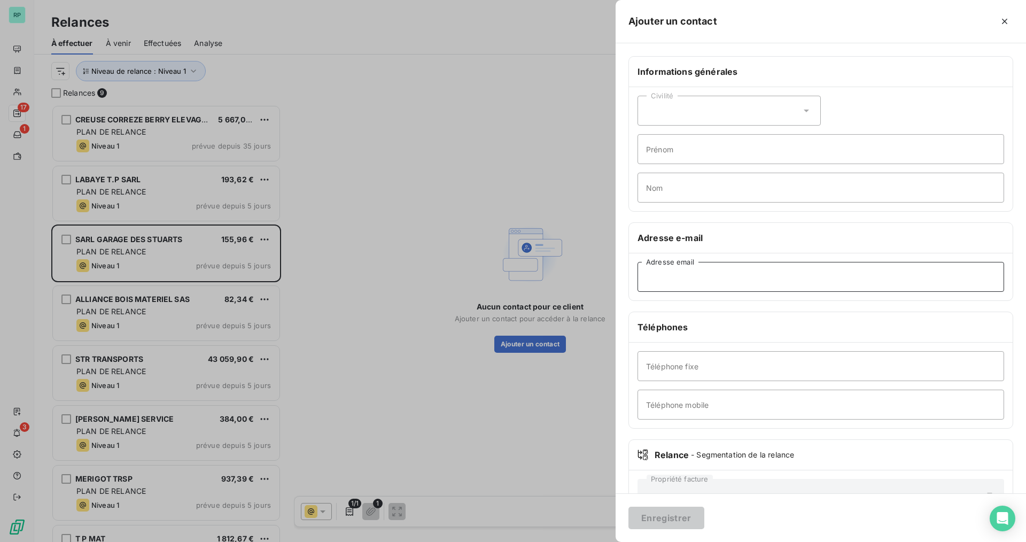
click at [683, 285] on input "Adresse email" at bounding box center [820, 277] width 366 height 30
paste input "[EMAIL_ADDRESS][DOMAIN_NAME]"
type input "[EMAIL_ADDRESS][DOMAIN_NAME]"
click at [679, 520] on button "Enregistrer" at bounding box center [666, 517] width 76 height 22
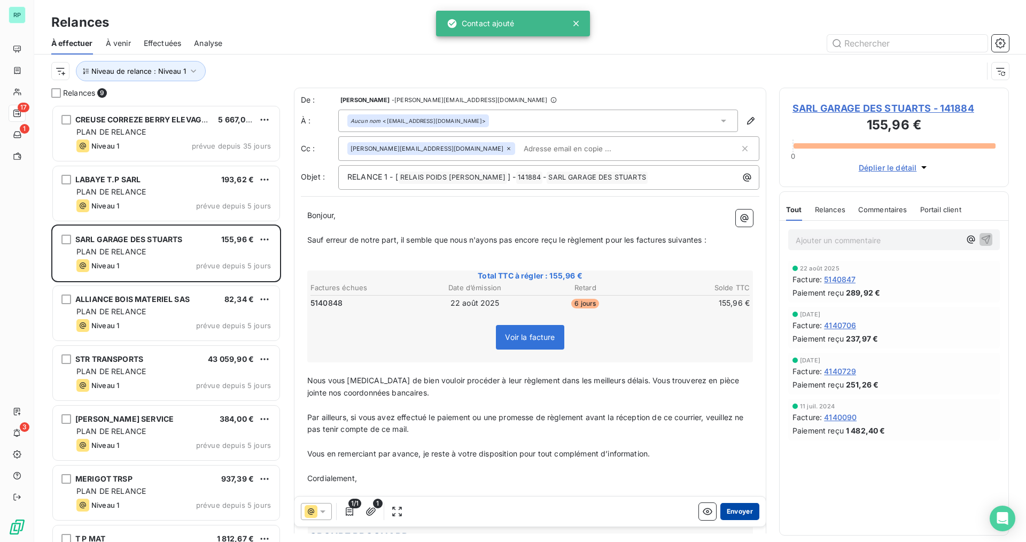
click at [729, 511] on button "Envoyer" at bounding box center [739, 511] width 39 height 17
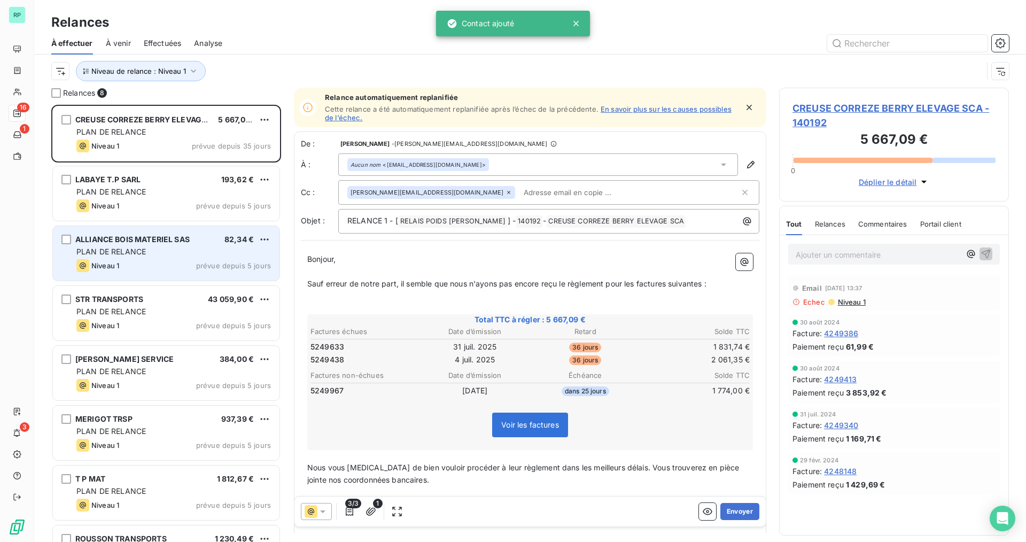
click at [121, 267] on div "Niveau 1 prévue depuis 5 jours" at bounding box center [173, 265] width 194 height 13
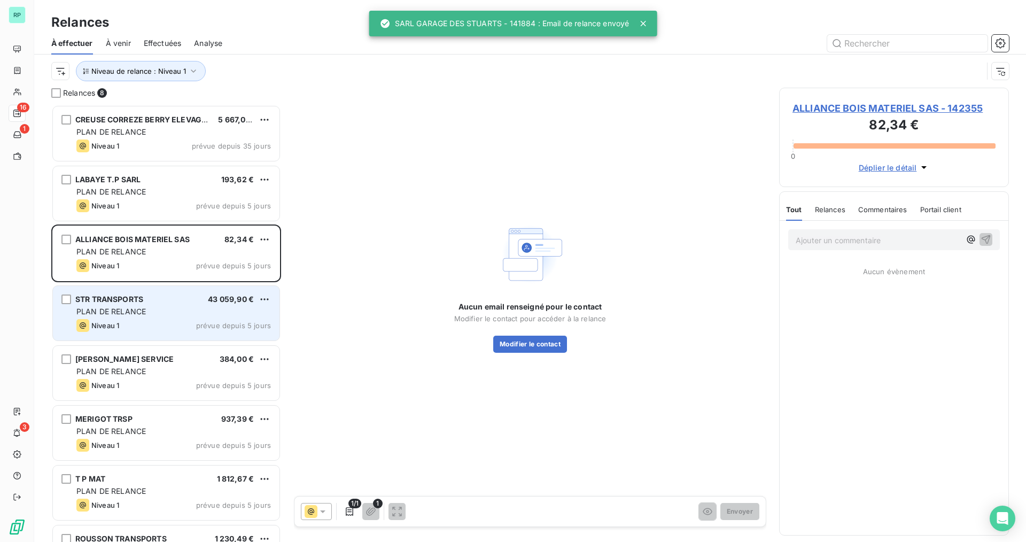
click at [160, 314] on div "PLAN DE RELANCE" at bounding box center [173, 311] width 194 height 11
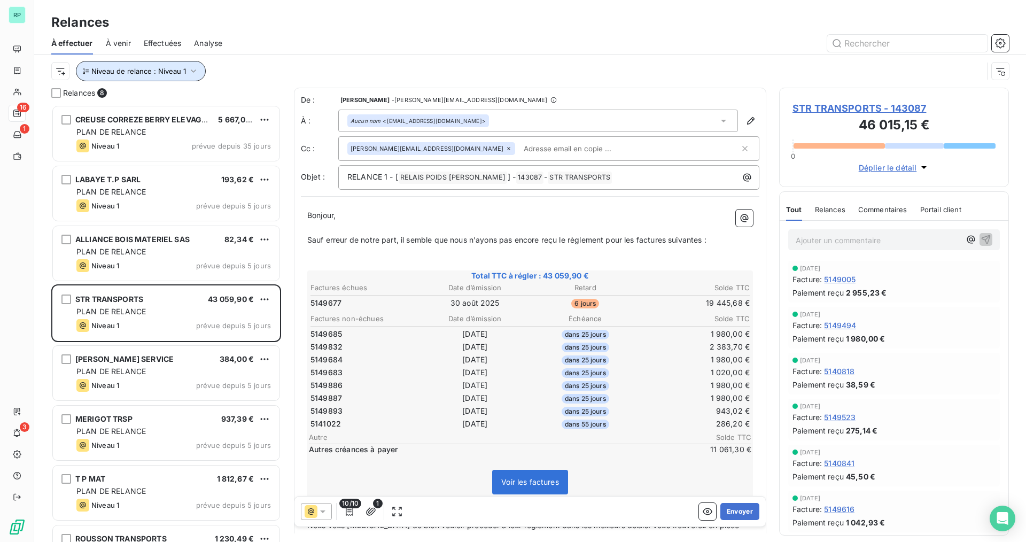
click at [170, 69] on span "Niveau de relance : Niveau 1" at bounding box center [138, 71] width 95 height 9
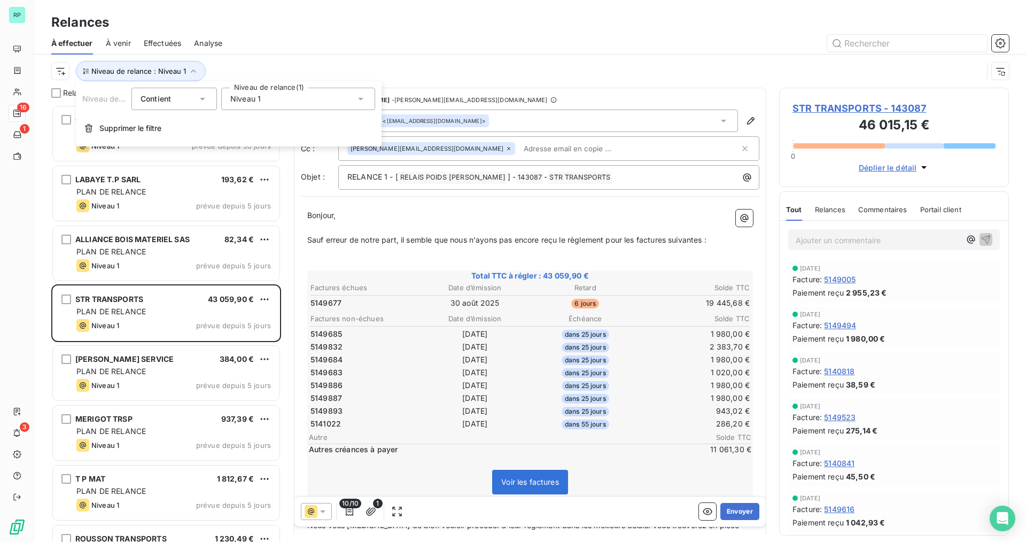
click at [261, 97] on div "Niveau 1" at bounding box center [298, 99] width 154 height 22
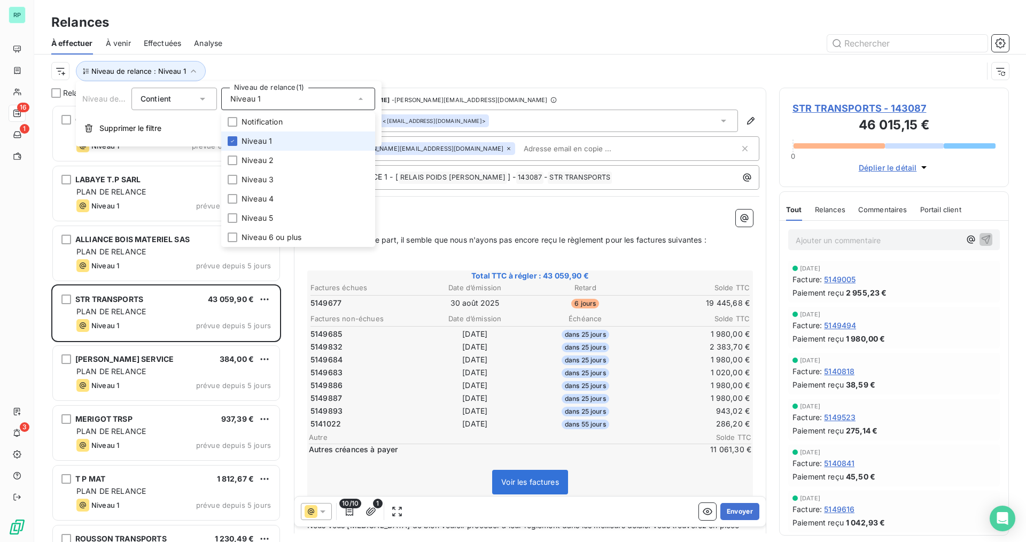
click at [248, 140] on span "Niveau 1" at bounding box center [256, 141] width 30 height 11
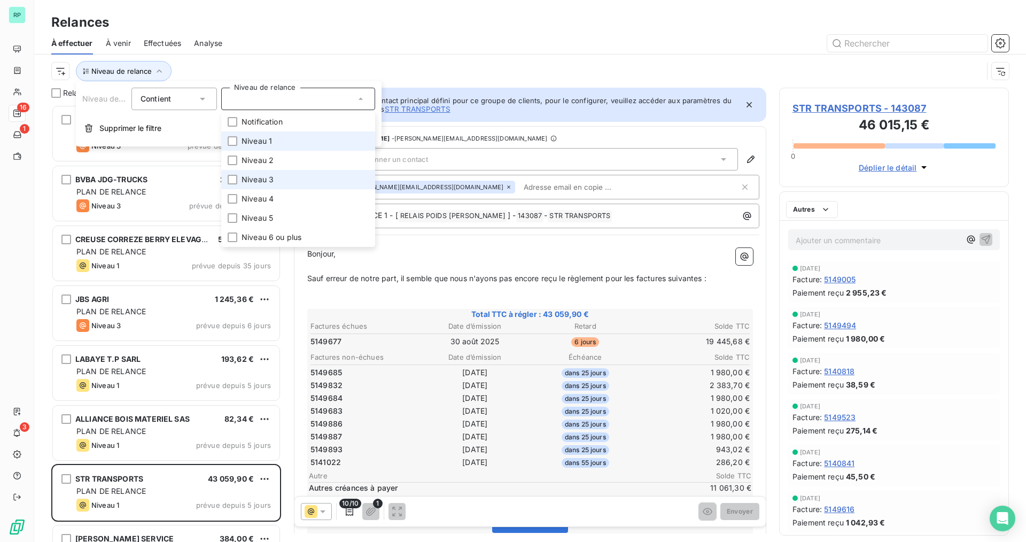
scroll to position [429, 222]
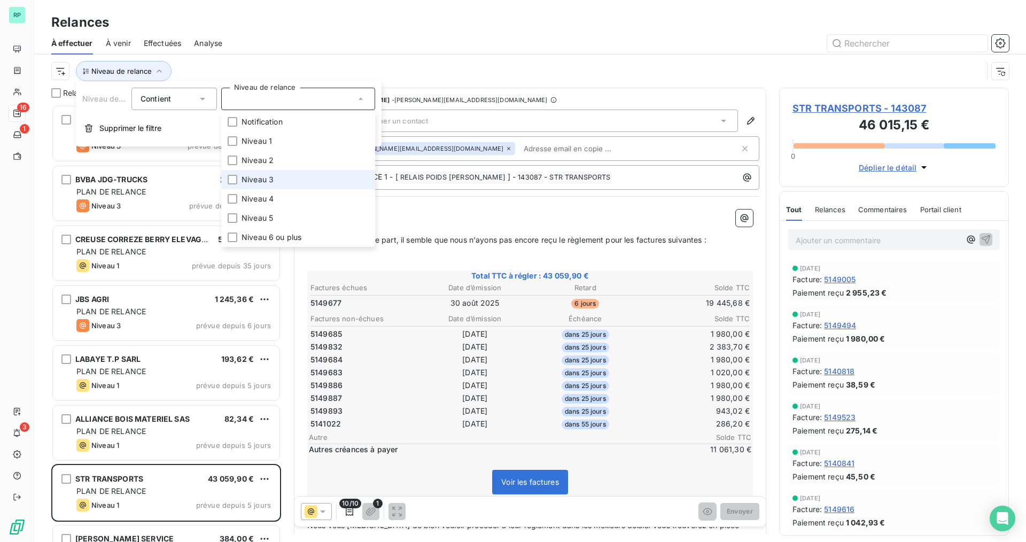
click at [247, 181] on span "Niveau 3" at bounding box center [257, 179] width 32 height 11
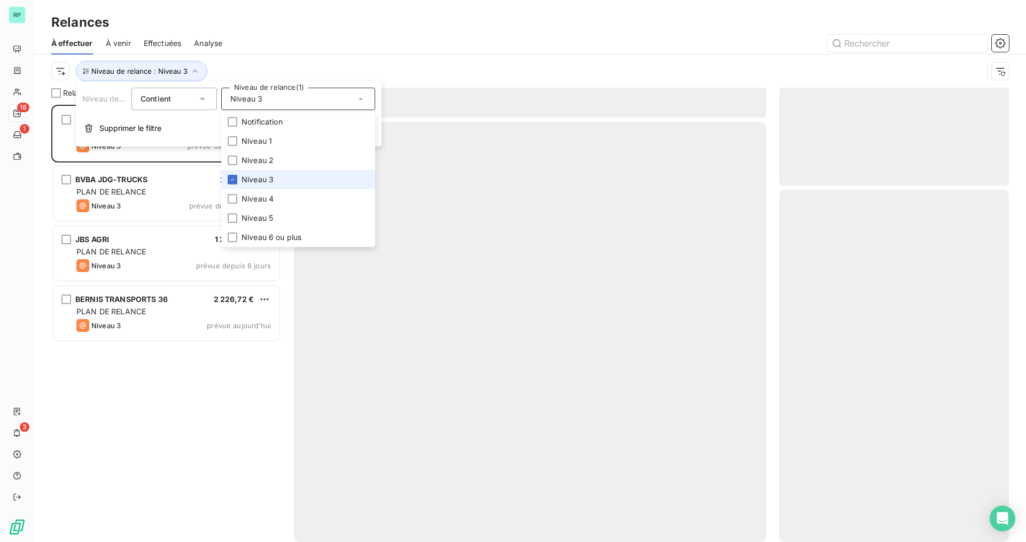
scroll to position [429, 222]
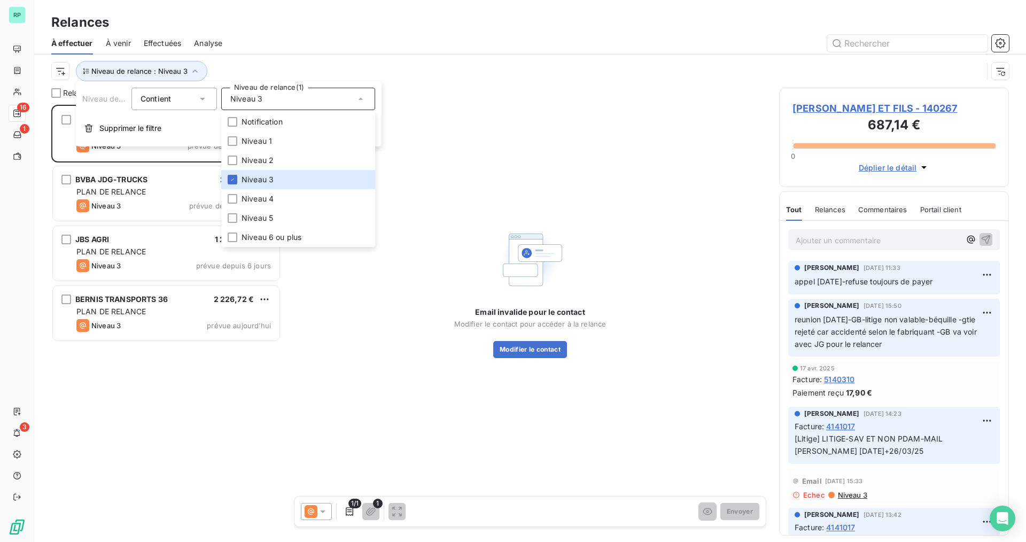
drag, startPoint x: 148, startPoint y: 411, endPoint x: 146, endPoint y: 400, distance: 11.3
click at [147, 409] on div "[PERSON_NAME] ET FILS 687,14 € PLAN DE RELANCE Niveau 3 prévue depuis 280 jours…" at bounding box center [166, 323] width 230 height 437
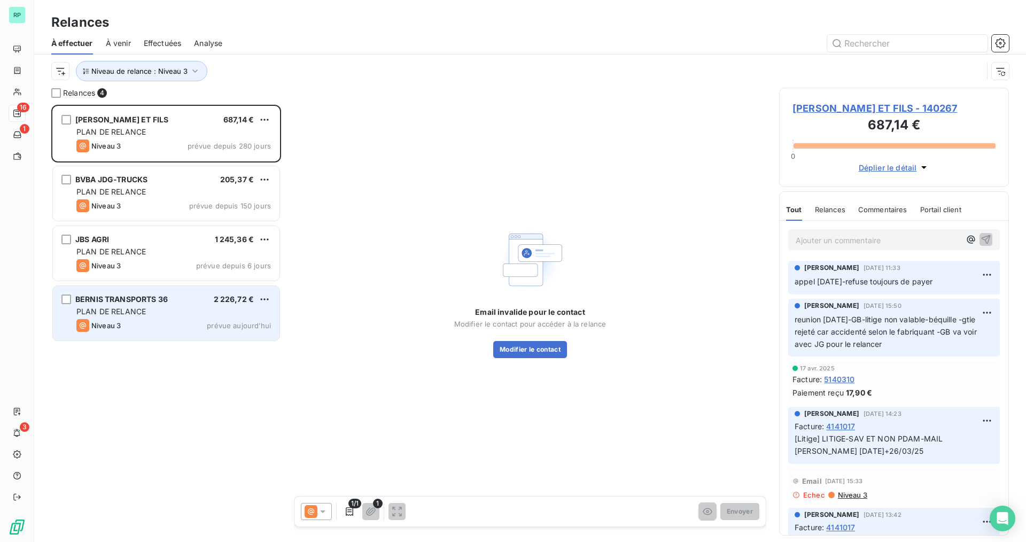
click at [138, 317] on div "BERNIS TRANSPORTS 36 2 226,72 € PLAN DE RELANCE Niveau 3 prévue [DATE]" at bounding box center [166, 313] width 227 height 54
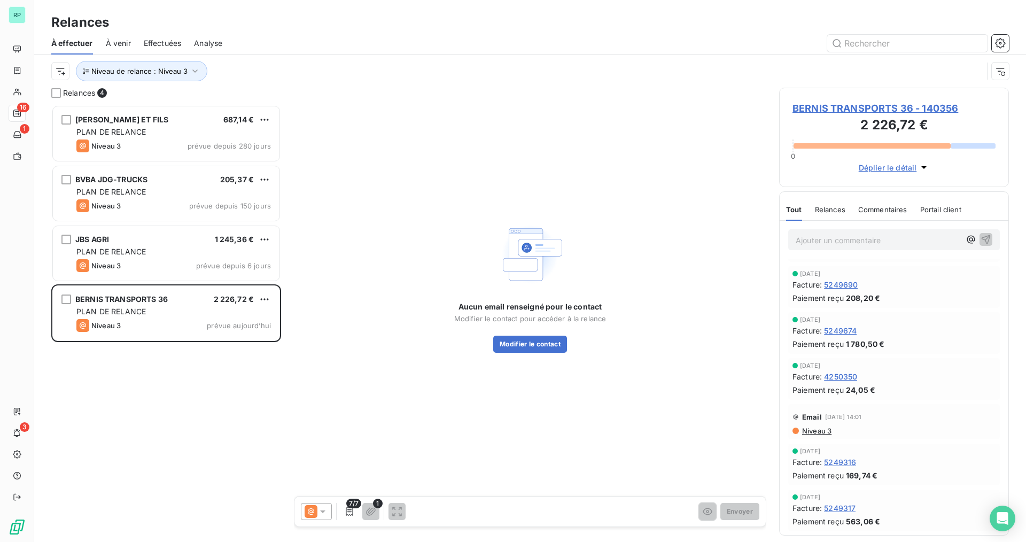
scroll to position [107, 0]
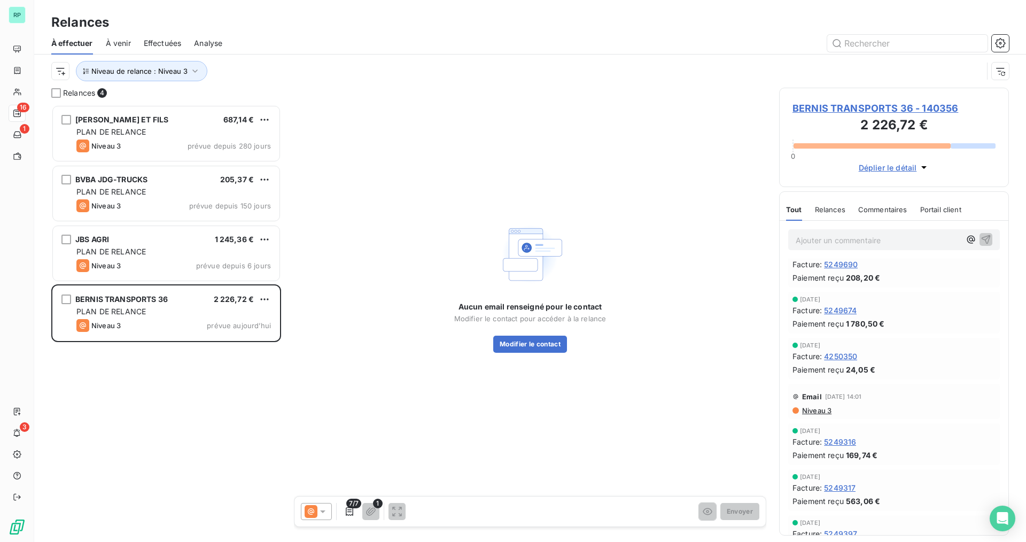
click at [817, 408] on span "Niveau 3" at bounding box center [816, 410] width 30 height 9
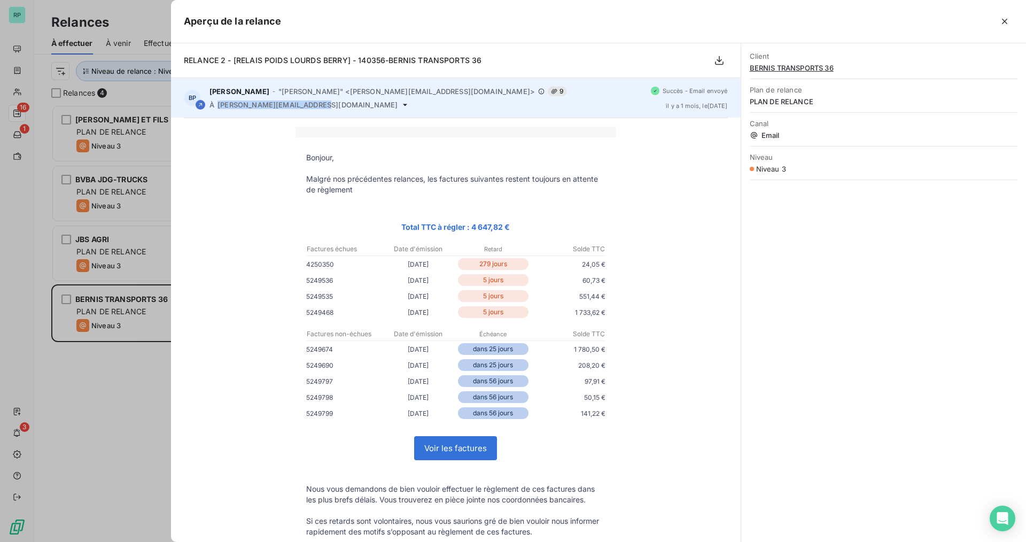
drag, startPoint x: 321, startPoint y: 104, endPoint x: 218, endPoint y: 108, distance: 102.1
click at [218, 108] on div "À [PERSON_NAME][EMAIL_ADDRESS][DOMAIN_NAME]" at bounding box center [425, 104] width 433 height 9
copy span "[PERSON_NAME][EMAIL_ADDRESS][DOMAIN_NAME]"
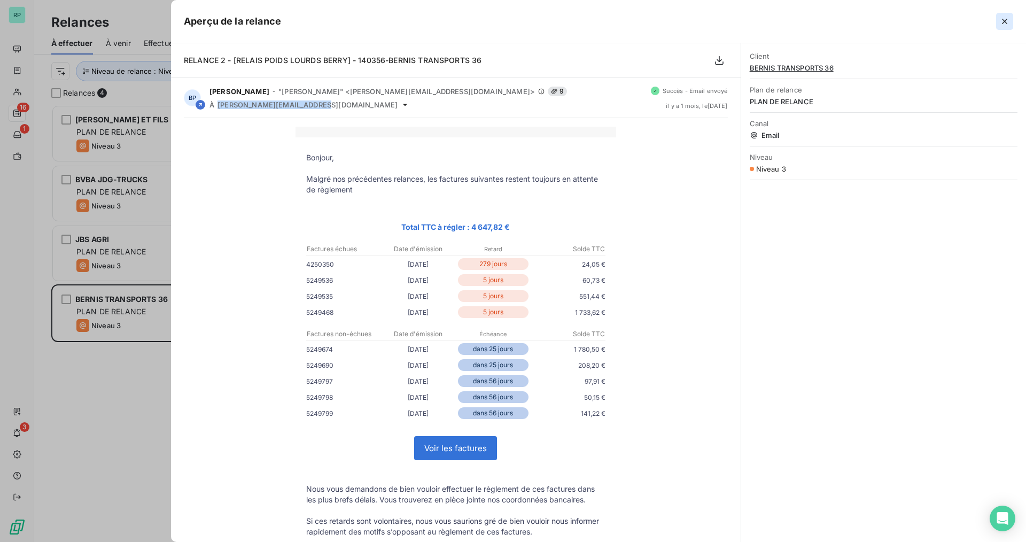
click at [1005, 24] on icon "button" at bounding box center [1004, 21] width 11 height 11
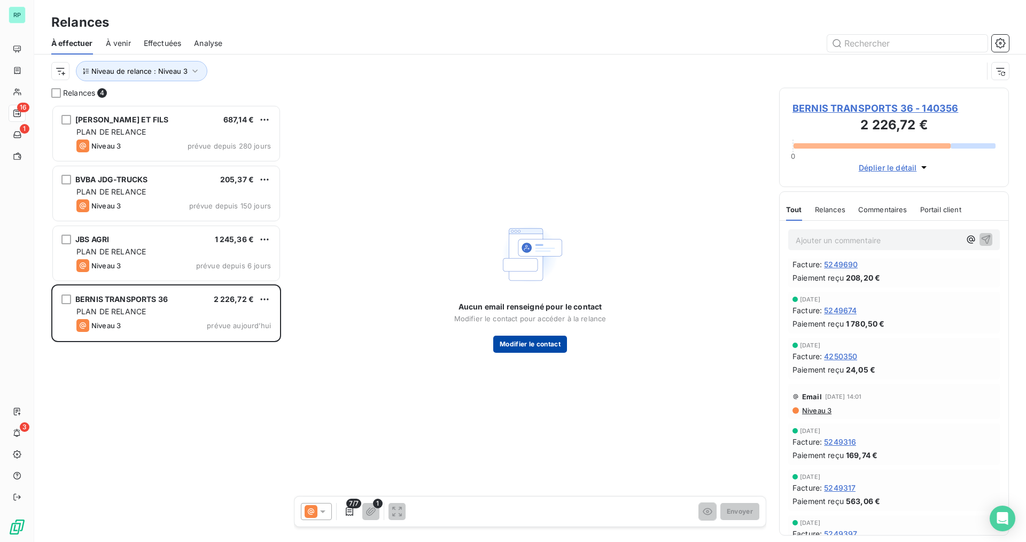
click at [535, 342] on button "Modifier le contact" at bounding box center [530, 343] width 74 height 17
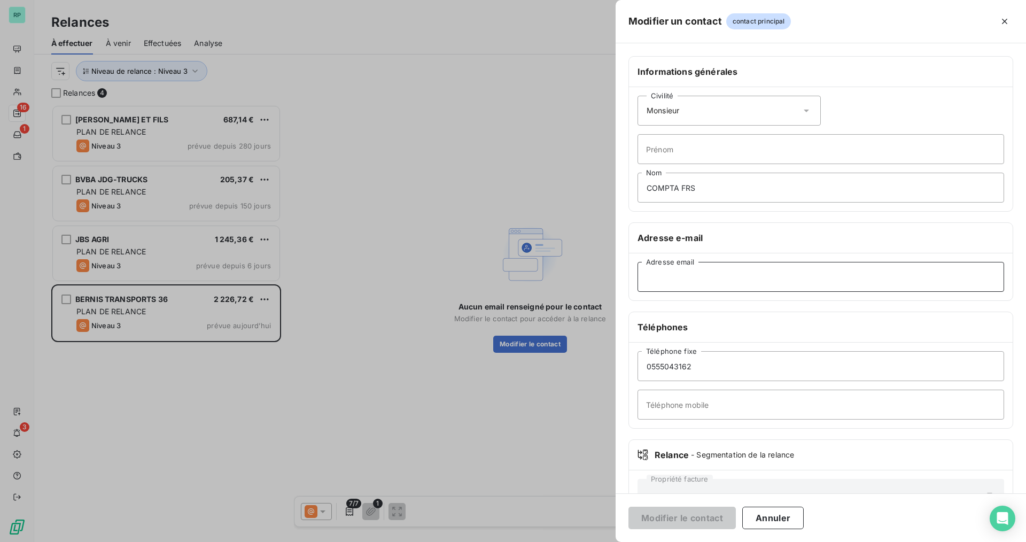
click at [680, 270] on input "Adresse email" at bounding box center [820, 277] width 366 height 30
paste input "[PERSON_NAME][EMAIL_ADDRESS][DOMAIN_NAME]"
type input "[PERSON_NAME][EMAIL_ADDRESS][DOMAIN_NAME]"
click at [704, 514] on button "Modifier le contact" at bounding box center [681, 517] width 107 height 22
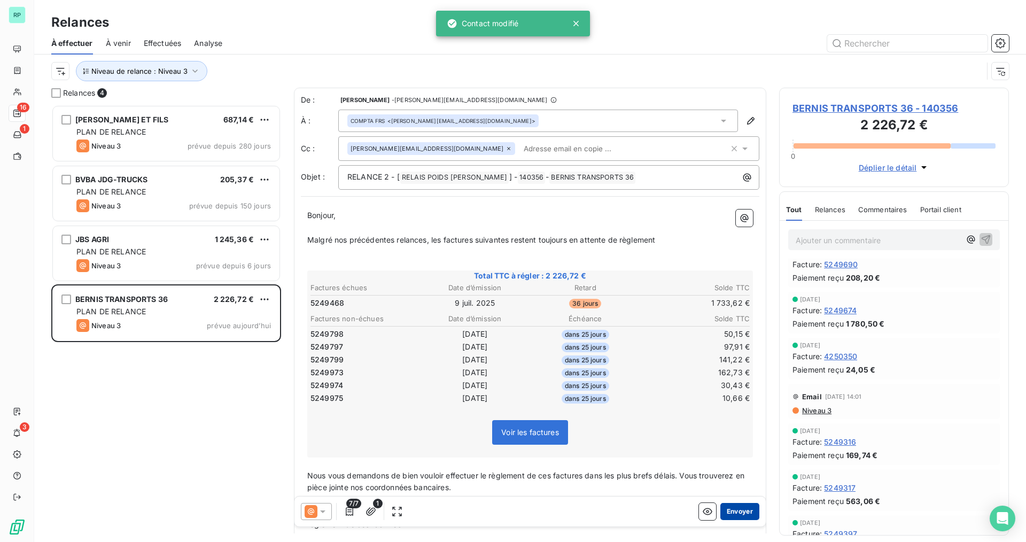
click at [738, 511] on button "Envoyer" at bounding box center [739, 511] width 39 height 17
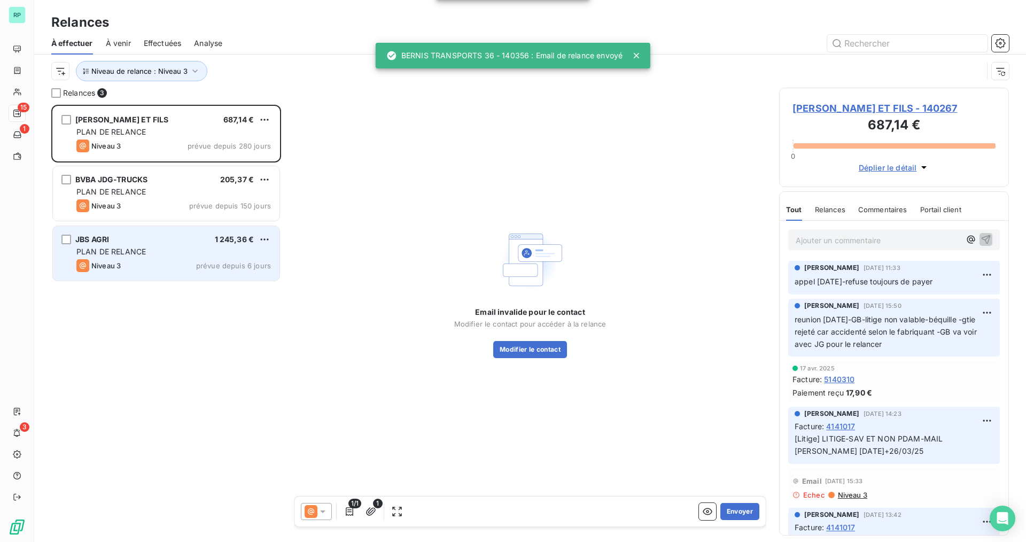
click at [167, 271] on div "Niveau 3 prévue depuis 6 jours" at bounding box center [173, 265] width 194 height 13
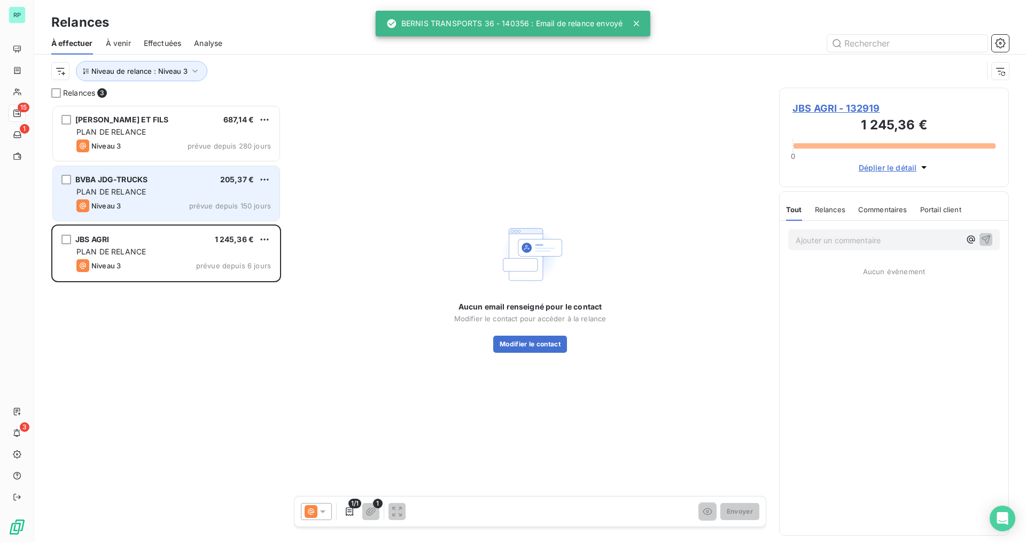
click at [176, 203] on div "Niveau 3 prévue depuis 150 jours" at bounding box center [173, 205] width 194 height 13
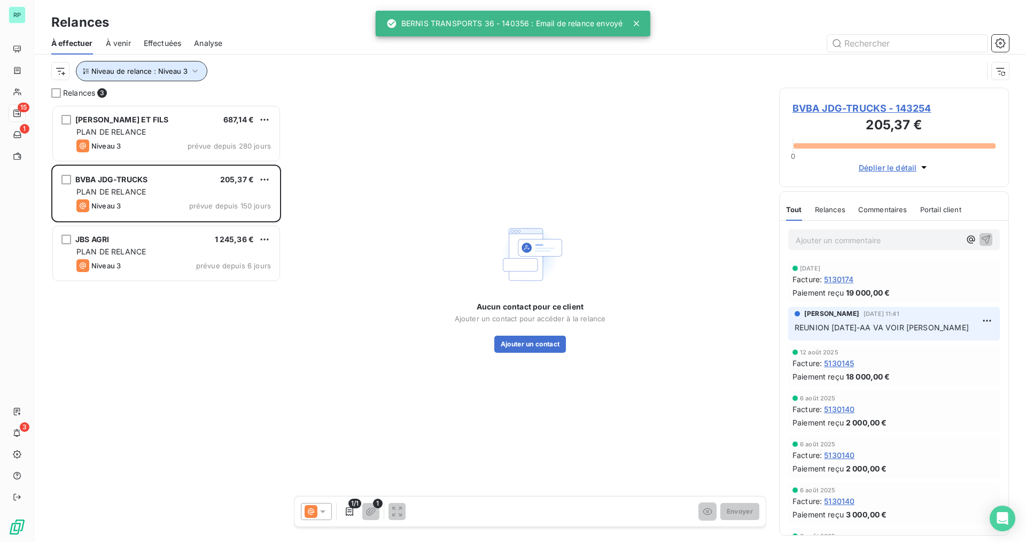
click at [188, 78] on button "Niveau de relance : Niveau 3" at bounding box center [141, 71] width 131 height 20
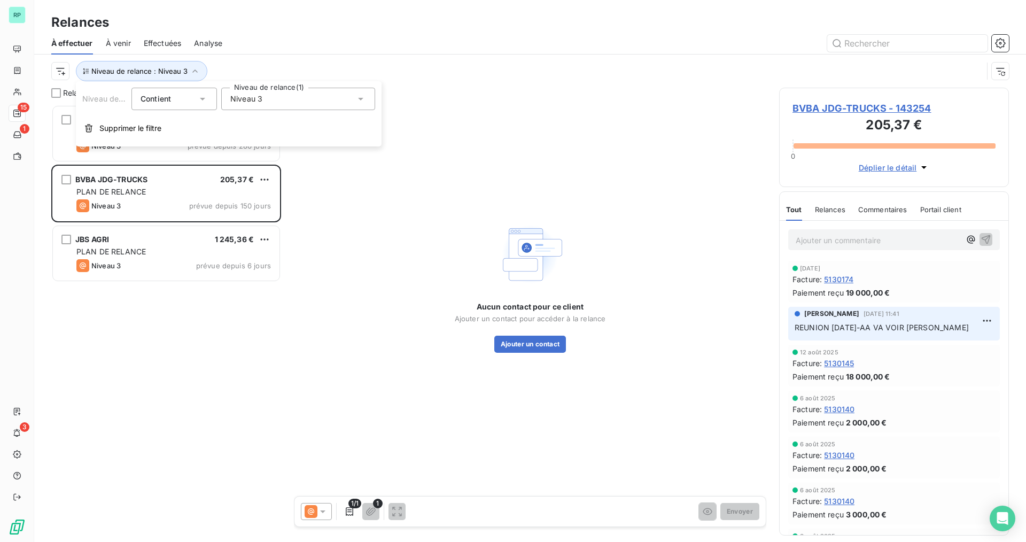
click at [294, 90] on div "Niveau 3" at bounding box center [298, 99] width 154 height 22
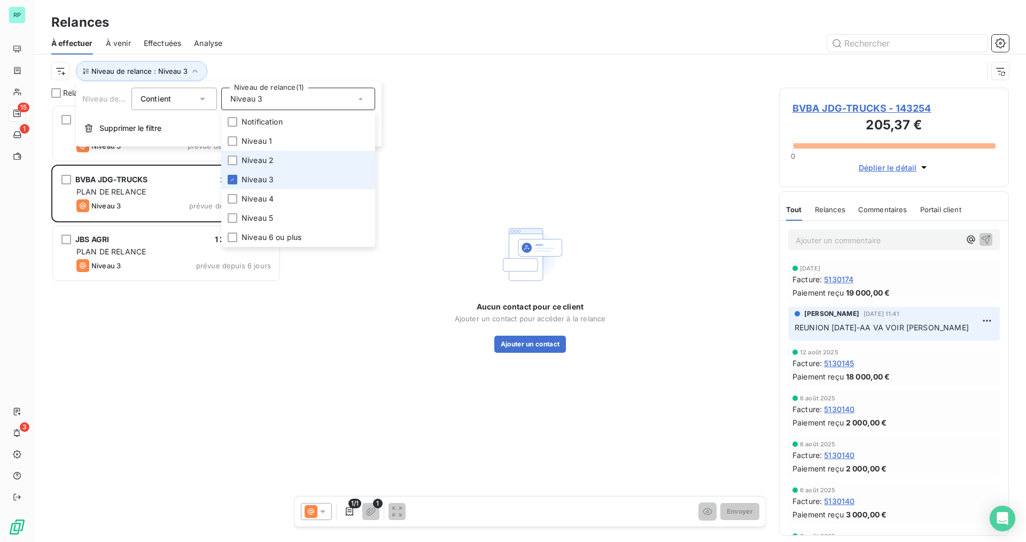
drag, startPoint x: 244, startPoint y: 177, endPoint x: 245, endPoint y: 167, distance: 10.2
click at [244, 177] on span "Niveau 3" at bounding box center [257, 179] width 32 height 11
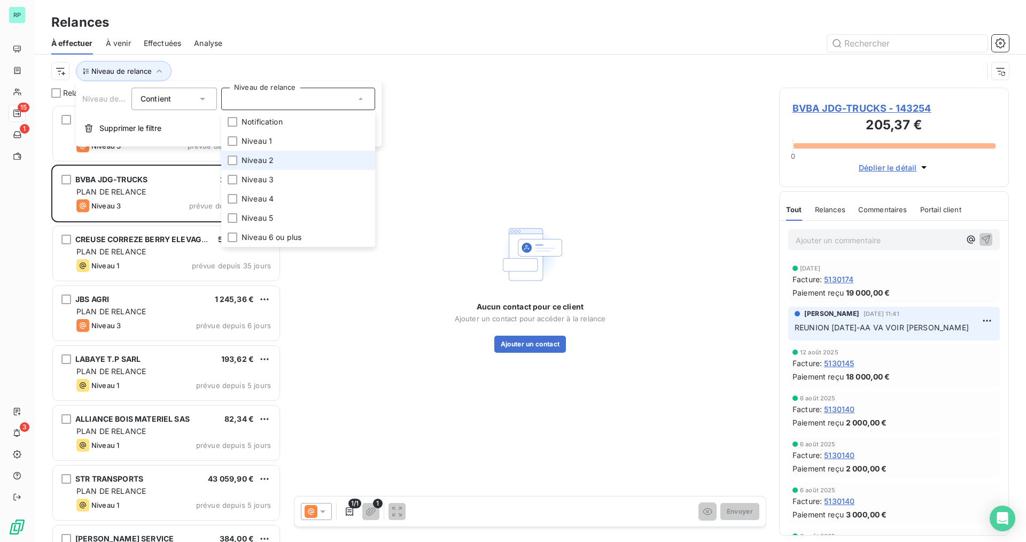
click at [246, 163] on span "Niveau 2" at bounding box center [257, 160] width 32 height 11
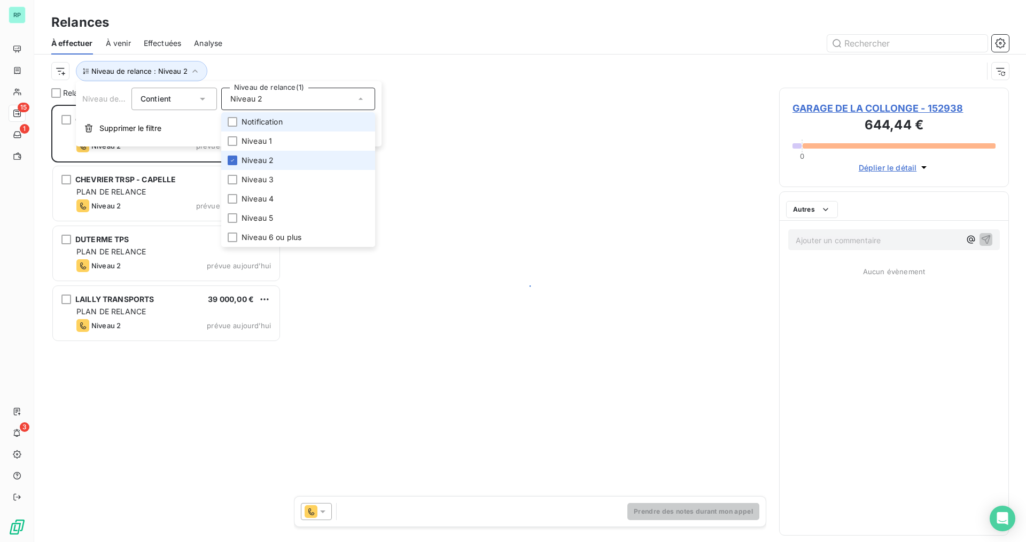
scroll to position [429, 222]
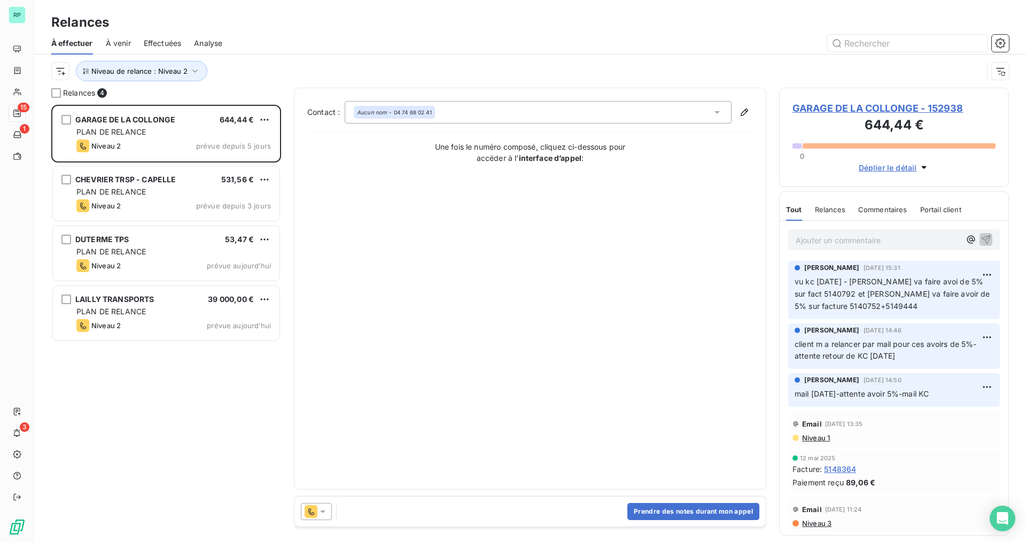
click at [454, 69] on div "Niveau de relance : Niveau 2" at bounding box center [516, 71] width 931 height 20
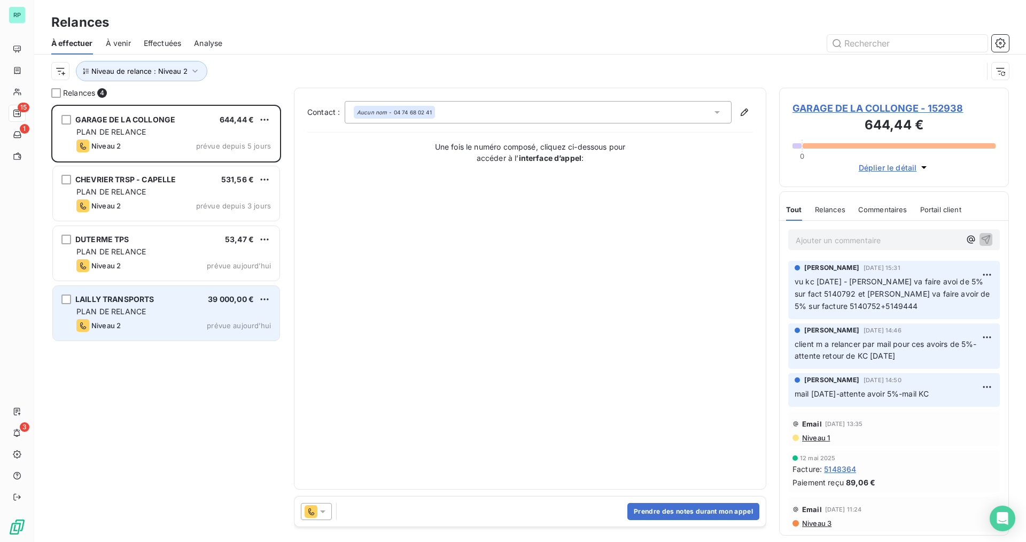
click at [150, 316] on div "PLAN DE RELANCE" at bounding box center [173, 311] width 194 height 11
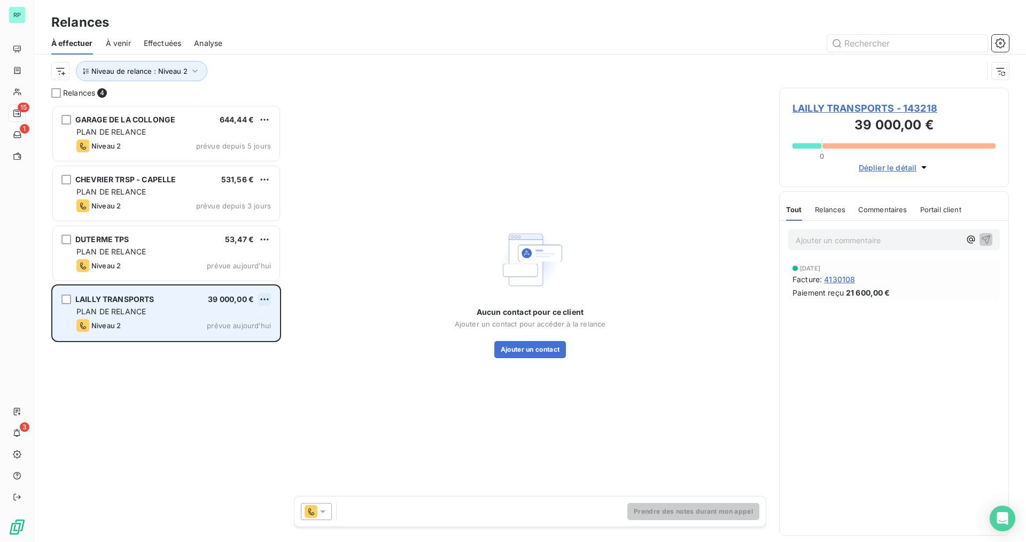
click at [264, 298] on html "RP 15 1 3 Relances À effectuer À venir Effectuées Analyse Niveau de relance : N…" at bounding box center [513, 271] width 1026 height 542
click at [215, 327] on div "Replanifier cette action" at bounding box center [218, 320] width 96 height 17
select select "9"
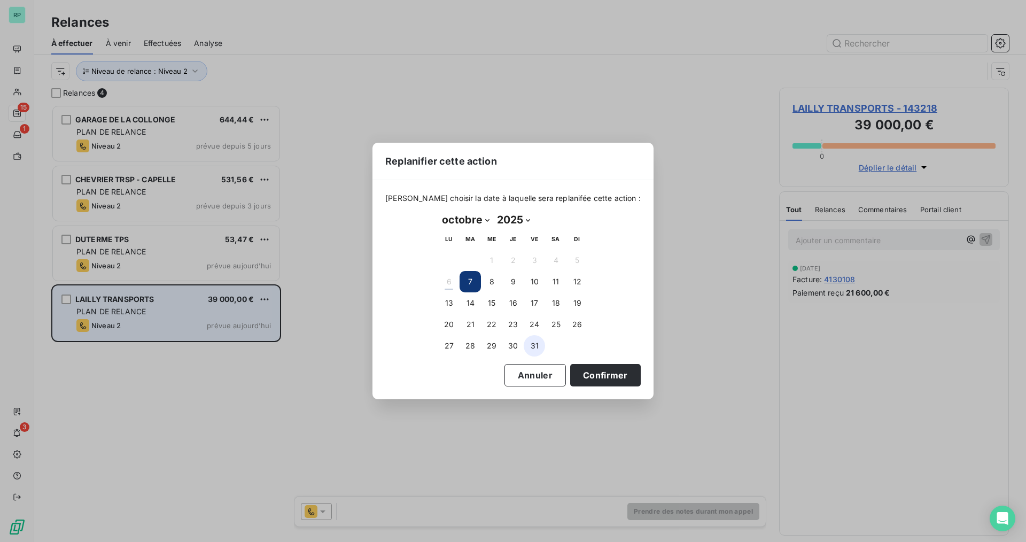
click at [535, 347] on button "31" at bounding box center [534, 345] width 21 height 21
drag, startPoint x: 571, startPoint y: 368, endPoint x: 563, endPoint y: 366, distance: 7.6
click at [571, 368] on button "Confirmer" at bounding box center [605, 375] width 71 height 22
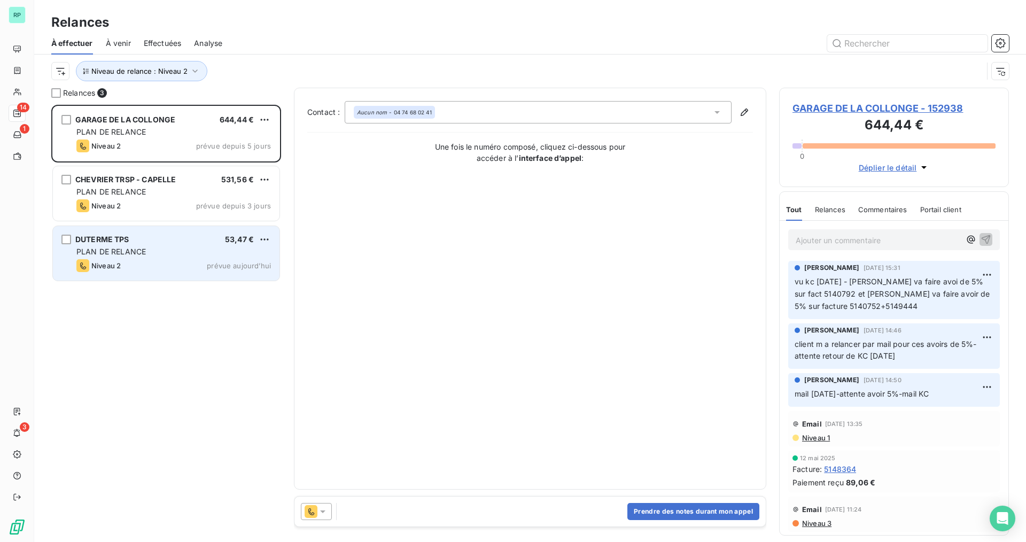
click at [140, 256] on div "DUTERME TPS 53,47 € PLAN DE RELANCE Niveau 2 prévue [DATE]" at bounding box center [166, 253] width 227 height 54
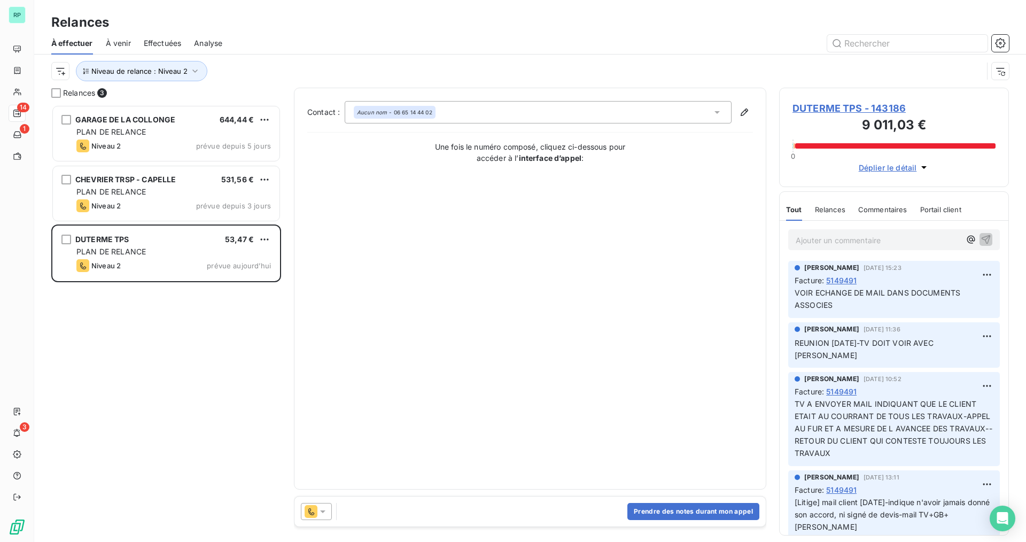
click at [327, 506] on div at bounding box center [316, 511] width 31 height 17
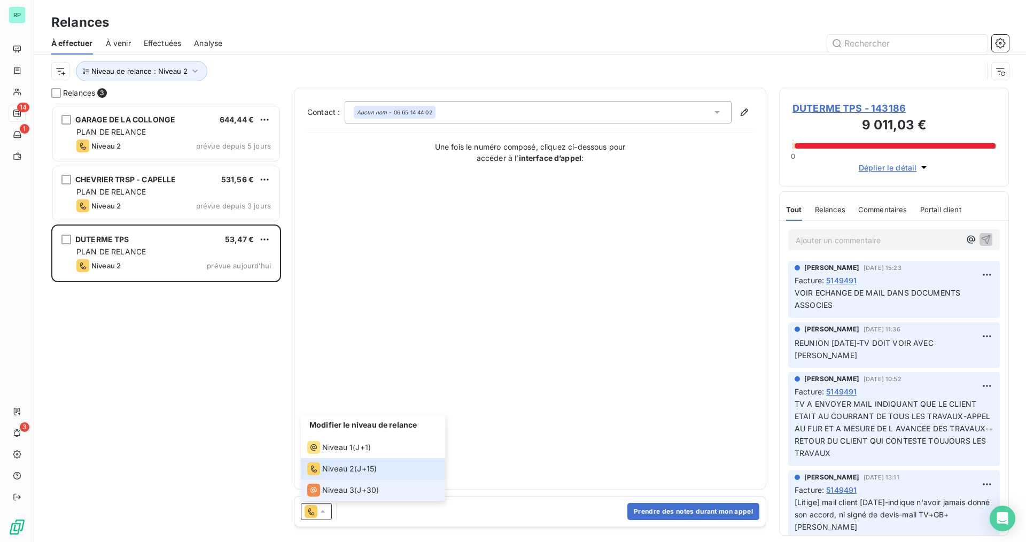
click at [327, 492] on span "Niveau 3" at bounding box center [338, 490] width 32 height 11
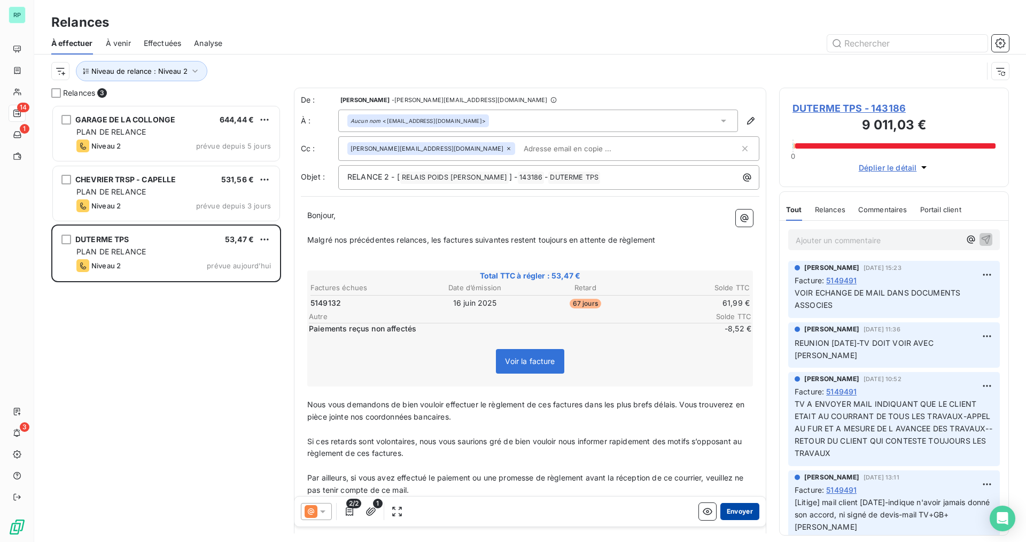
click at [729, 511] on button "Envoyer" at bounding box center [739, 511] width 39 height 17
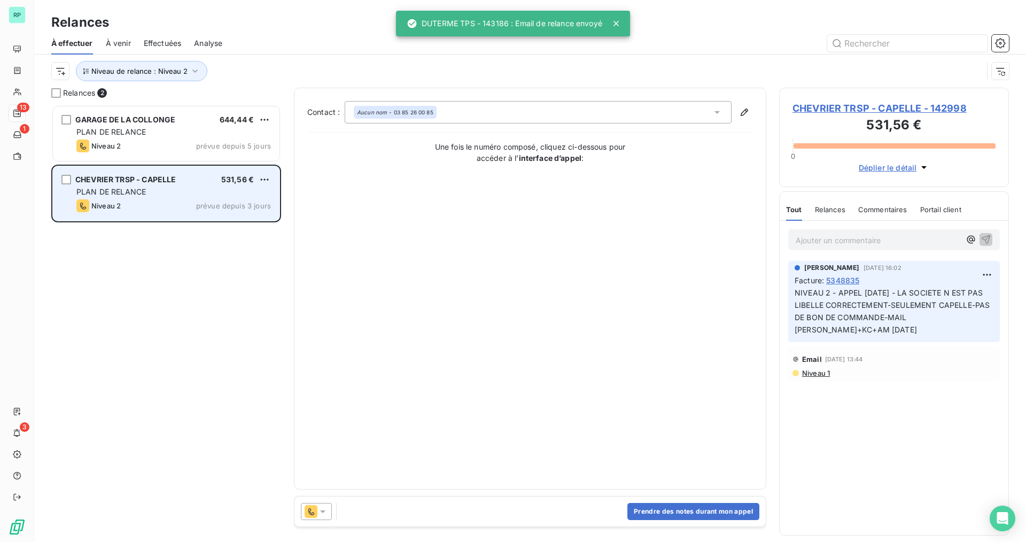
click at [217, 192] on div "PLAN DE RELANCE" at bounding box center [173, 191] width 194 height 11
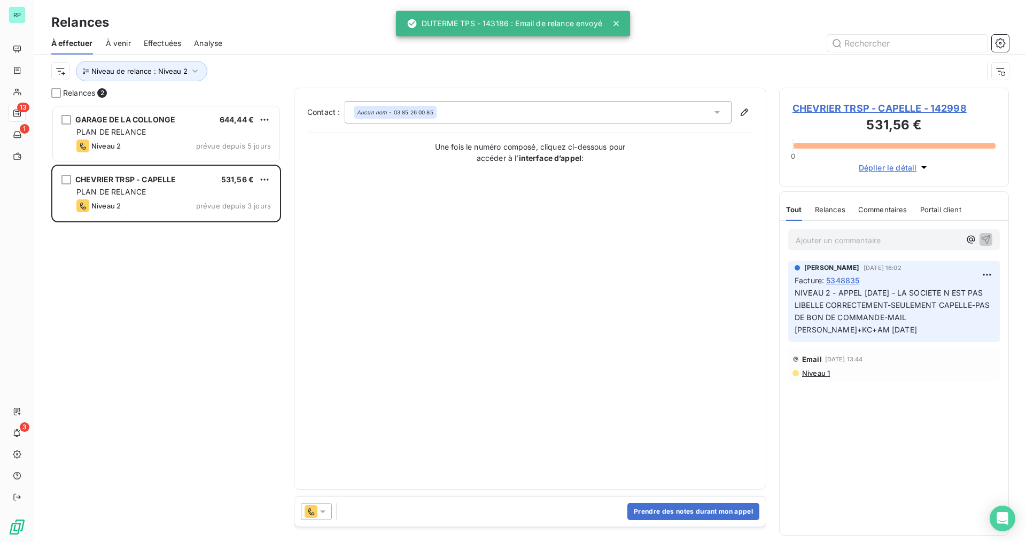
click at [327, 514] on icon at bounding box center [322, 511] width 11 height 11
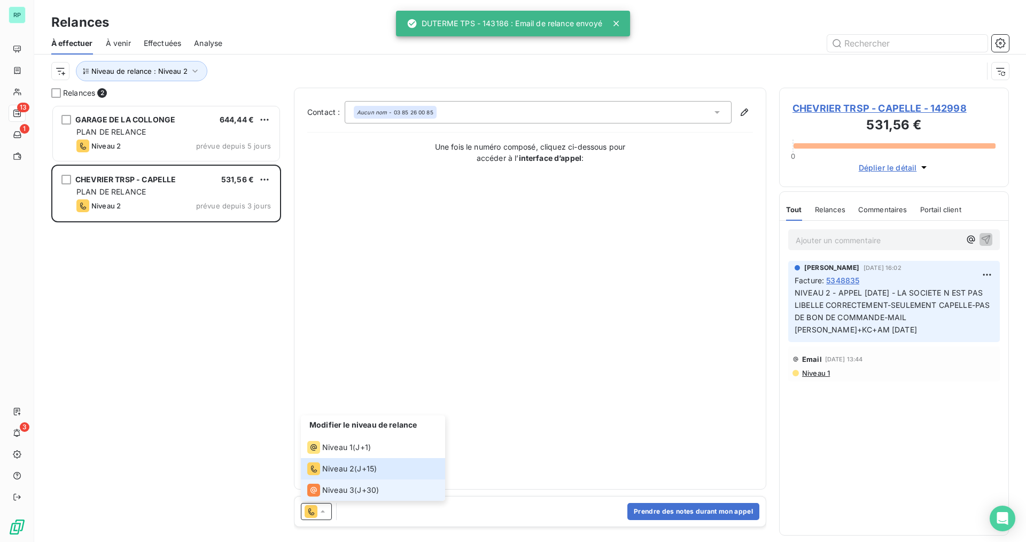
click at [335, 490] on span "Niveau 3" at bounding box center [338, 490] width 32 height 11
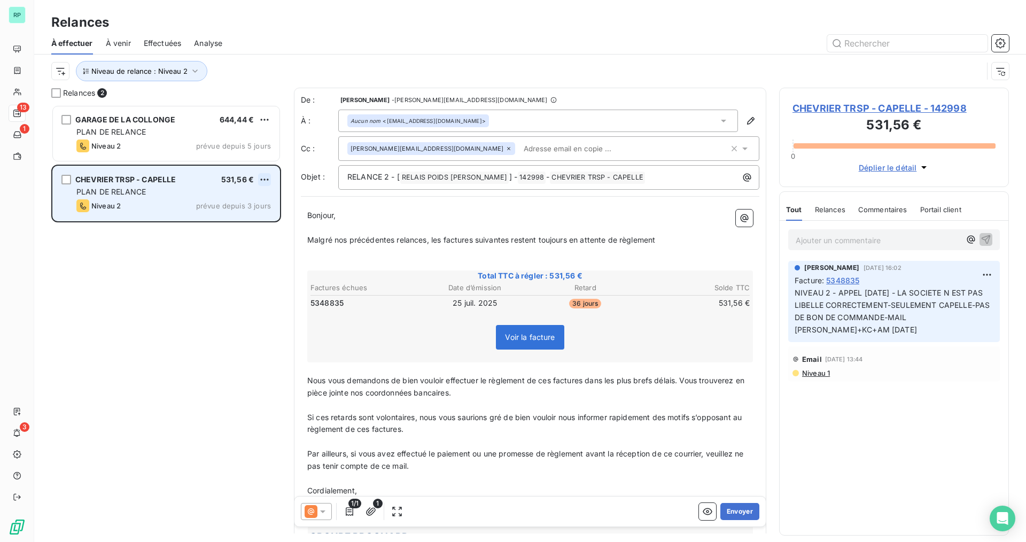
click at [265, 178] on html "RP 13 1 3 Relances À effectuer À venir Effectuées Analyse Niveau de relance : N…" at bounding box center [513, 271] width 1026 height 542
click at [242, 203] on div "Replanifier cette action" at bounding box center [218, 200] width 96 height 17
select select "9"
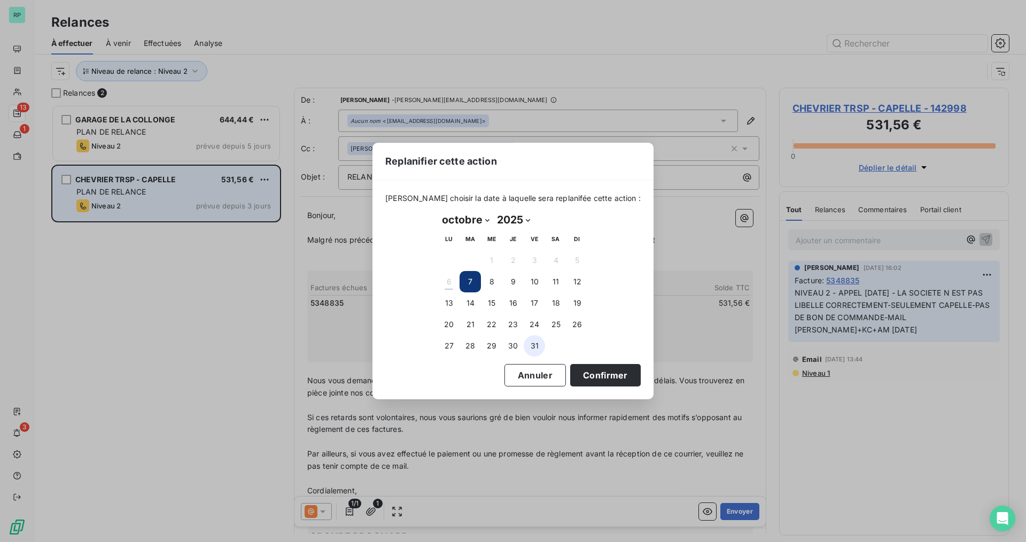
click at [529, 349] on button "31" at bounding box center [534, 345] width 21 height 21
click at [579, 367] on button "Confirmer" at bounding box center [605, 375] width 71 height 22
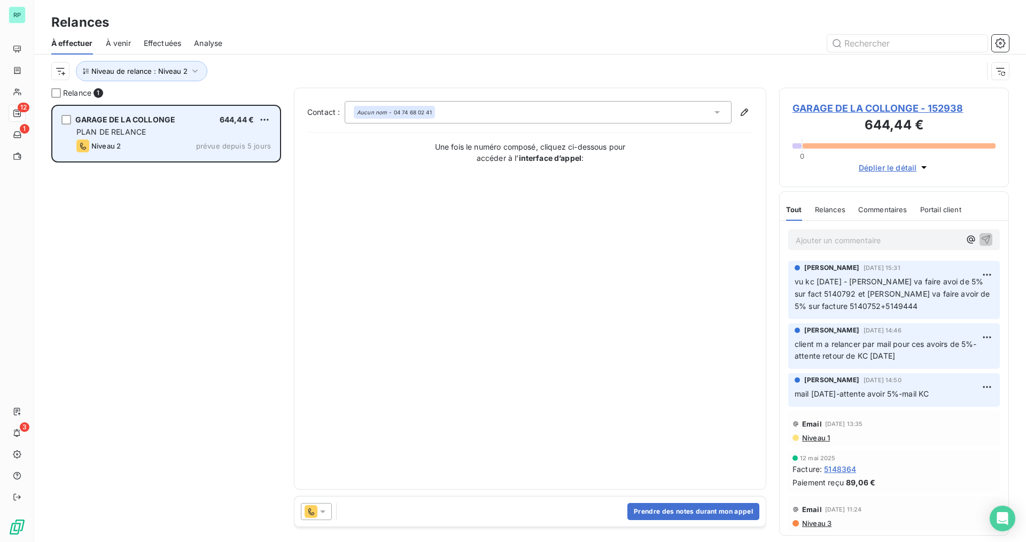
click at [184, 138] on div "GARAGE DE LA COLLONGE 644,44 € PLAN DE RELANCE Niveau 2 prévue depuis 5 jours" at bounding box center [166, 133] width 227 height 54
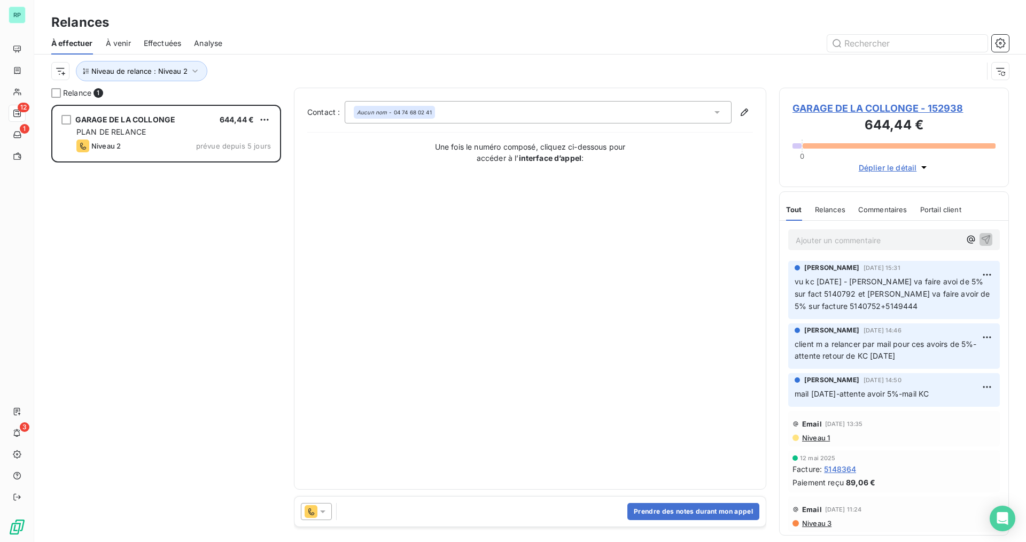
click at [327, 511] on div at bounding box center [316, 511] width 31 height 17
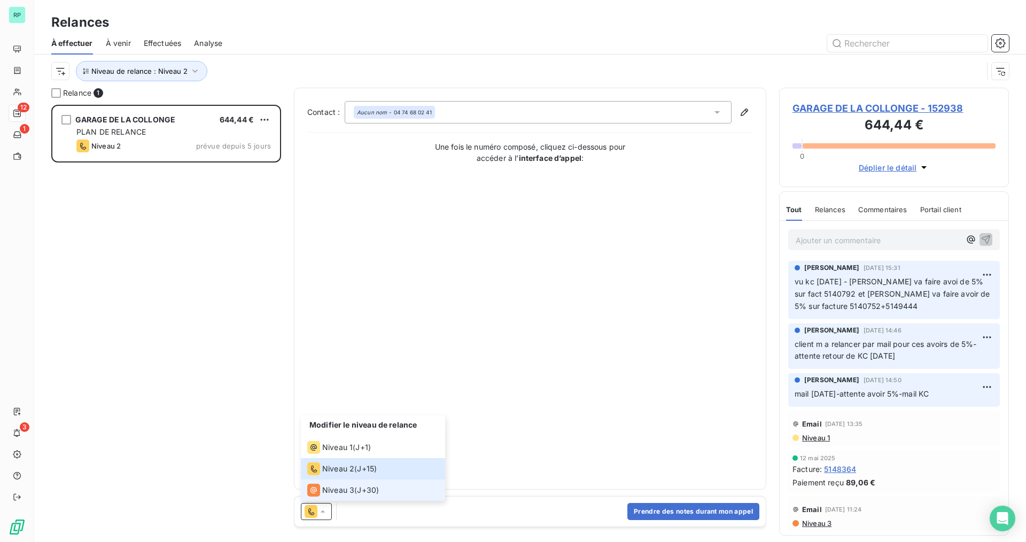
click at [339, 491] on span "Niveau 3" at bounding box center [338, 490] width 32 height 11
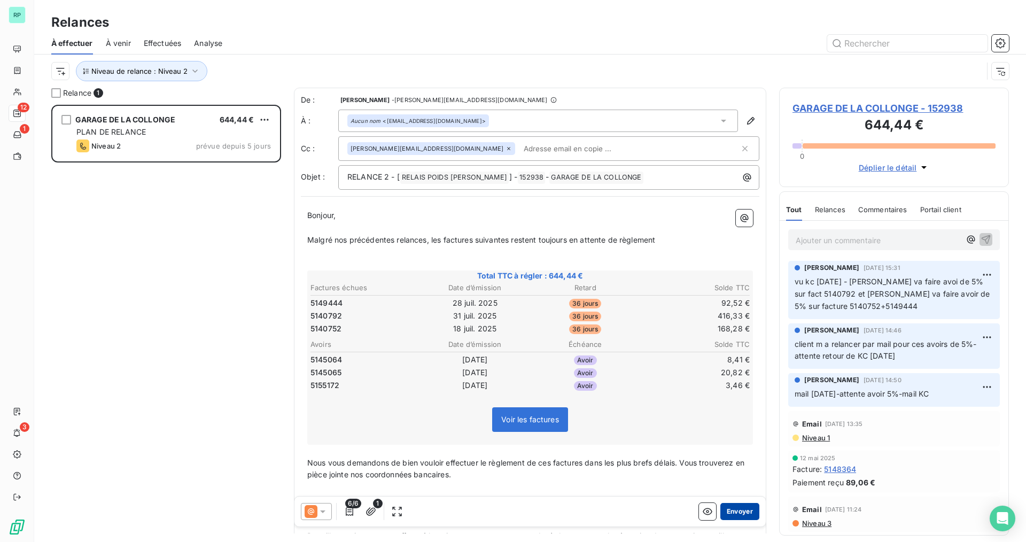
click at [729, 504] on button "Envoyer" at bounding box center [739, 511] width 39 height 17
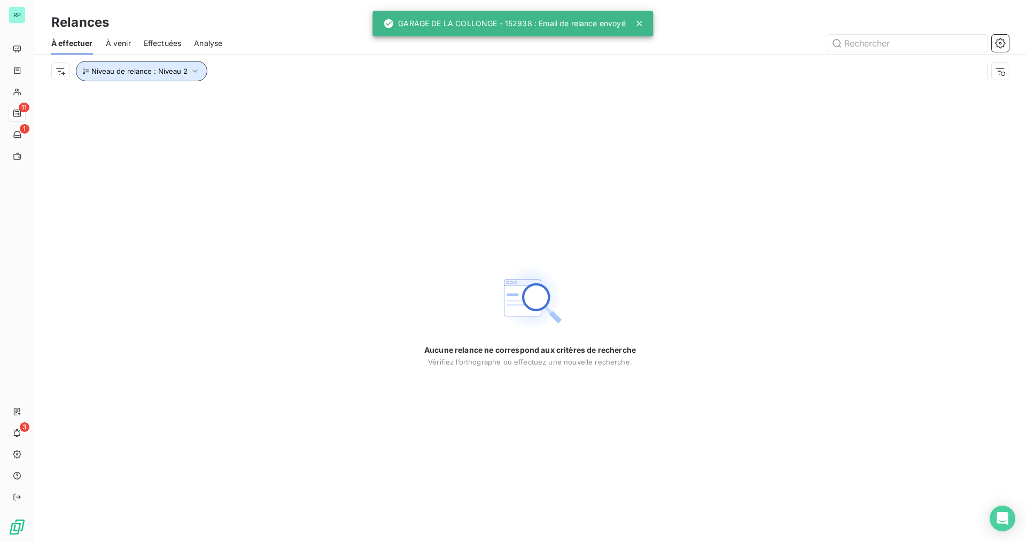
click at [181, 72] on span "Niveau de relance : Niveau 2" at bounding box center [139, 71] width 96 height 9
click at [192, 77] on button "Niveau de relance : Niveau 2" at bounding box center [141, 71] width 131 height 20
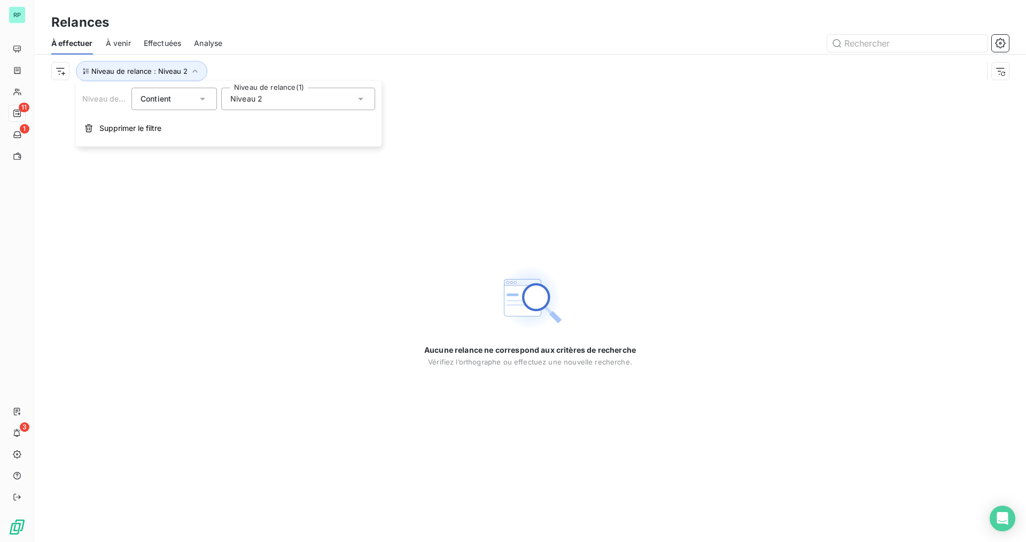
click at [250, 105] on div "Niveau 2" at bounding box center [298, 99] width 154 height 22
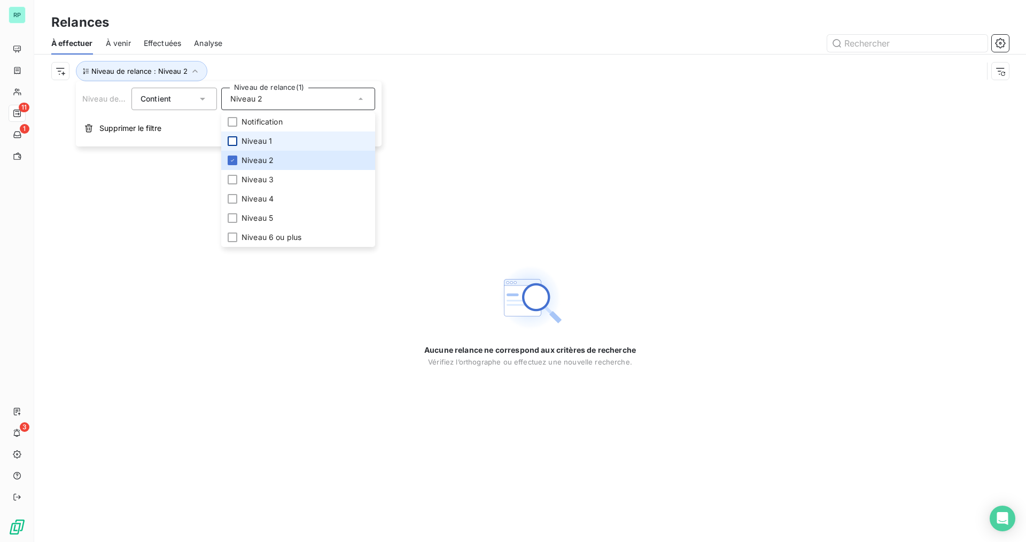
click at [232, 144] on div at bounding box center [233, 141] width 10 height 10
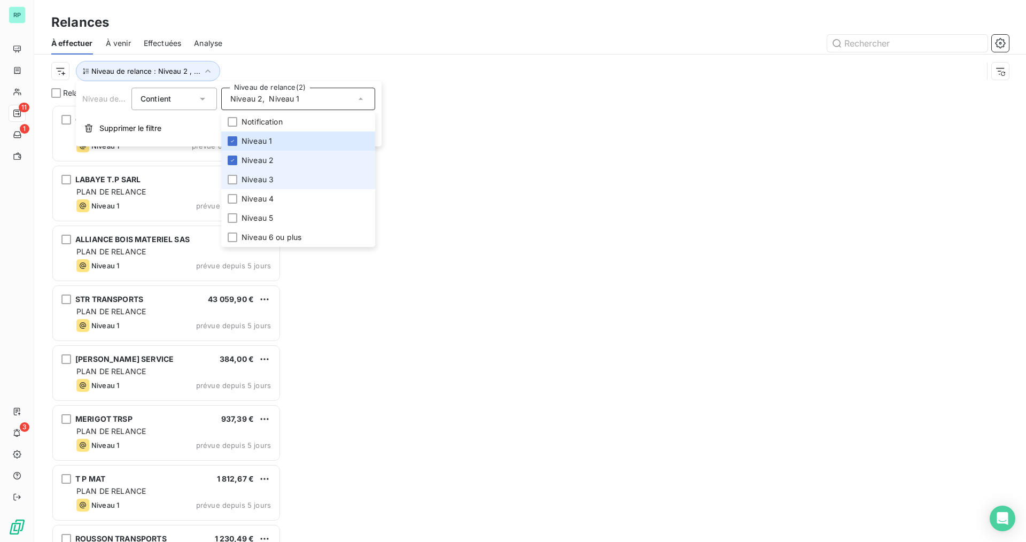
scroll to position [429, 222]
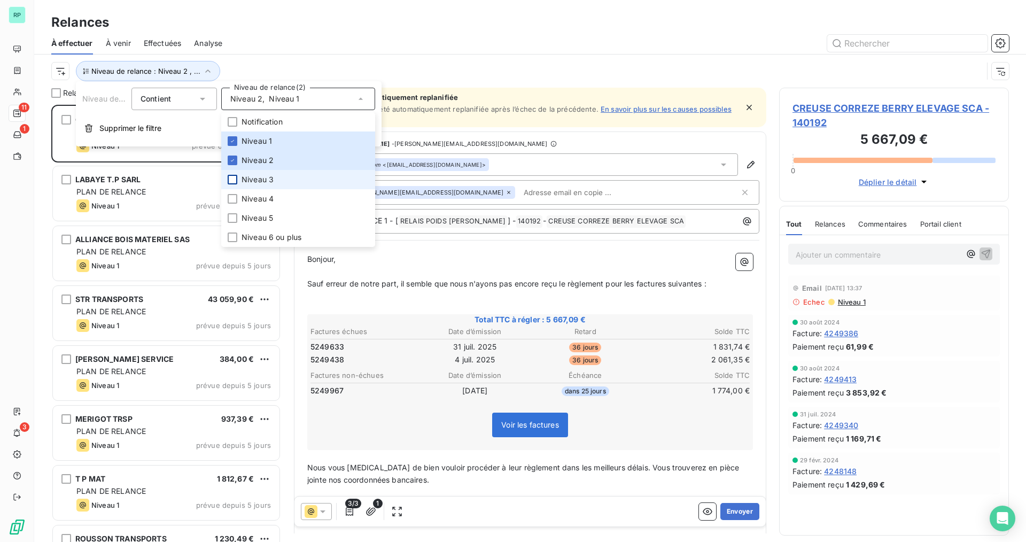
click at [233, 180] on div at bounding box center [233, 180] width 10 height 10
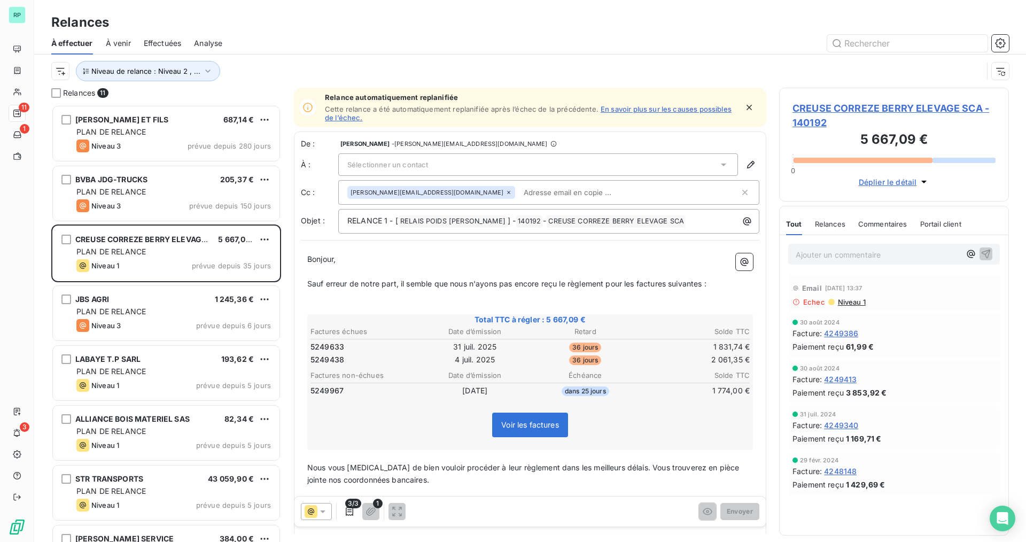
click at [392, 59] on div "Niveau de relance : Niveau 2 , ..." at bounding box center [529, 70] width 957 height 33
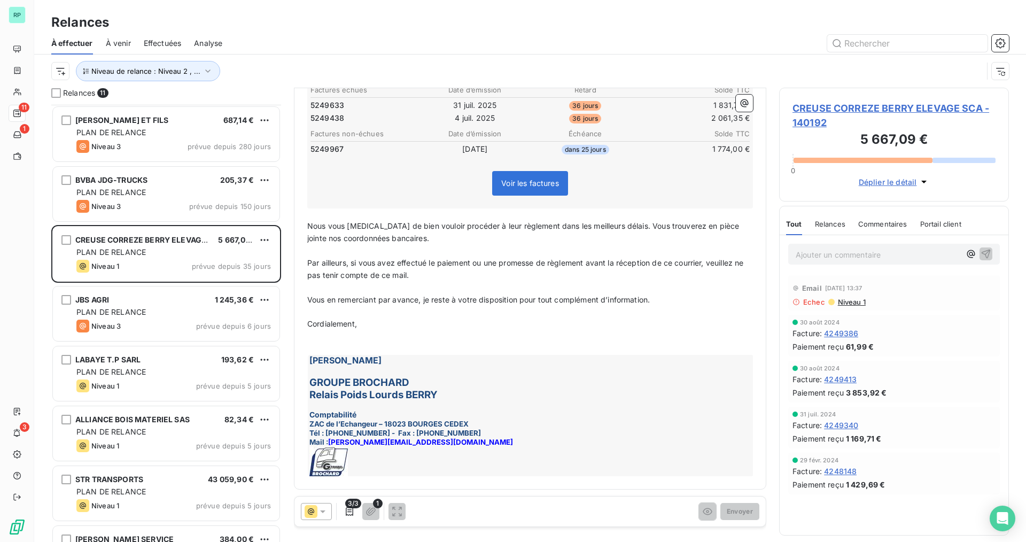
scroll to position [222, 0]
